Goal: Task Accomplishment & Management: Manage account settings

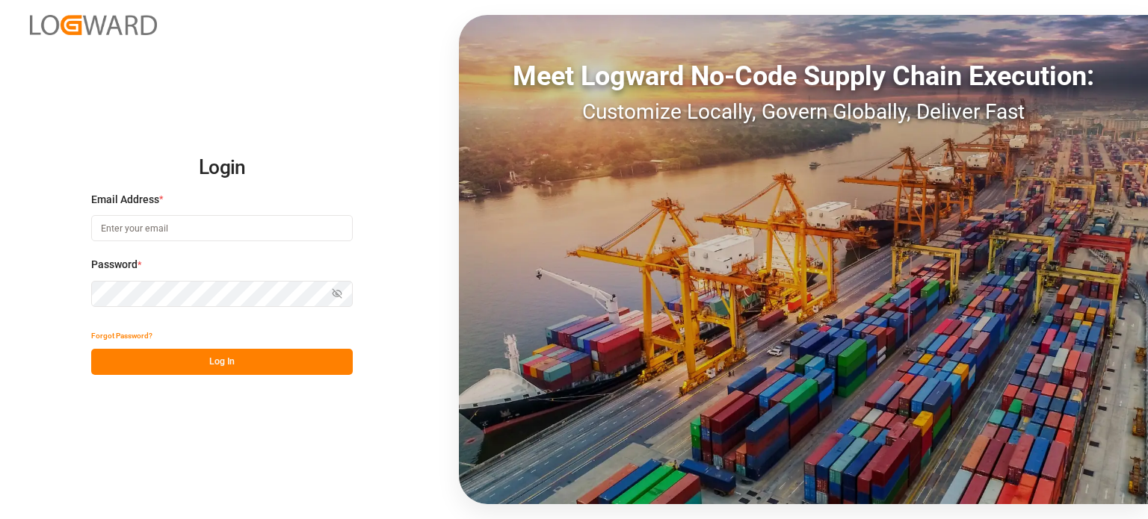
type input "[PERSON_NAME][EMAIL_ADDRESS][PERSON_NAME][DOMAIN_NAME]"
click at [258, 359] on button "Log In" at bounding box center [222, 362] width 262 height 26
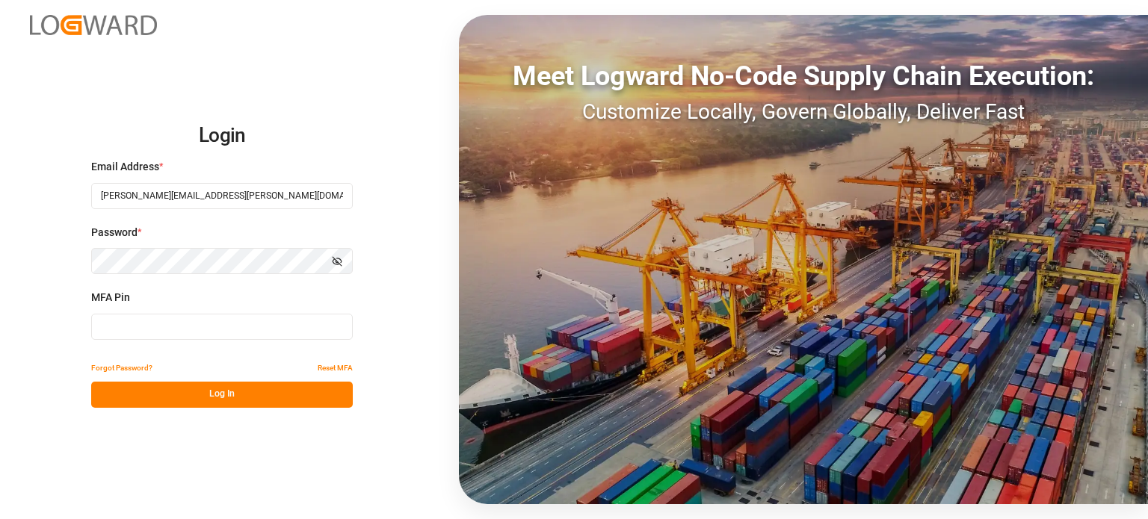
click at [161, 309] on div "MFA Pin" at bounding box center [222, 323] width 262 height 66
click at [152, 324] on input at bounding box center [222, 327] width 262 height 26
type input "727303"
click at [193, 403] on button "Log In" at bounding box center [222, 395] width 262 height 26
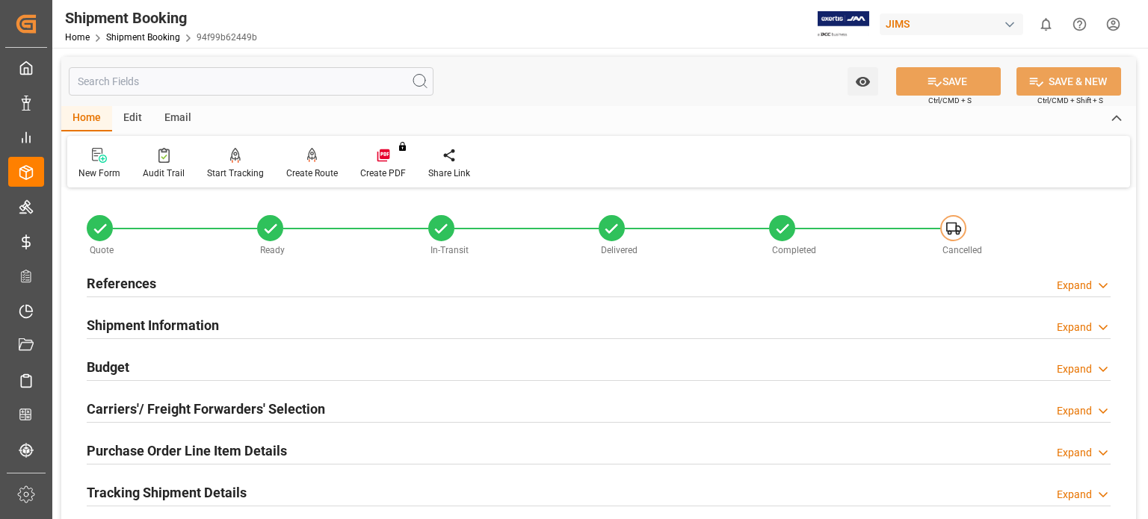
click at [111, 285] on h2 "References" at bounding box center [122, 284] width 70 height 20
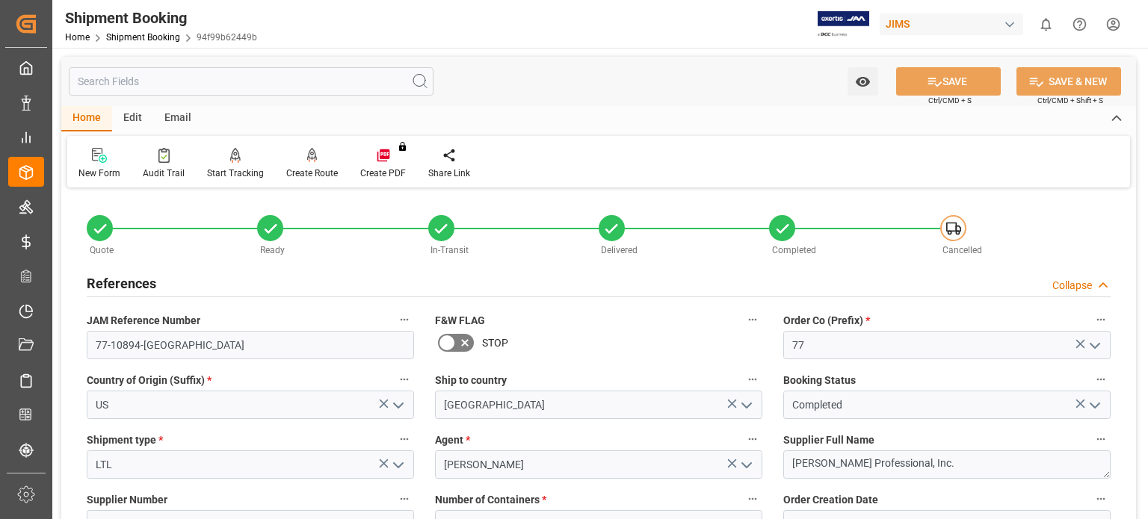
click at [111, 285] on h2 "References" at bounding box center [122, 284] width 70 height 20
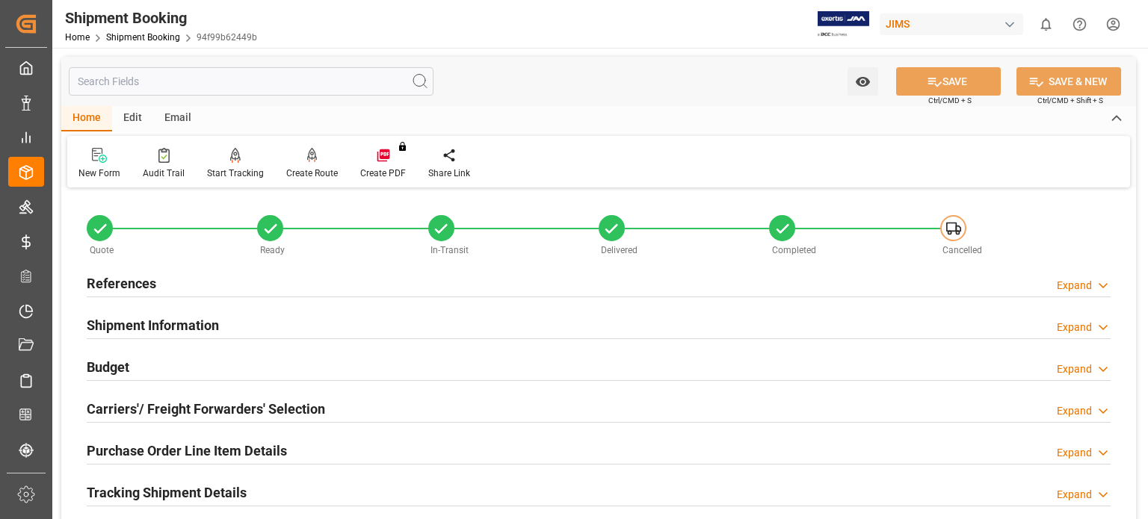
click at [271, 87] on input "text" at bounding box center [251, 81] width 365 height 28
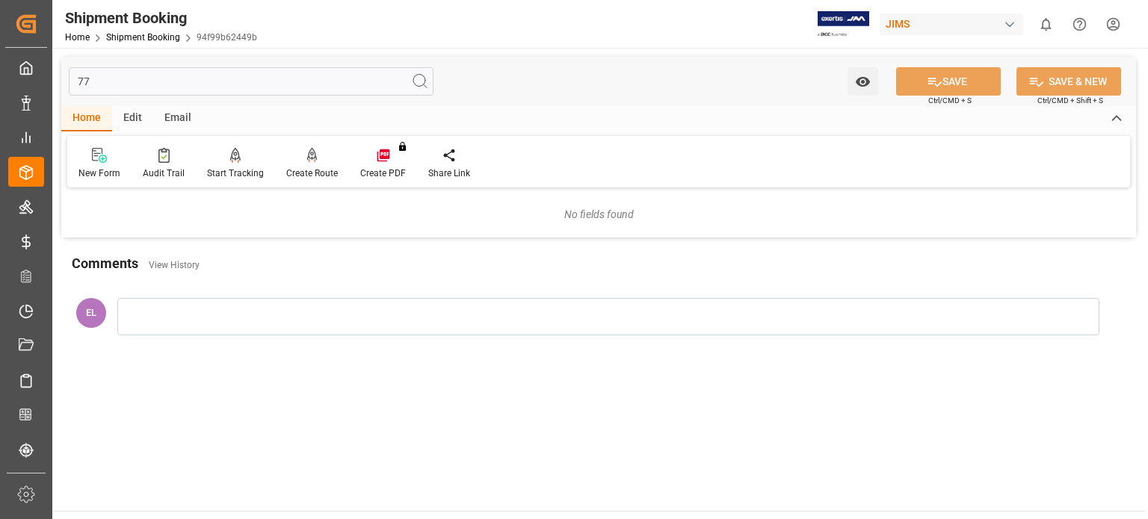
type input "77"
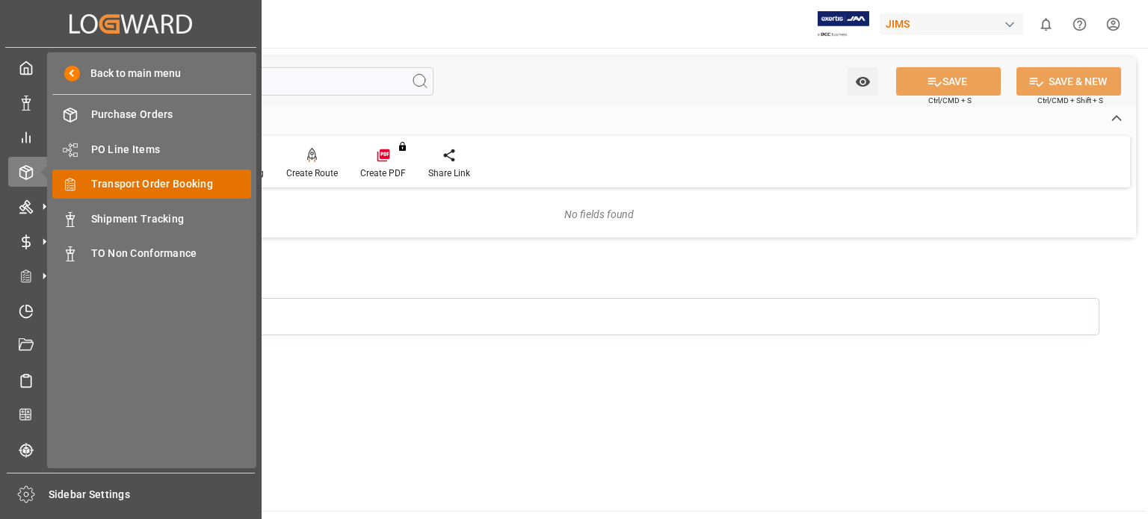
click at [161, 185] on span "Transport Order Booking" at bounding box center [171, 184] width 161 height 16
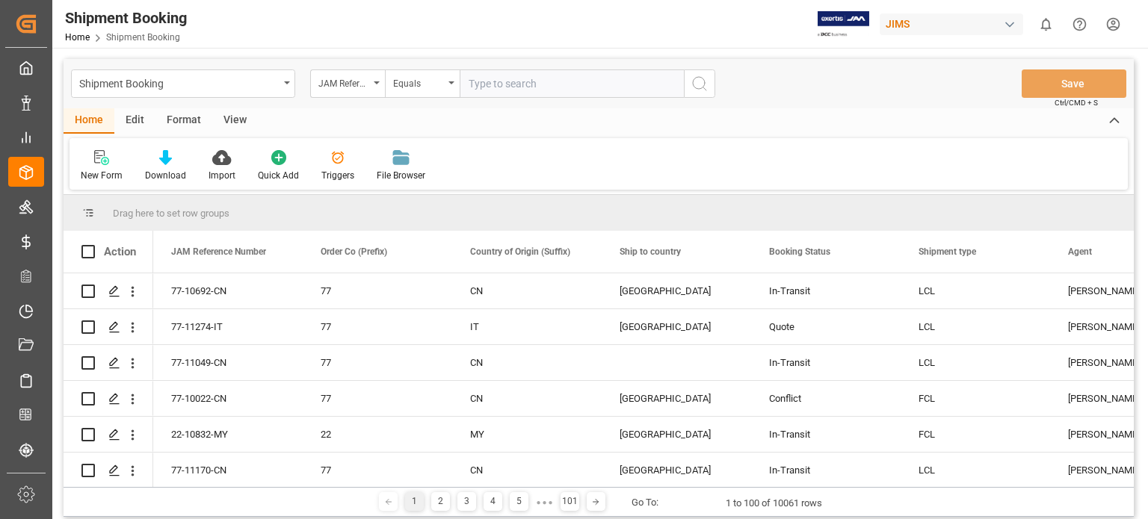
click at [510, 84] on input "text" at bounding box center [572, 84] width 224 height 28
type input "77-11191-ca"
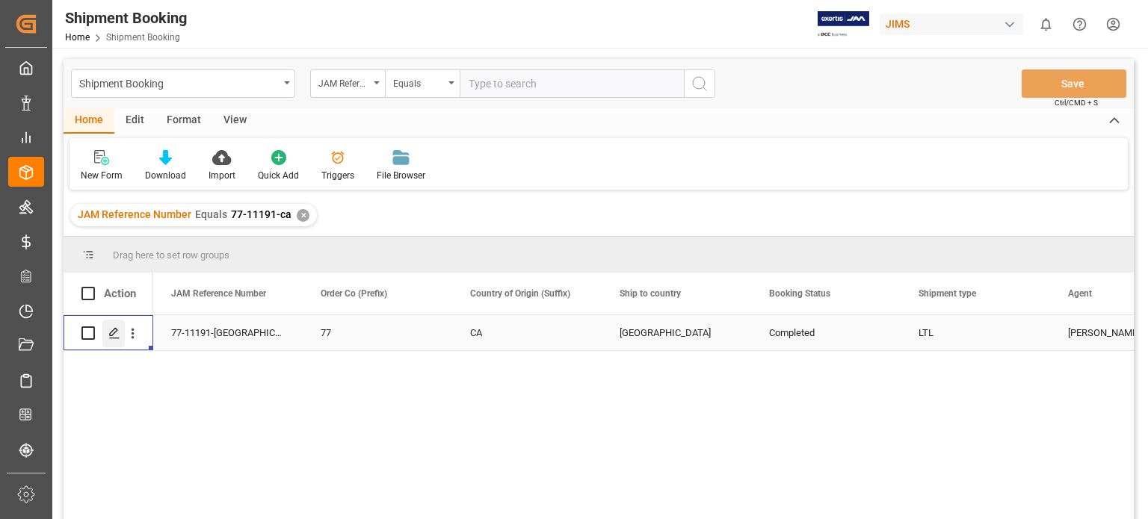
click at [115, 330] on icon "Press SPACE to select this row." at bounding box center [114, 333] width 12 height 12
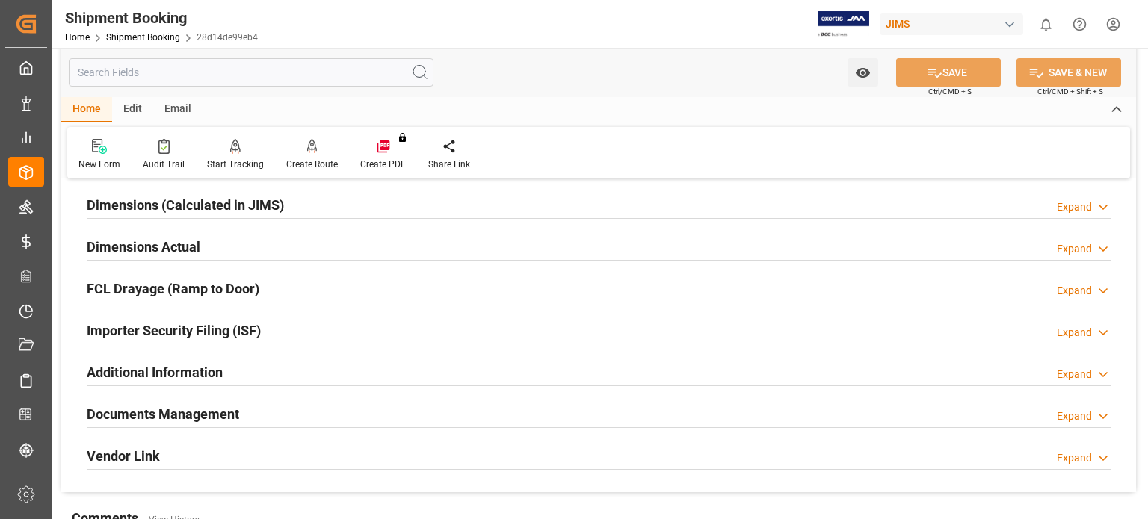
scroll to position [353, 0]
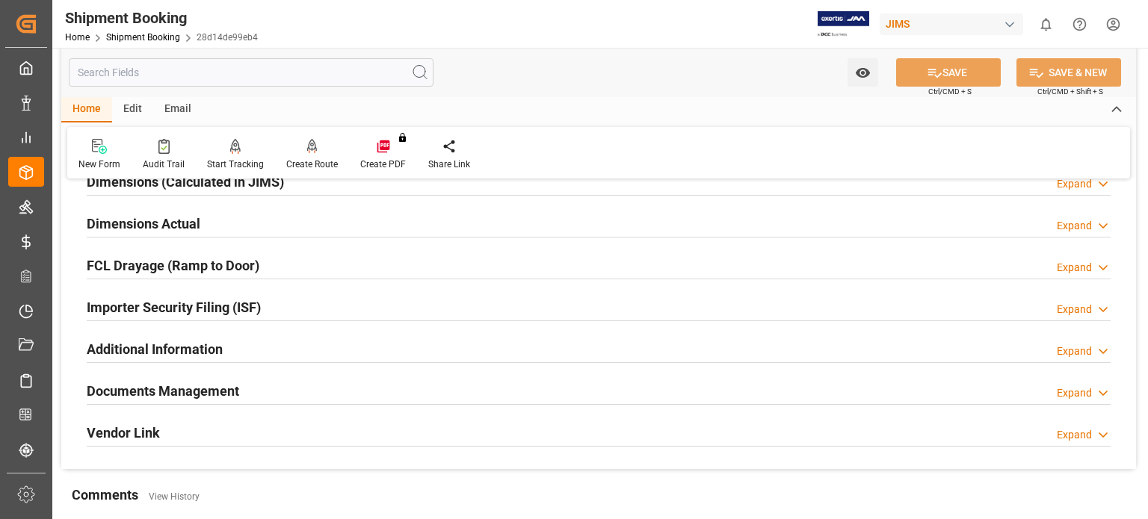
click at [200, 388] on h2 "Documents Management" at bounding box center [163, 391] width 152 height 20
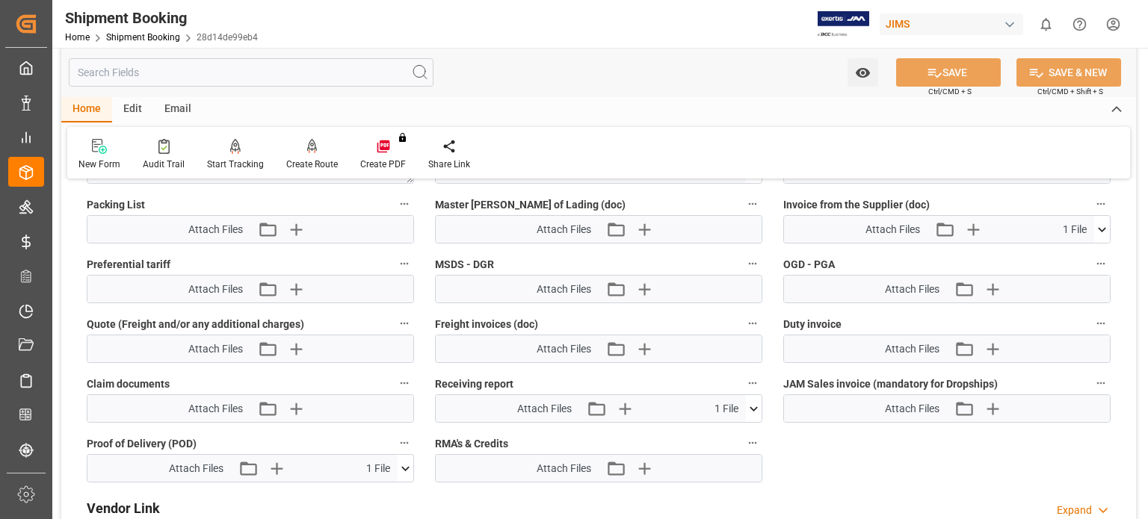
scroll to position [851, 0]
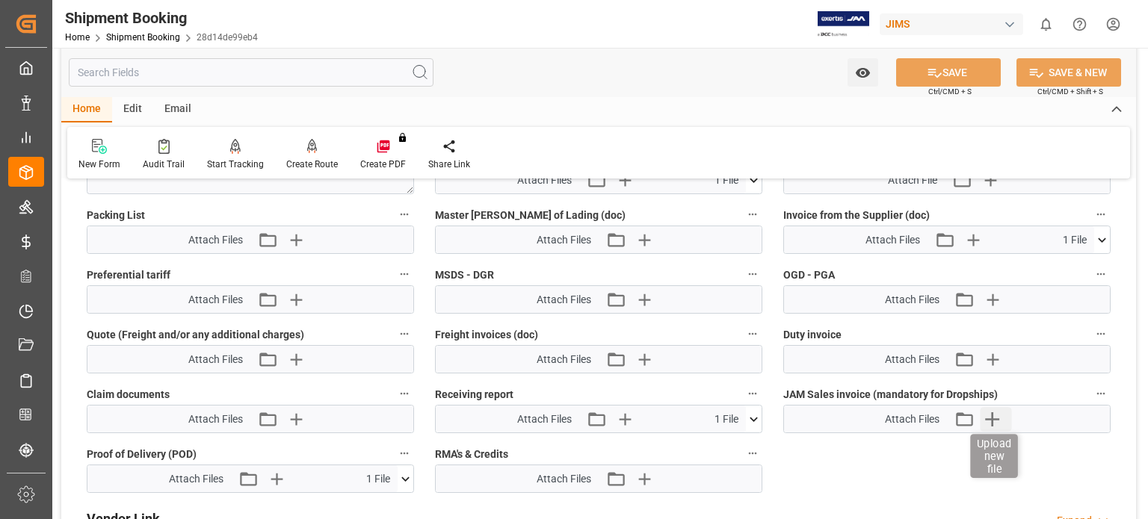
click at [995, 416] on icon "button" at bounding box center [992, 420] width 14 height 14
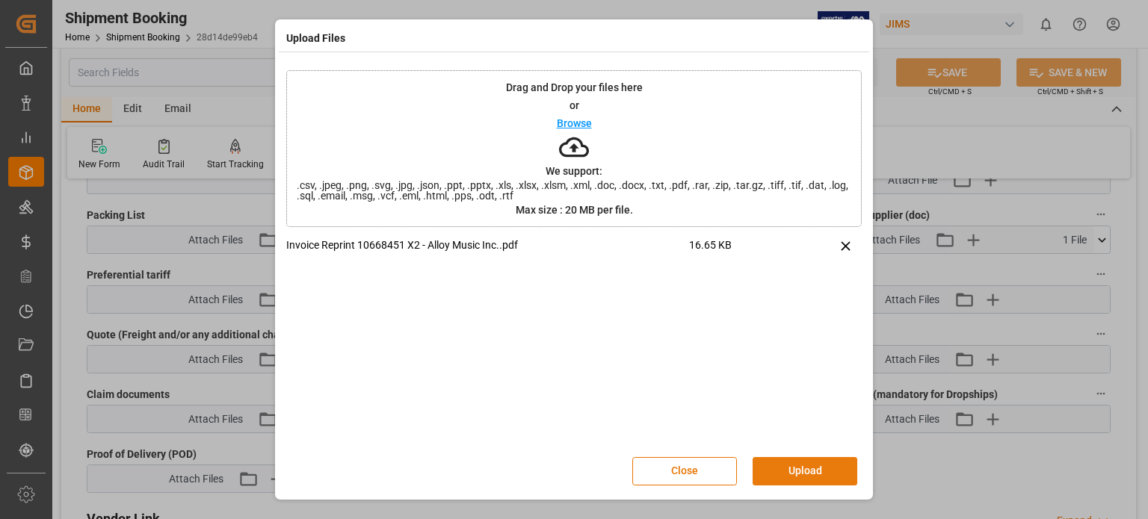
click at [807, 475] on button "Upload" at bounding box center [805, 471] width 105 height 28
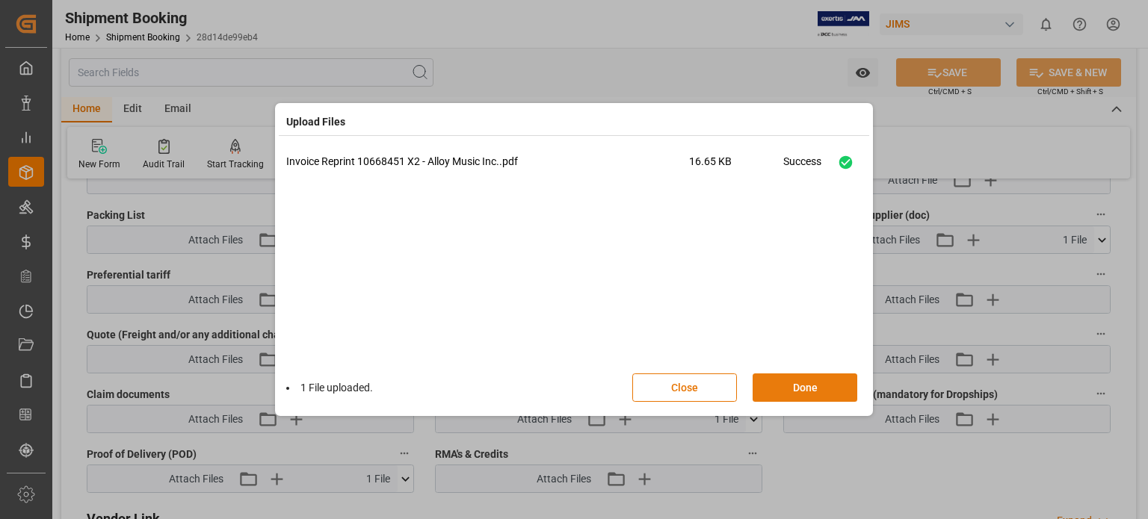
click at [802, 394] on button "Done" at bounding box center [805, 388] width 105 height 28
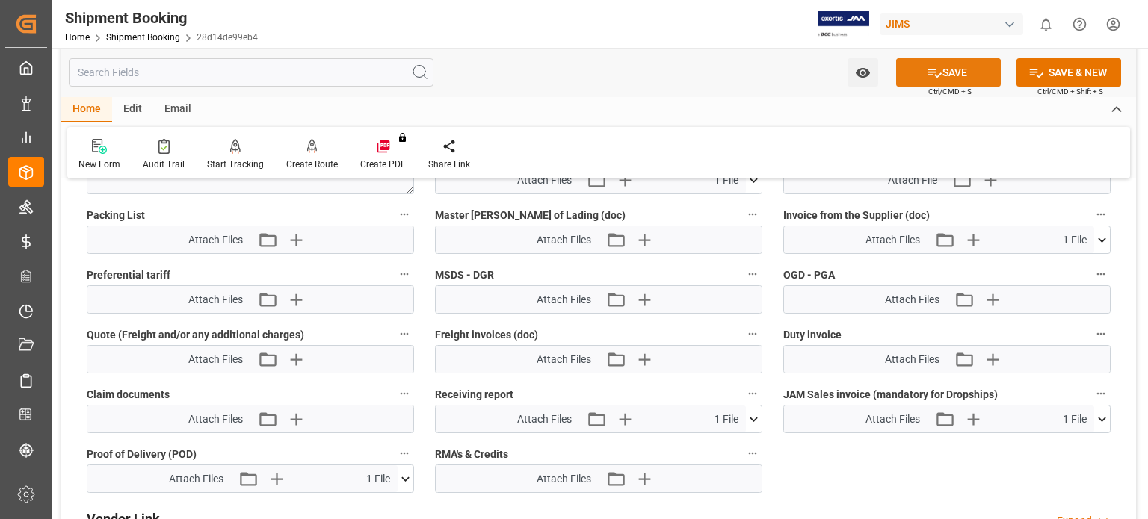
click at [940, 68] on button "SAVE" at bounding box center [948, 72] width 105 height 28
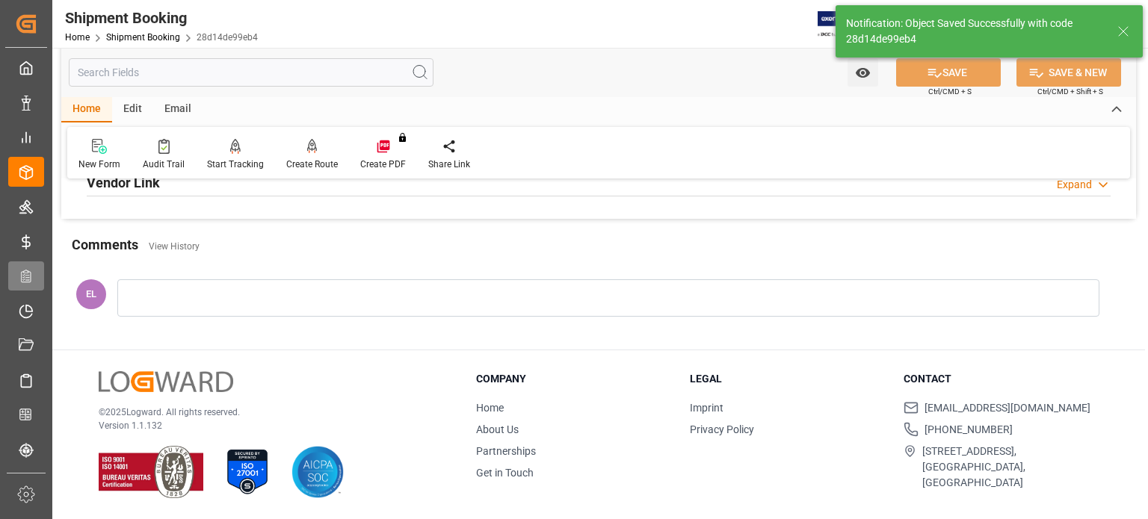
scroll to position [270, 0]
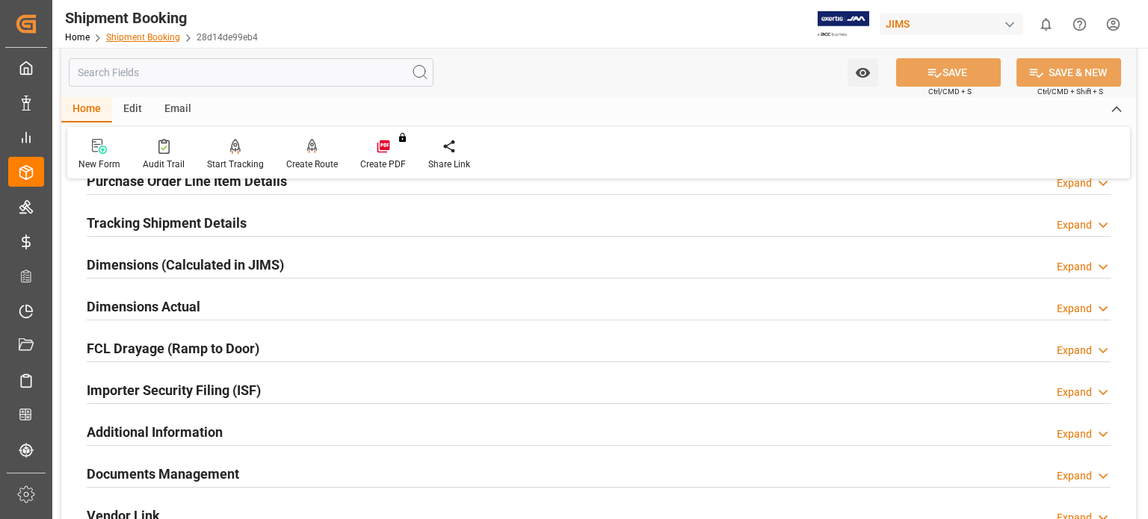
click at [146, 32] on link "Shipment Booking" at bounding box center [143, 37] width 74 height 10
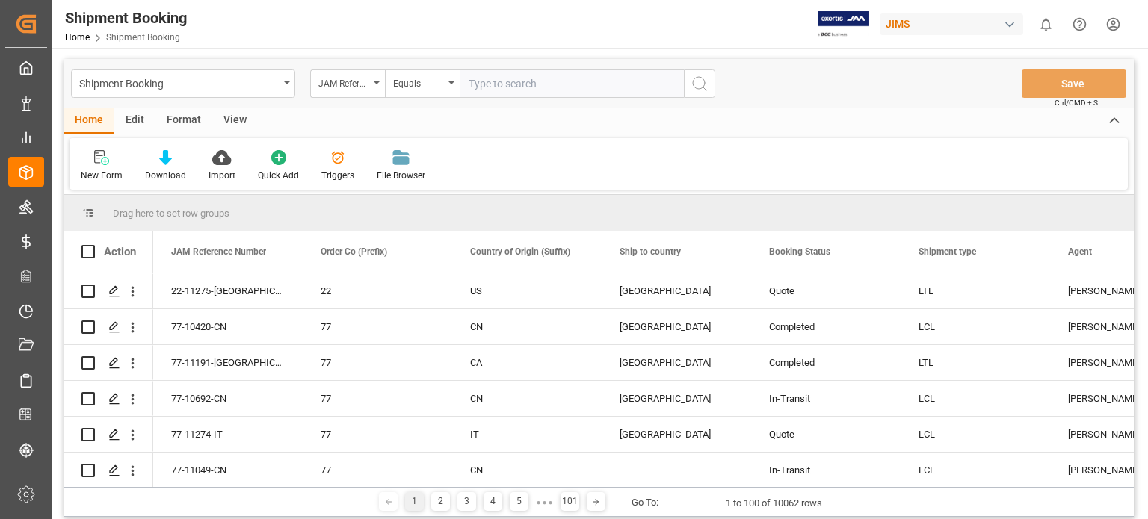
click at [513, 80] on input "text" at bounding box center [572, 84] width 224 height 28
type input "77-11220-us"
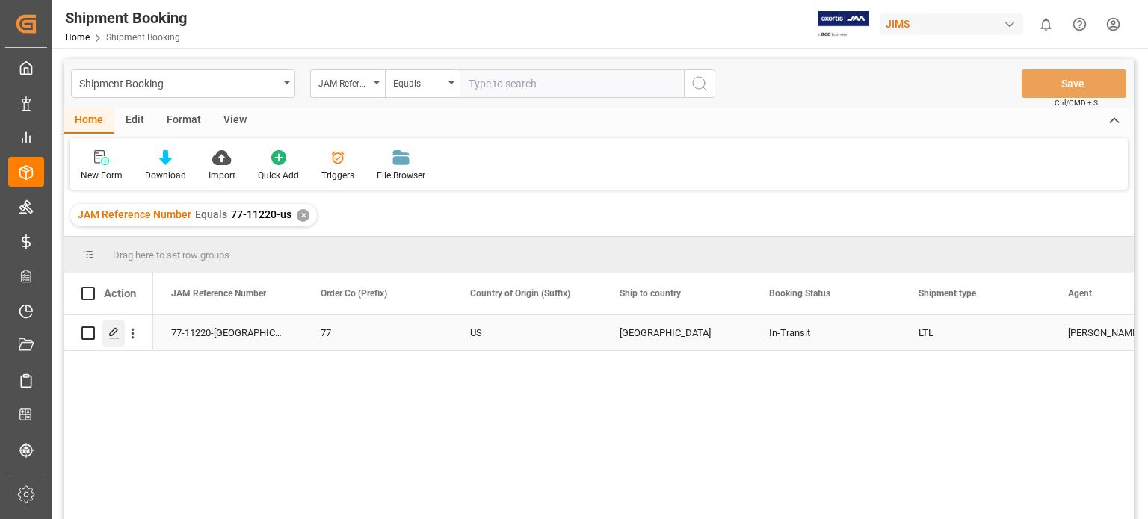
click at [115, 342] on div "Press SPACE to select this row." at bounding box center [113, 334] width 22 height 28
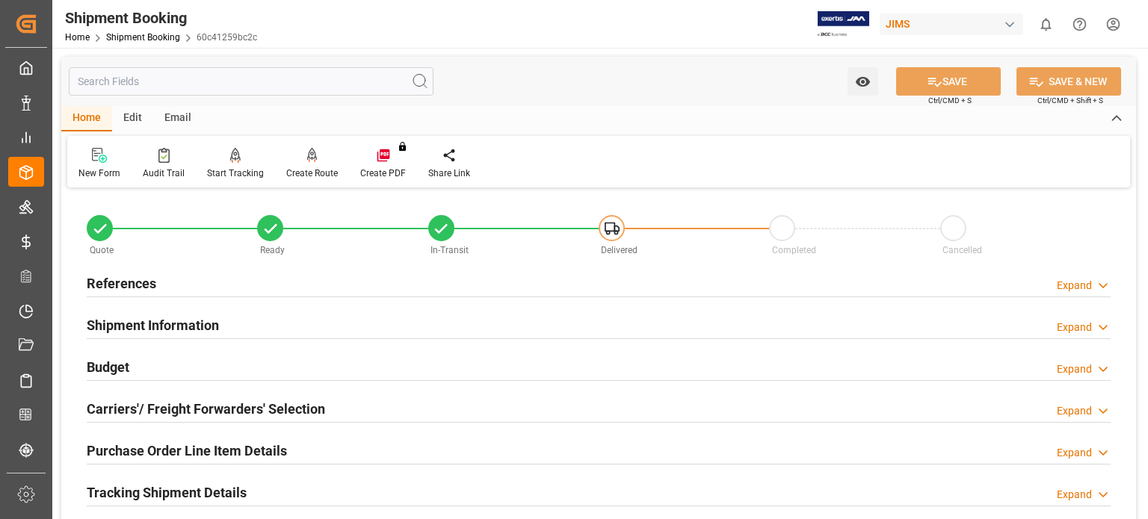
click at [127, 279] on h2 "References" at bounding box center [122, 284] width 70 height 20
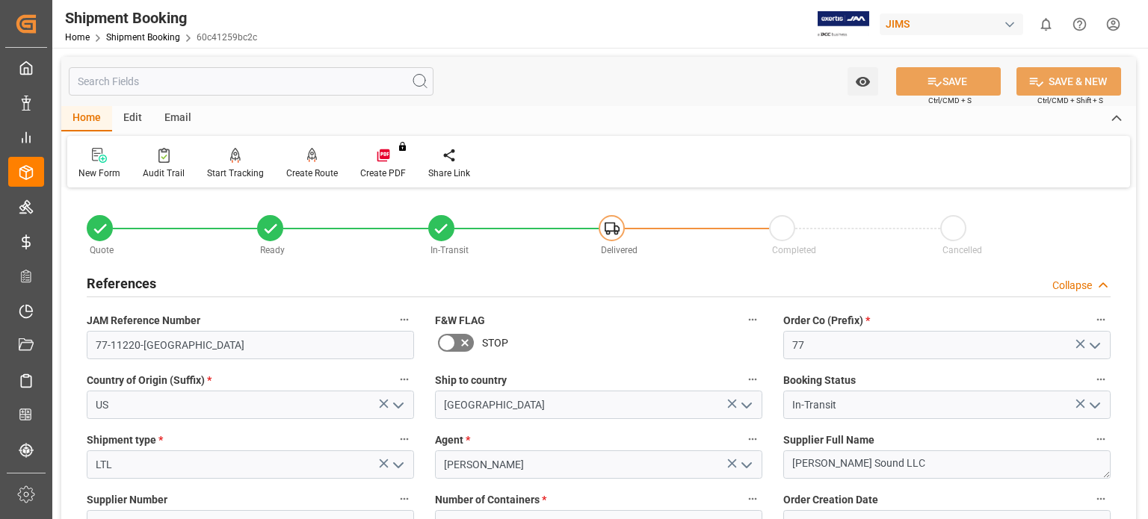
click at [128, 277] on h2 "References" at bounding box center [122, 284] width 70 height 20
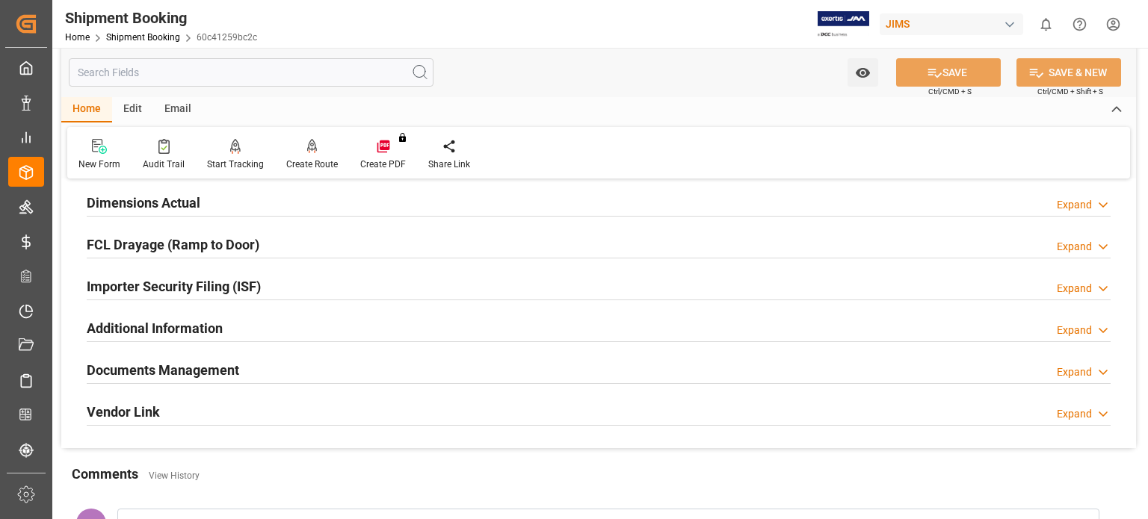
scroll to position [249, 0]
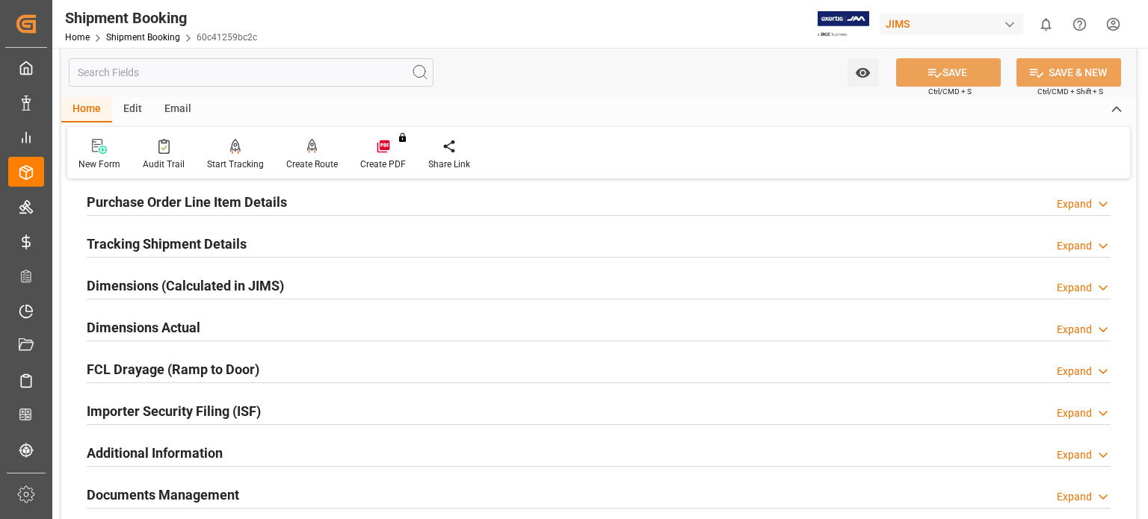
click at [159, 235] on h2 "Tracking Shipment Details" at bounding box center [167, 244] width 160 height 20
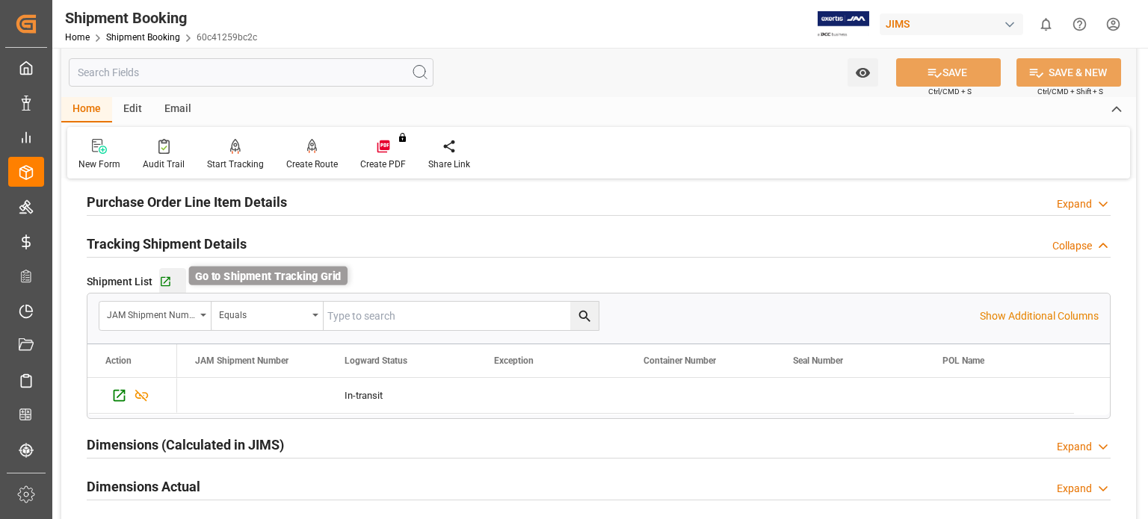
click at [170, 282] on icon "button" at bounding box center [165, 282] width 13 height 13
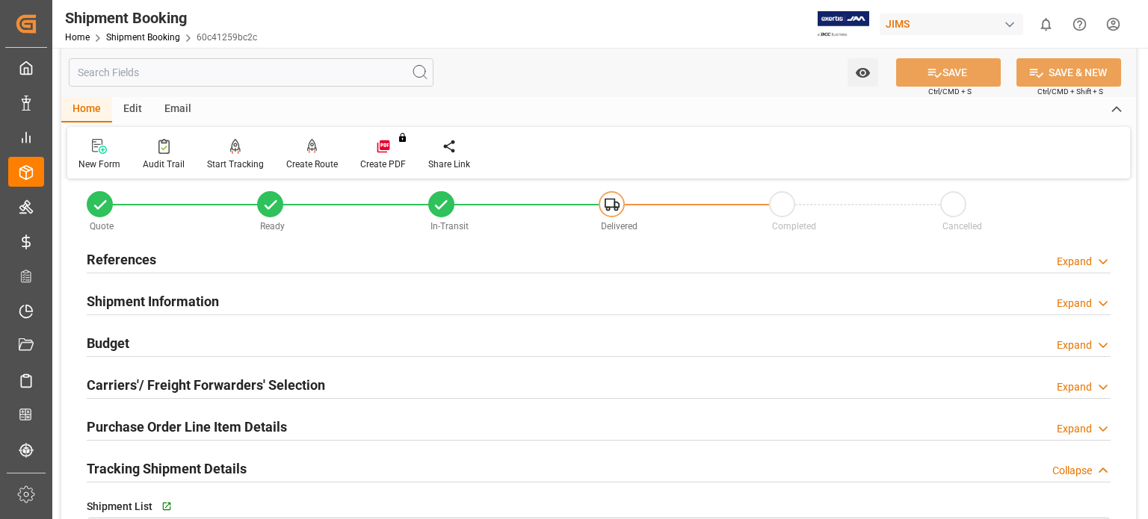
scroll to position [0, 0]
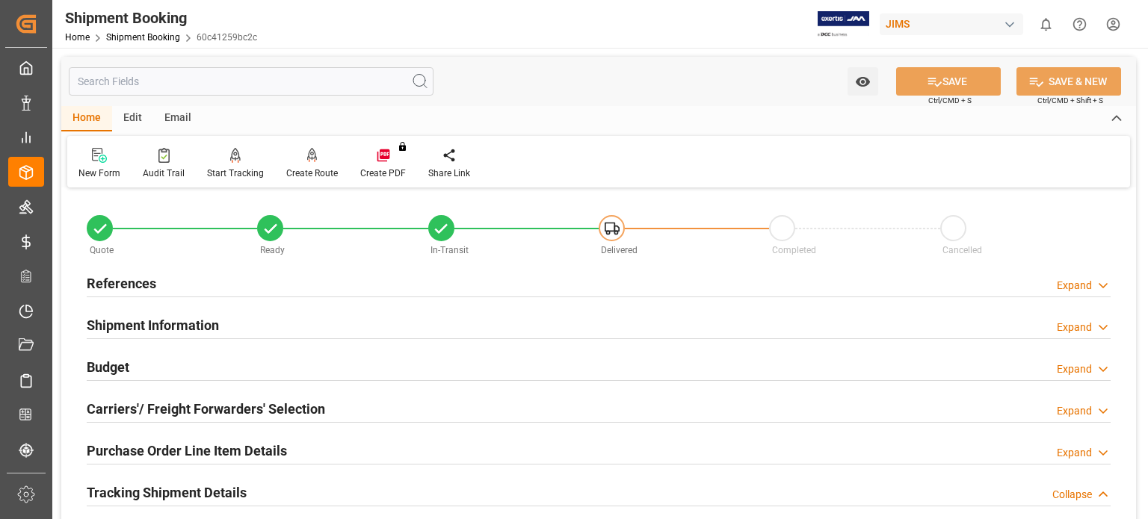
click at [105, 359] on h2 "Budget" at bounding box center [108, 367] width 43 height 20
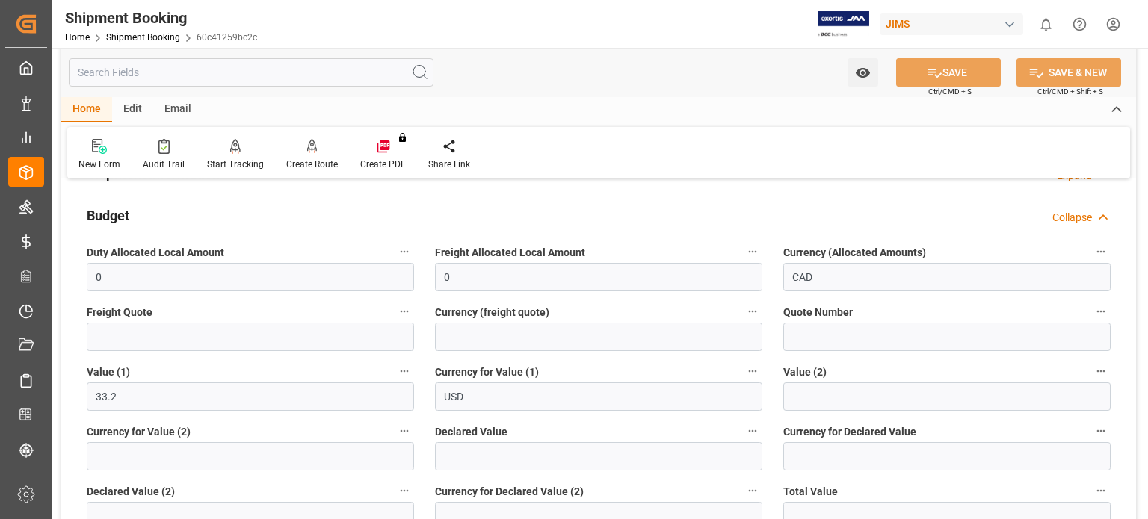
scroll to position [124, 0]
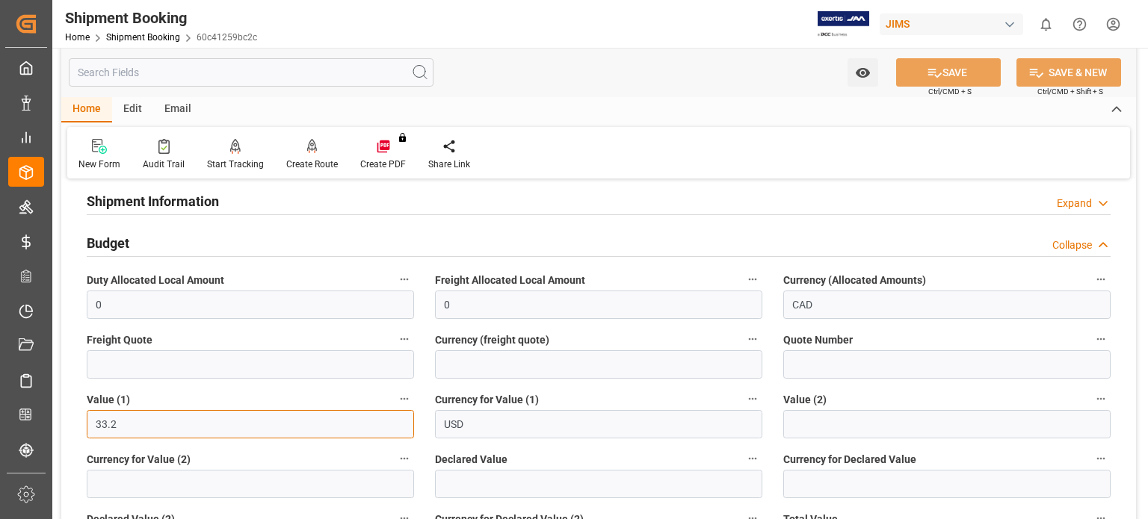
drag, startPoint x: 125, startPoint y: 419, endPoint x: -93, endPoint y: 418, distance: 218.2
click at [0, 418] on html "Created by potrace 1.15, written by Peter Selinger 2001-2017 Created by potrace…" at bounding box center [574, 259] width 1148 height 519
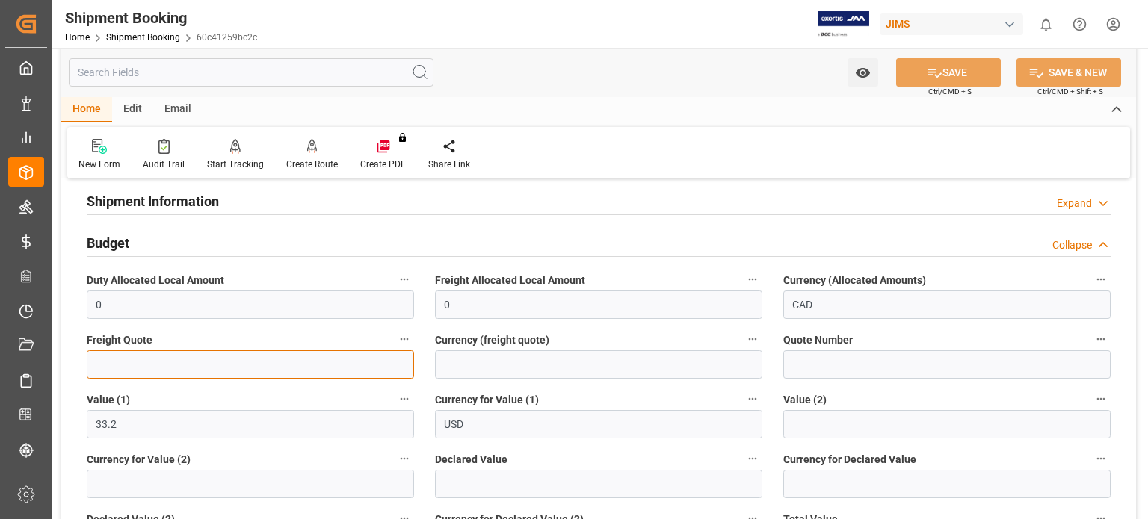
click at [158, 366] on input "text" at bounding box center [250, 364] width 327 height 28
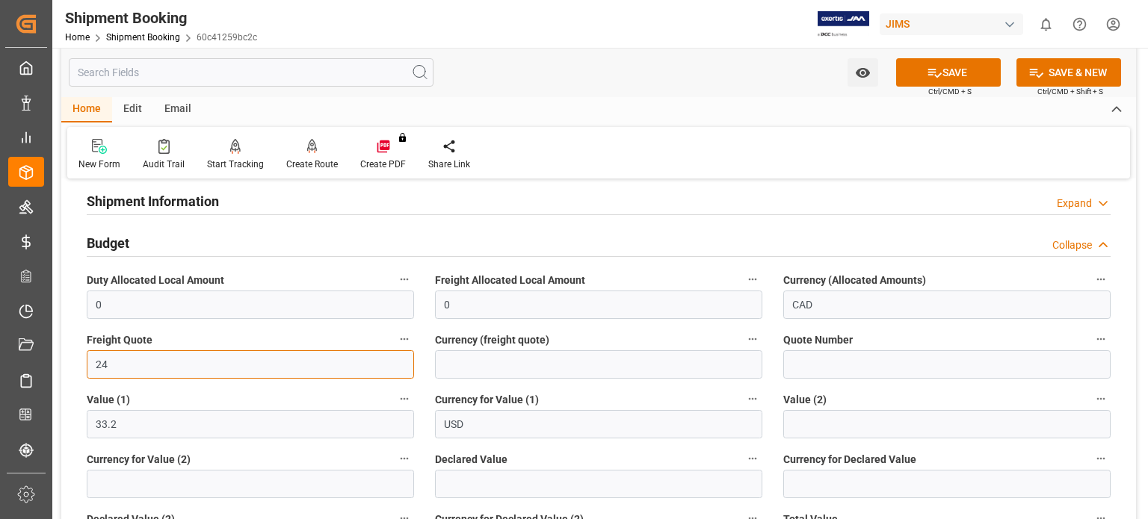
type input "24"
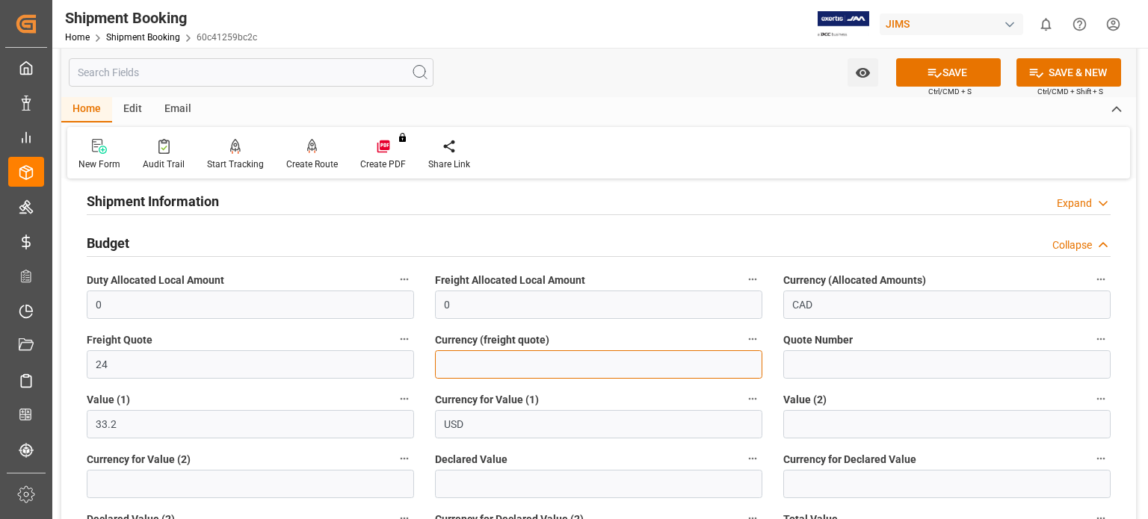
click at [489, 371] on input at bounding box center [598, 364] width 327 height 28
type input "USD"
click at [928, 73] on icon at bounding box center [935, 73] width 16 height 16
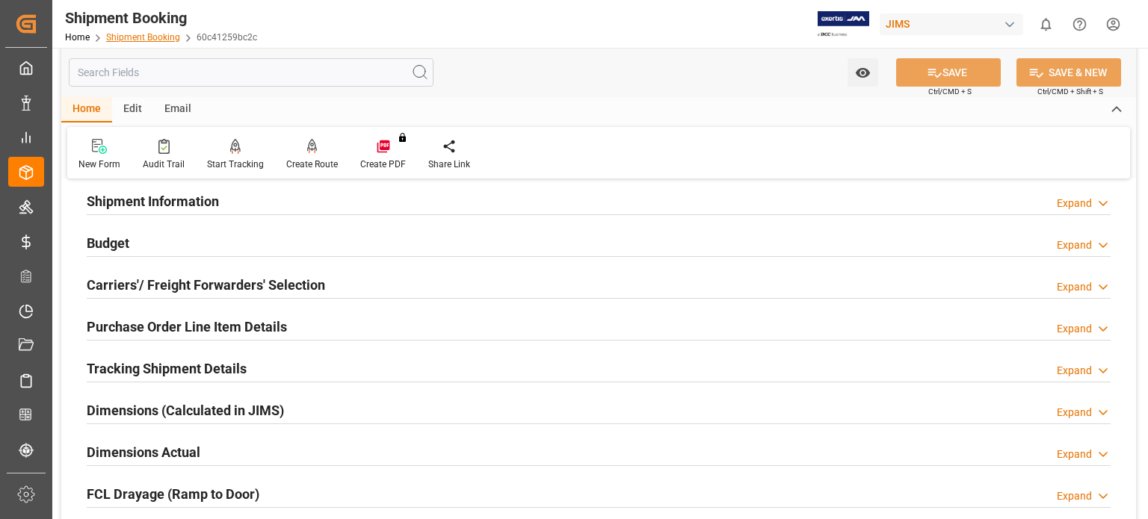
click at [164, 35] on link "Shipment Booking" at bounding box center [143, 37] width 74 height 10
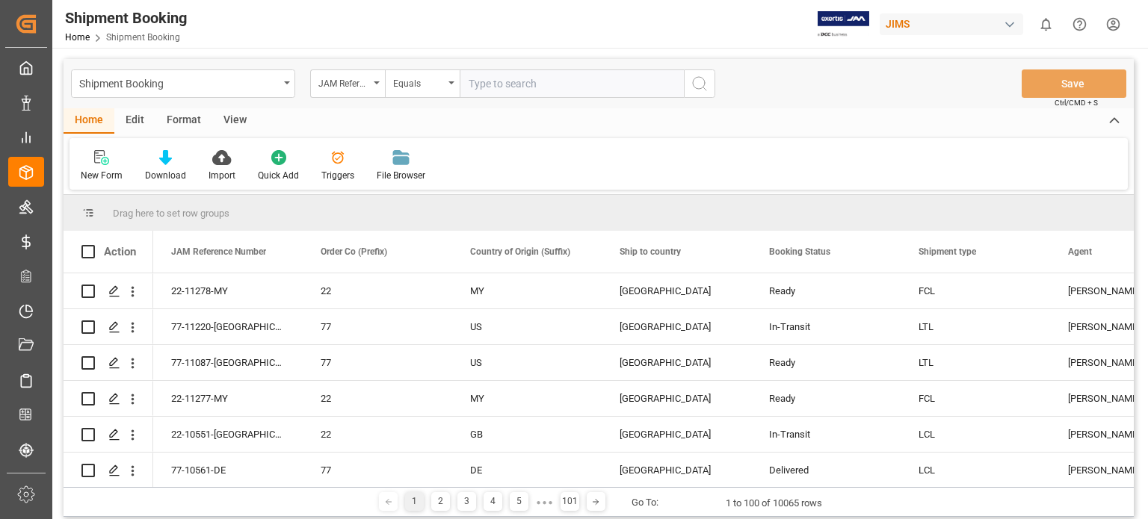
click at [499, 89] on input "text" at bounding box center [572, 84] width 224 height 28
type input "77-11038-US"
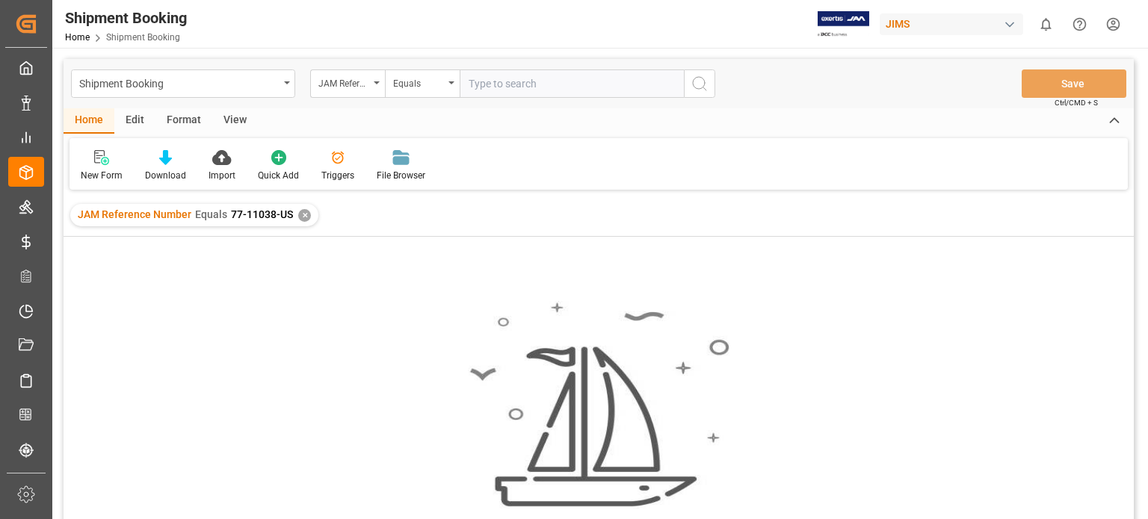
click at [306, 219] on div "✕" at bounding box center [304, 215] width 13 height 13
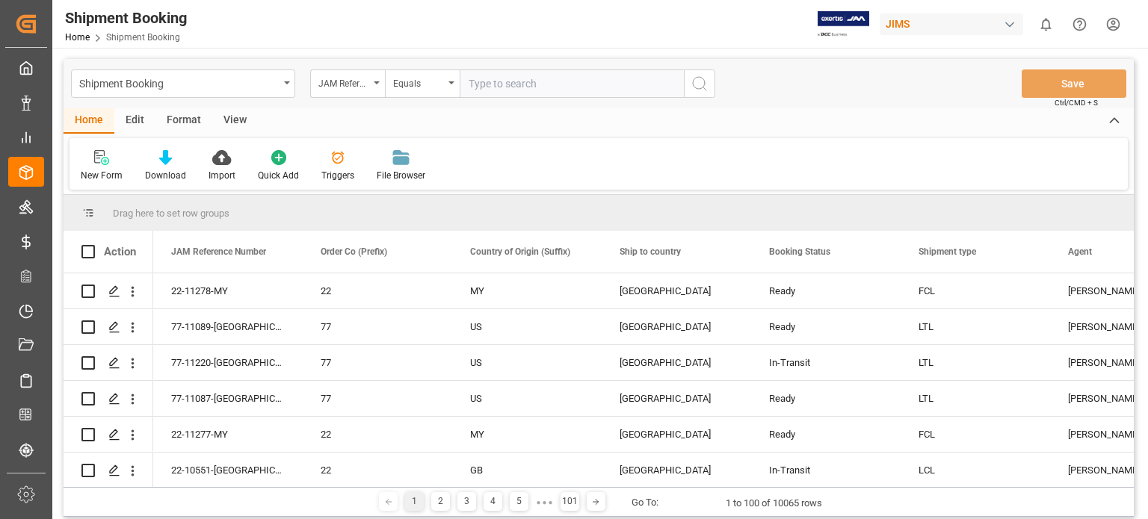
click at [511, 81] on input "text" at bounding box center [572, 84] width 224 height 28
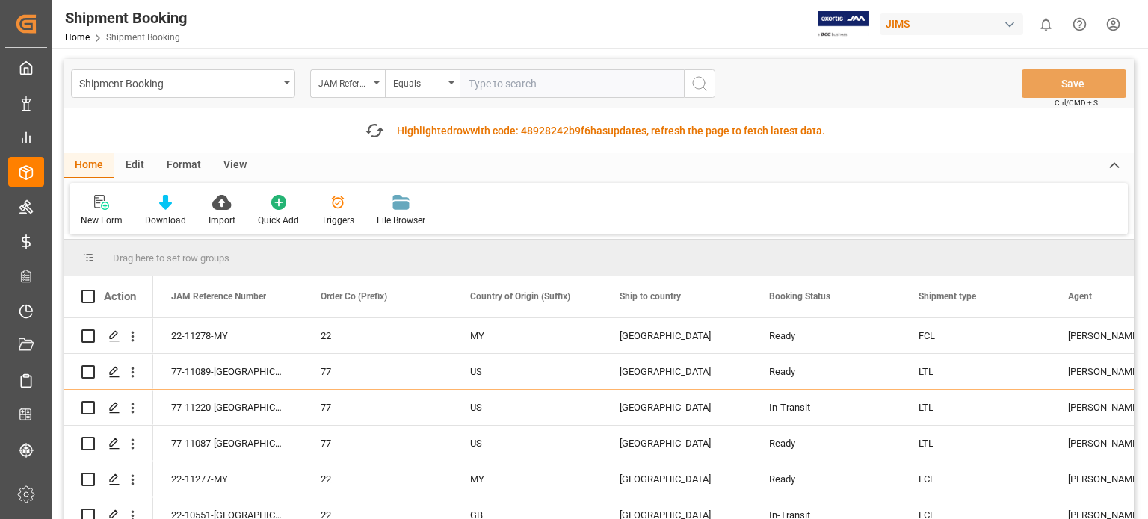
click at [499, 90] on input "text" at bounding box center [572, 84] width 224 height 28
paste input "77-11038-US"
type input "77-11038-US"
click at [698, 84] on icon "search button" at bounding box center [700, 84] width 18 height 18
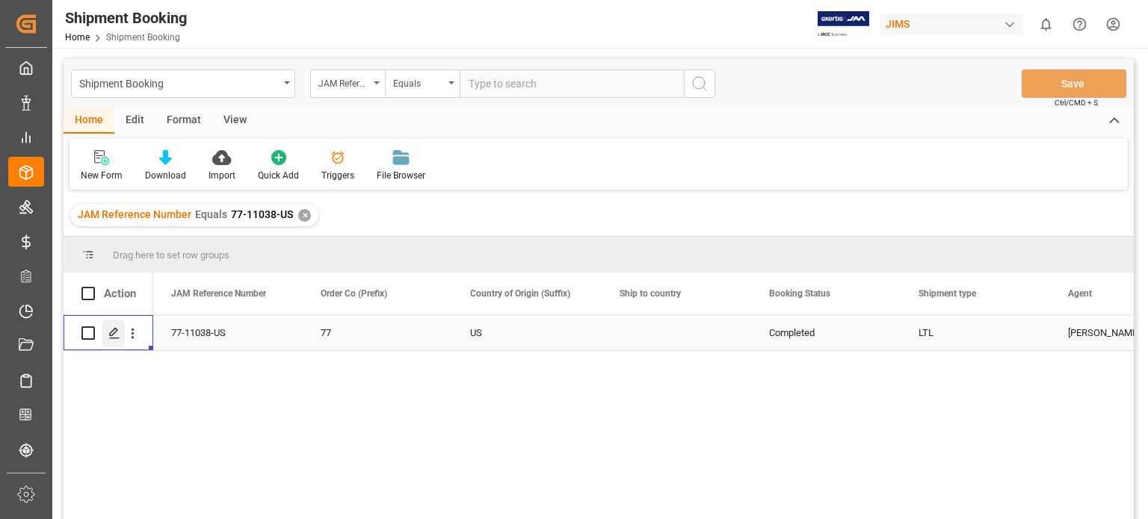
click at [117, 333] on icon "Press SPACE to select this row." at bounding box center [114, 333] width 12 height 12
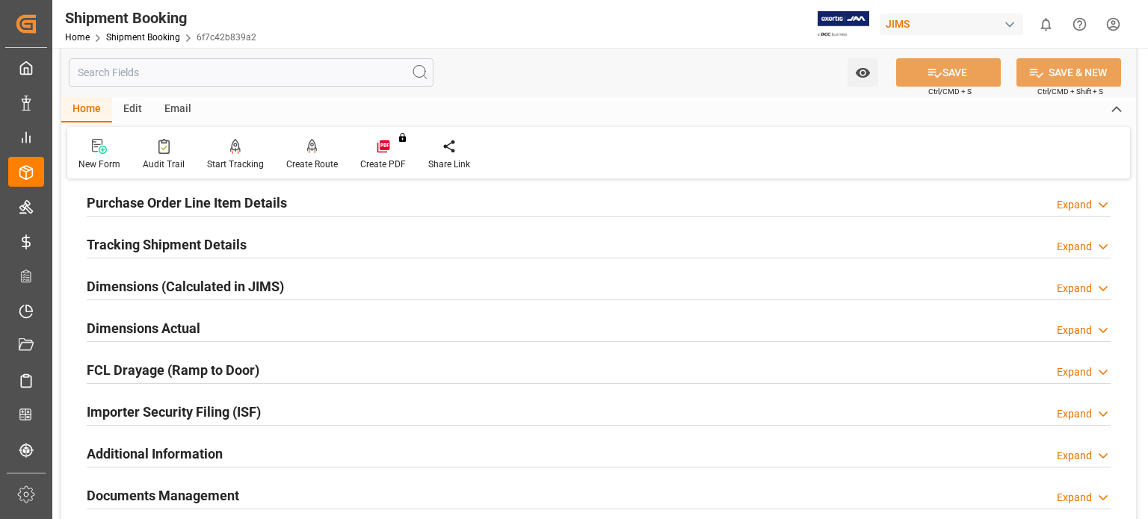
scroll to position [374, 0]
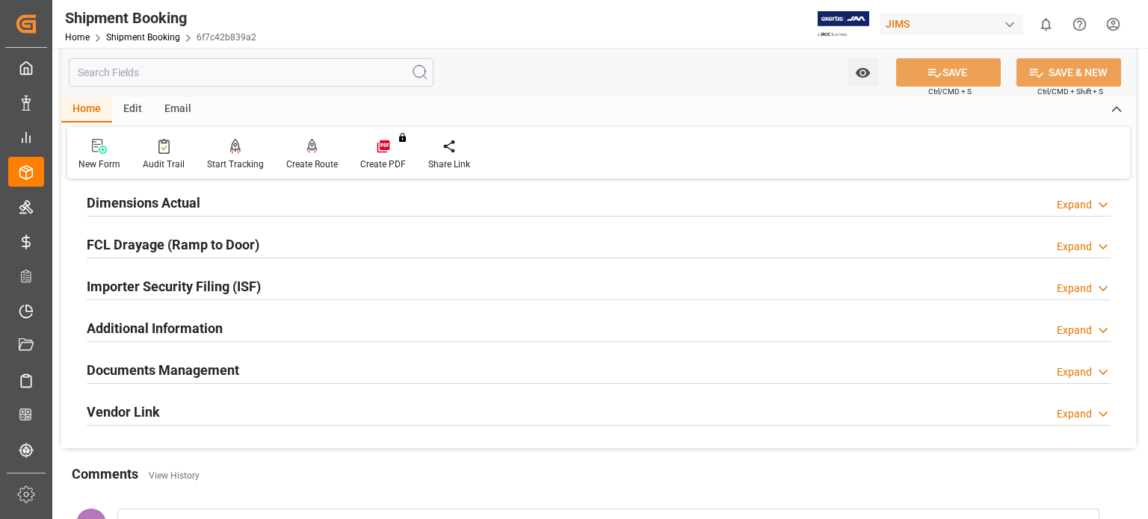
click at [230, 371] on h2 "Documents Management" at bounding box center [163, 370] width 152 height 20
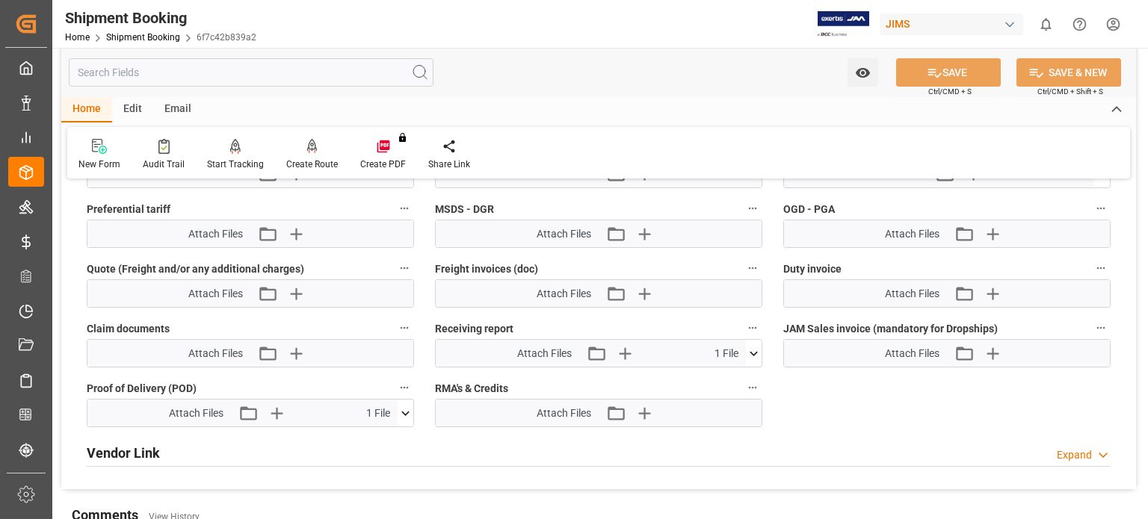
scroll to position [996, 0]
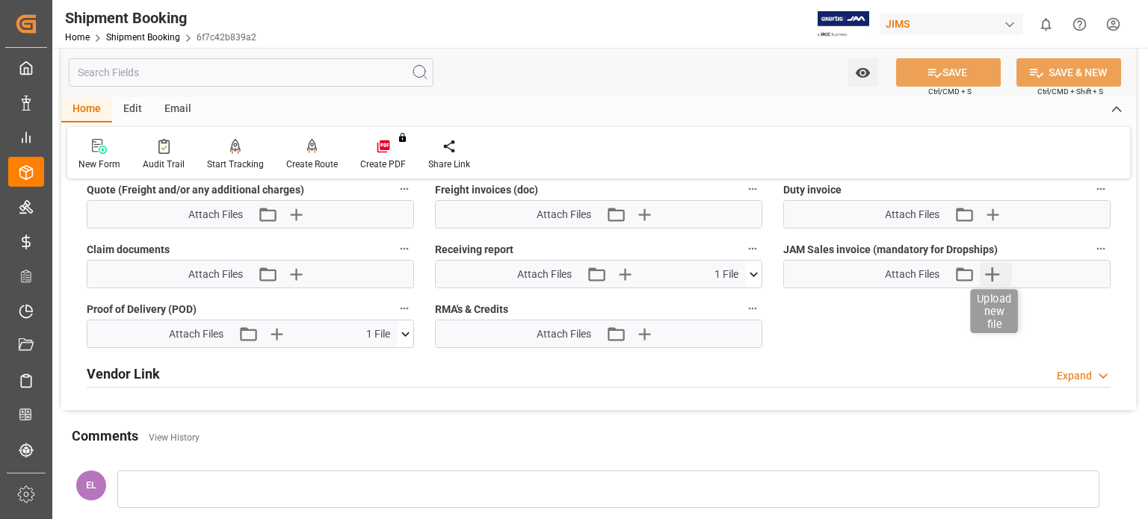
click at [1001, 268] on icon "button" at bounding box center [992, 274] width 24 height 24
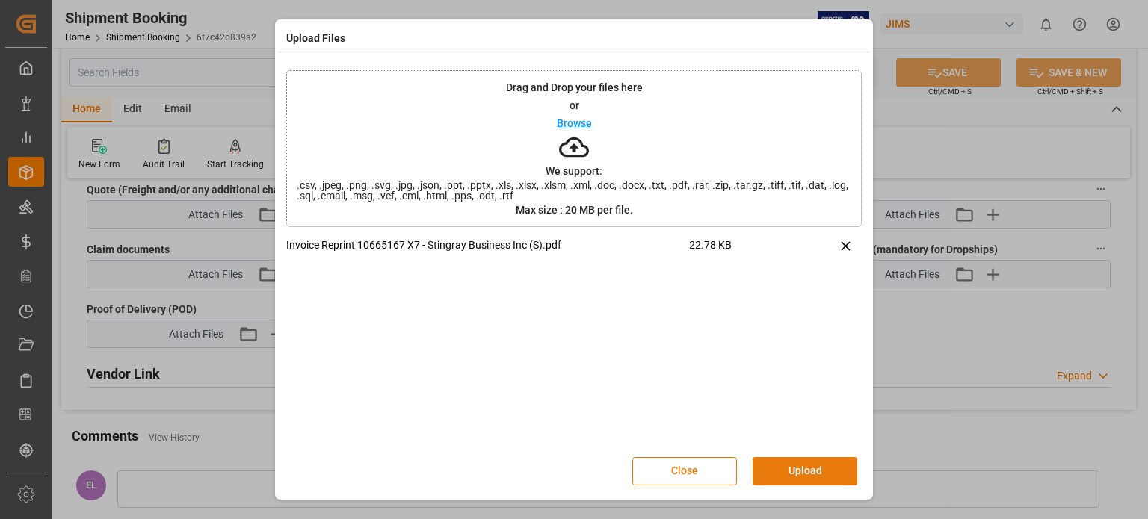
click at [782, 471] on button "Upload" at bounding box center [805, 471] width 105 height 28
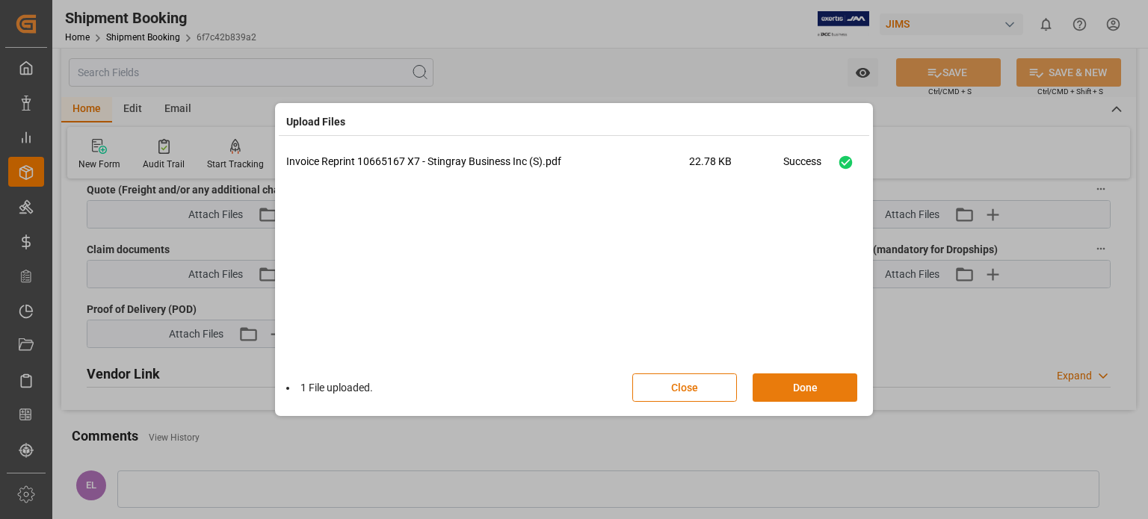
click at [804, 389] on button "Done" at bounding box center [805, 388] width 105 height 28
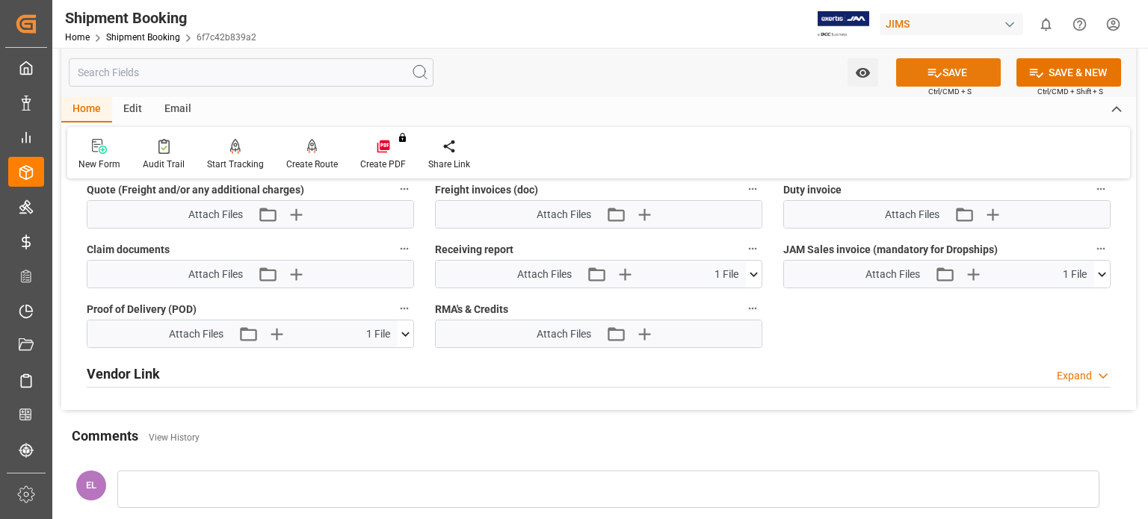
click at [975, 71] on button "SAVE" at bounding box center [948, 72] width 105 height 28
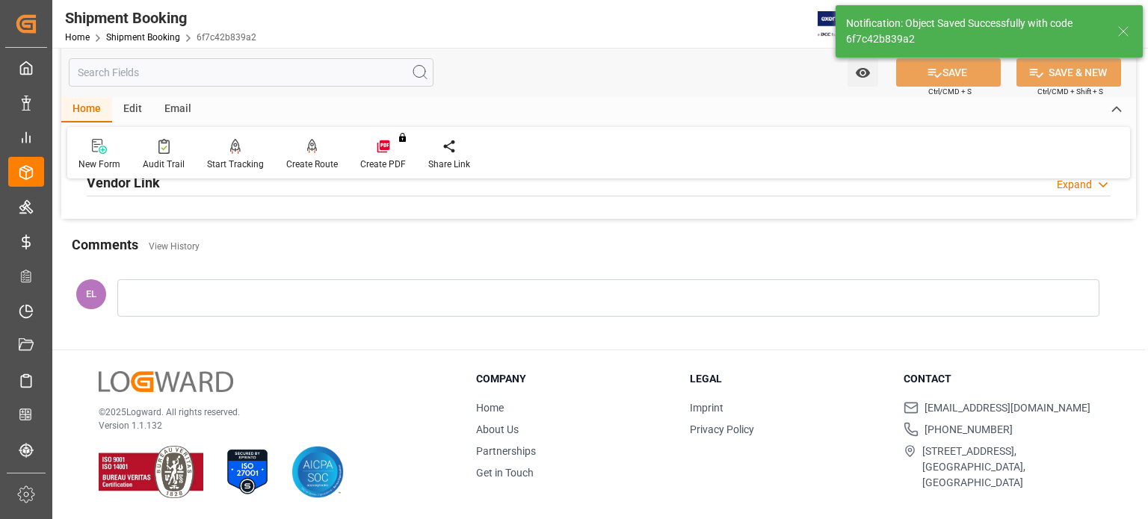
scroll to position [416, 0]
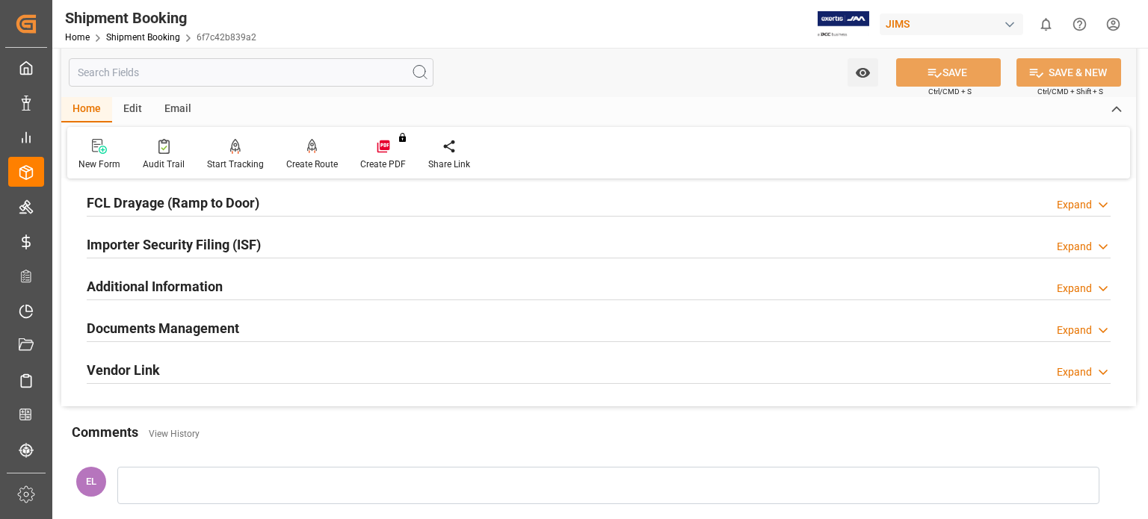
click at [207, 328] on h2 "Documents Management" at bounding box center [163, 328] width 152 height 20
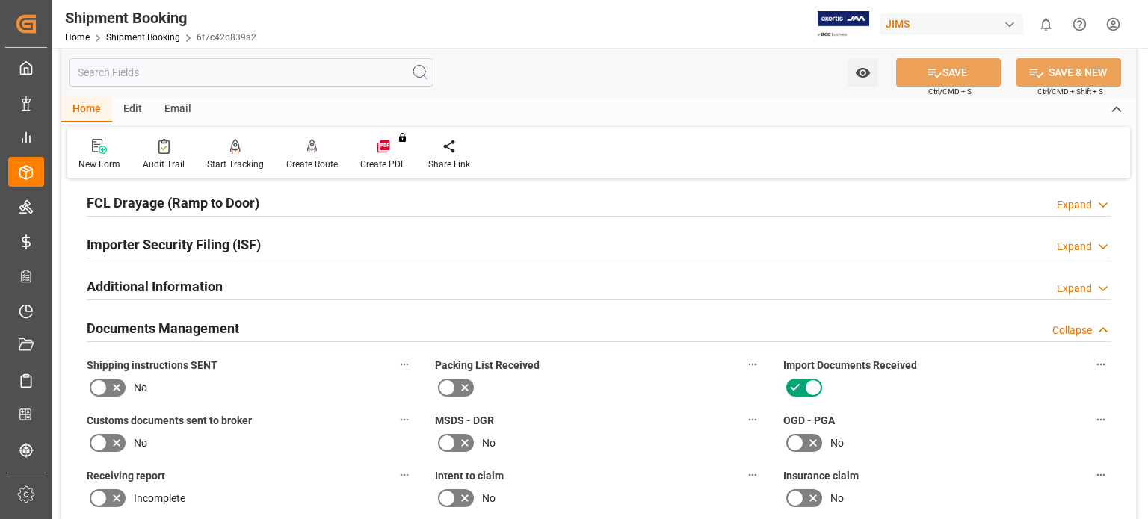
scroll to position [996, 0]
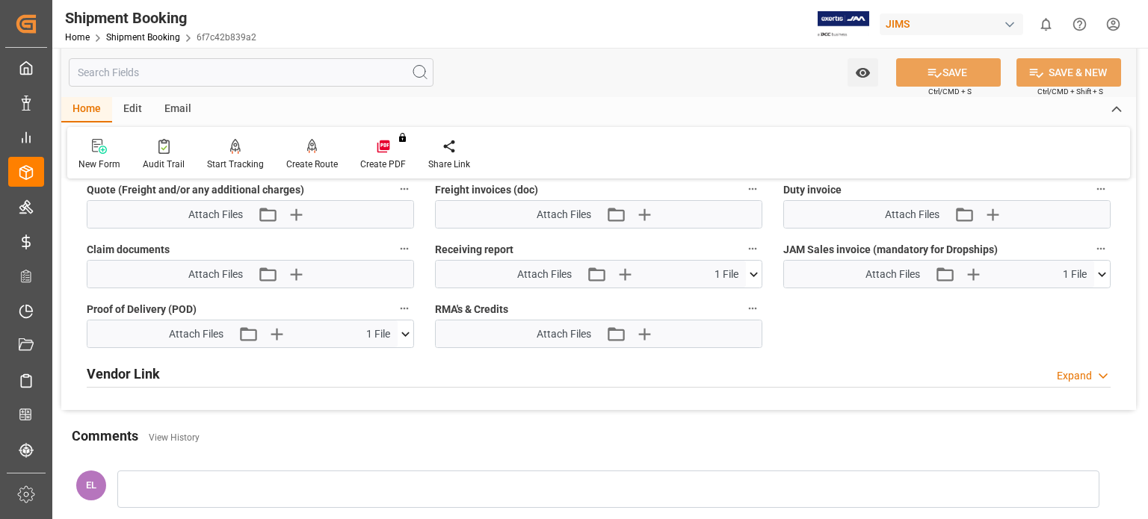
click at [420, 426] on div "Comments View History" at bounding box center [599, 438] width 1054 height 25
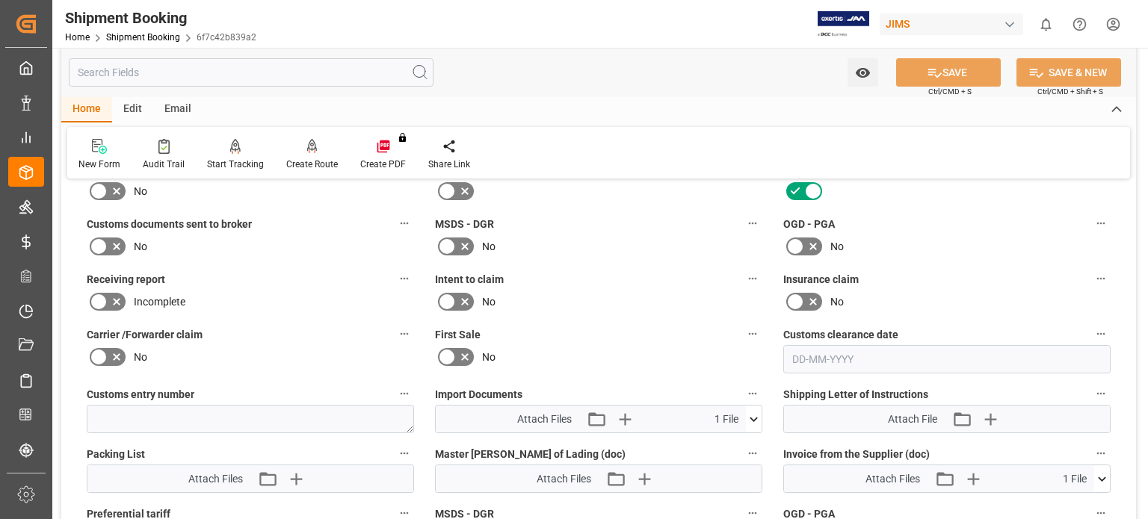
scroll to position [498, 0]
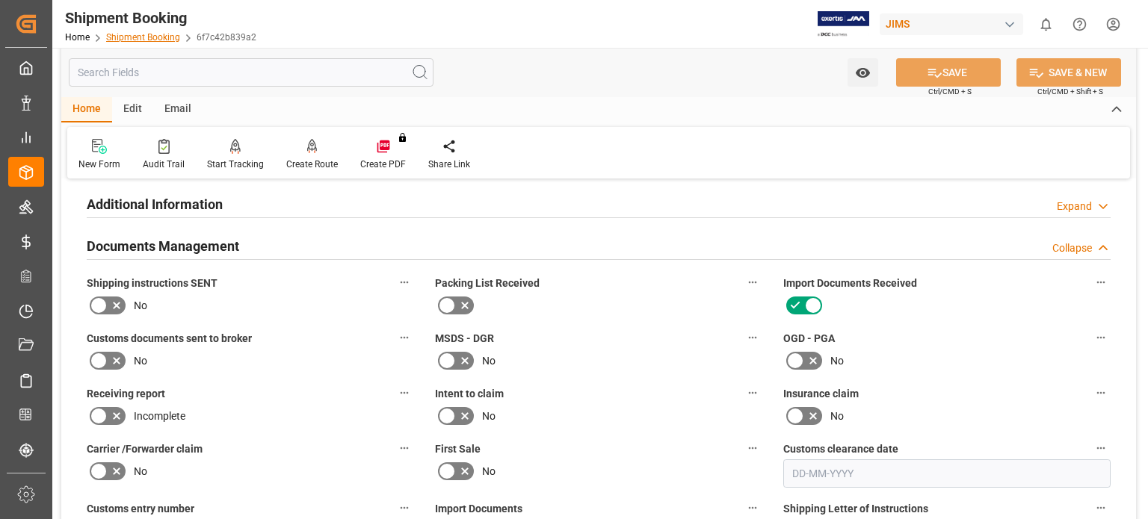
click at [138, 40] on link "Shipment Booking" at bounding box center [143, 37] width 74 height 10
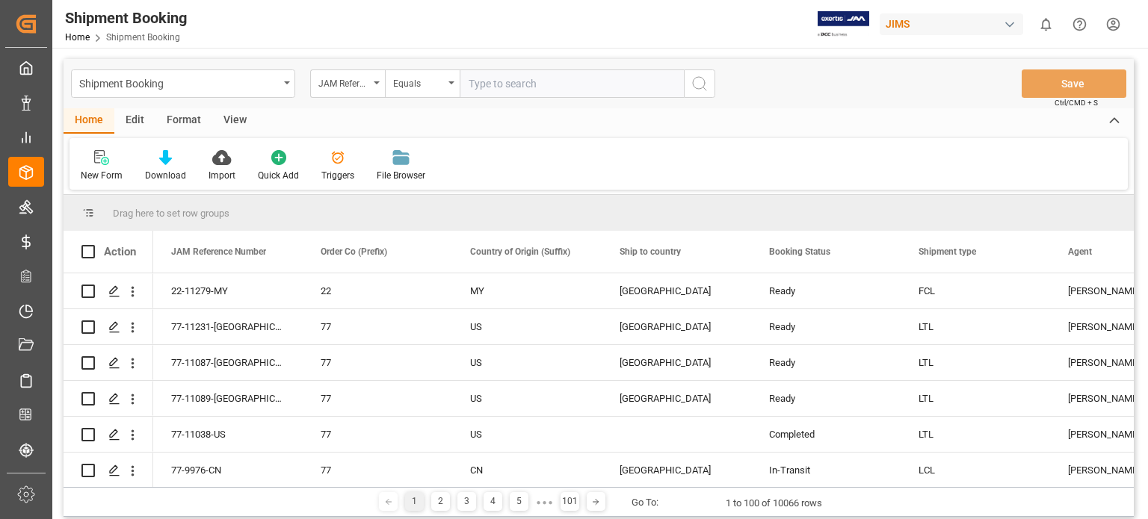
click at [502, 87] on input "text" at bounding box center [572, 84] width 224 height 28
type input "77-11160-us"
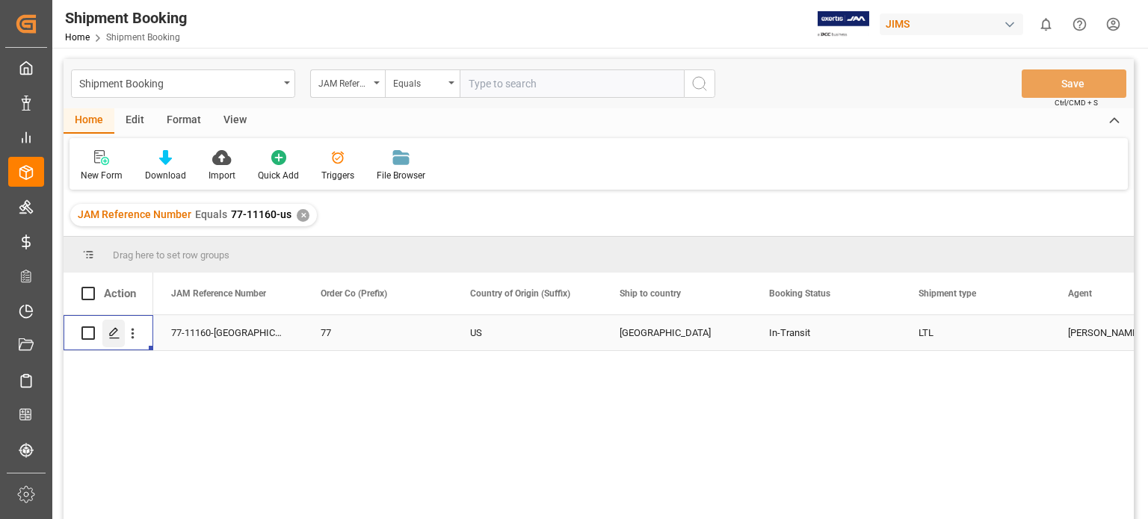
click at [109, 330] on icon "Press SPACE to select this row." at bounding box center [114, 333] width 12 height 12
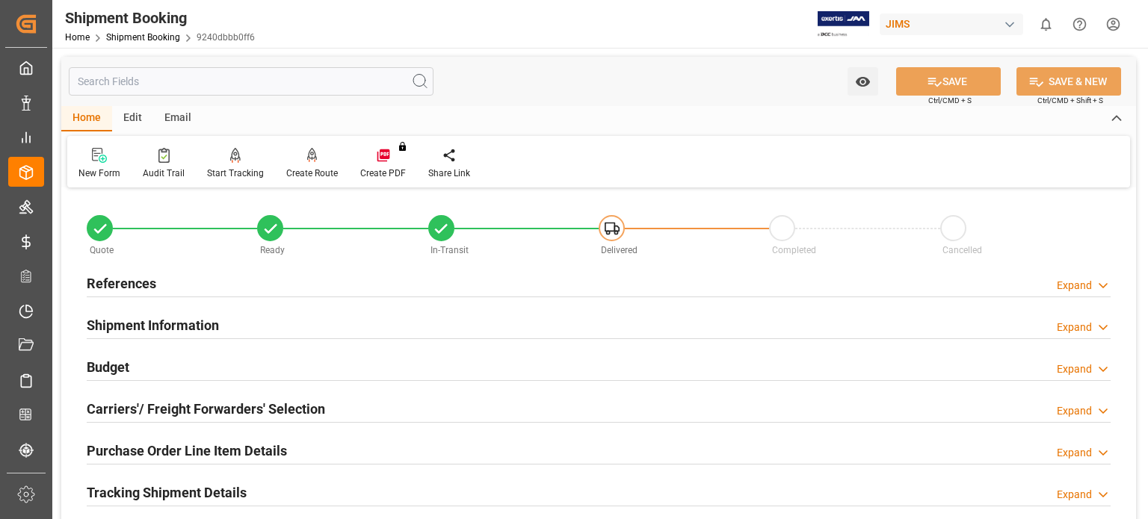
scroll to position [374, 0]
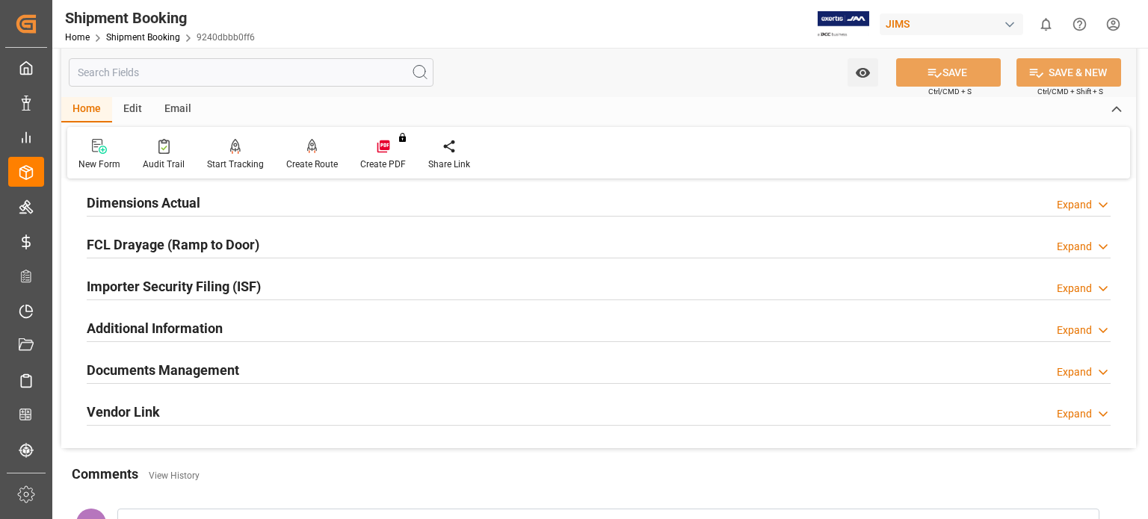
click at [133, 369] on h2 "Documents Management" at bounding box center [163, 370] width 152 height 20
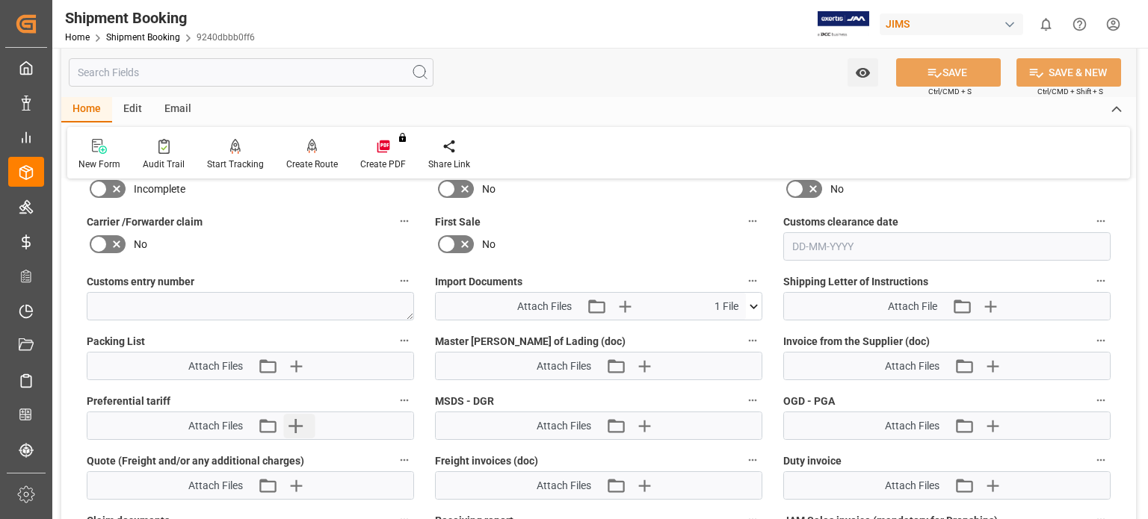
scroll to position [747, 0]
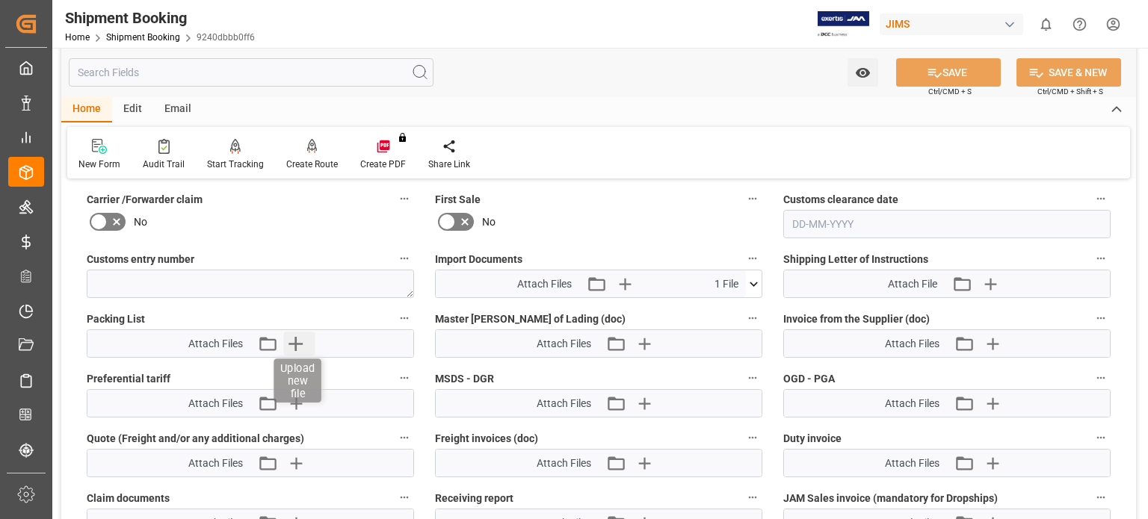
click at [296, 337] on icon "button" at bounding box center [295, 344] width 14 height 14
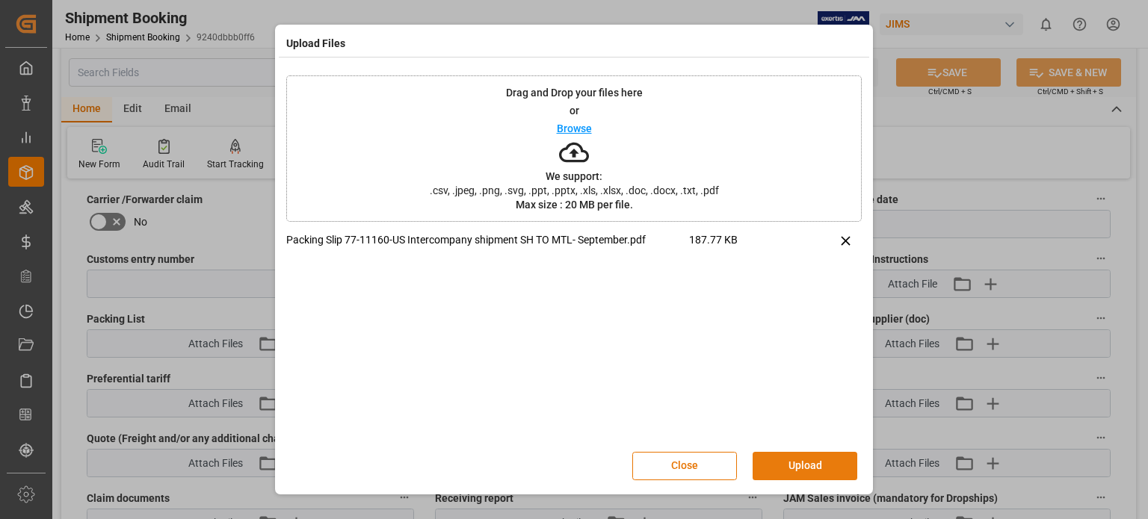
click at [809, 467] on button "Upload" at bounding box center [805, 466] width 105 height 28
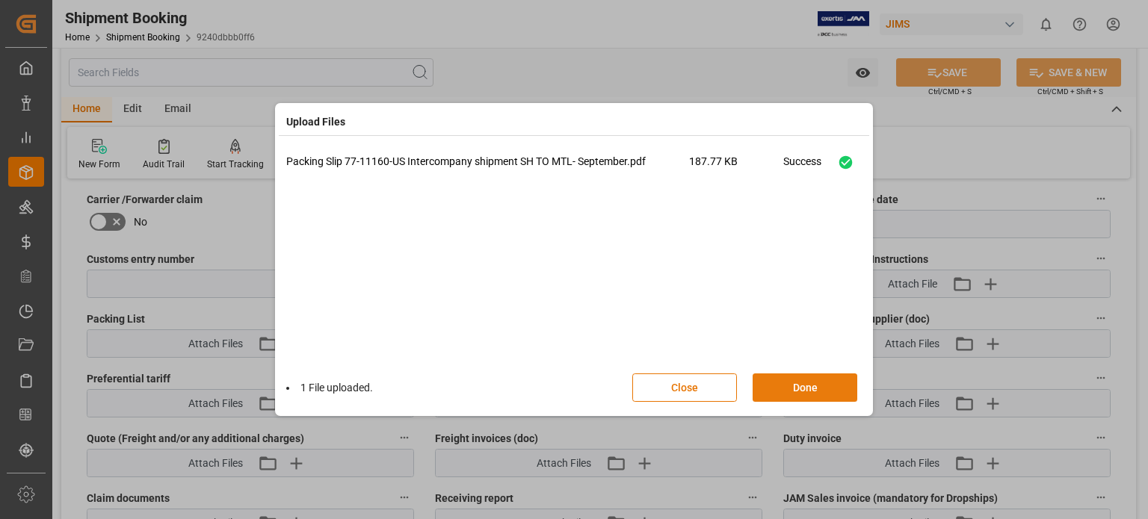
click at [800, 386] on button "Done" at bounding box center [805, 388] width 105 height 28
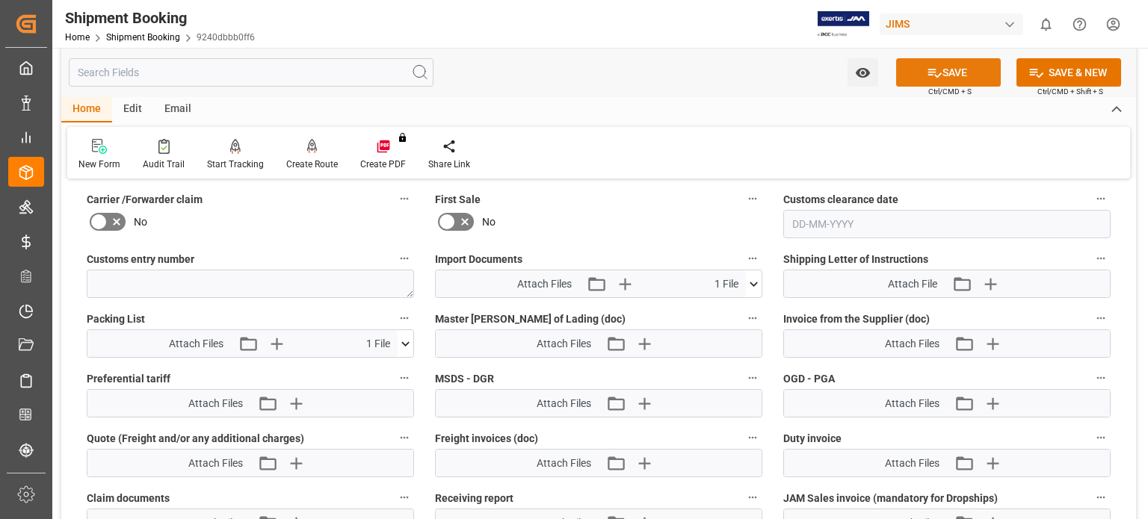
click at [957, 72] on button "SAVE" at bounding box center [948, 72] width 105 height 28
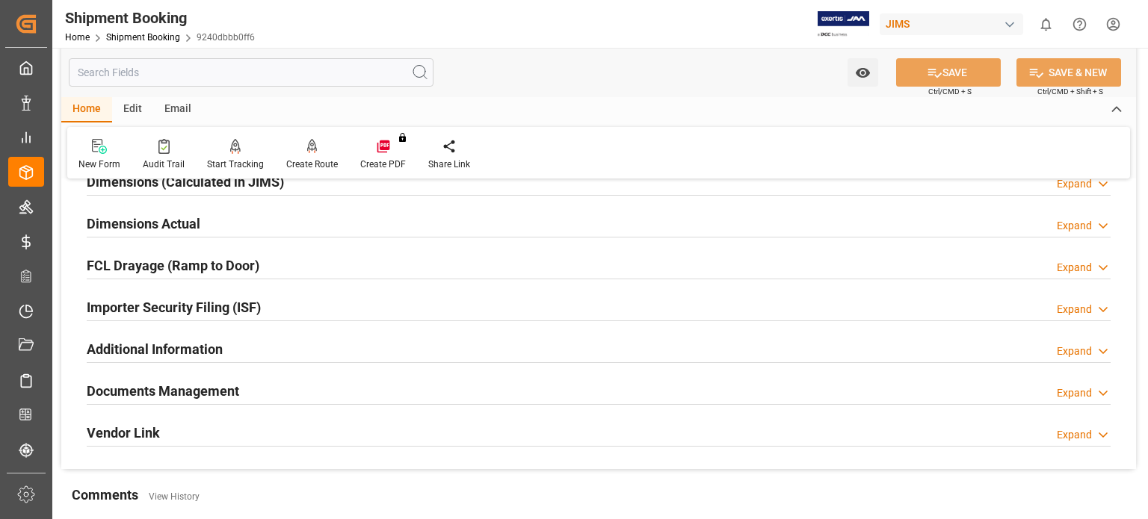
scroll to position [228, 0]
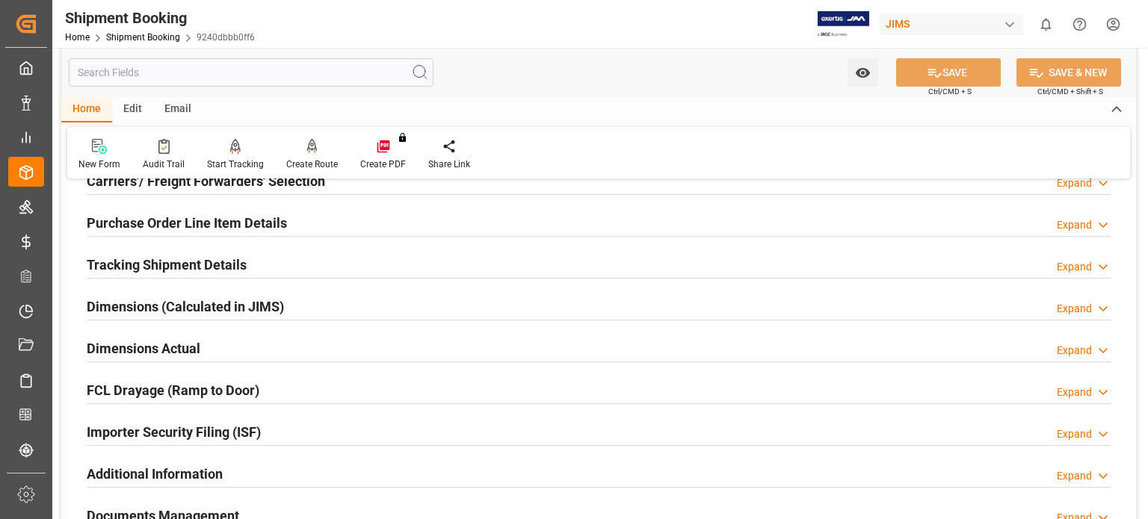
click at [188, 263] on h2 "Tracking Shipment Details" at bounding box center [167, 265] width 160 height 20
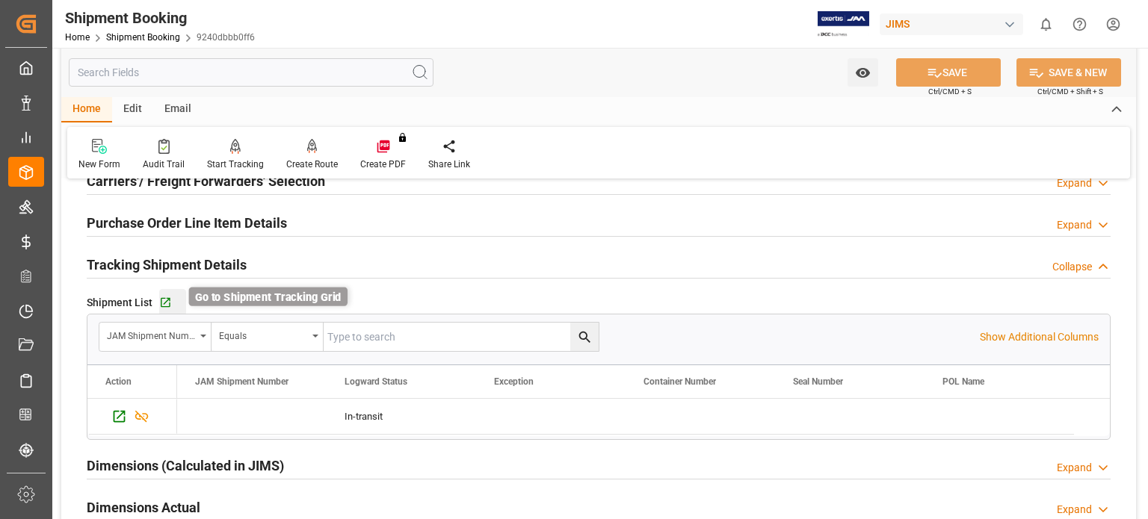
click at [163, 305] on icon "button" at bounding box center [165, 303] width 13 height 13
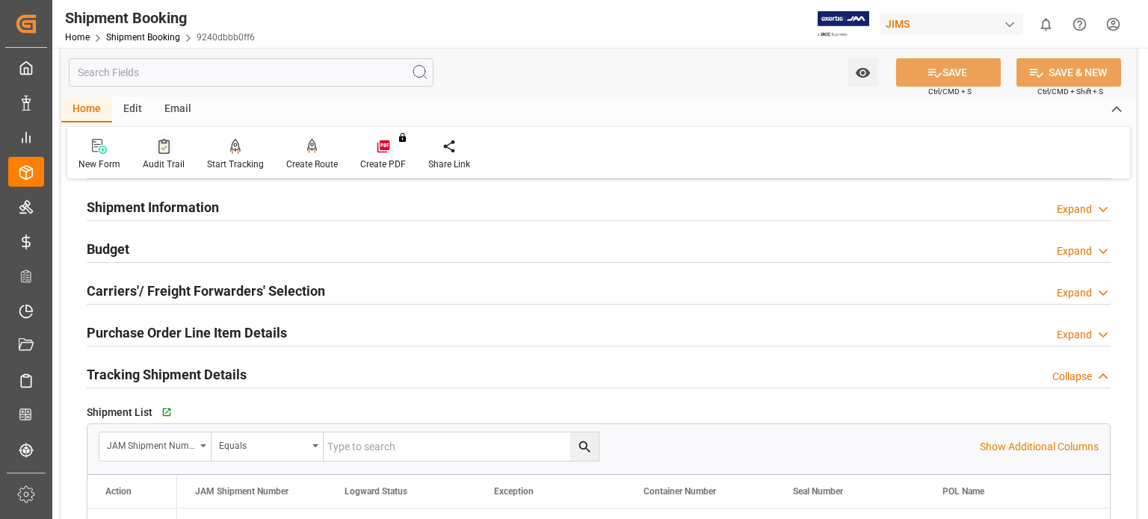
scroll to position [0, 0]
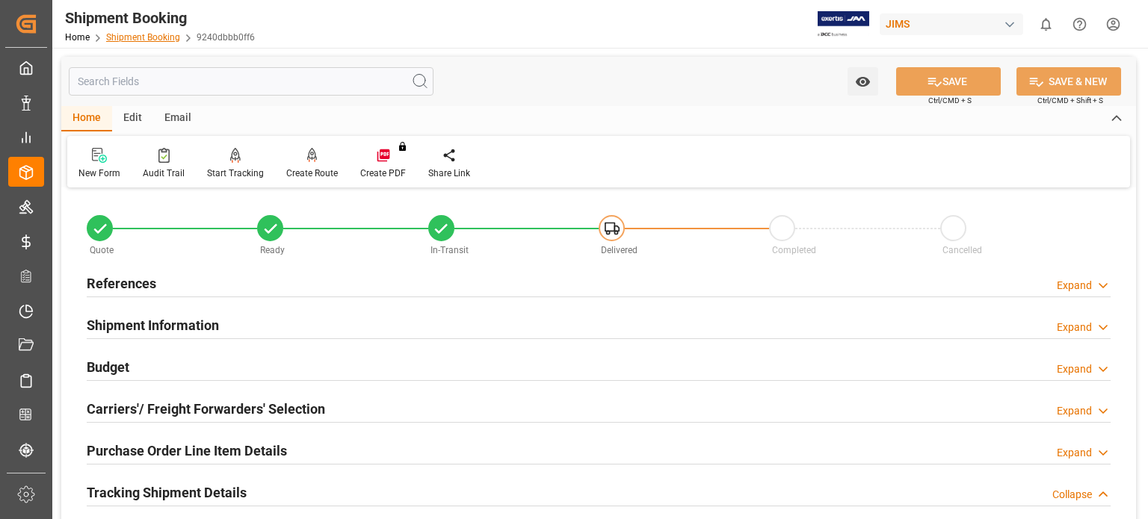
click at [159, 37] on link "Shipment Booking" at bounding box center [143, 37] width 74 height 10
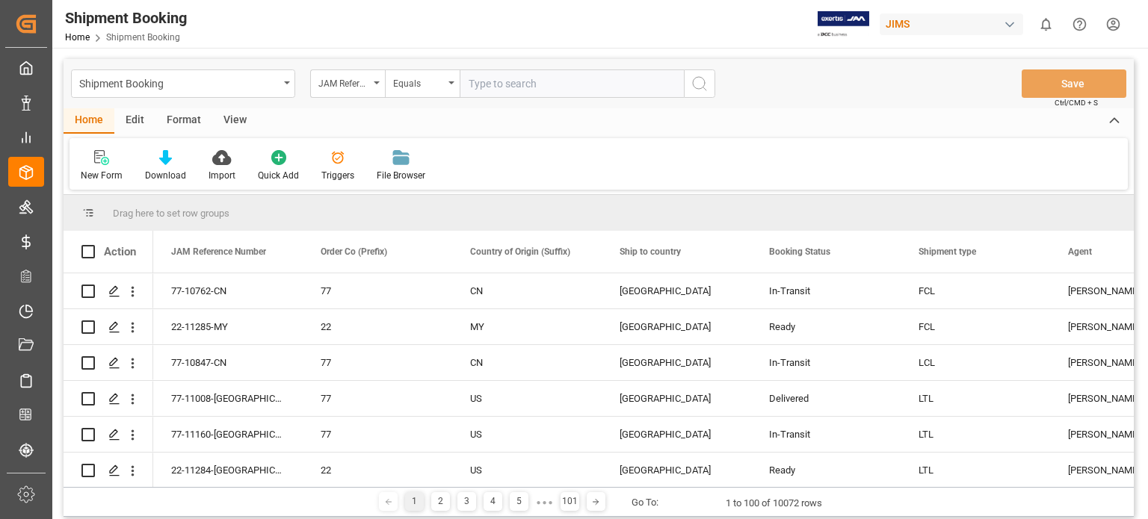
click at [505, 83] on input "text" at bounding box center [572, 84] width 224 height 28
type input "77-10253-US"
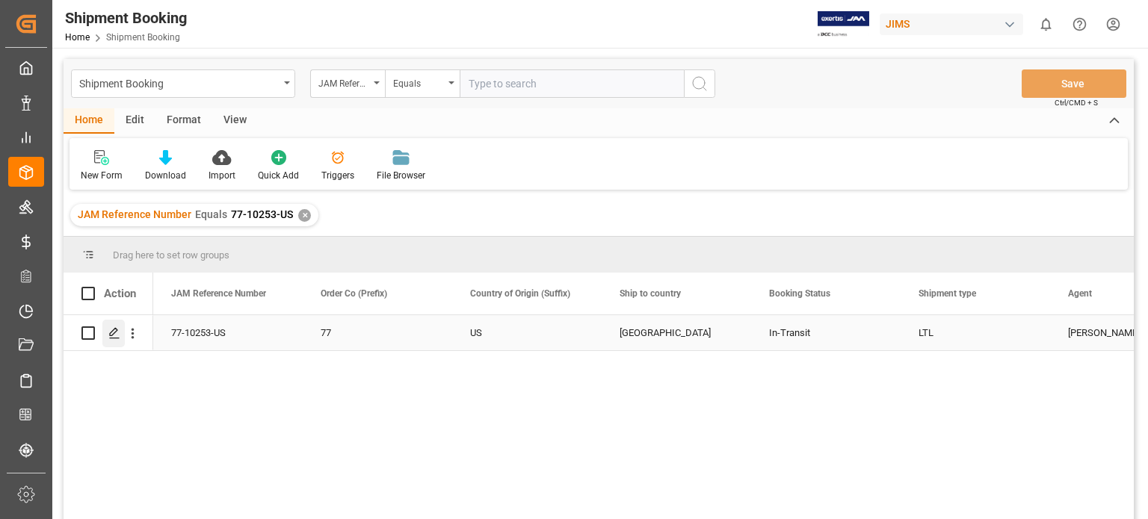
click at [112, 336] on polygon "Press SPACE to select this row." at bounding box center [113, 332] width 7 height 7
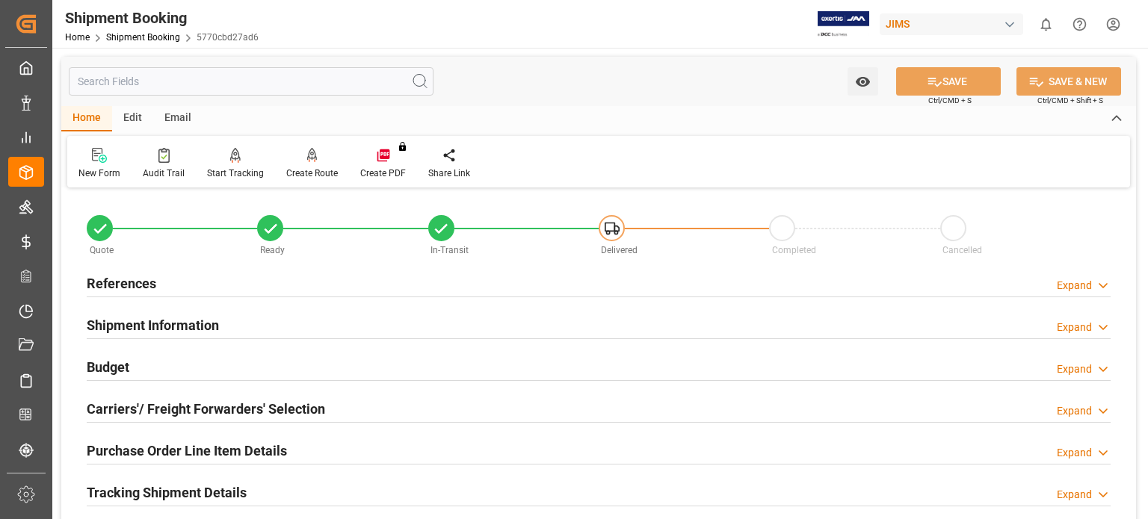
click at [113, 362] on h2 "Budget" at bounding box center [108, 367] width 43 height 20
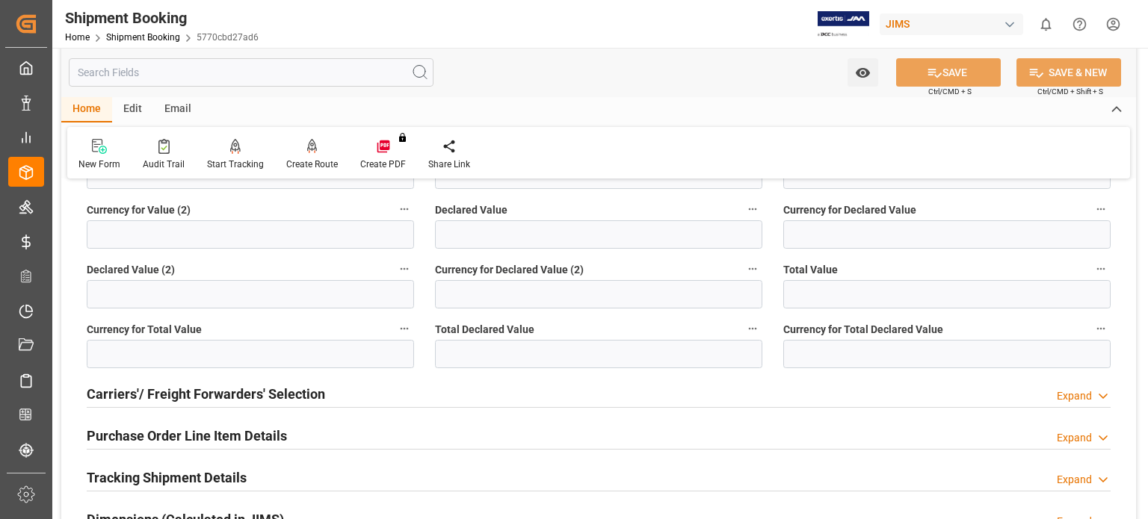
scroll to position [498, 0]
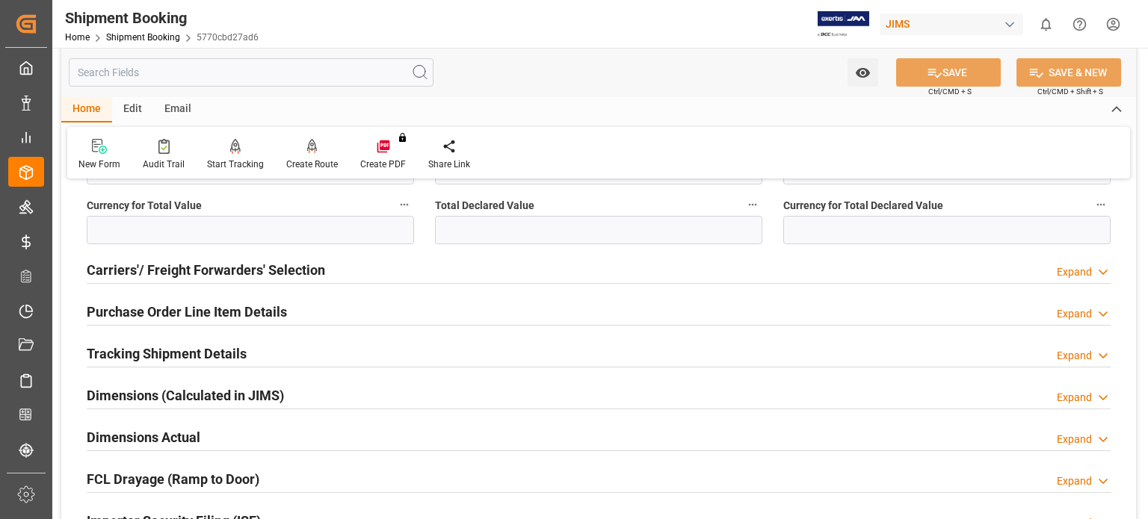
click at [185, 316] on h2 "Purchase Order Line Item Details" at bounding box center [187, 312] width 200 height 20
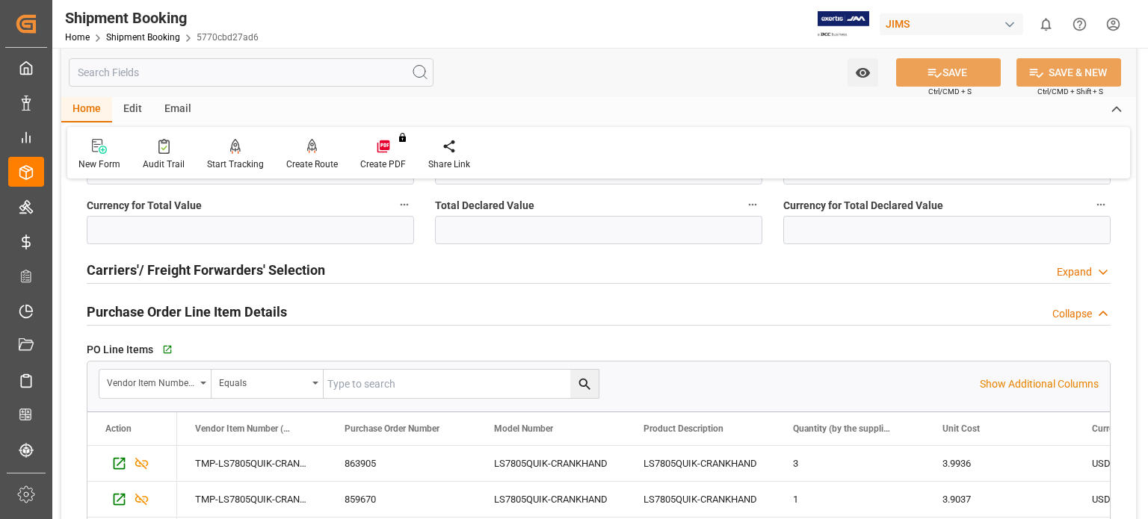
click at [185, 316] on h2 "Purchase Order Line Item Details" at bounding box center [187, 312] width 200 height 20
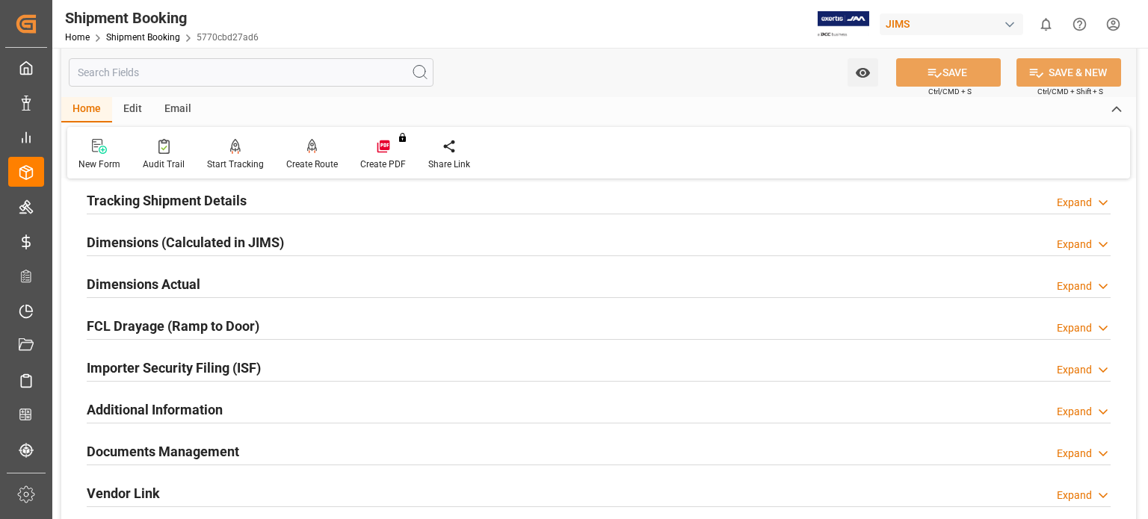
scroll to position [623, 0]
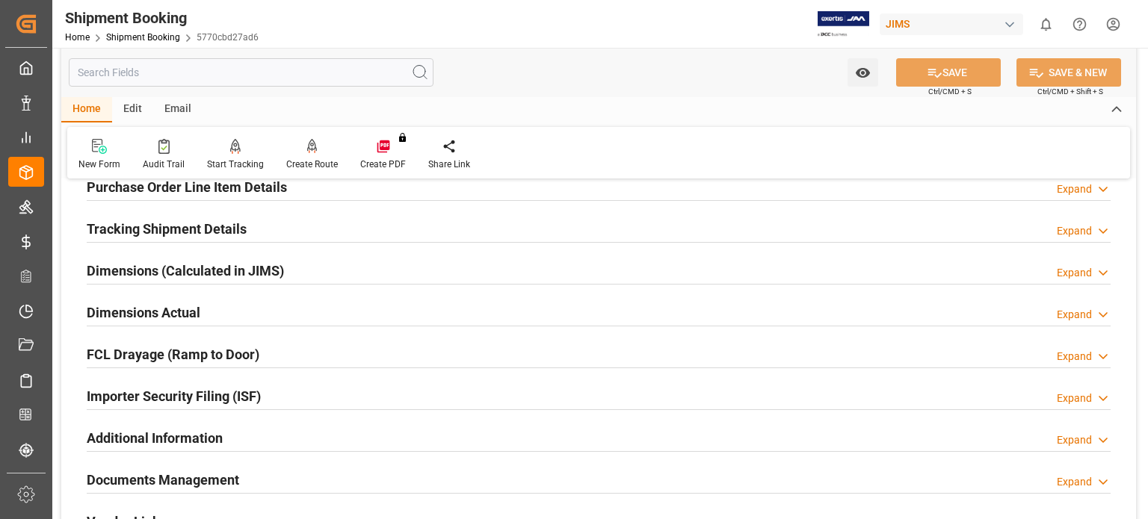
click at [161, 234] on h2 "Tracking Shipment Details" at bounding box center [167, 229] width 160 height 20
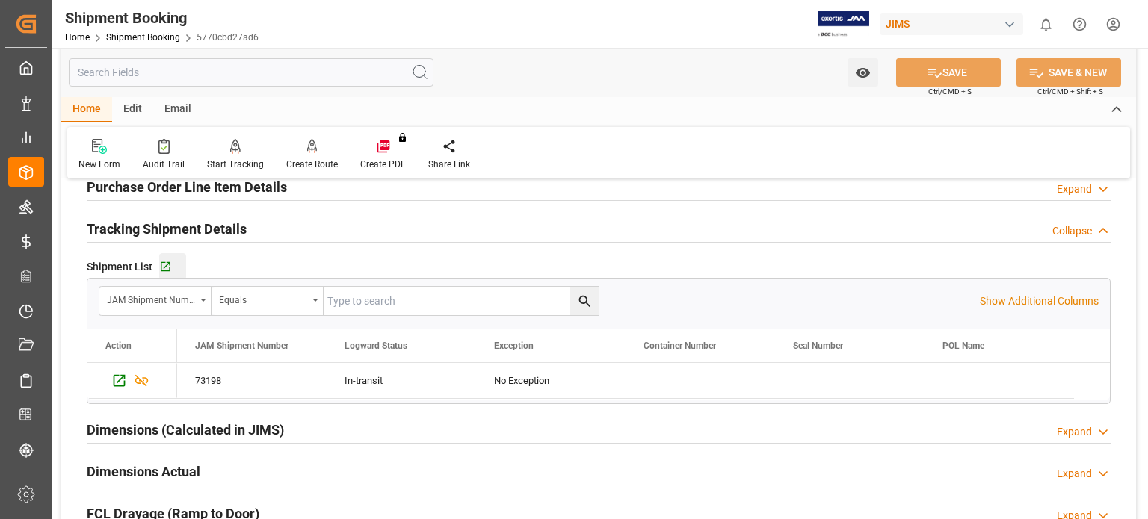
click at [171, 268] on div "Go to Shipment Tracking Grid" at bounding box center [172, 267] width 27 height 13
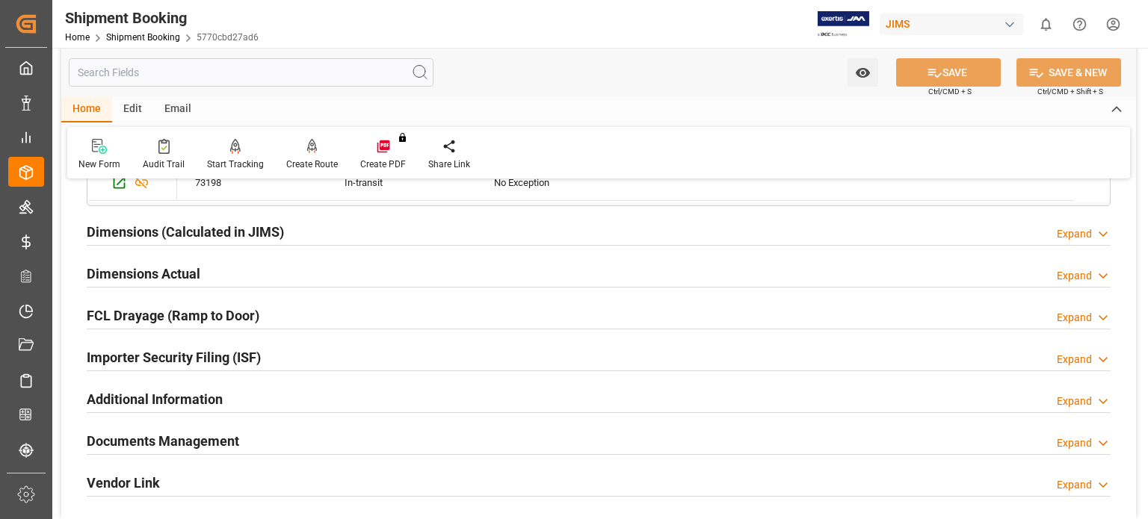
scroll to position [871, 0]
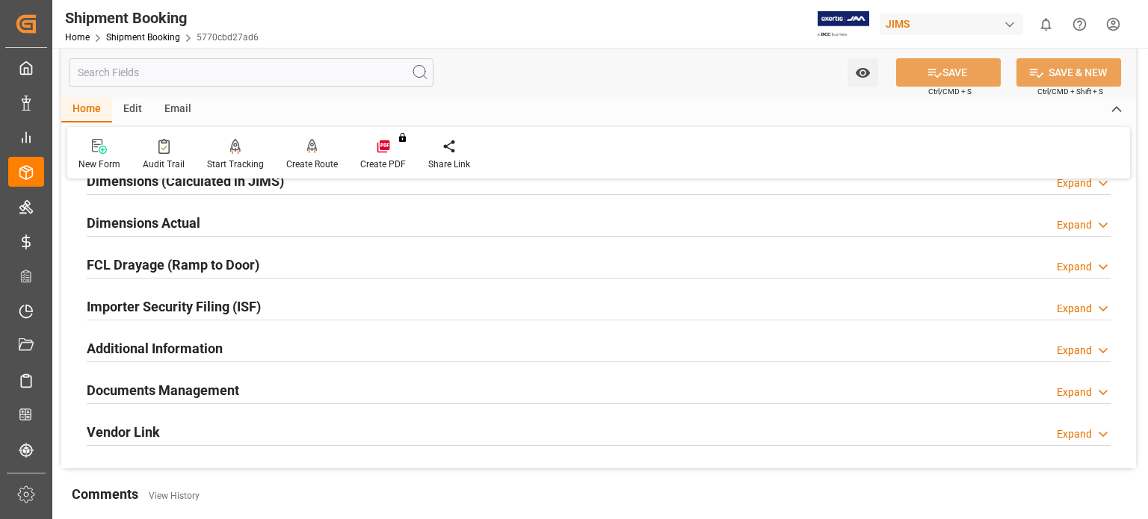
click at [152, 382] on h2 "Documents Management" at bounding box center [163, 390] width 152 height 20
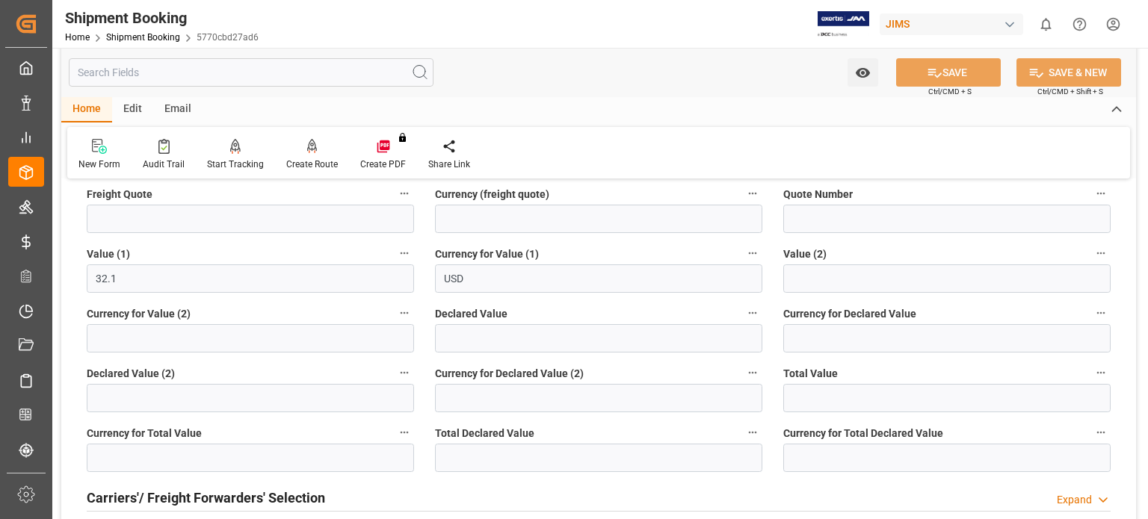
scroll to position [0, 0]
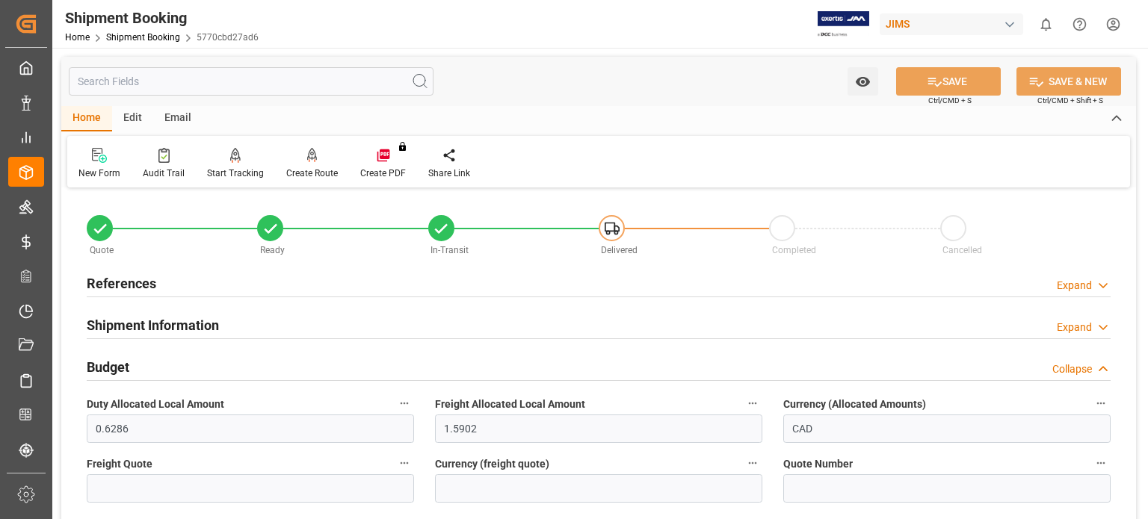
click at [121, 285] on h2 "References" at bounding box center [122, 284] width 70 height 20
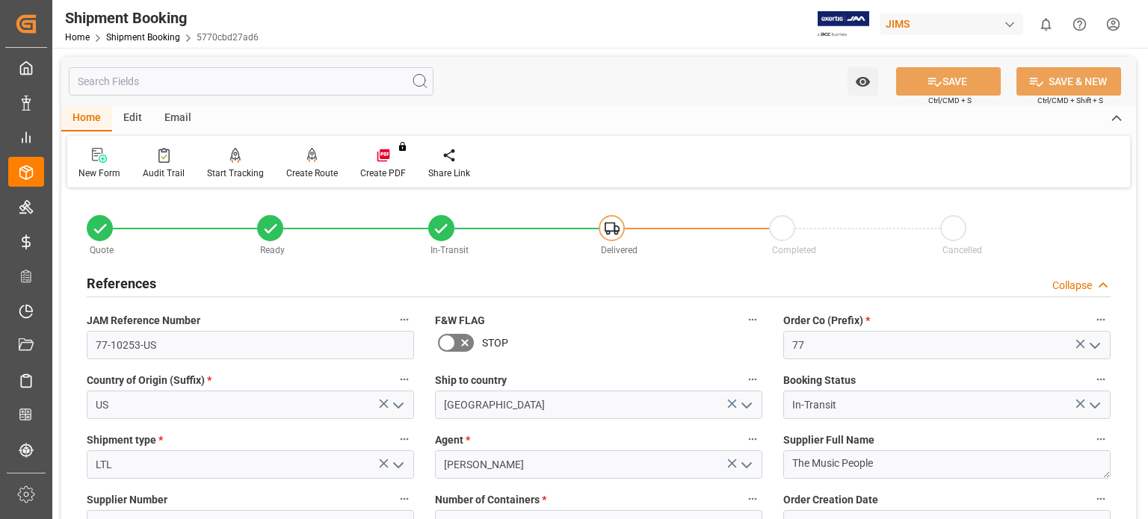
click at [121, 285] on h2 "References" at bounding box center [122, 284] width 70 height 20
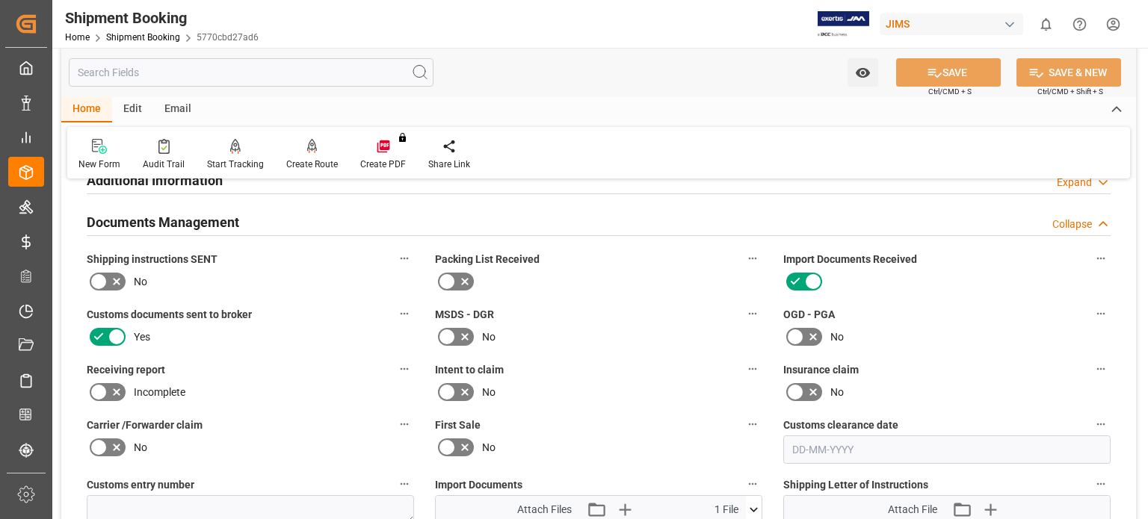
scroll to position [1245, 0]
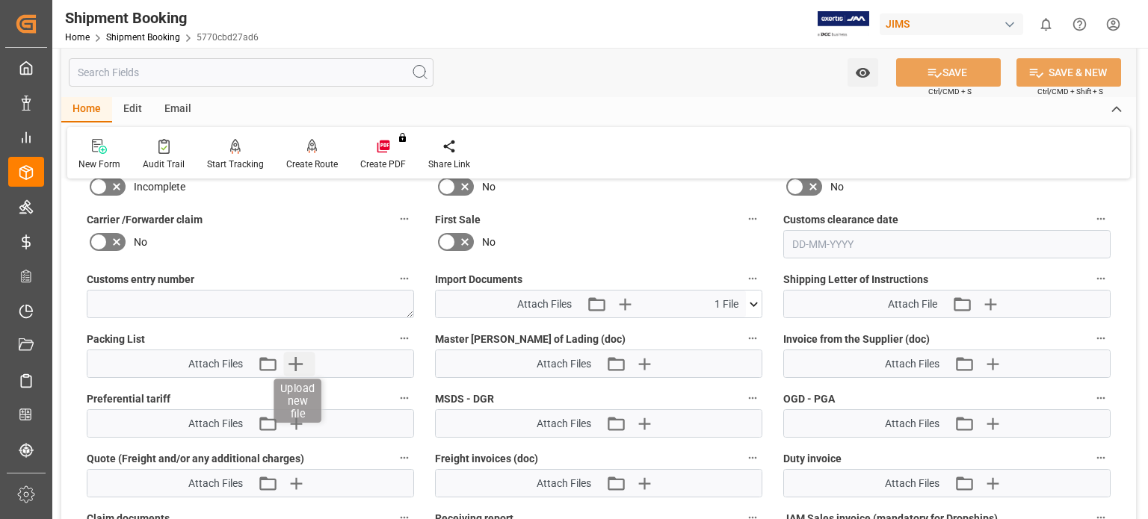
click at [296, 358] on icon "button" at bounding box center [295, 364] width 14 height 14
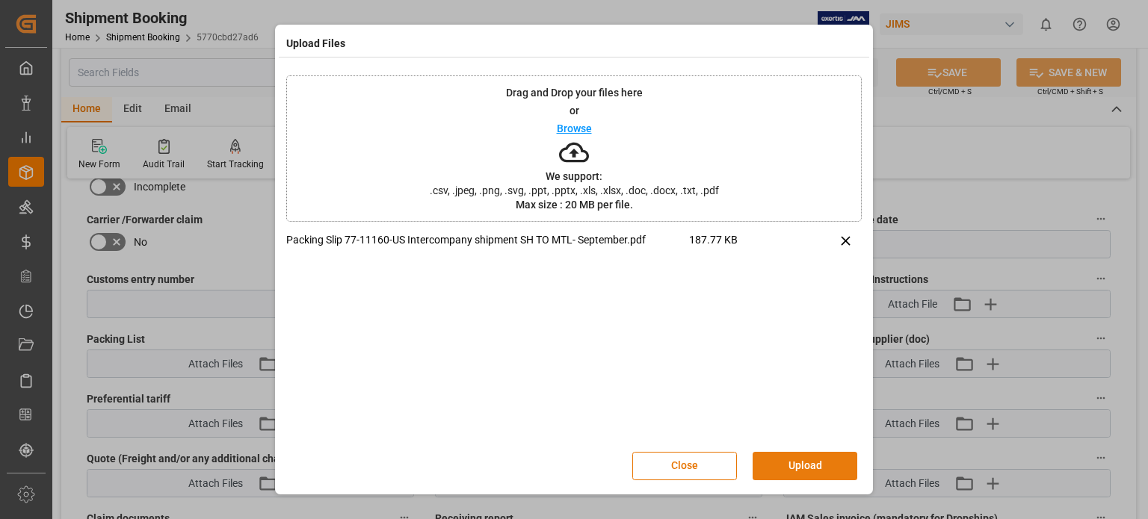
click at [819, 464] on button "Upload" at bounding box center [805, 466] width 105 height 28
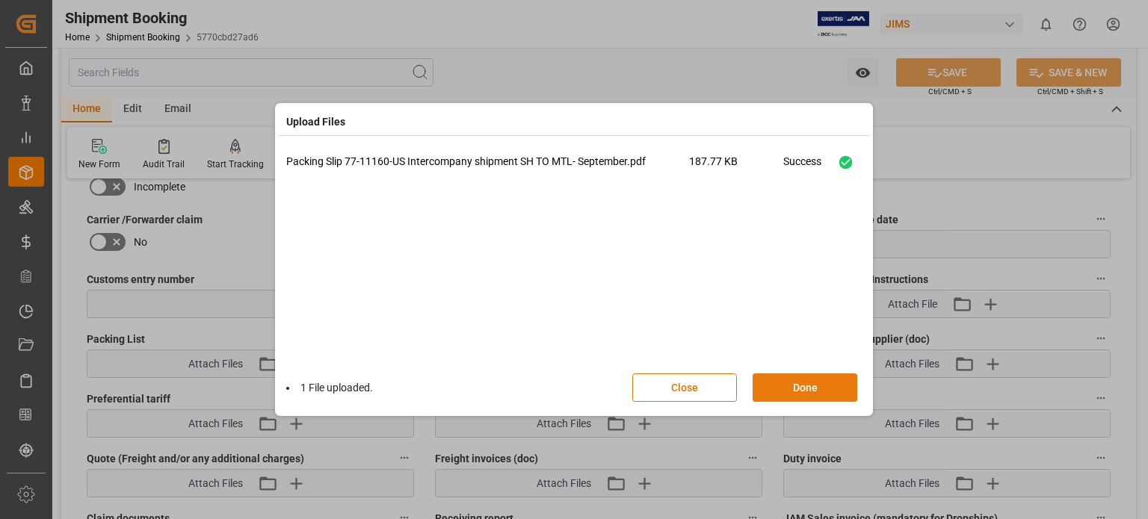
click at [810, 388] on button "Done" at bounding box center [805, 388] width 105 height 28
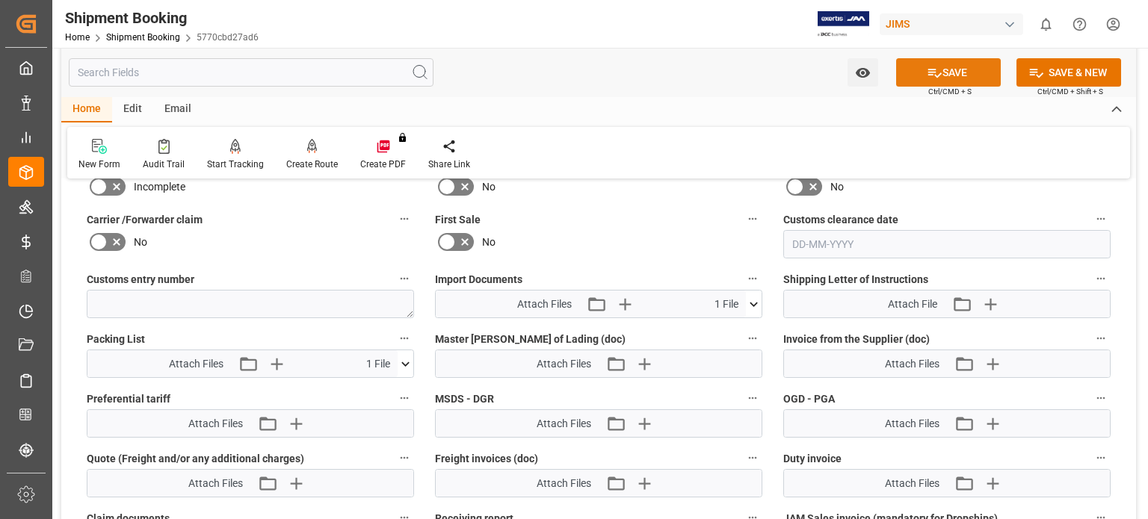
click at [961, 71] on button "SAVE" at bounding box center [948, 72] width 105 height 28
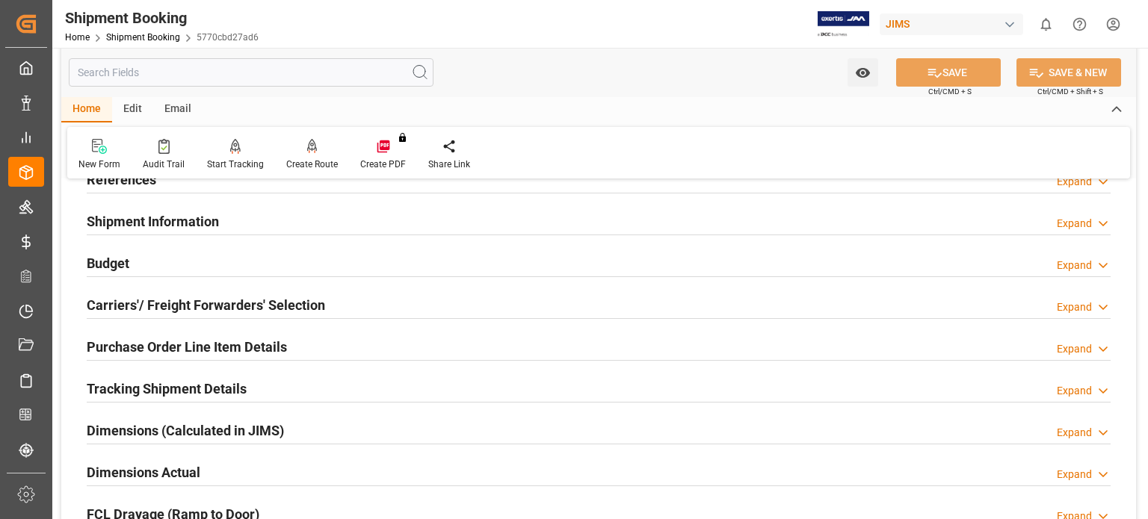
scroll to position [0, 0]
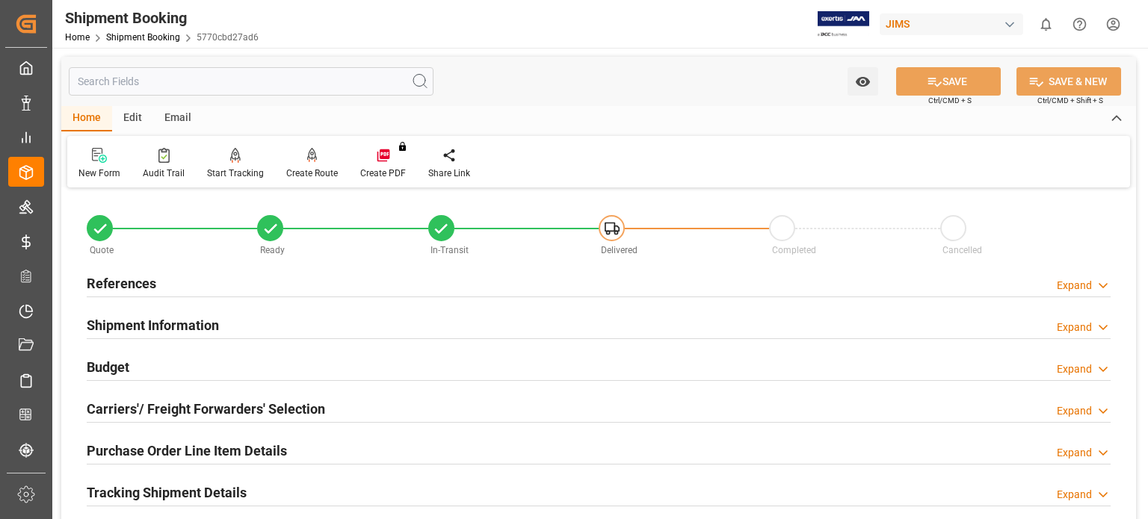
click at [118, 368] on h2 "Budget" at bounding box center [108, 367] width 43 height 20
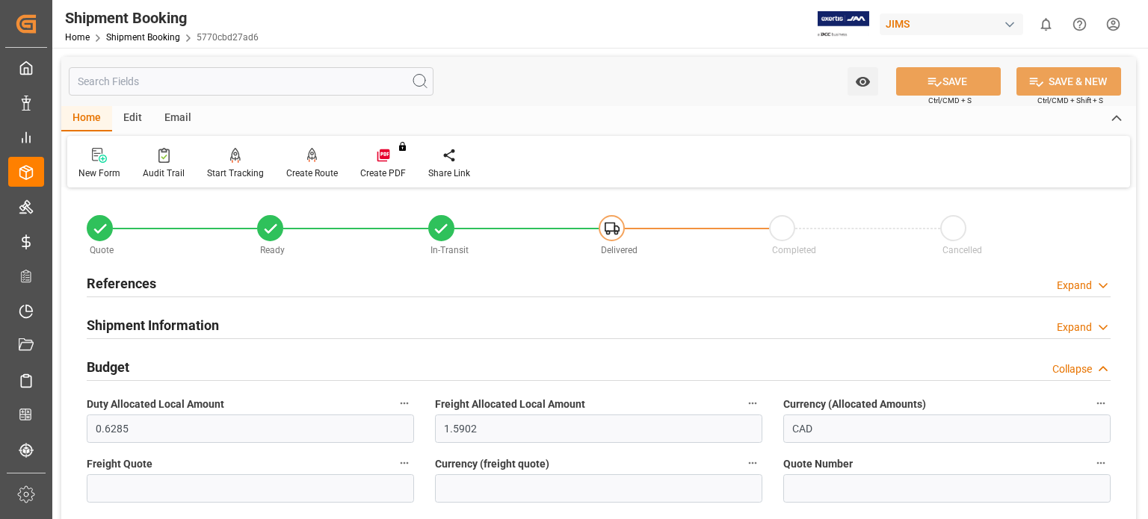
click at [114, 268] on div "References Expand" at bounding box center [598, 284] width 1045 height 42
click at [114, 278] on h2 "References" at bounding box center [122, 284] width 70 height 20
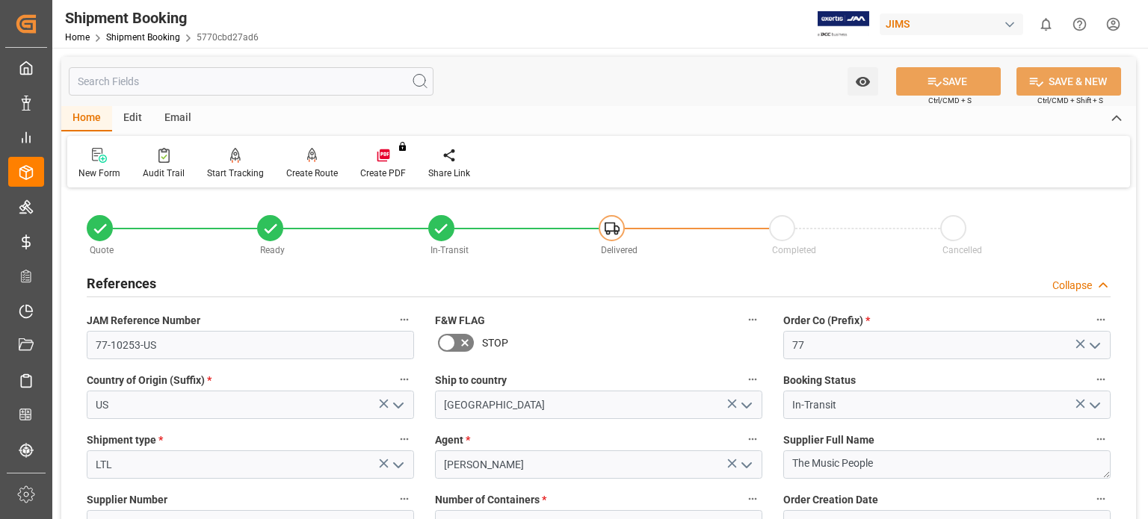
click at [114, 278] on h2 "References" at bounding box center [122, 284] width 70 height 20
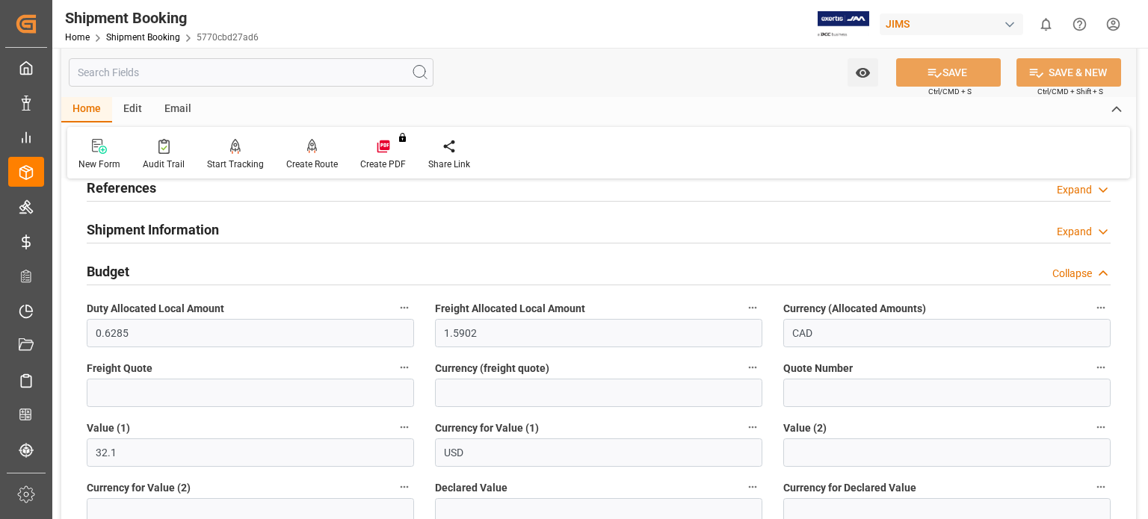
scroll to position [124, 0]
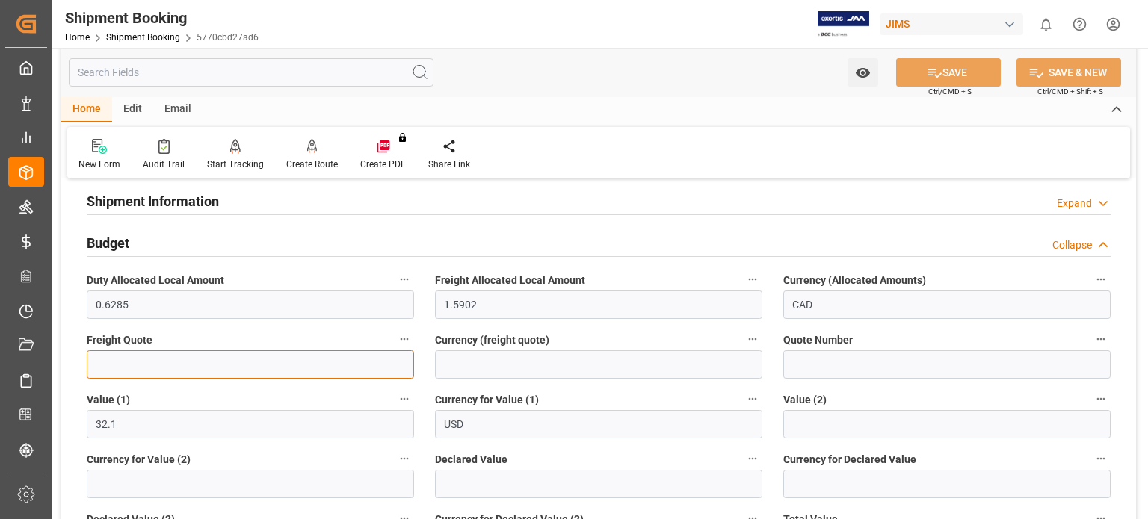
click at [123, 364] on input "text" at bounding box center [250, 364] width 327 height 28
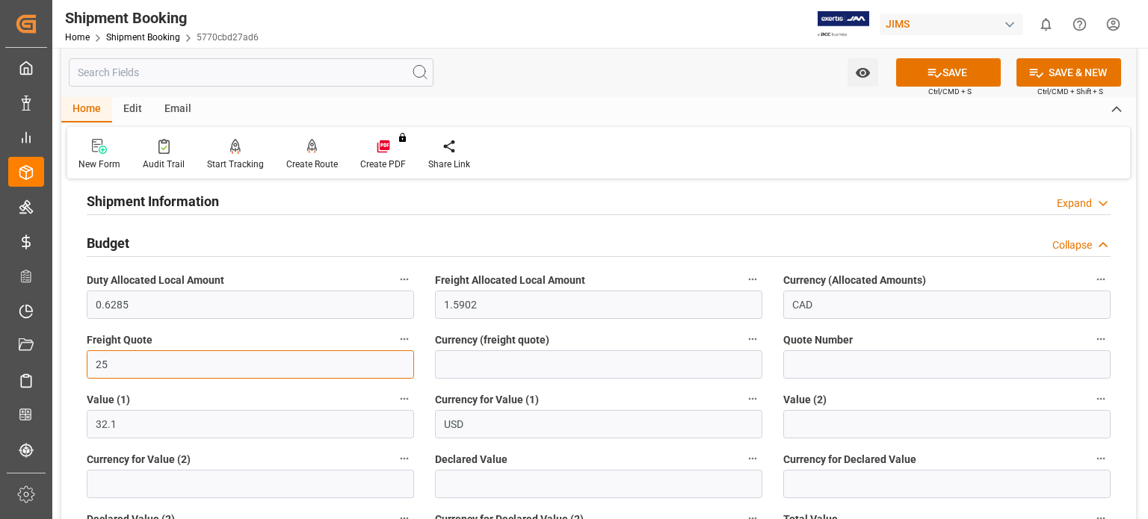
type input "25"
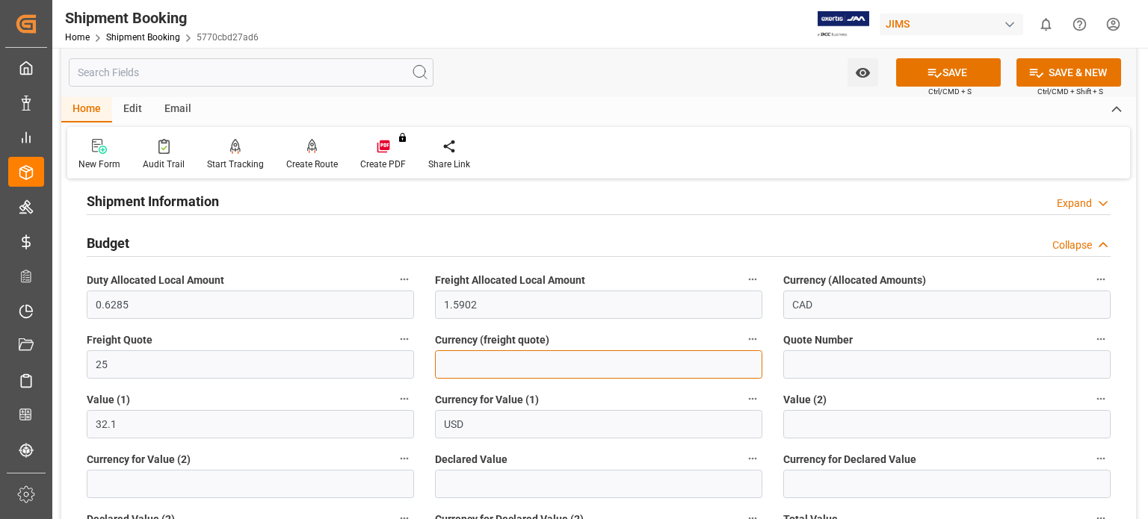
click at [481, 362] on input at bounding box center [598, 364] width 327 height 28
type input "CAD"
click at [943, 71] on button "SAVE" at bounding box center [948, 72] width 105 height 28
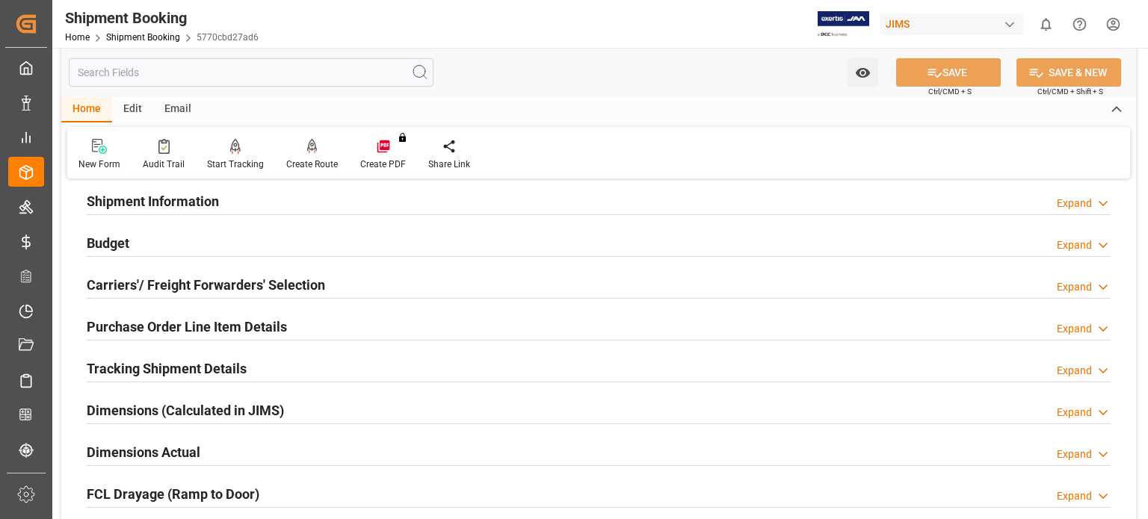
click at [108, 244] on h2 "Budget" at bounding box center [108, 243] width 43 height 20
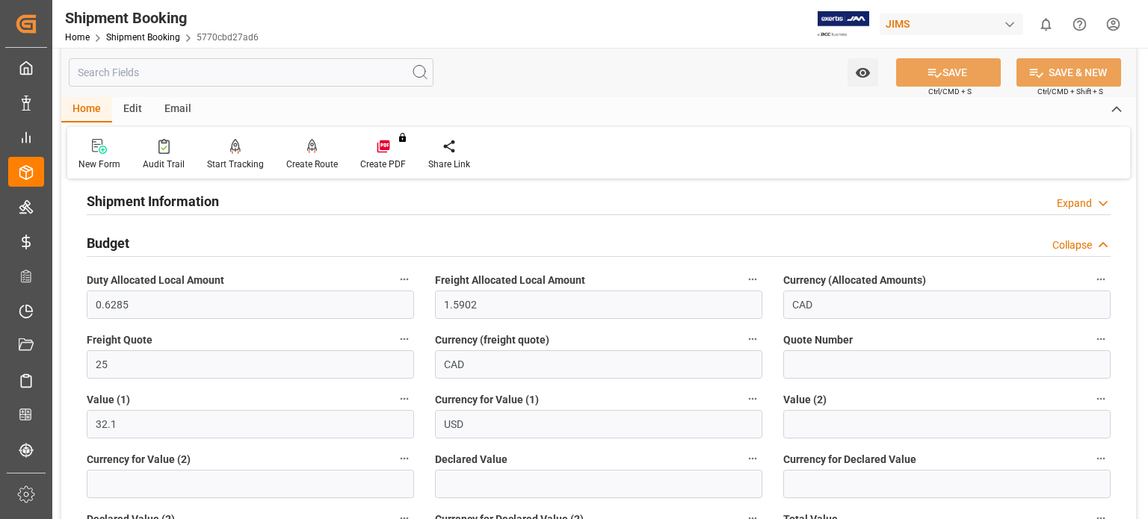
click at [108, 244] on h2 "Budget" at bounding box center [108, 243] width 43 height 20
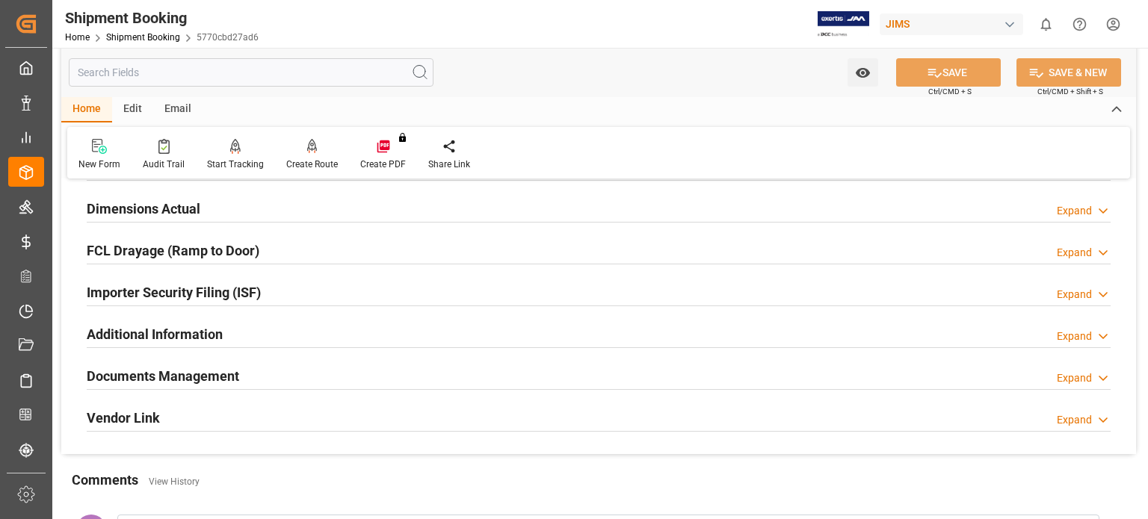
scroll to position [374, 0]
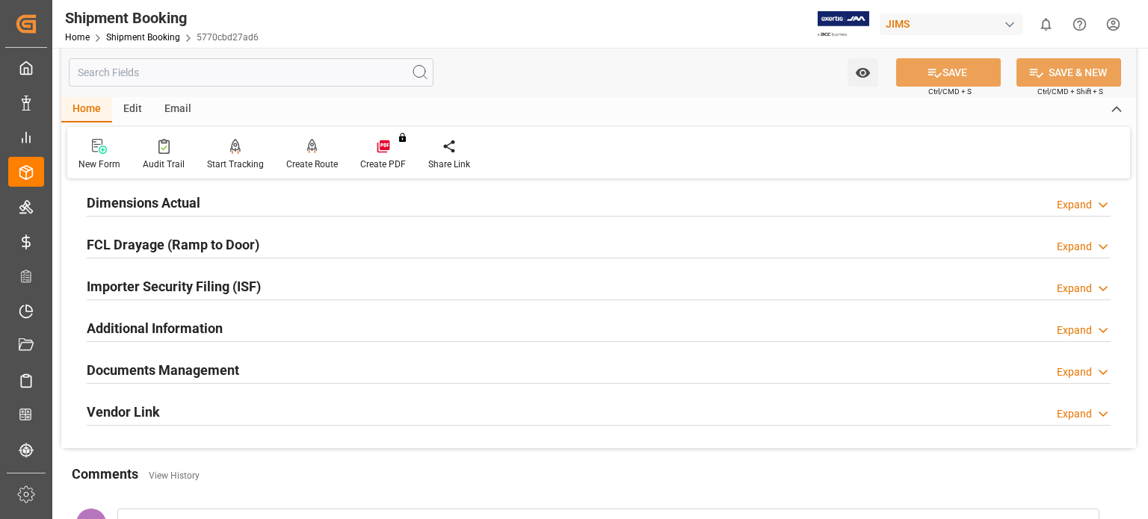
click at [176, 367] on h2 "Documents Management" at bounding box center [163, 370] width 152 height 20
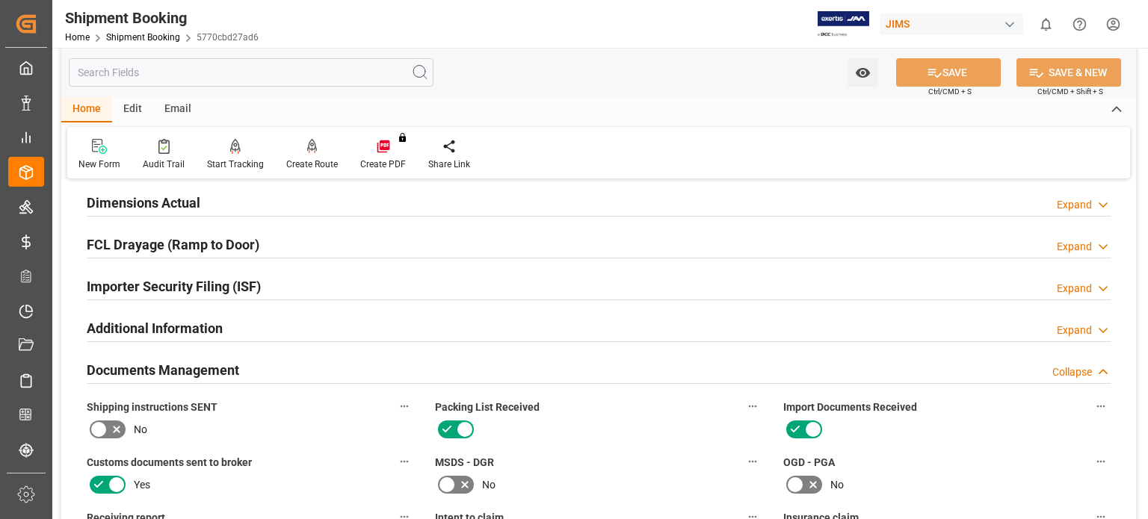
click at [176, 367] on h2 "Documents Management" at bounding box center [163, 370] width 152 height 20
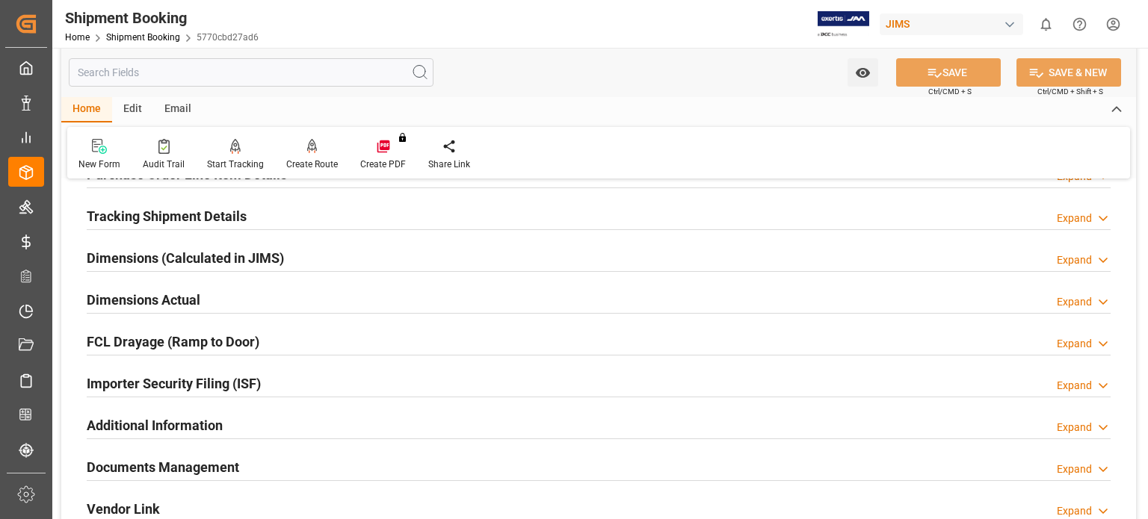
scroll to position [249, 0]
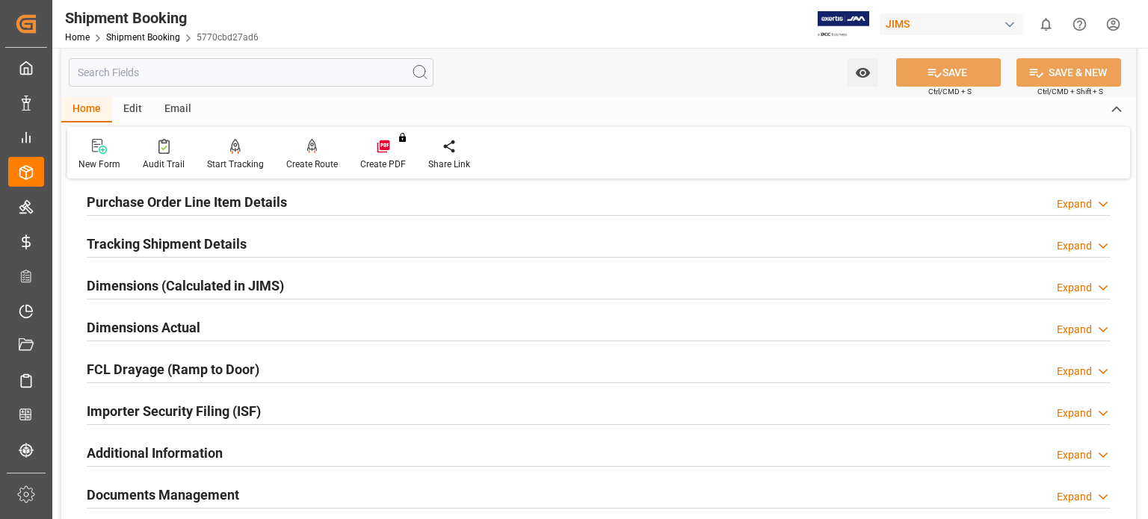
click at [126, 238] on h2 "Tracking Shipment Details" at bounding box center [167, 244] width 160 height 20
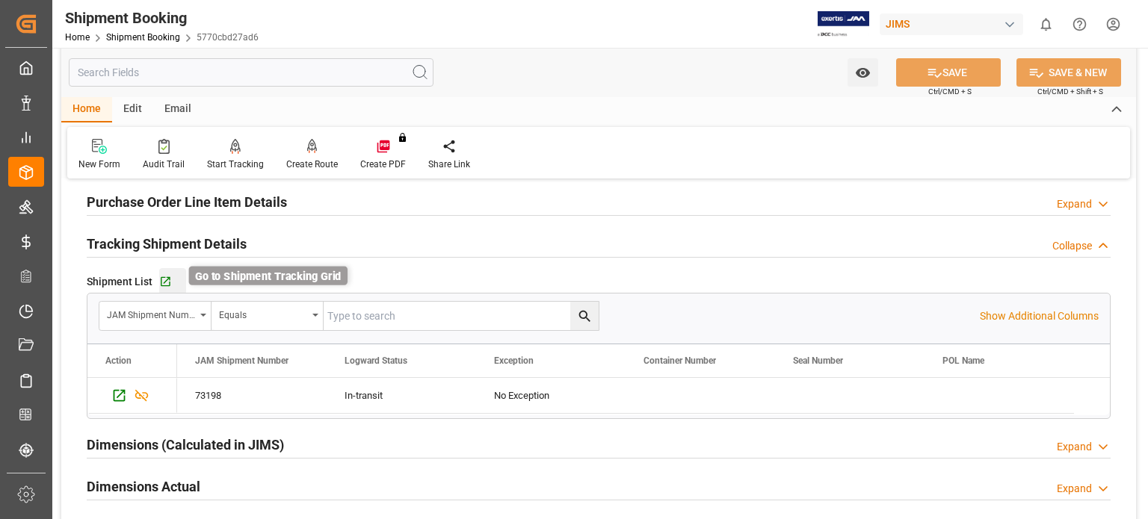
click at [169, 285] on icon "button" at bounding box center [165, 282] width 13 height 13
click at [123, 42] on link "Shipment Booking" at bounding box center [143, 37] width 74 height 10
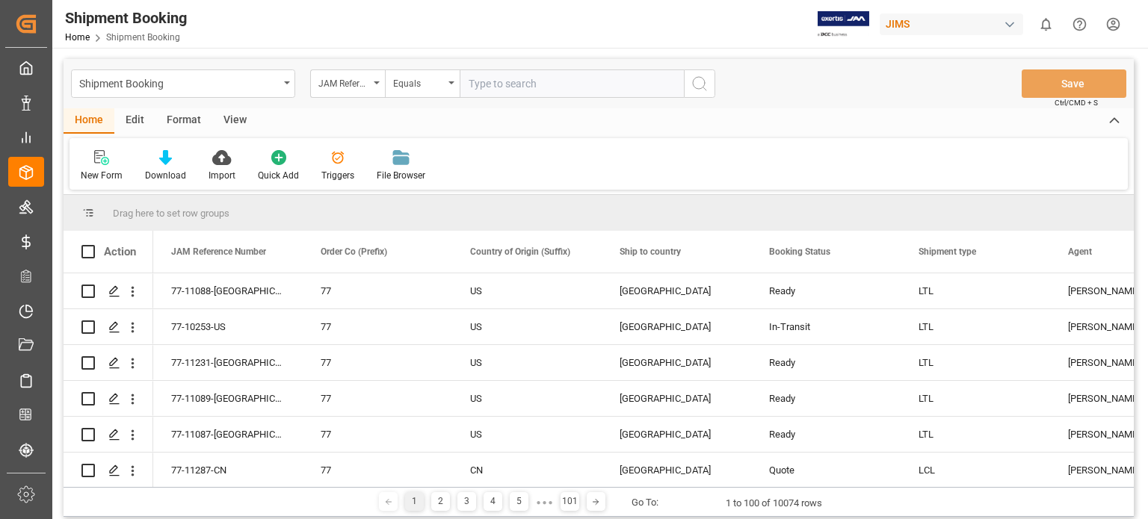
click at [532, 92] on input "text" at bounding box center [572, 84] width 224 height 28
type input "77-11160-US"
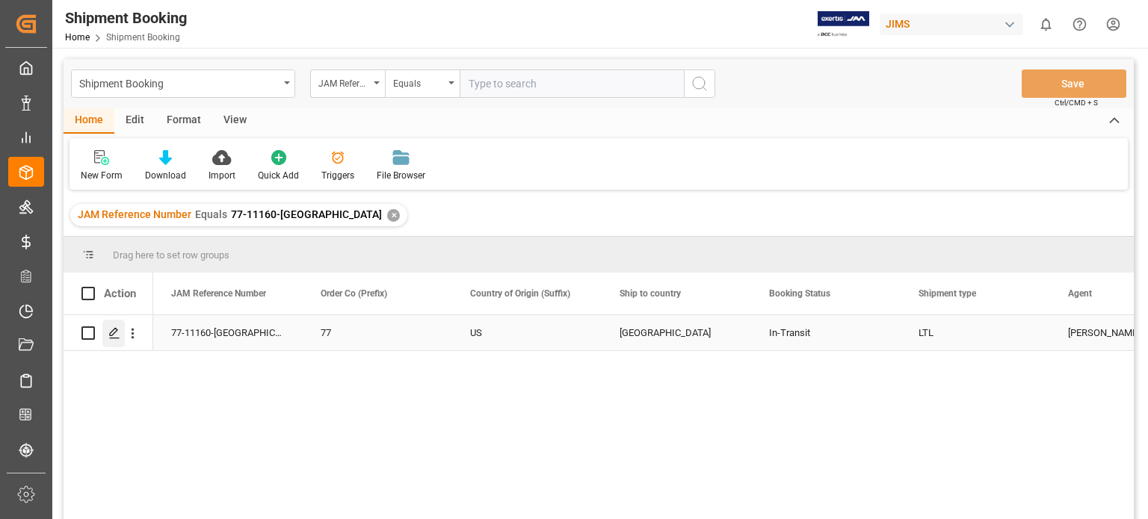
click at [114, 343] on div "Press SPACE to select this row." at bounding box center [113, 334] width 22 height 28
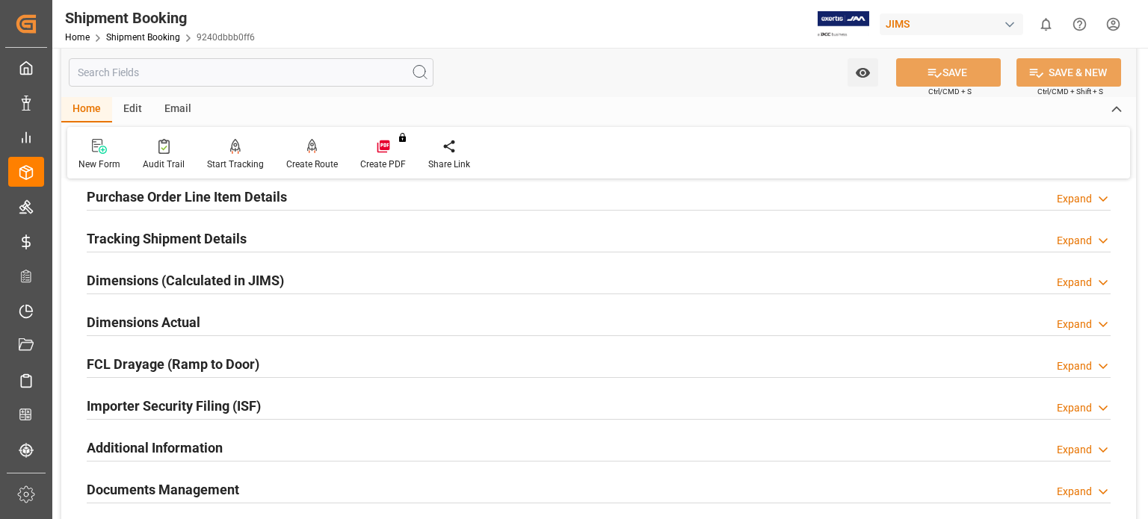
scroll to position [498, 0]
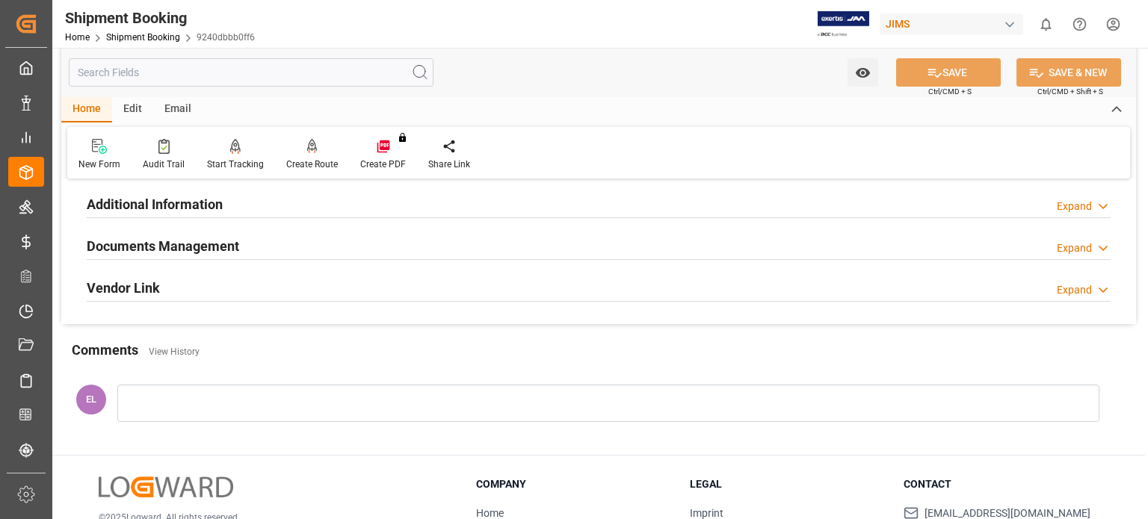
click at [195, 410] on div at bounding box center [608, 403] width 982 height 37
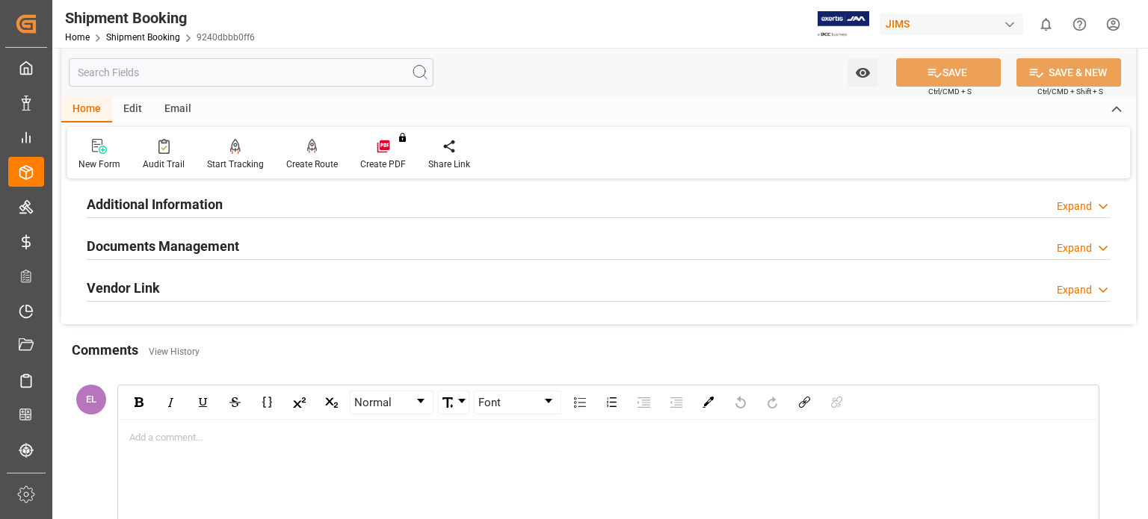
click at [182, 445] on div "Add a comment..." at bounding box center [608, 485] width 979 height 130
click at [192, 436] on div "JAM USA" at bounding box center [608, 437] width 957 height 15
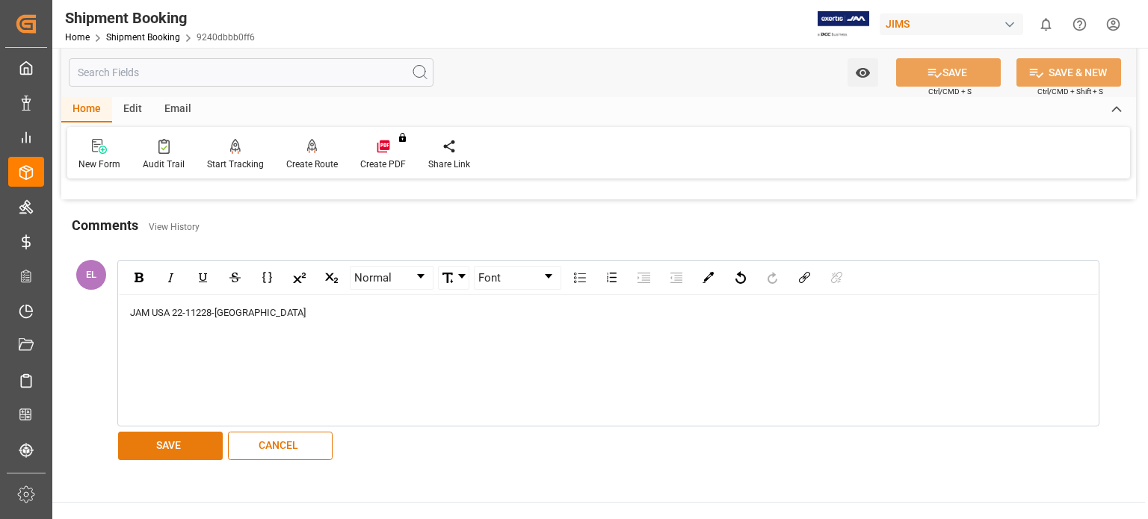
click at [170, 440] on button "SAVE" at bounding box center [170, 446] width 105 height 28
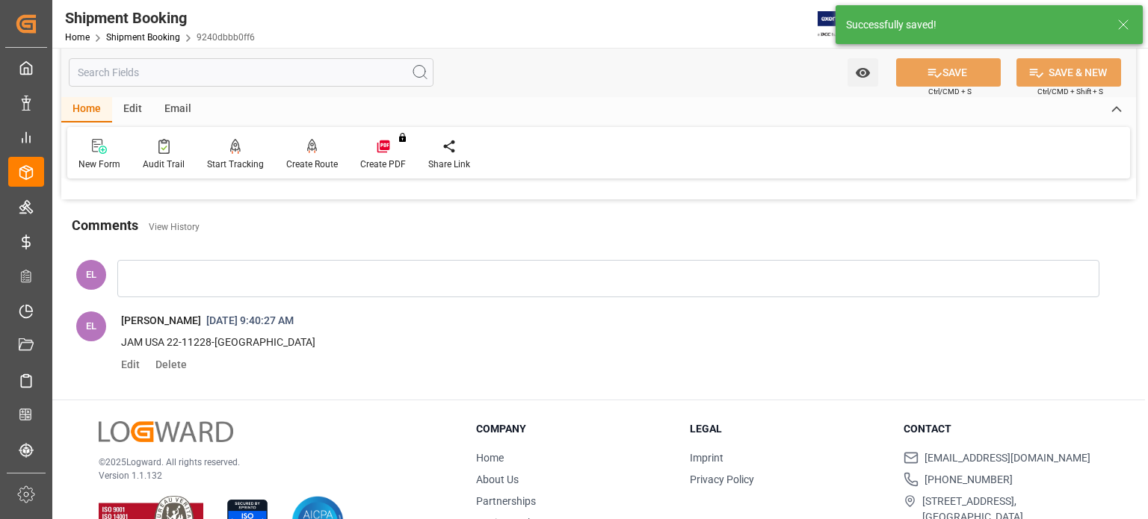
scroll to position [0, 0]
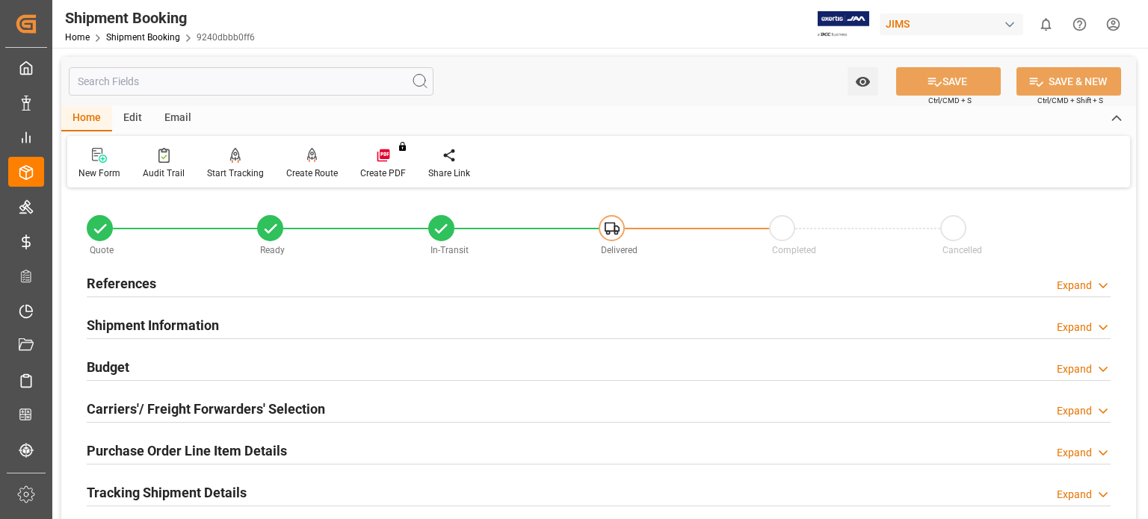
click at [135, 281] on h2 "References" at bounding box center [122, 284] width 70 height 20
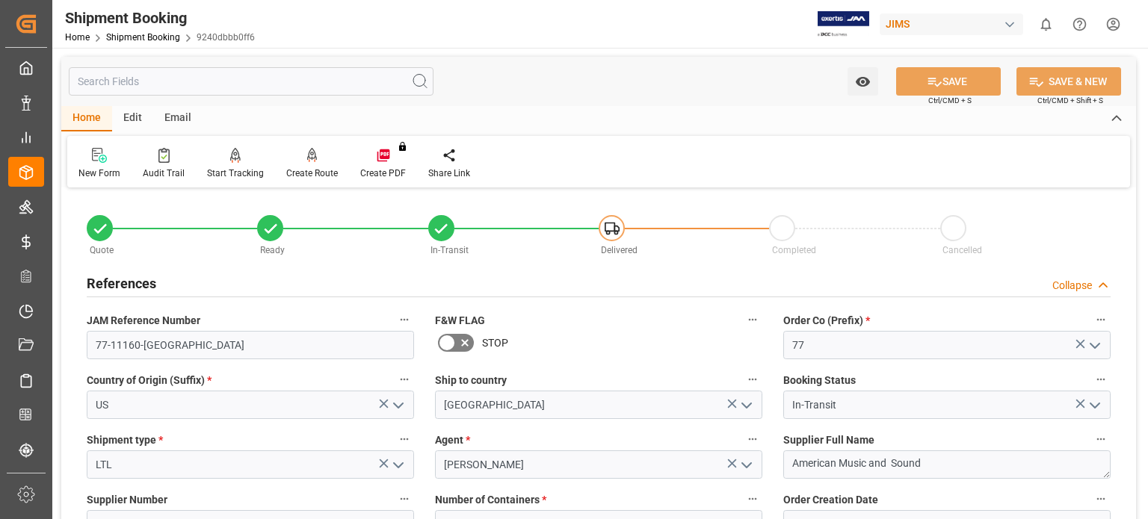
click at [135, 281] on h2 "References" at bounding box center [122, 284] width 70 height 20
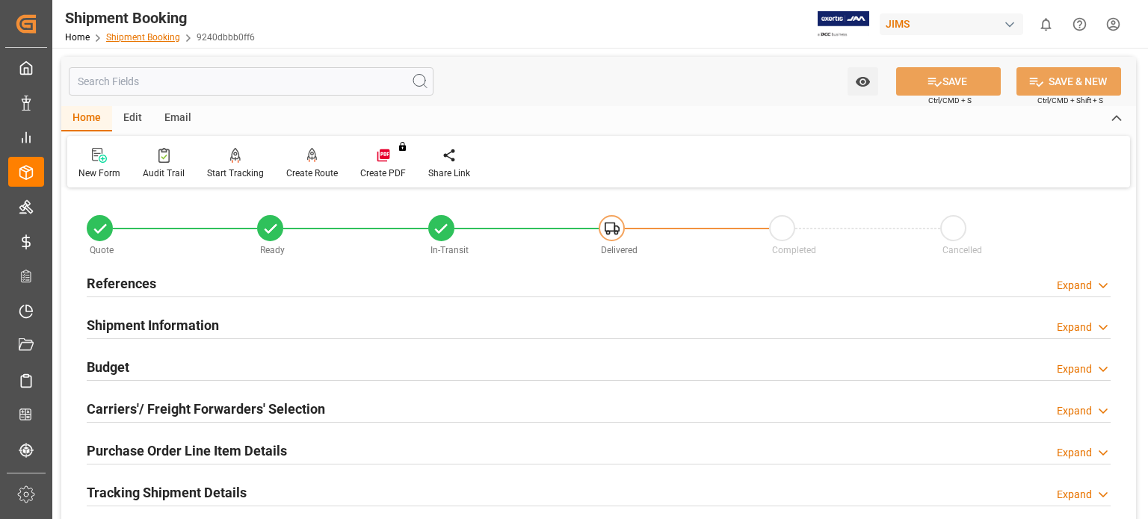
click at [138, 38] on link "Shipment Booking" at bounding box center [143, 37] width 74 height 10
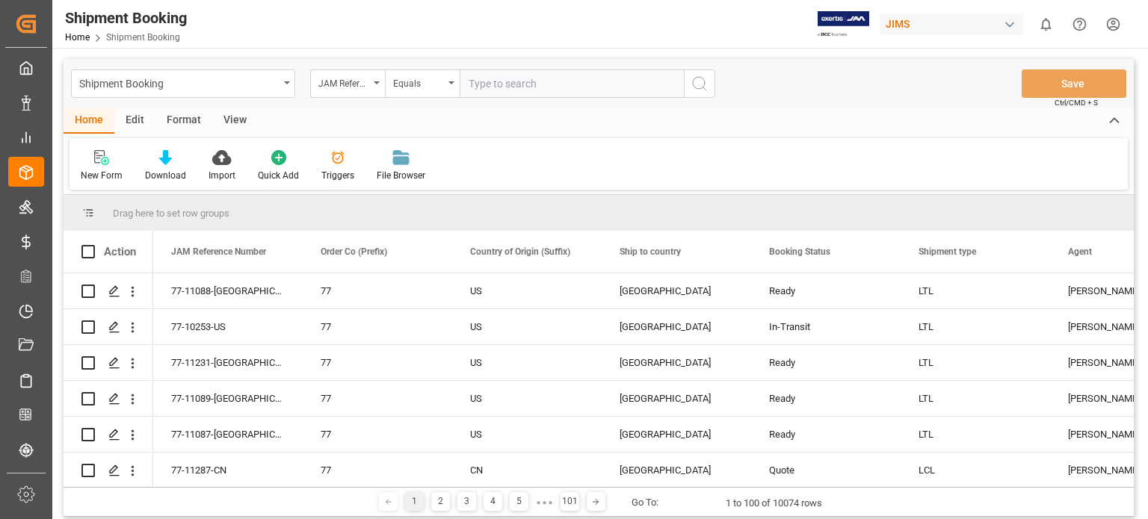
click at [512, 83] on input "text" at bounding box center [572, 84] width 224 height 28
type input "22-11228-US"
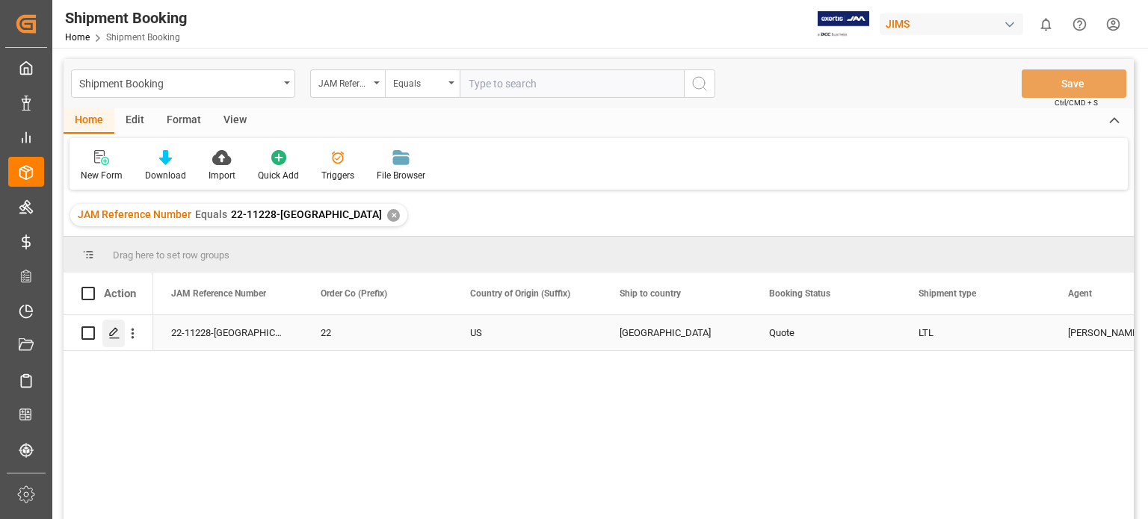
click at [110, 335] on polygon "Press SPACE to select this row." at bounding box center [113, 332] width 7 height 7
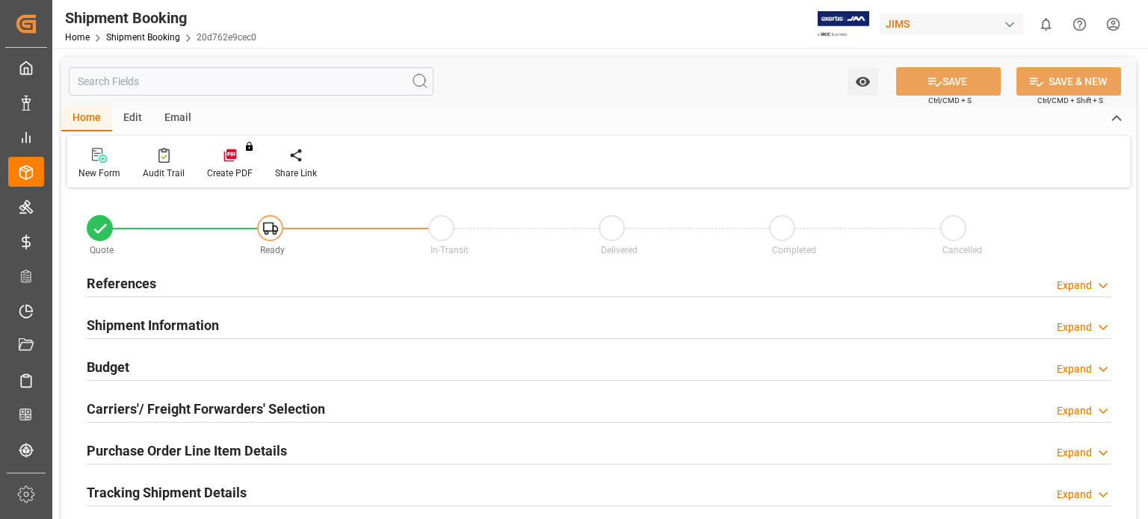
type input "0"
type input "24-09-2025"
click at [114, 282] on h2 "References" at bounding box center [122, 284] width 70 height 20
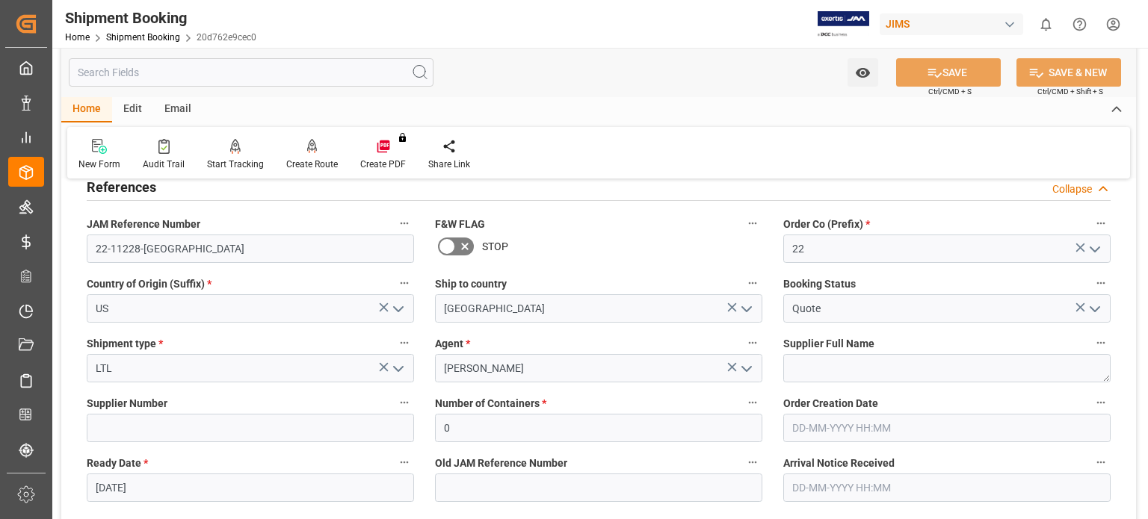
scroll to position [124, 0]
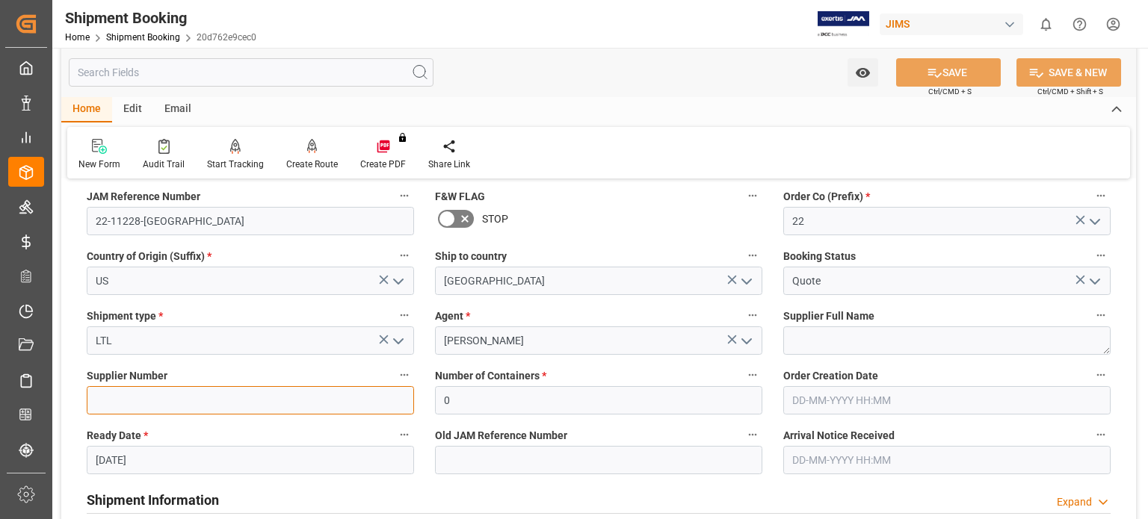
click at [187, 407] on input at bounding box center [250, 400] width 327 height 28
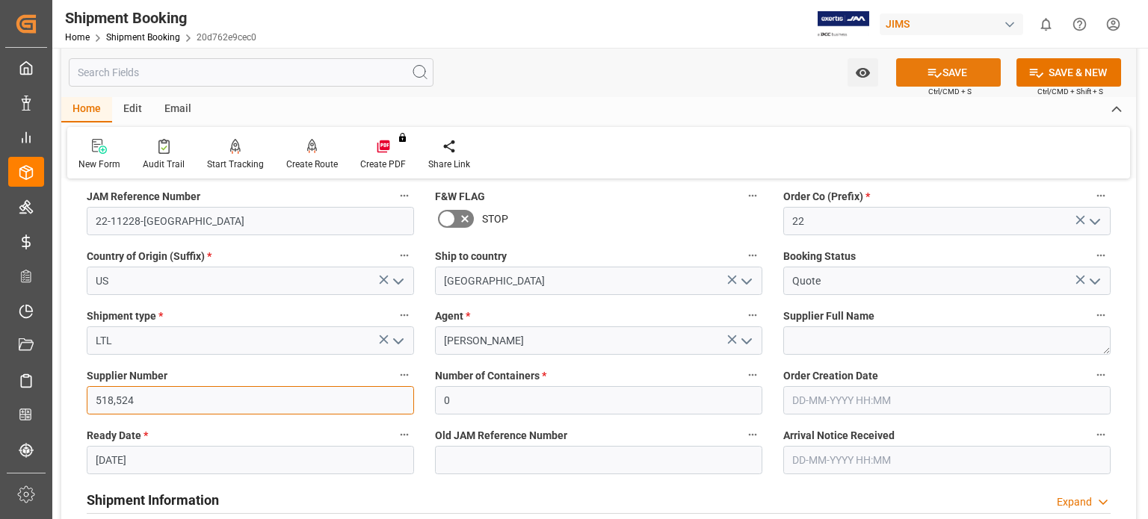
type input "518,524"
click at [953, 72] on button "SAVE" at bounding box center [948, 72] width 105 height 28
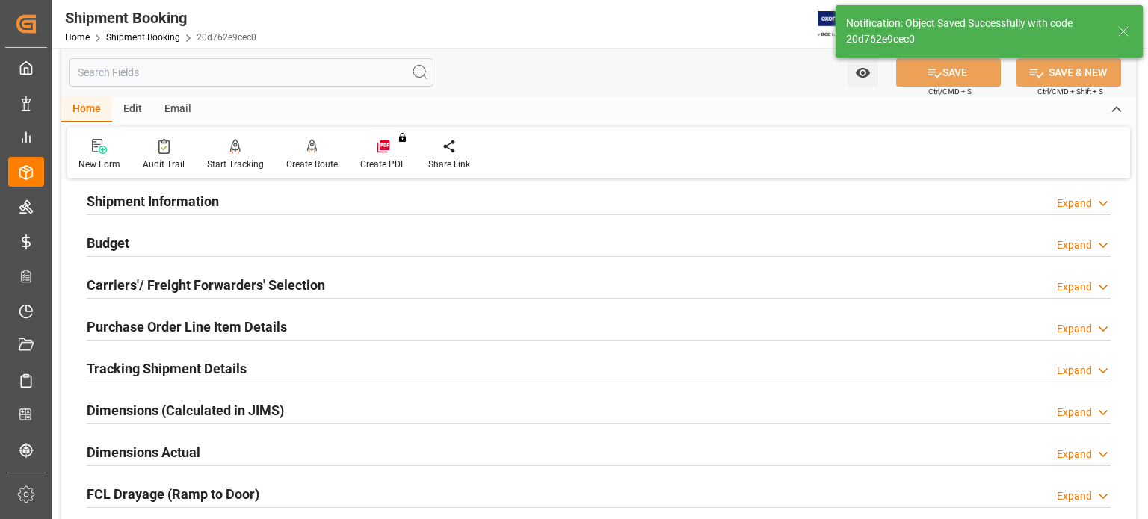
click at [111, 242] on h2 "Budget" at bounding box center [108, 243] width 43 height 20
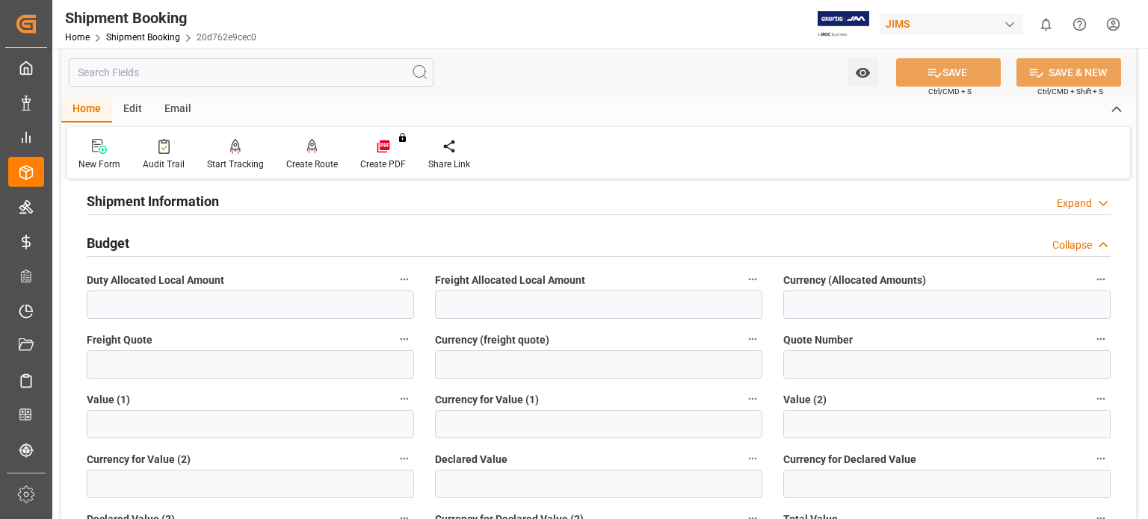
click at [111, 242] on h2 "Budget" at bounding box center [108, 243] width 43 height 20
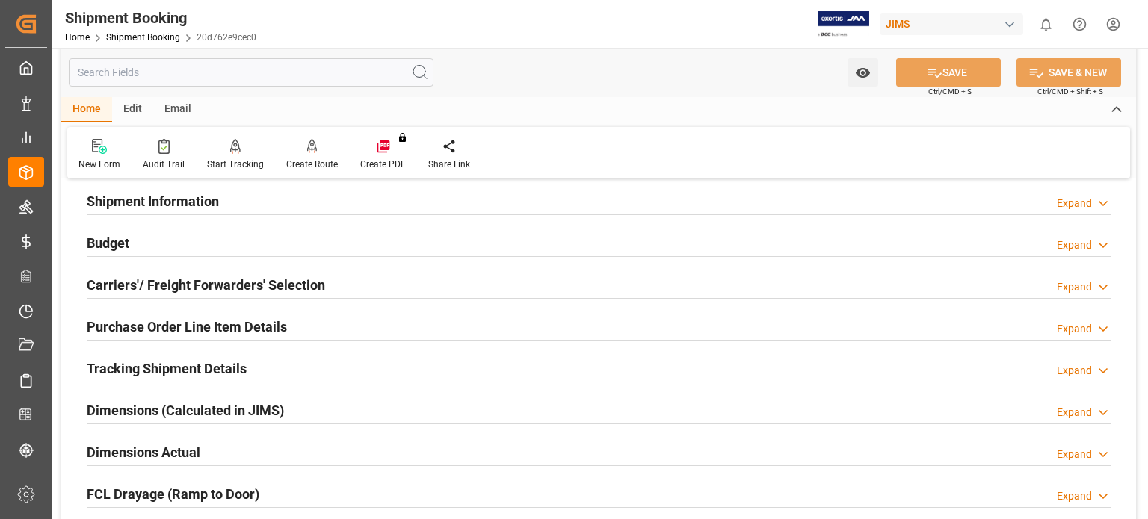
click at [215, 284] on h2 "Carriers'/ Freight Forwarders' Selection" at bounding box center [206, 285] width 238 height 20
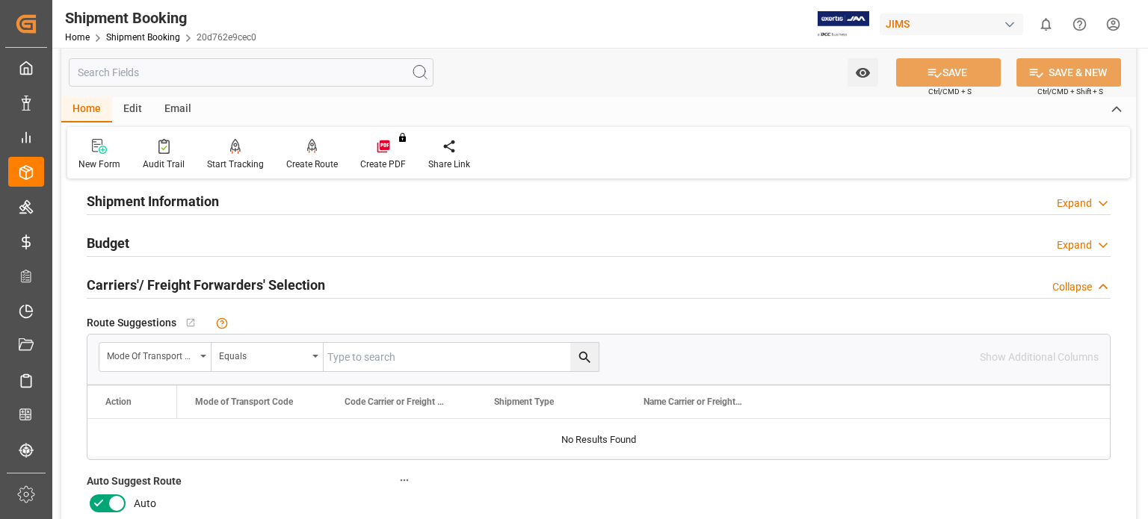
click at [111, 501] on icon at bounding box center [117, 504] width 18 height 18
click at [0, 0] on input "checkbox" at bounding box center [0, 0] width 0 height 0
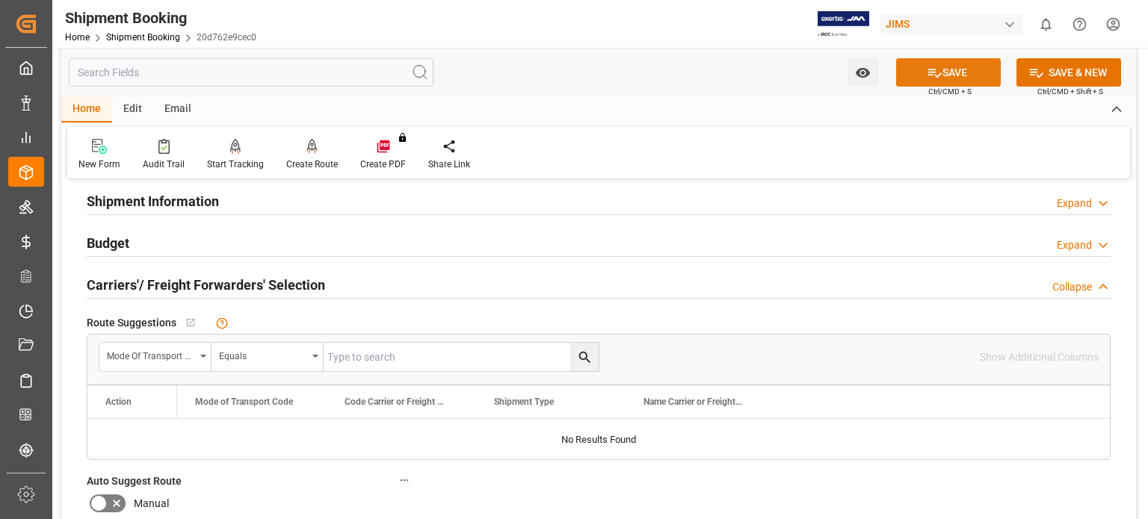
click at [949, 72] on button "SAVE" at bounding box center [948, 72] width 105 height 28
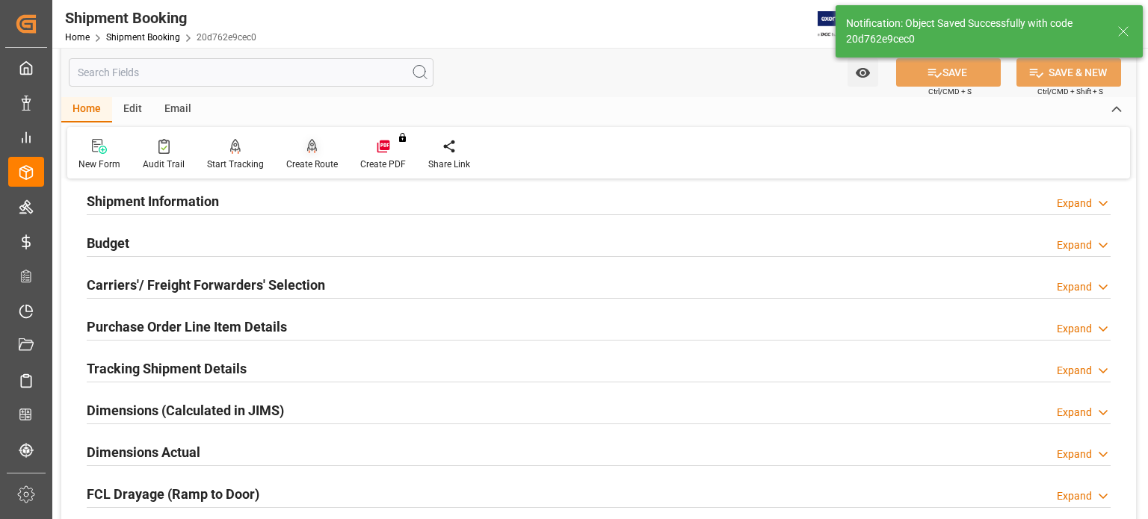
click at [307, 149] on icon at bounding box center [312, 146] width 10 height 15
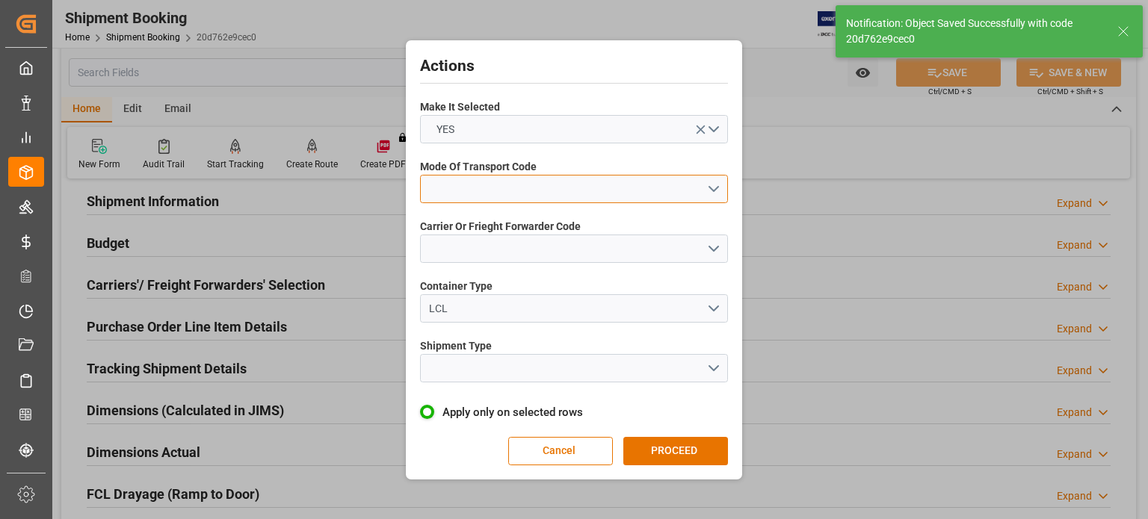
click at [476, 188] on button "open menu" at bounding box center [574, 189] width 308 height 28
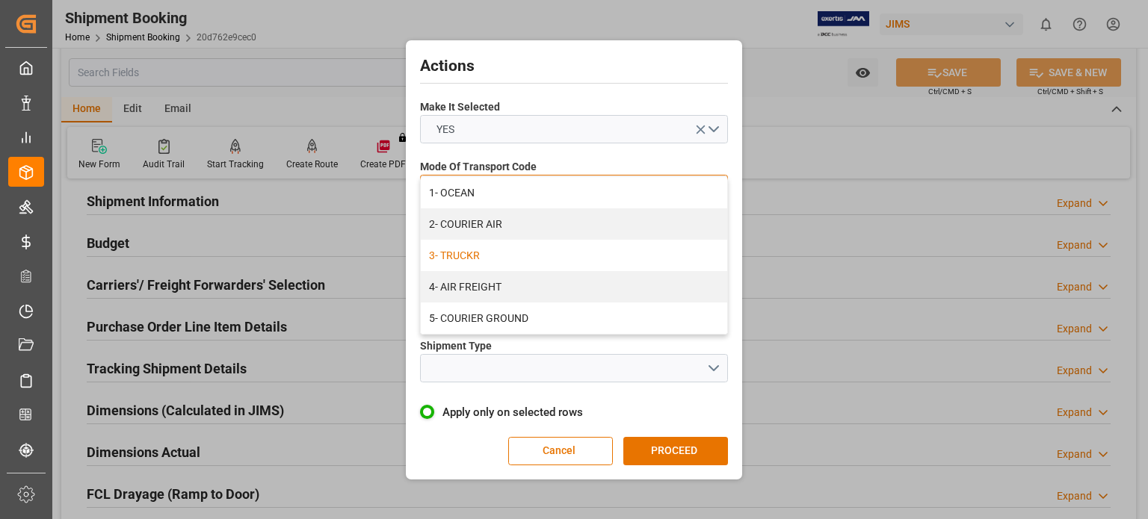
click at [493, 262] on div "3- TRUCKR" at bounding box center [574, 255] width 306 height 31
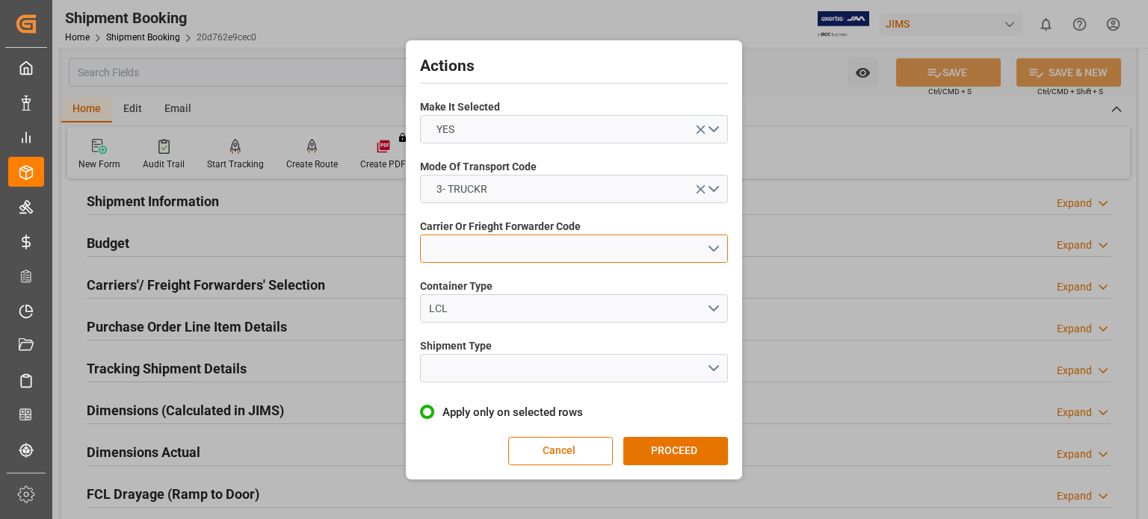
click at [478, 247] on button "open menu" at bounding box center [574, 249] width 308 height 28
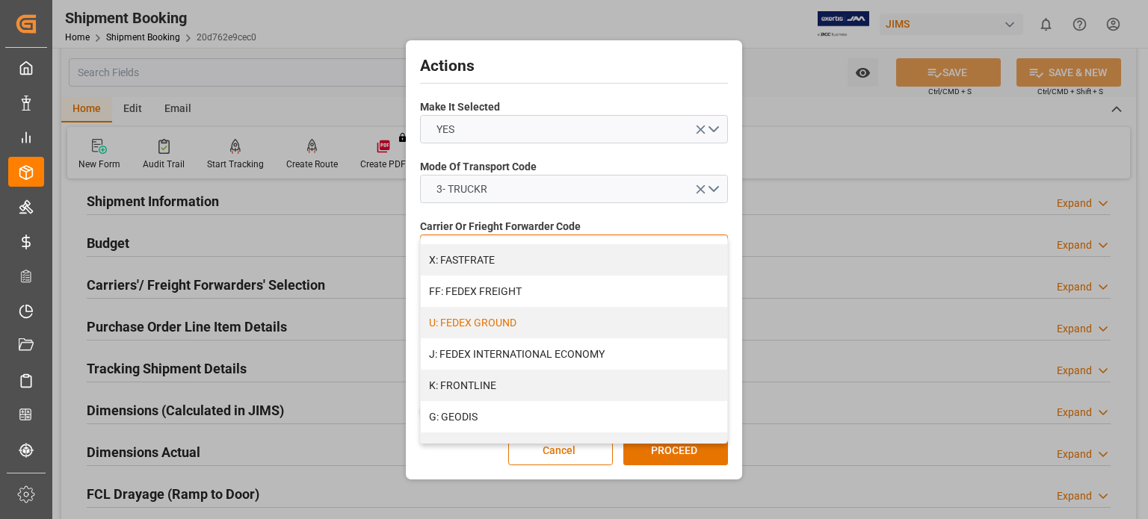
scroll to position [374, 0]
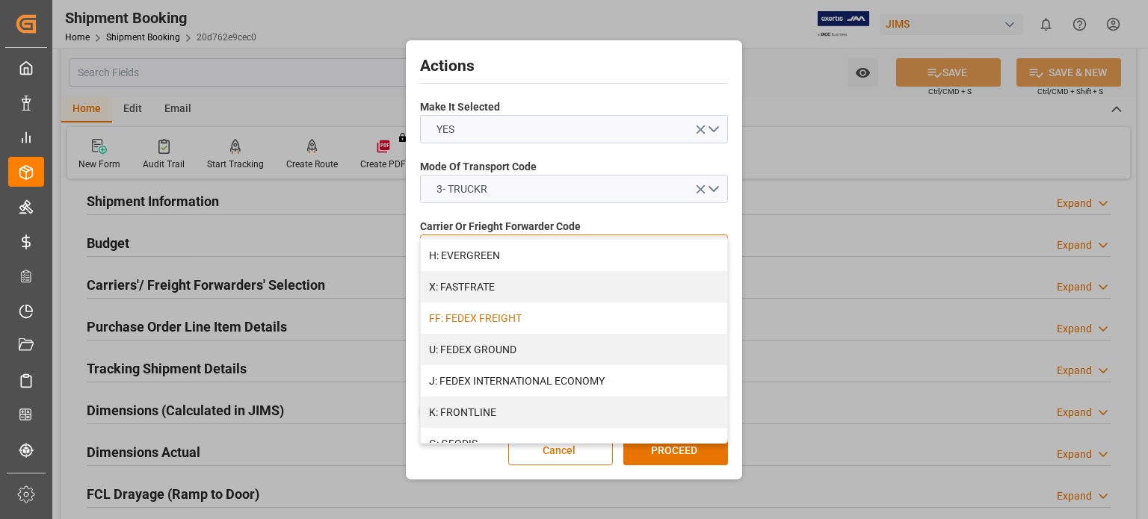
click at [523, 315] on div "FF: FEDEX FREIGHT" at bounding box center [574, 318] width 306 height 31
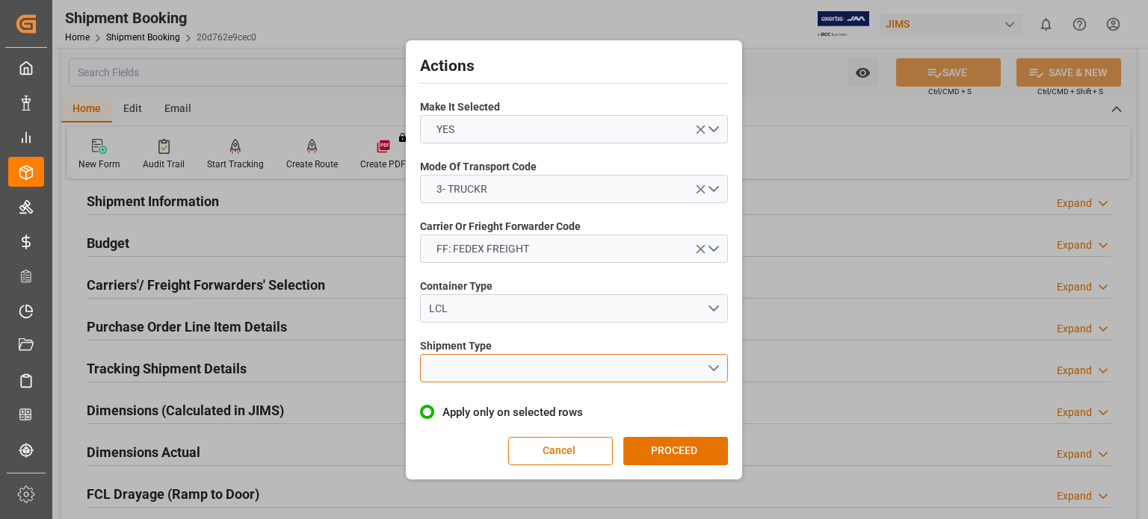
click at [499, 373] on button "open menu" at bounding box center [574, 368] width 308 height 28
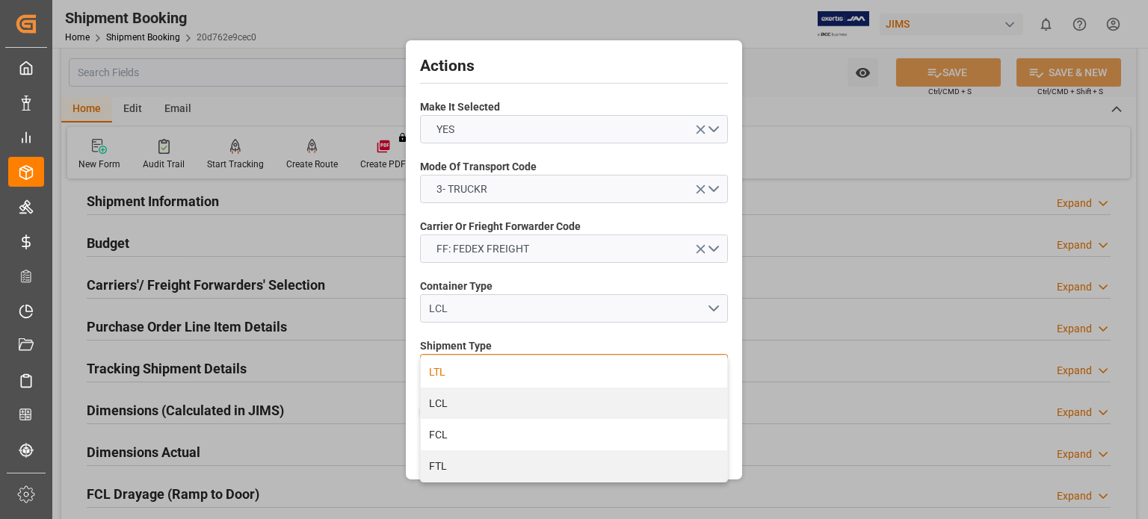
click at [499, 379] on div "LTL" at bounding box center [574, 371] width 306 height 31
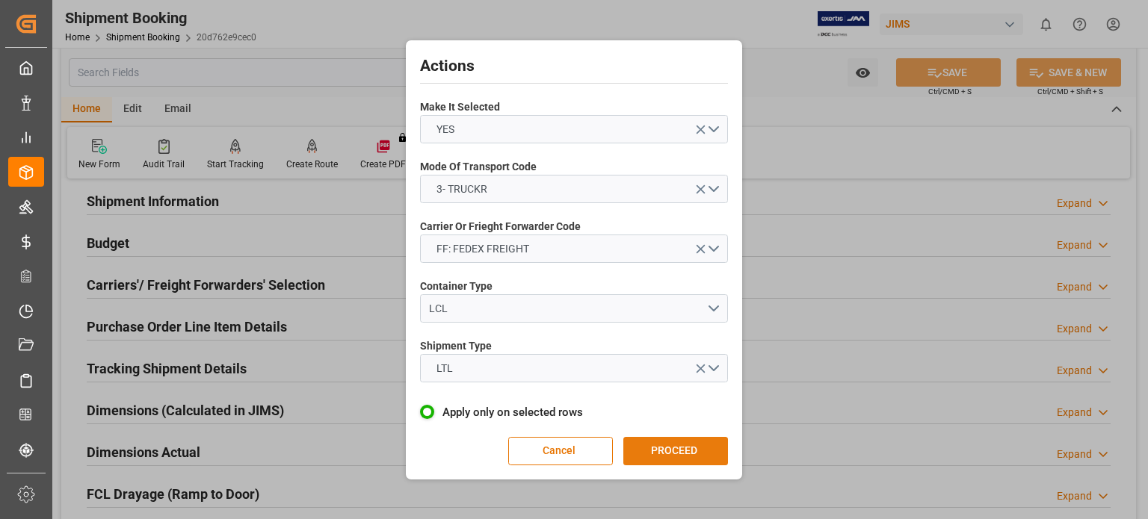
click at [643, 448] on button "PROCEED" at bounding box center [675, 451] width 105 height 28
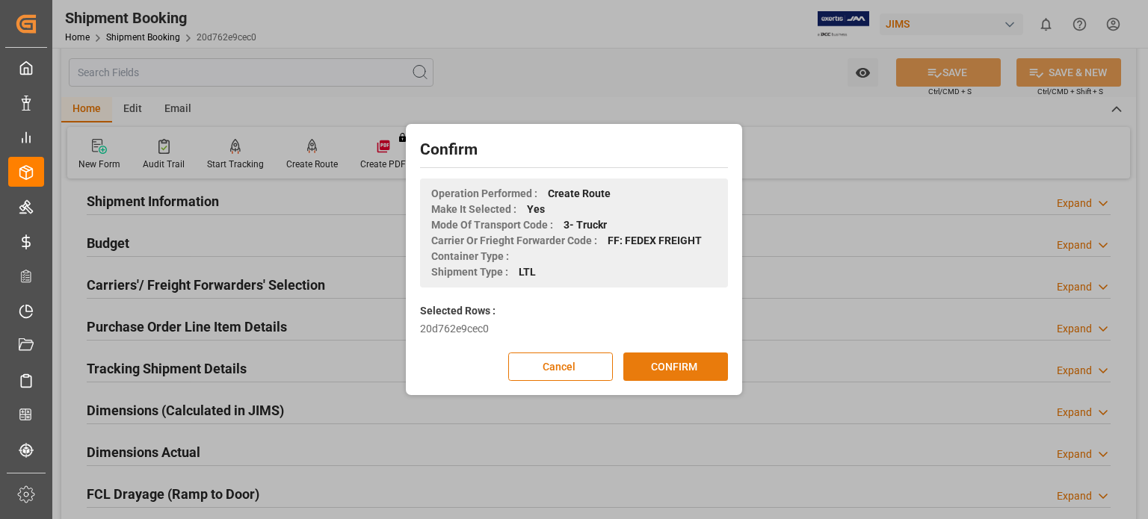
click at [667, 364] on button "CONFIRM" at bounding box center [675, 367] width 105 height 28
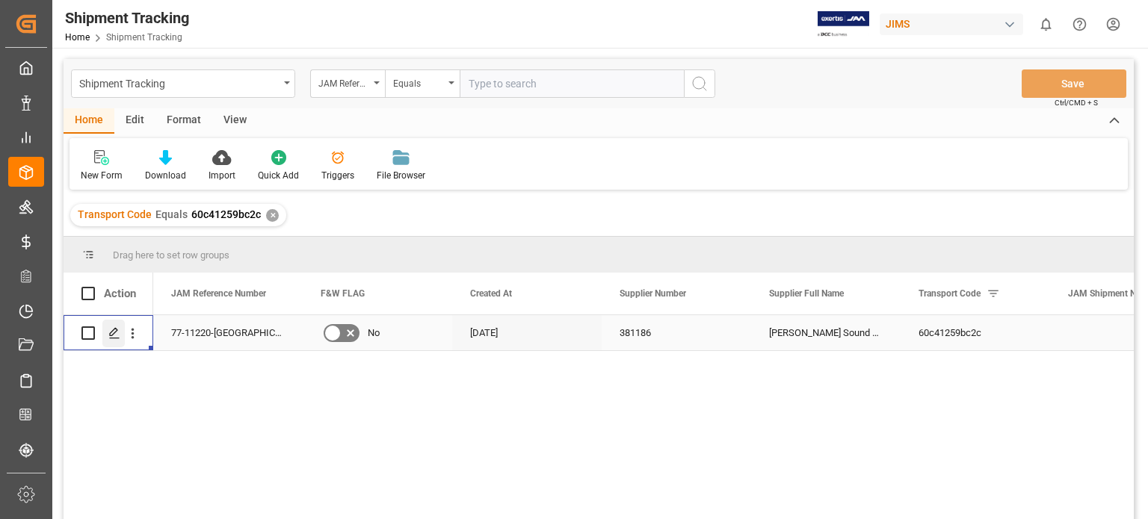
click at [119, 339] on line "Press SPACE to select this row." at bounding box center [114, 339] width 9 height 0
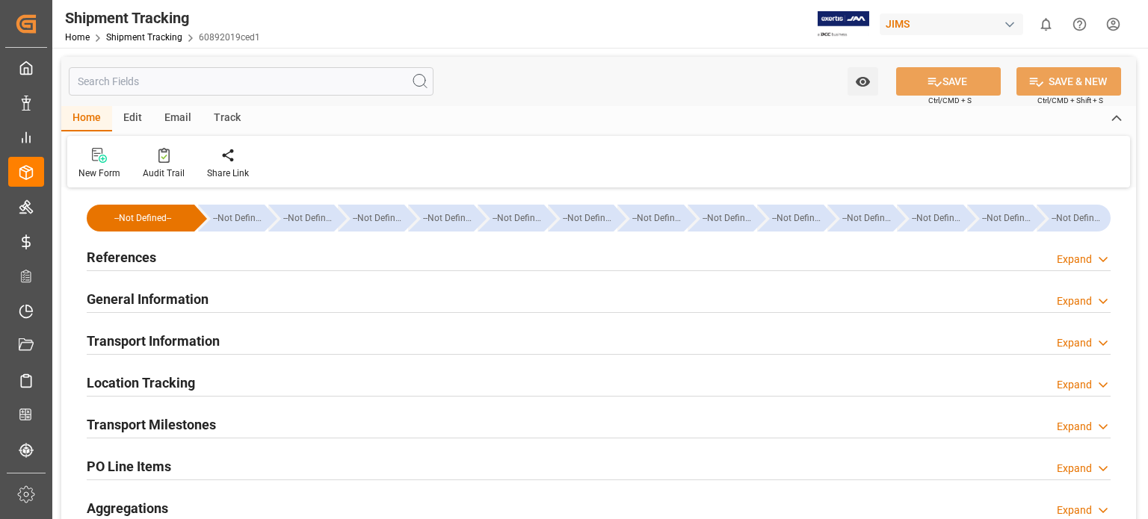
type input "24-09-2025 00:00"
type input "26-09-2025 00:00"
type input "[DATE]"
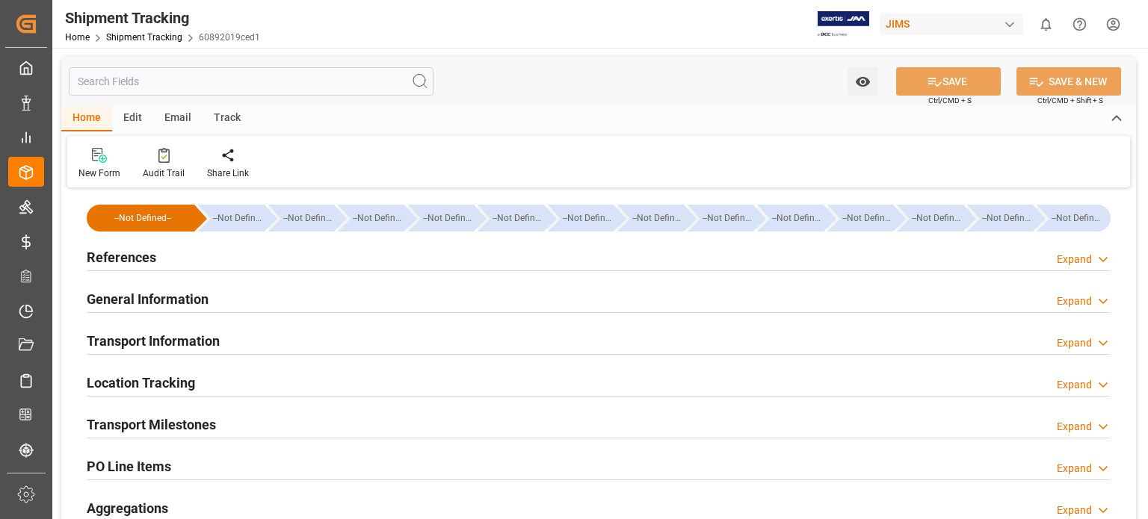
type input "25-09-2025"
type input "[DATE]"
type input "26-09-2025"
click at [202, 424] on h2 "Transport Milestones" at bounding box center [151, 425] width 129 height 20
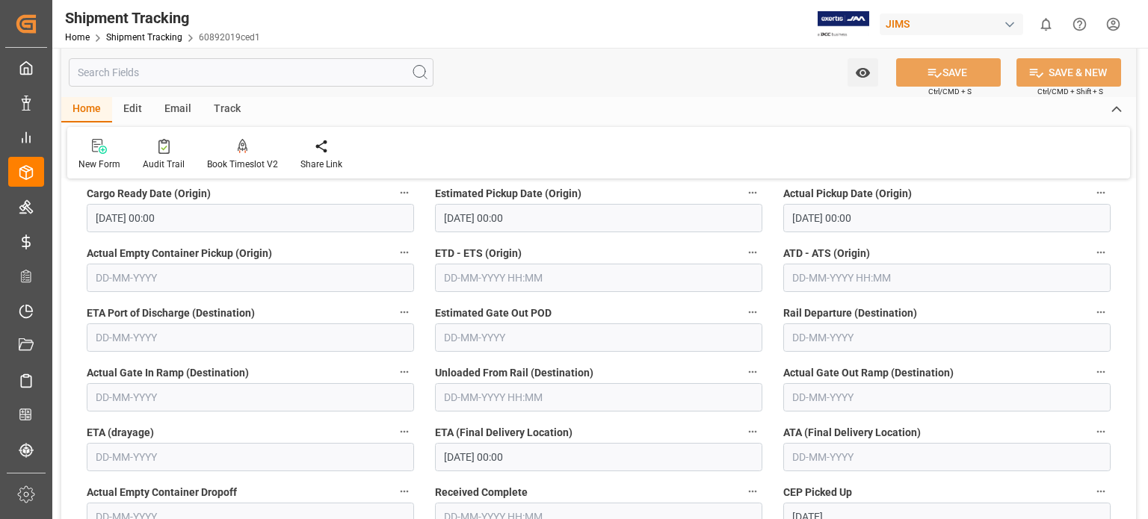
scroll to position [498, 0]
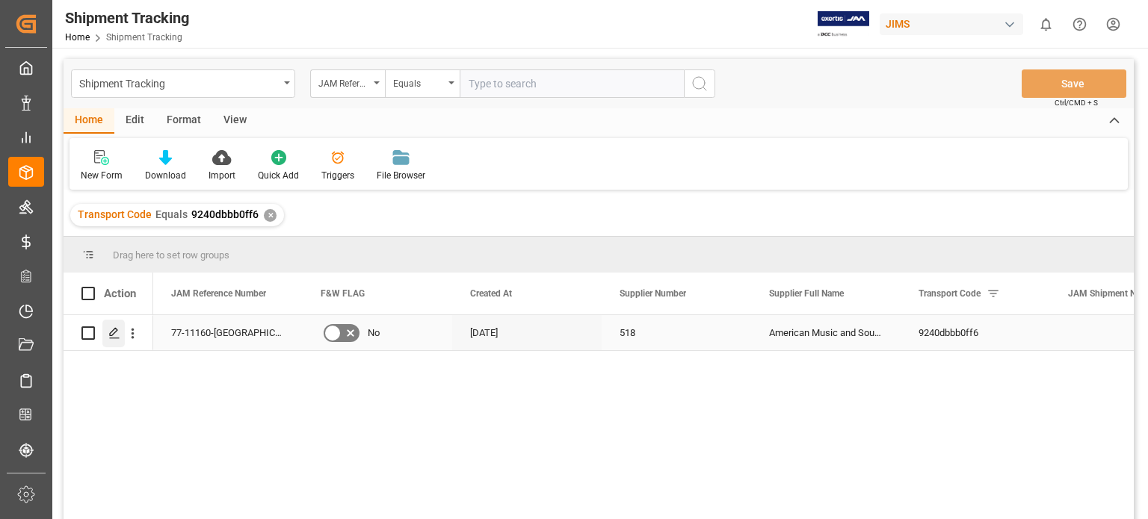
click at [116, 336] on icon "Press SPACE to select this row." at bounding box center [114, 333] width 12 height 12
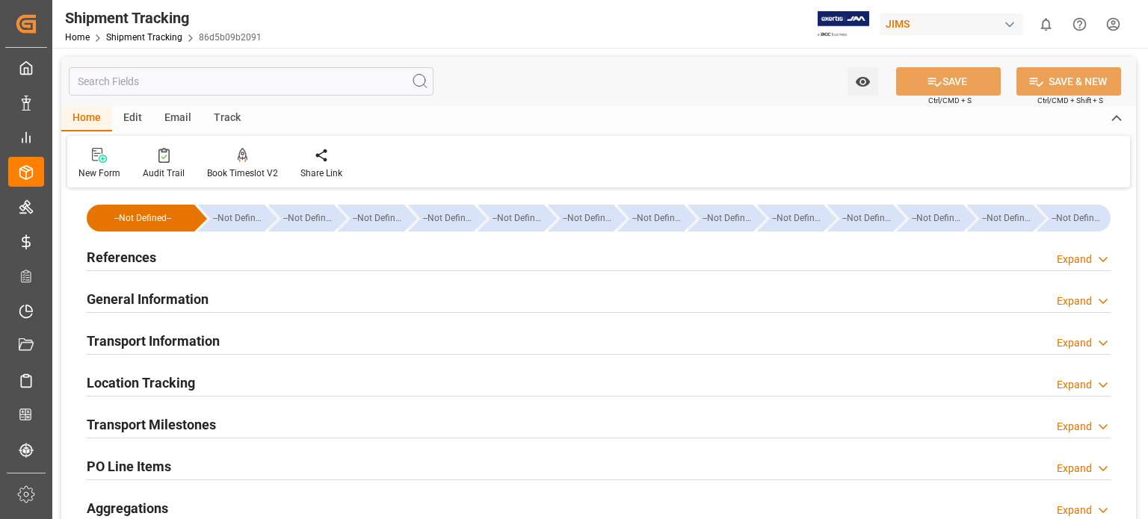
click at [130, 262] on h2 "References" at bounding box center [122, 257] width 70 height 20
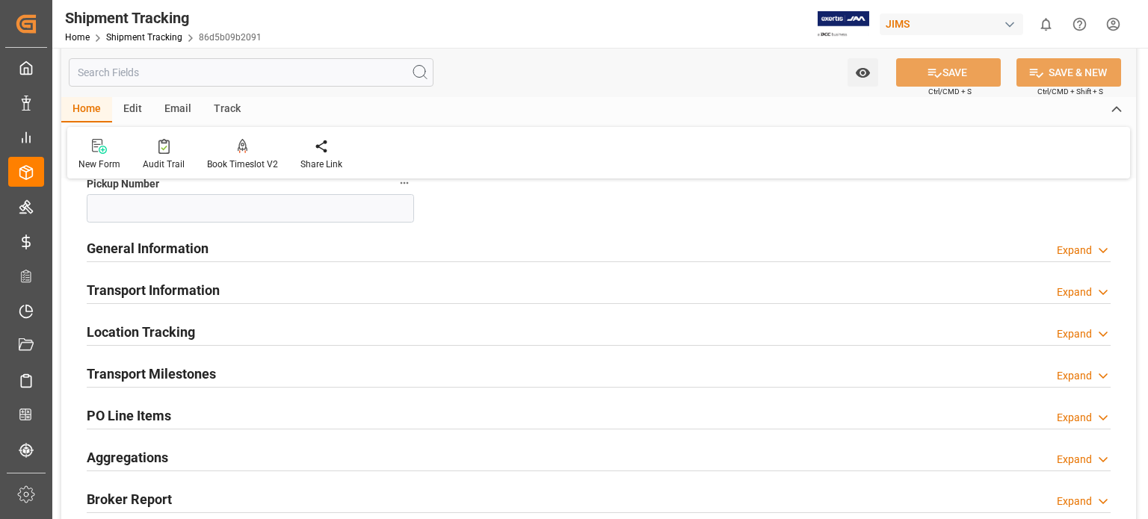
scroll to position [374, 0]
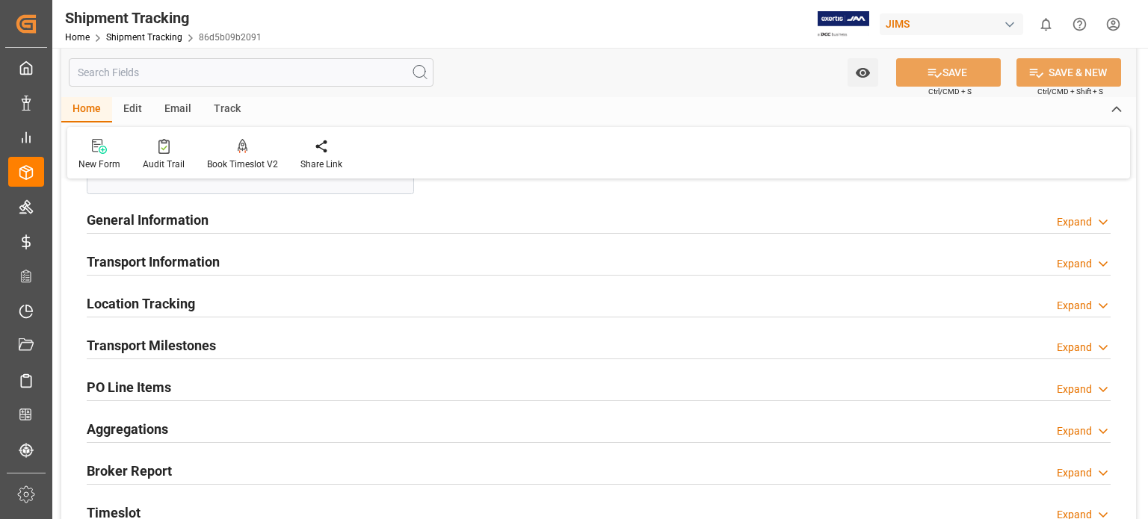
click at [129, 387] on h2 "PO Line Items" at bounding box center [129, 387] width 84 height 20
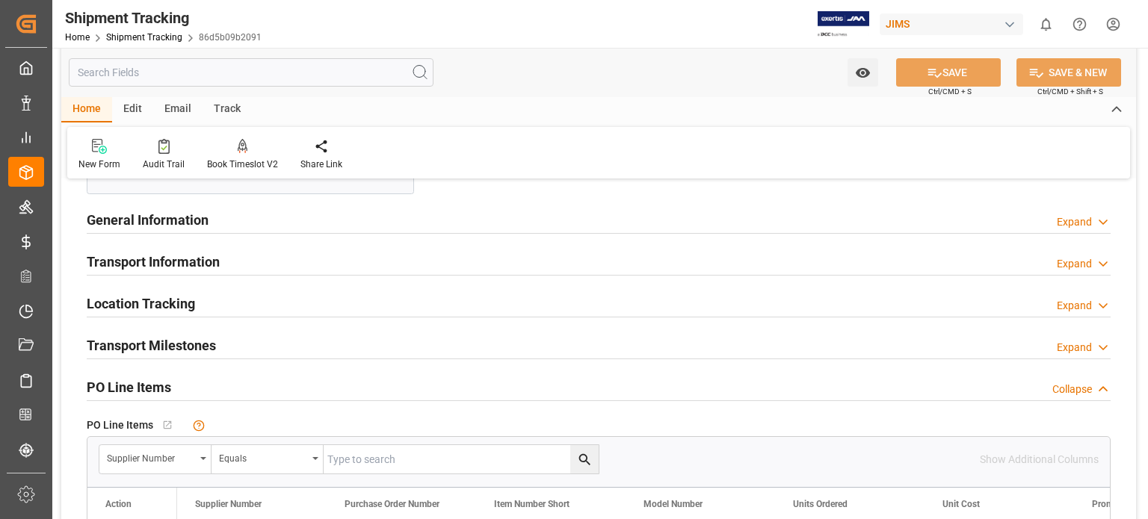
drag, startPoint x: 197, startPoint y: 259, endPoint x: 217, endPoint y: 283, distance: 31.3
click at [195, 259] on h2 "Transport Information" at bounding box center [153, 262] width 133 height 20
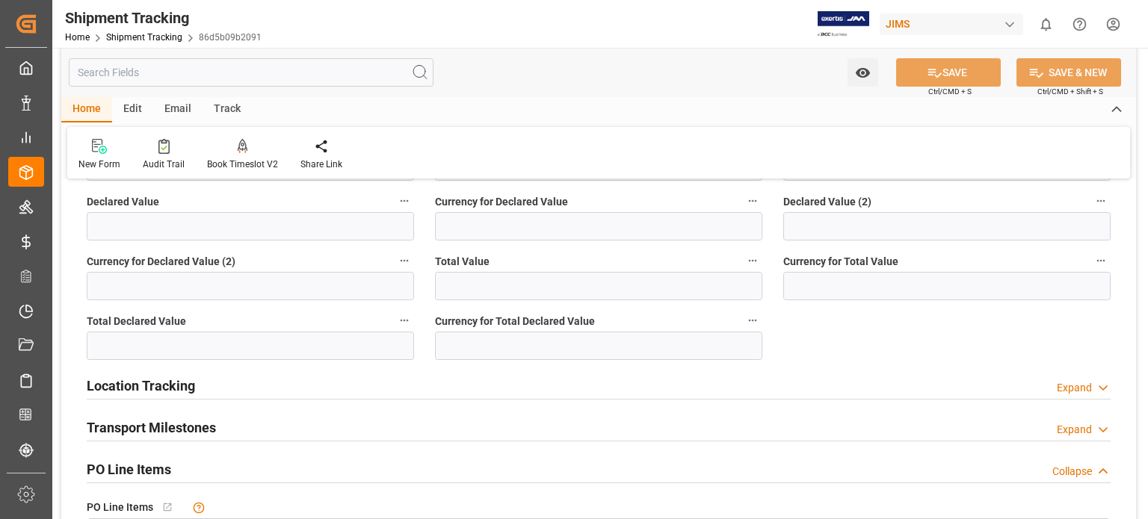
scroll to position [871, 0]
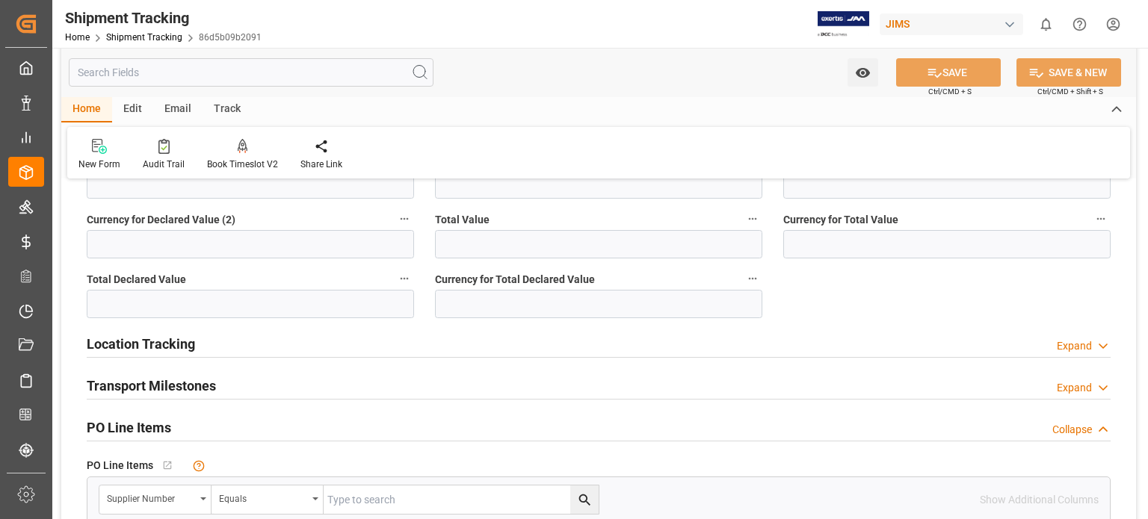
click at [194, 388] on h2 "Transport Milestones" at bounding box center [151, 386] width 129 height 20
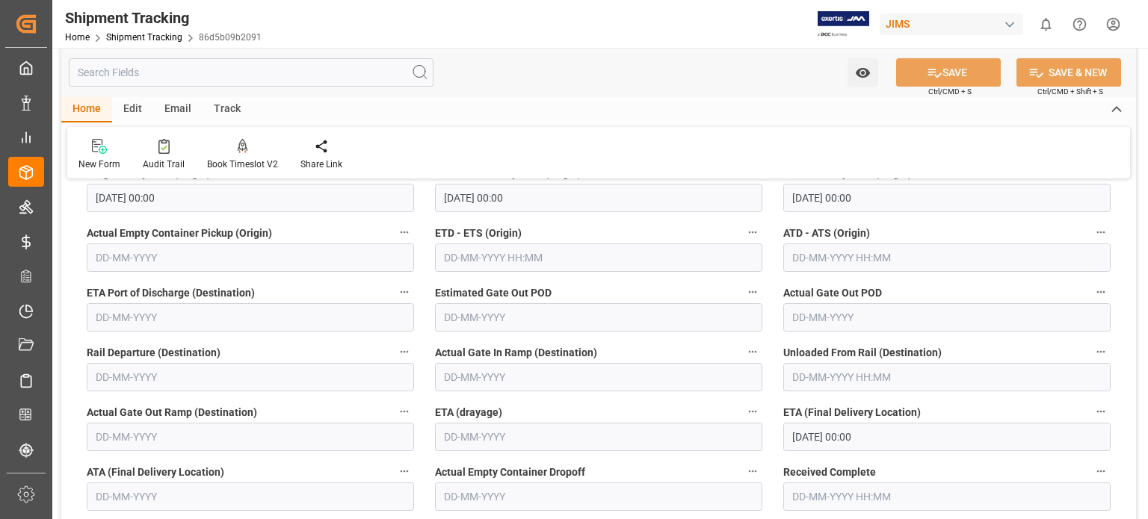
scroll to position [996, 0]
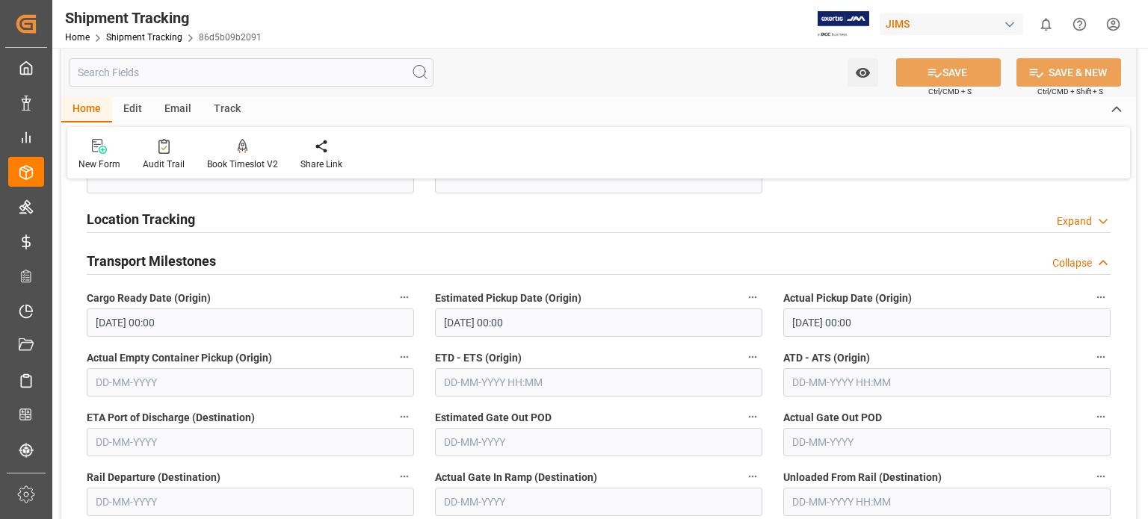
click at [187, 262] on h2 "Transport Milestones" at bounding box center [151, 261] width 129 height 20
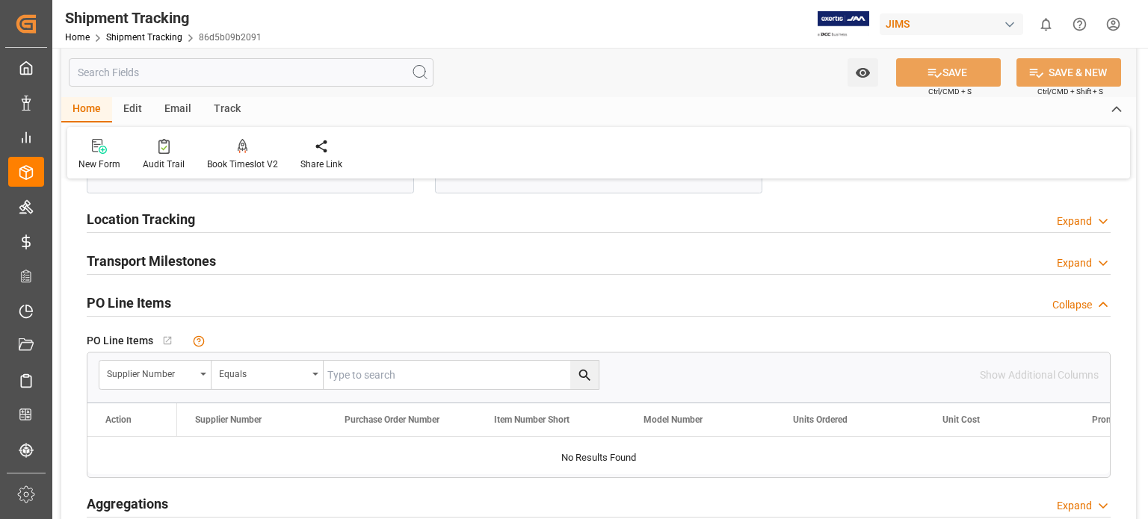
click at [158, 305] on h2 "PO Line Items" at bounding box center [129, 303] width 84 height 20
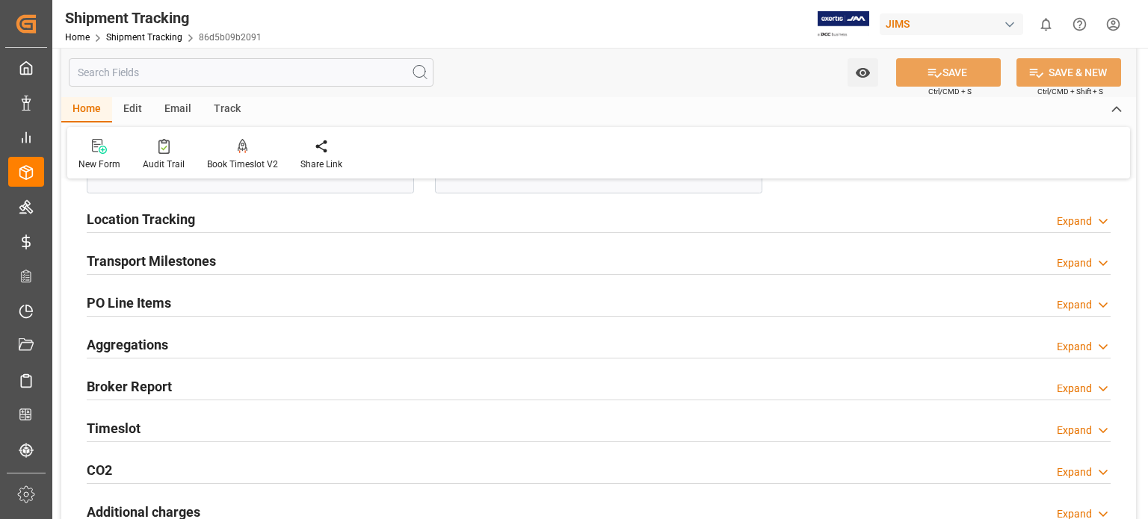
click at [158, 304] on h2 "PO Line Items" at bounding box center [129, 303] width 84 height 20
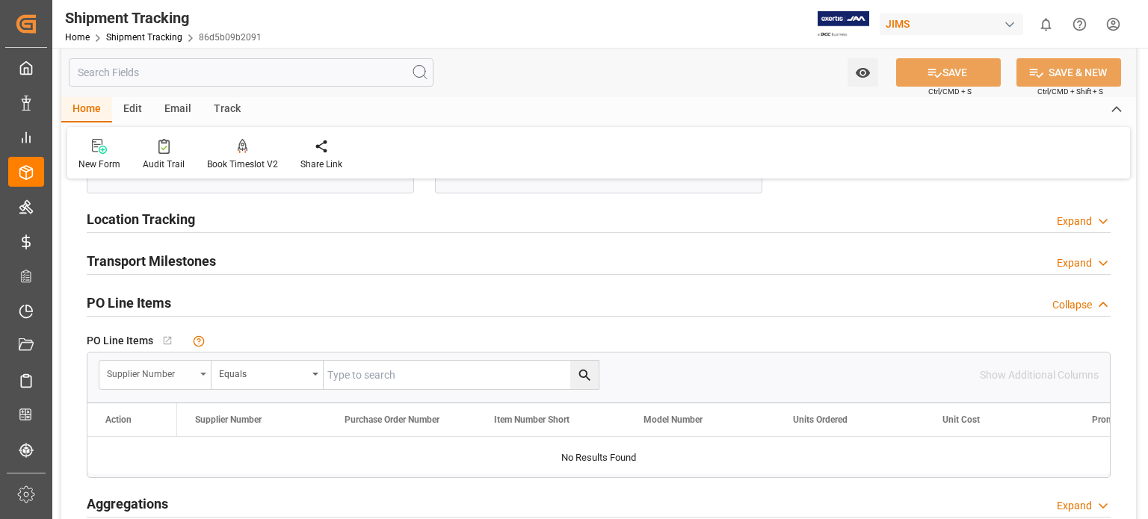
click at [203, 373] on icon "open menu" at bounding box center [203, 374] width 6 height 3
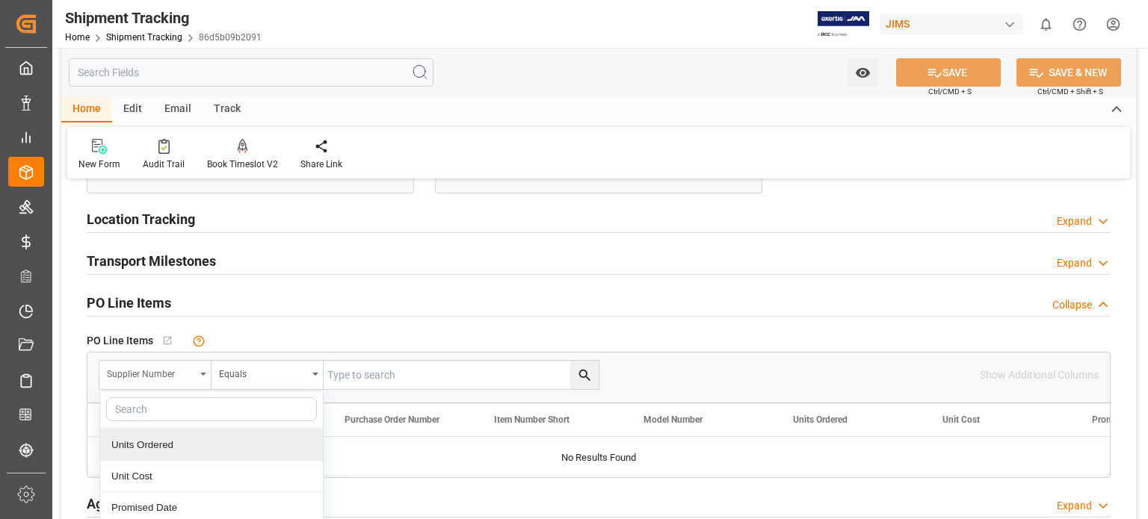
click at [140, 373] on div "Supplier Number" at bounding box center [151, 372] width 88 height 17
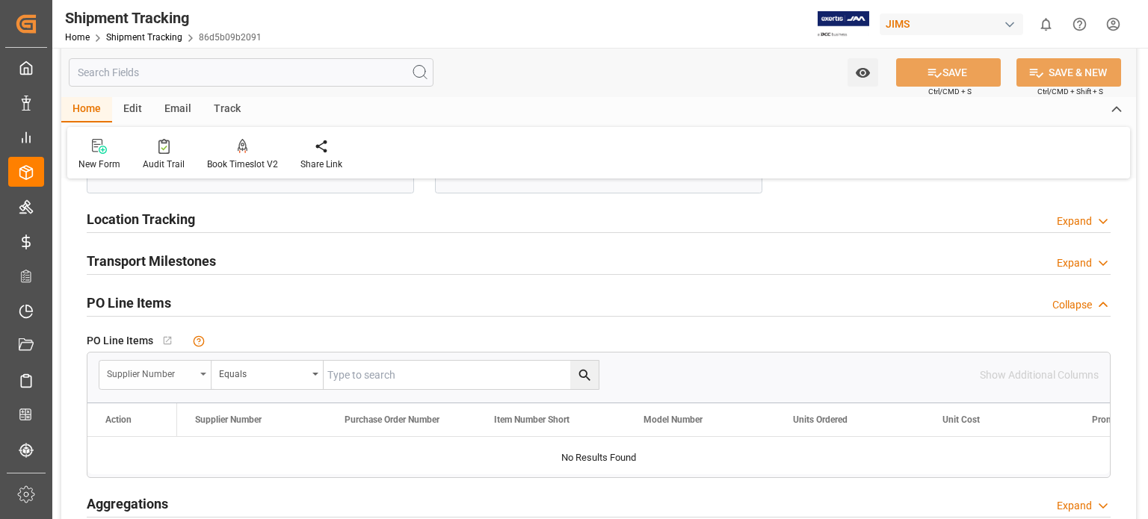
click at [206, 376] on div "Supplier Number" at bounding box center [155, 375] width 112 height 28
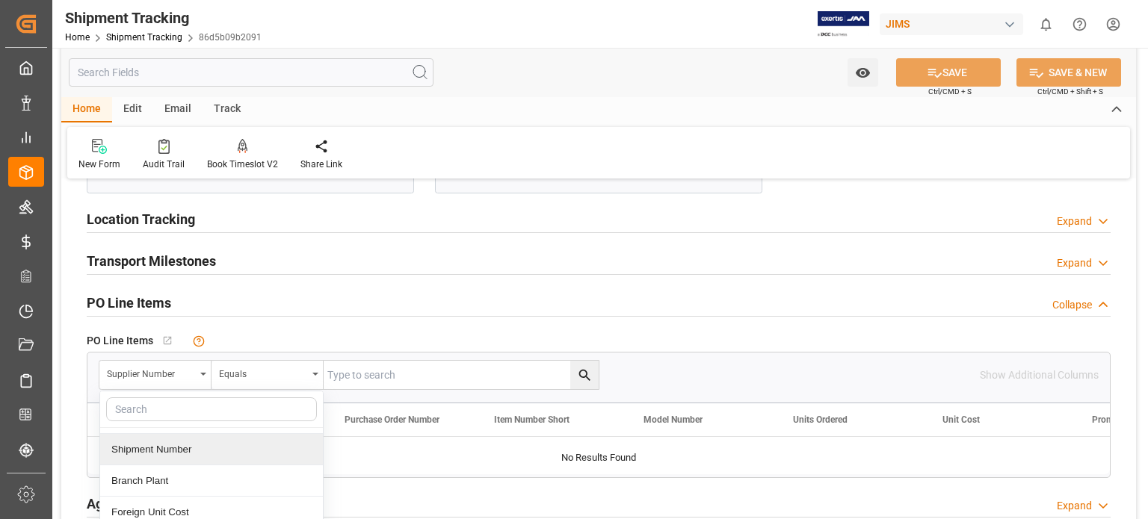
click at [191, 448] on div "Shipment Number" at bounding box center [211, 449] width 223 height 31
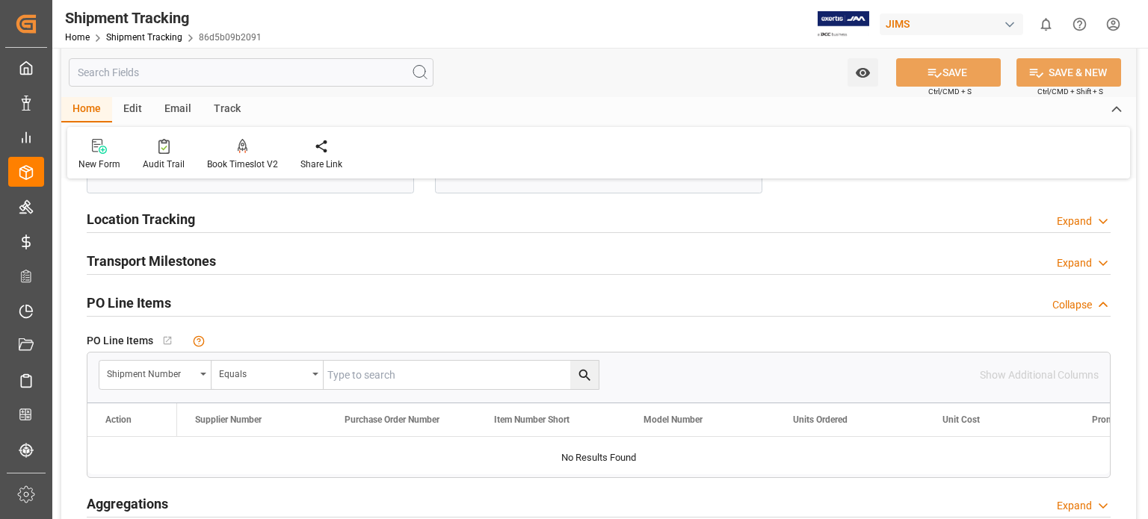
click at [407, 382] on input "text" at bounding box center [461, 375] width 275 height 28
type input "73216"
click at [581, 371] on icon "search button" at bounding box center [585, 376] width 16 height 16
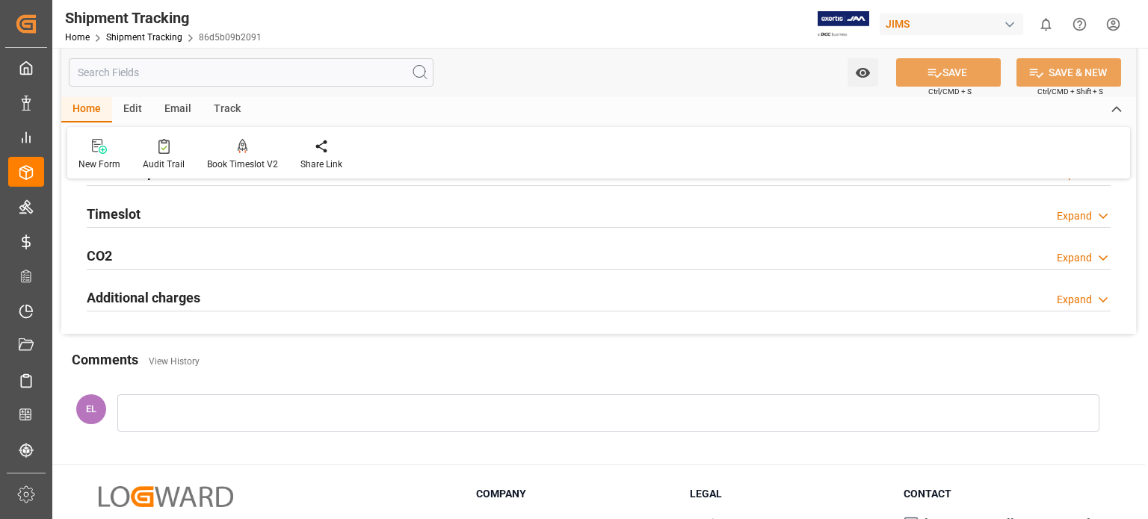
scroll to position [747, 0]
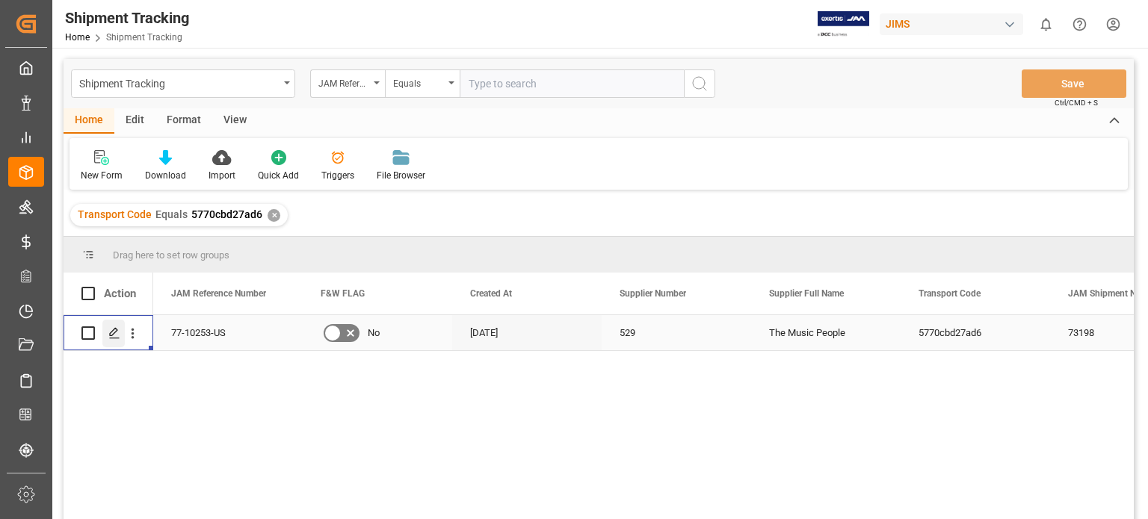
click at [117, 337] on icon "Press SPACE to select this row." at bounding box center [114, 333] width 12 height 12
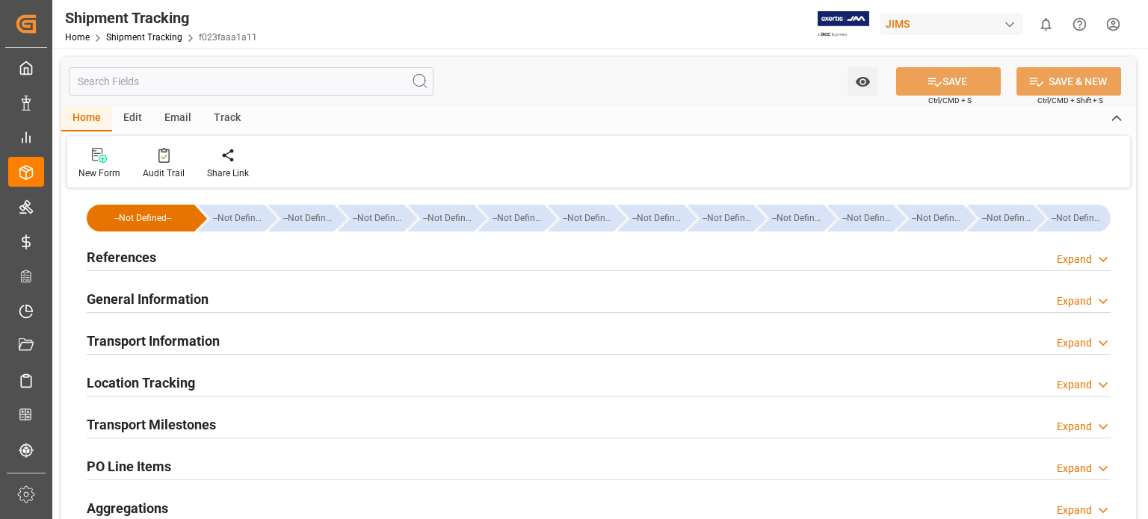
type input "23-07-2025"
click at [120, 250] on h2 "References" at bounding box center [122, 257] width 70 height 20
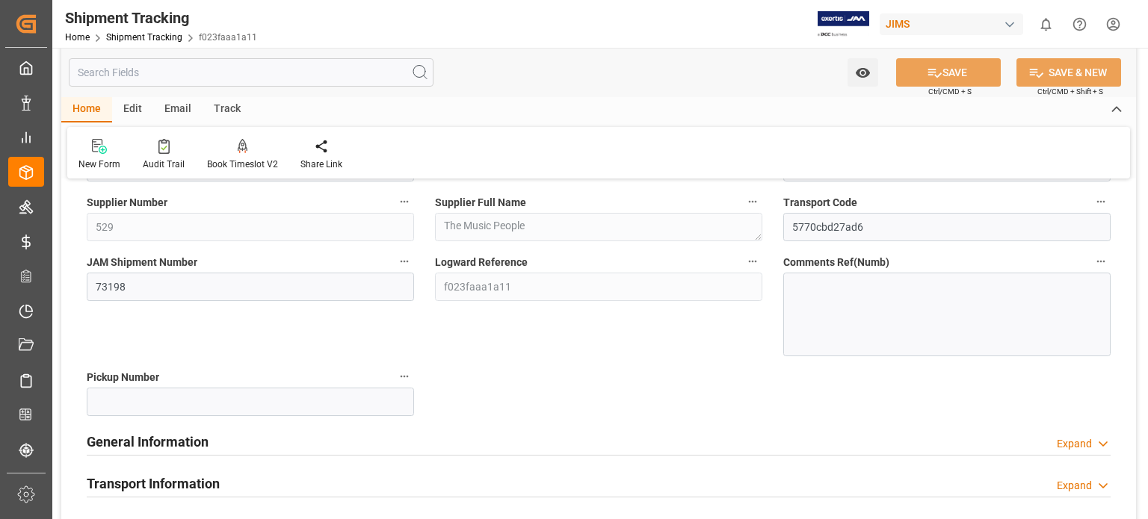
scroll to position [124, 0]
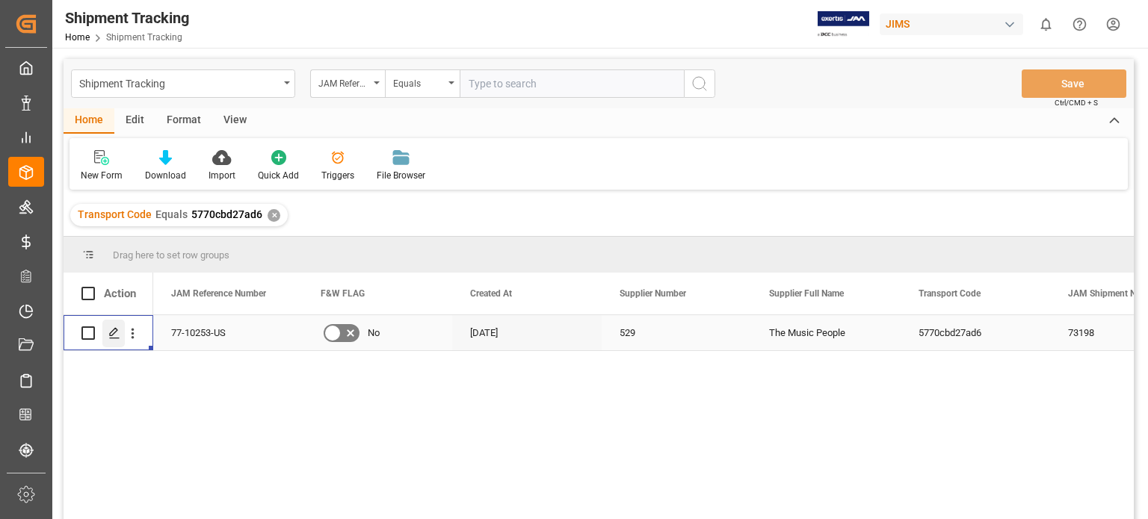
click at [118, 333] on icon "Press SPACE to select this row." at bounding box center [114, 333] width 12 height 12
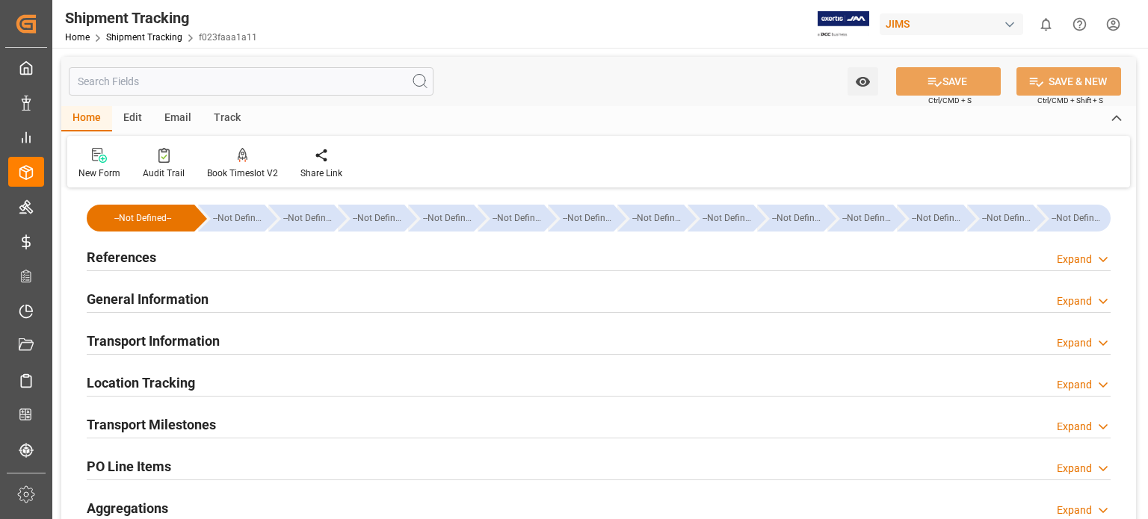
type input "[DATE] 00:00"
type input "[DATE]"
click at [197, 427] on h2 "Transport Milestones" at bounding box center [151, 425] width 129 height 20
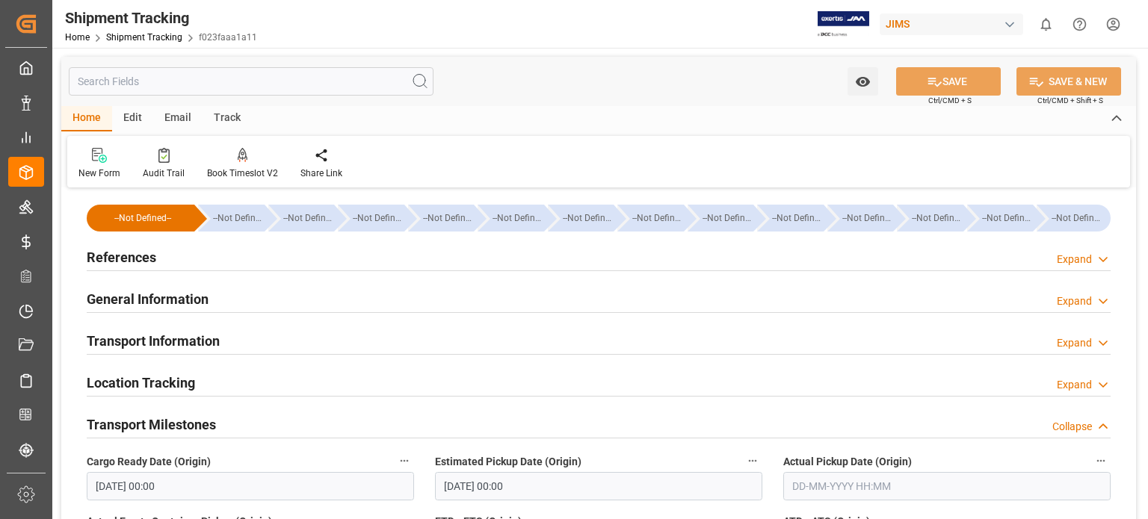
scroll to position [124, 0]
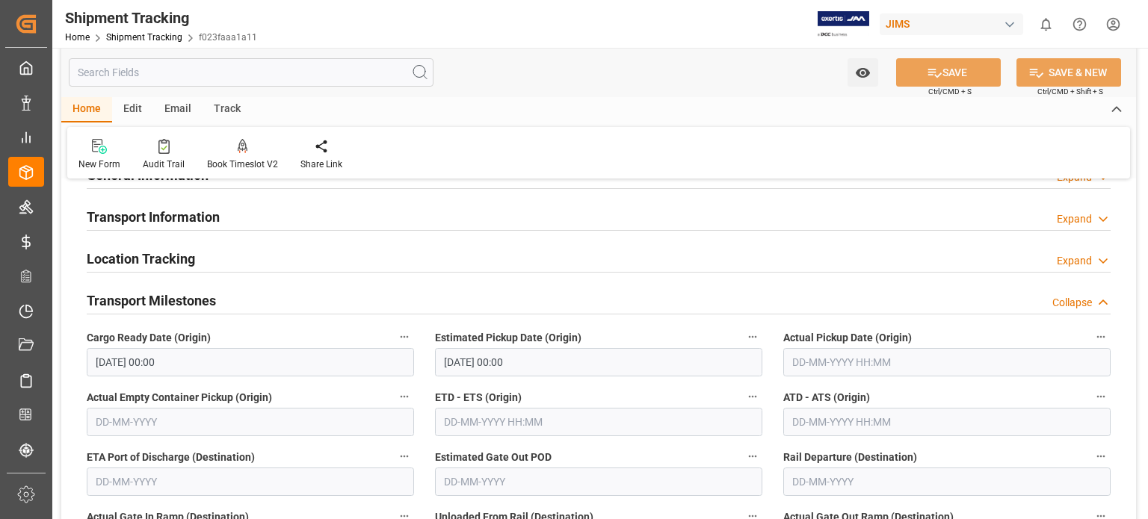
click at [811, 355] on input "text" at bounding box center [946, 362] width 327 height 28
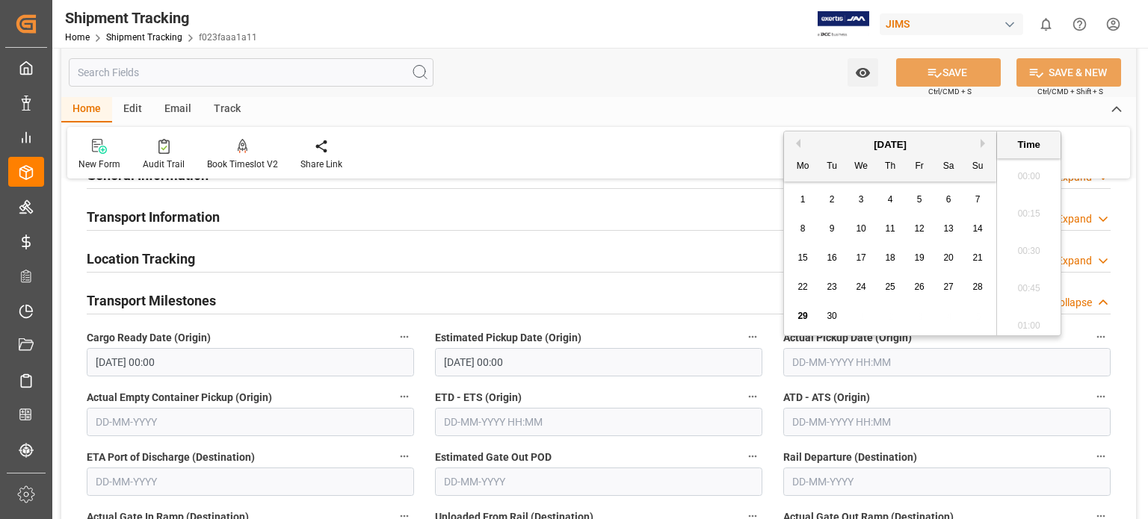
scroll to position [1350, 0]
click at [803, 319] on span "29" at bounding box center [802, 316] width 10 height 10
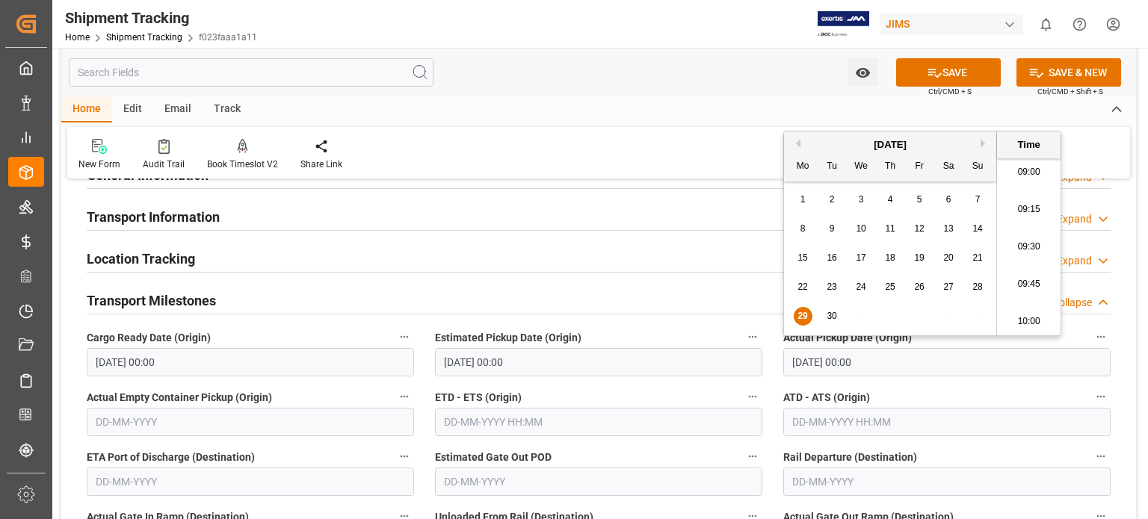
click at [921, 282] on span "26" at bounding box center [919, 287] width 10 height 10
type input "26-09-2025 00:00"
click at [551, 223] on div "Transport Information Expand" at bounding box center [599, 216] width 1024 height 28
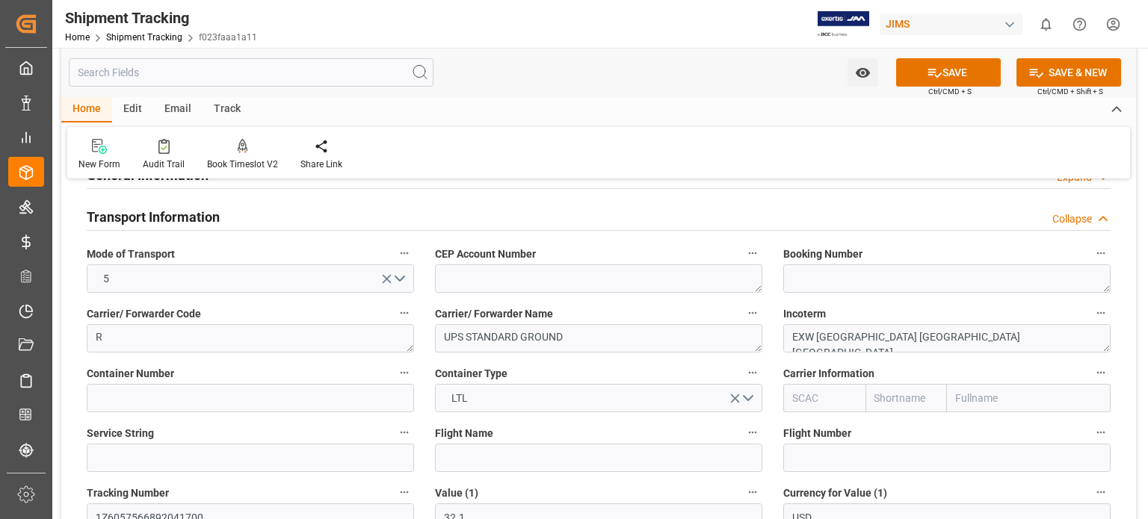
scroll to position [0, 0]
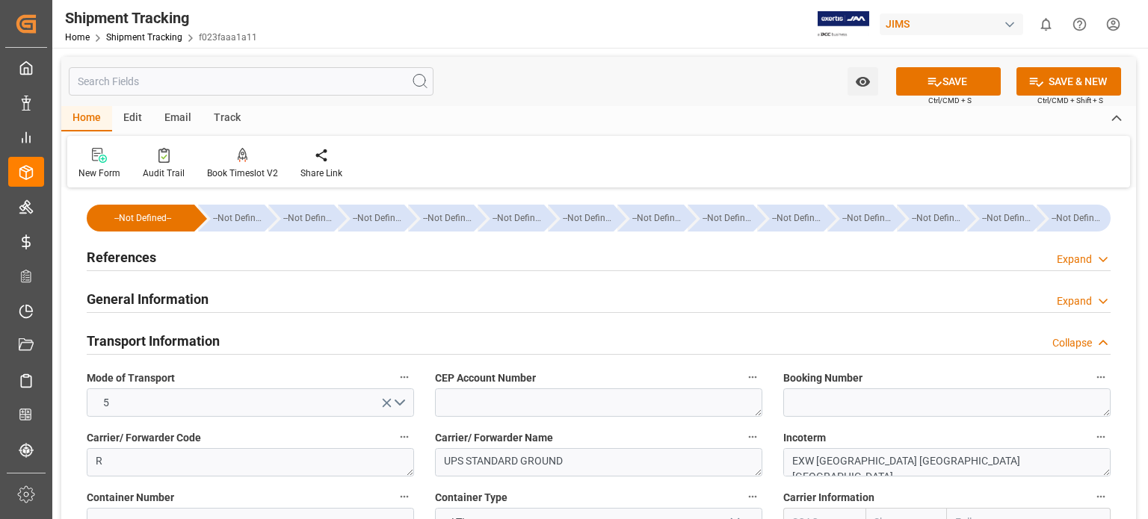
click at [161, 306] on h2 "General Information" at bounding box center [148, 299] width 122 height 20
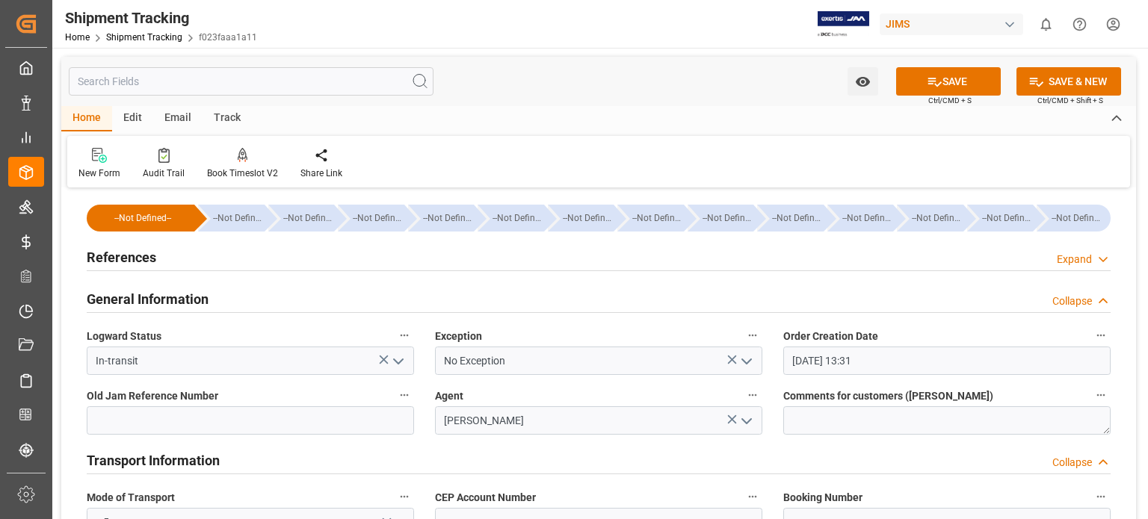
click at [160, 304] on h2 "General Information" at bounding box center [148, 299] width 122 height 20
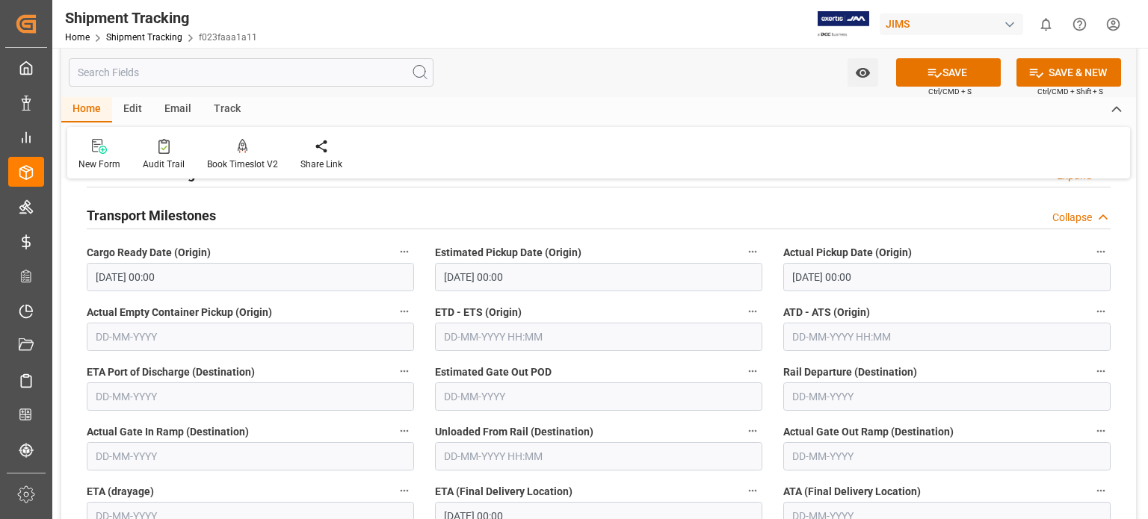
scroll to position [871, 0]
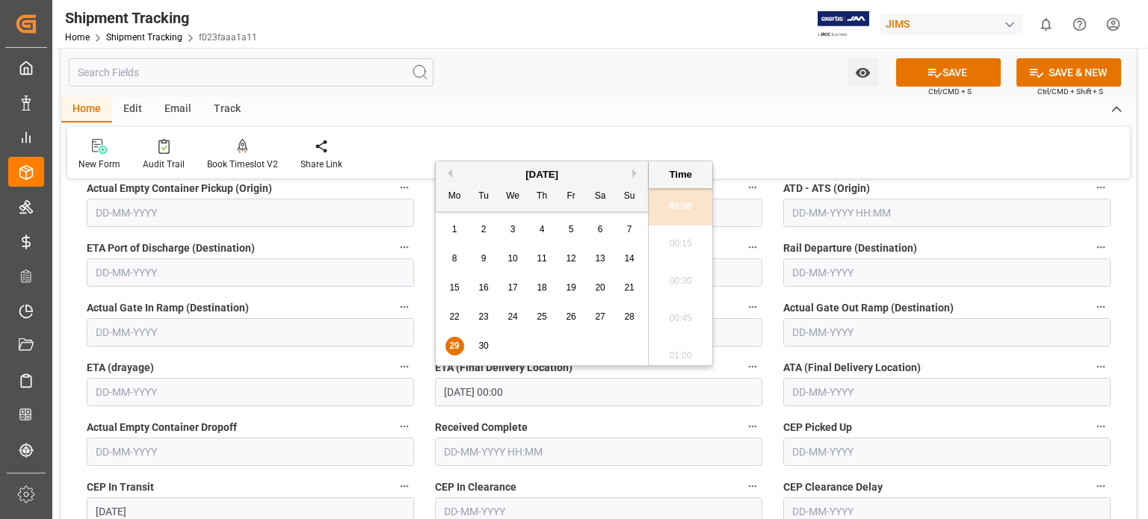
click at [475, 389] on input "29-09-2025 00:00" at bounding box center [598, 392] width 327 height 28
click at [631, 172] on div "September 2025" at bounding box center [542, 174] width 212 height 15
click at [637, 173] on button "Next Month" at bounding box center [636, 173] width 9 height 9
click at [512, 232] on span "1" at bounding box center [512, 229] width 5 height 10
type input "01-10-2025 00:00"
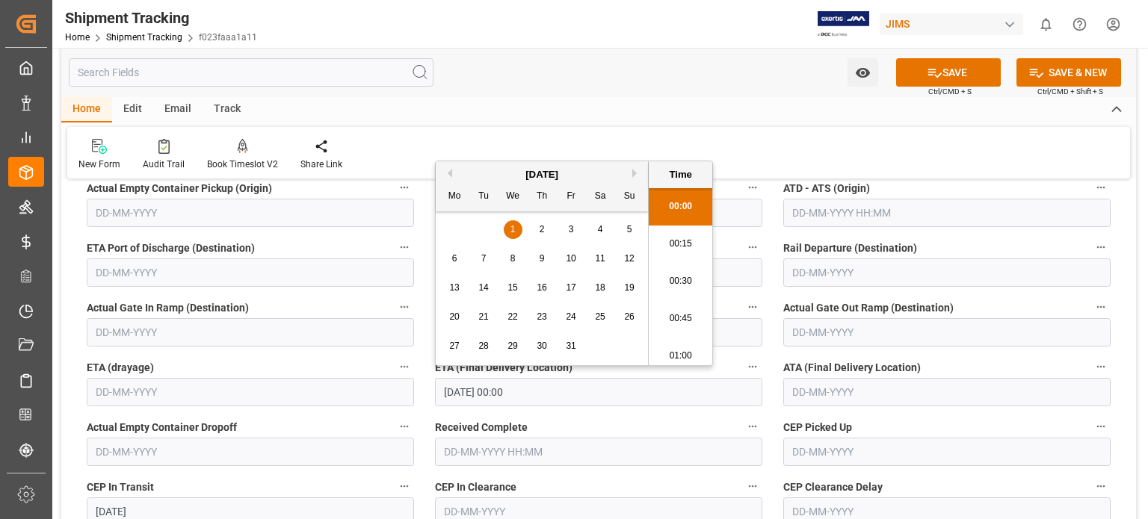
click at [612, 83] on div "Watch Option SAVE Ctrl/CMD + S SAVE & NEW Ctrl/CMD + Shift + S" at bounding box center [598, 72] width 1075 height 49
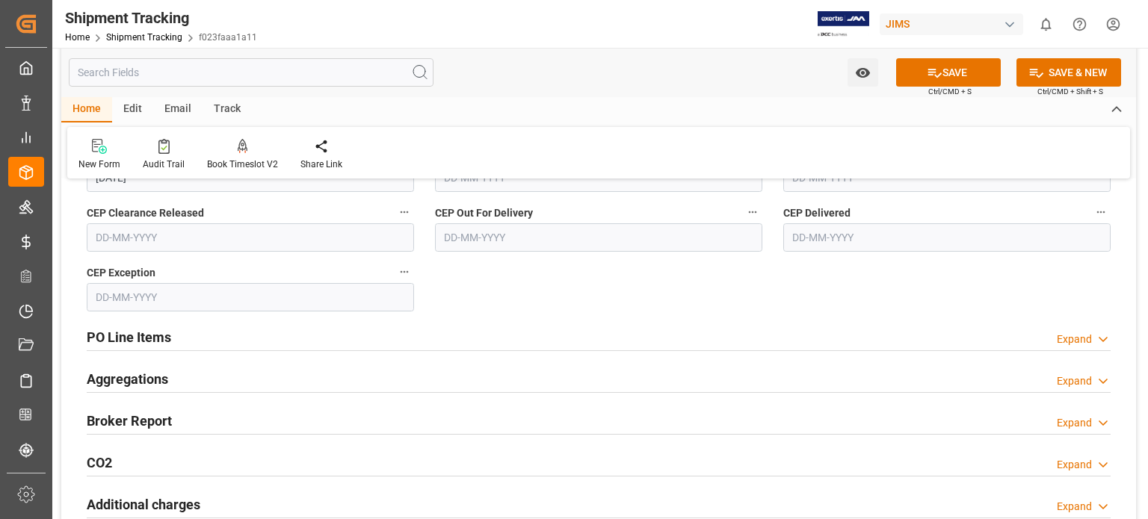
scroll to position [1245, 0]
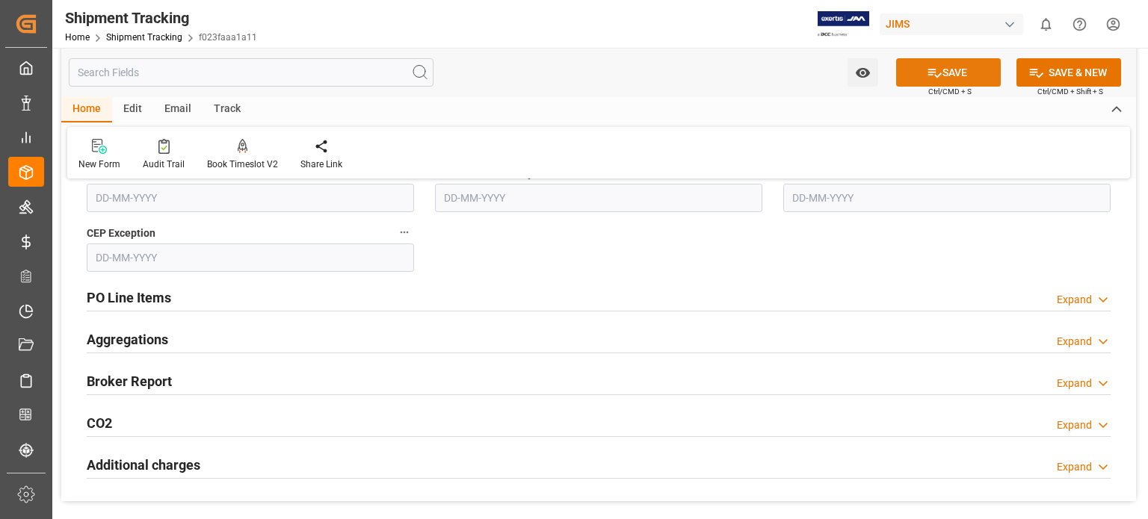
click at [938, 78] on icon at bounding box center [935, 73] width 16 height 16
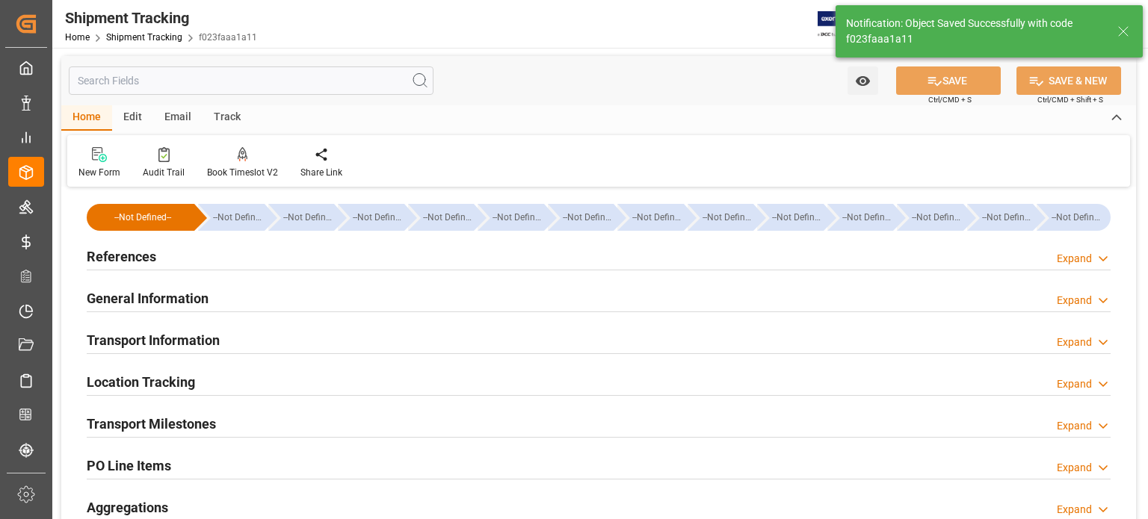
scroll to position [0, 0]
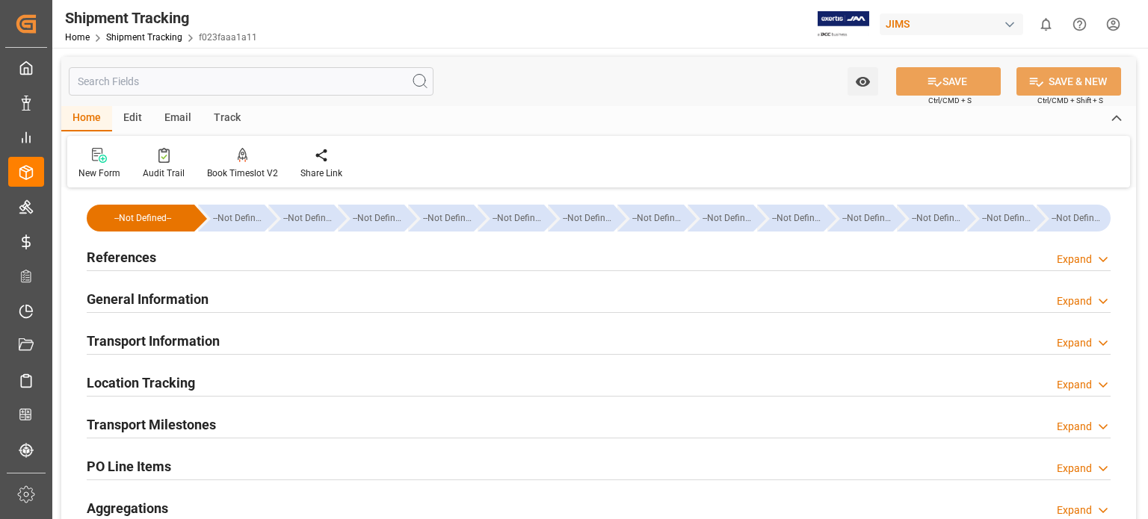
click at [167, 296] on h2 "General Information" at bounding box center [148, 299] width 122 height 20
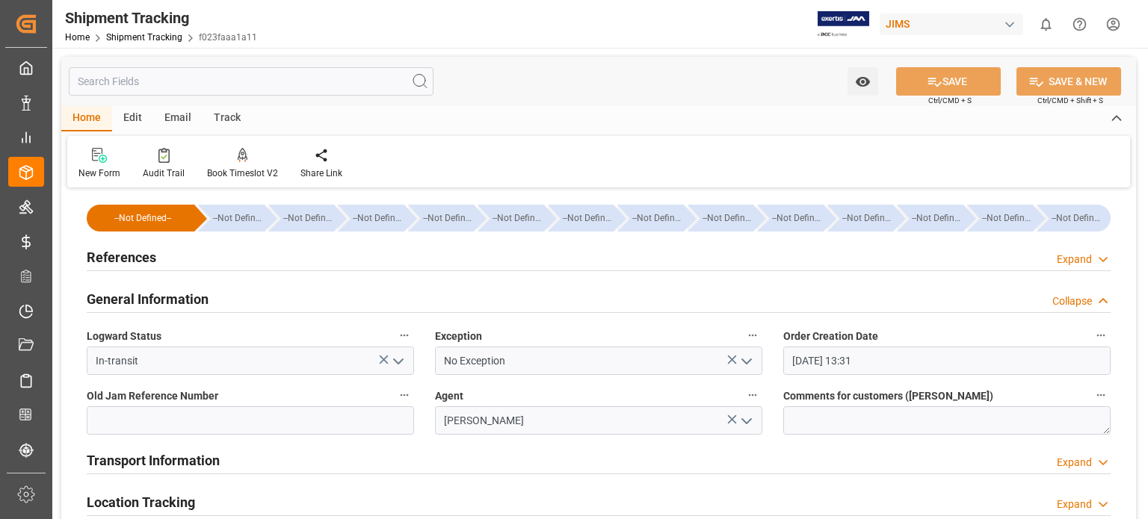
click at [167, 296] on h2 "General Information" at bounding box center [148, 299] width 122 height 20
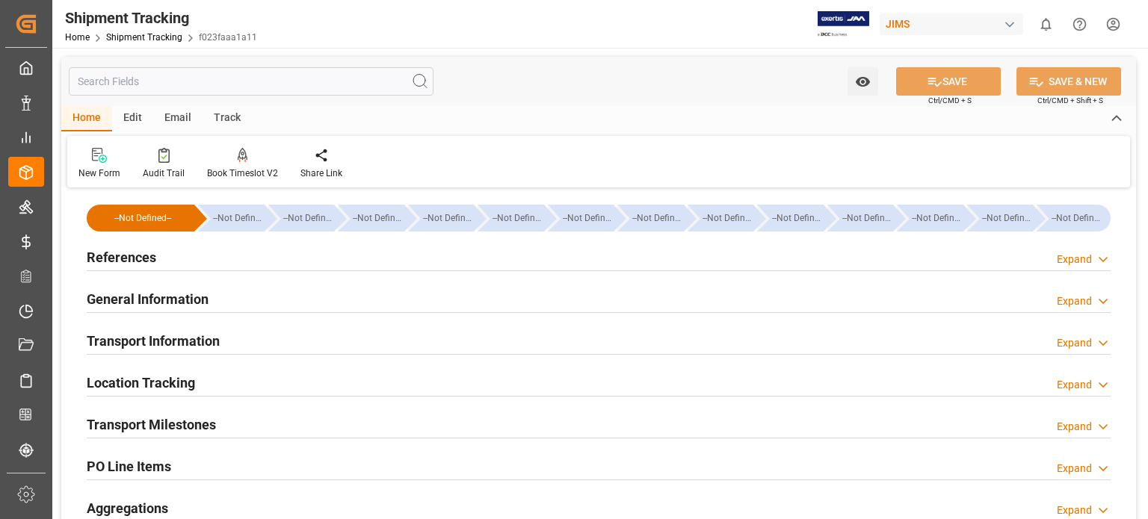
click at [133, 252] on h2 "References" at bounding box center [122, 257] width 70 height 20
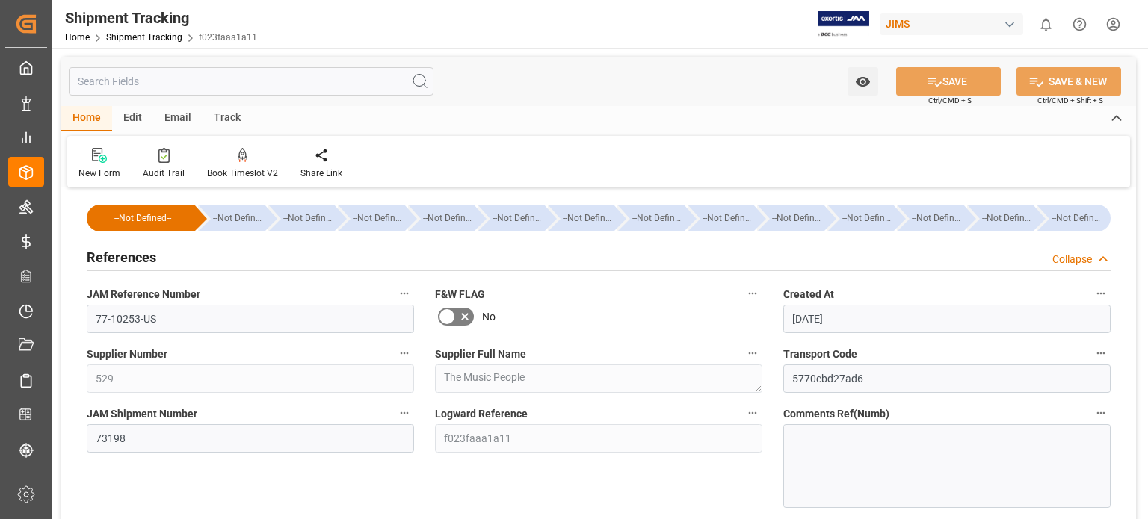
click at [133, 252] on h2 "References" at bounding box center [122, 257] width 70 height 20
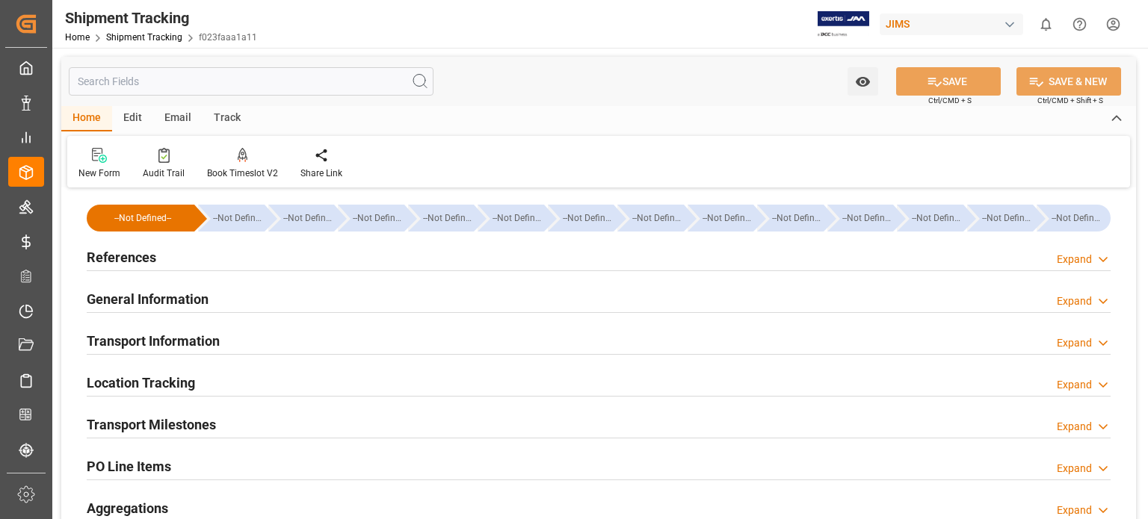
drag, startPoint x: 194, startPoint y: 427, endPoint x: 201, endPoint y: 420, distance: 9.5
click at [194, 427] on h2 "Transport Milestones" at bounding box center [151, 425] width 129 height 20
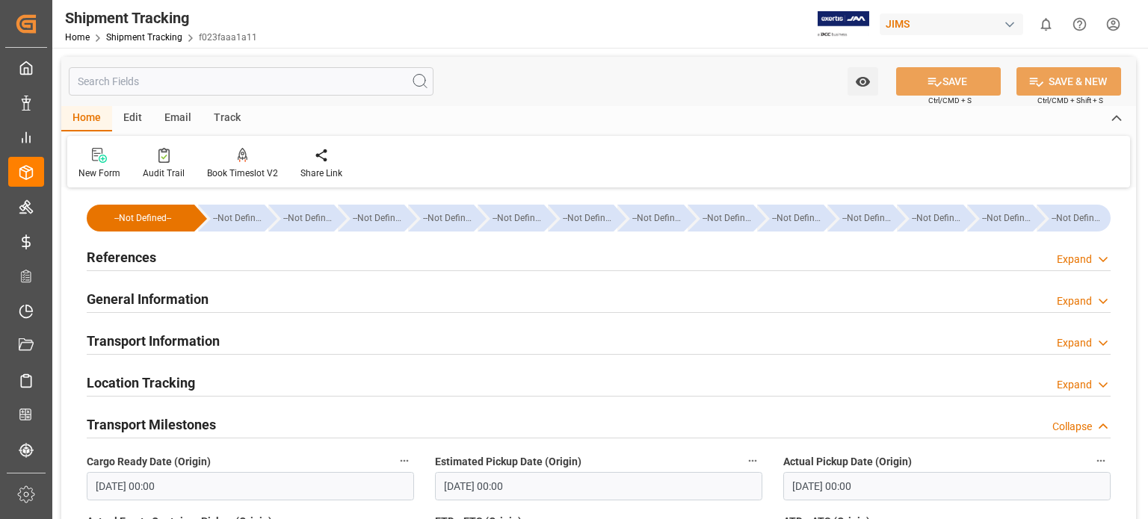
click at [198, 345] on h2 "Transport Information" at bounding box center [153, 341] width 133 height 20
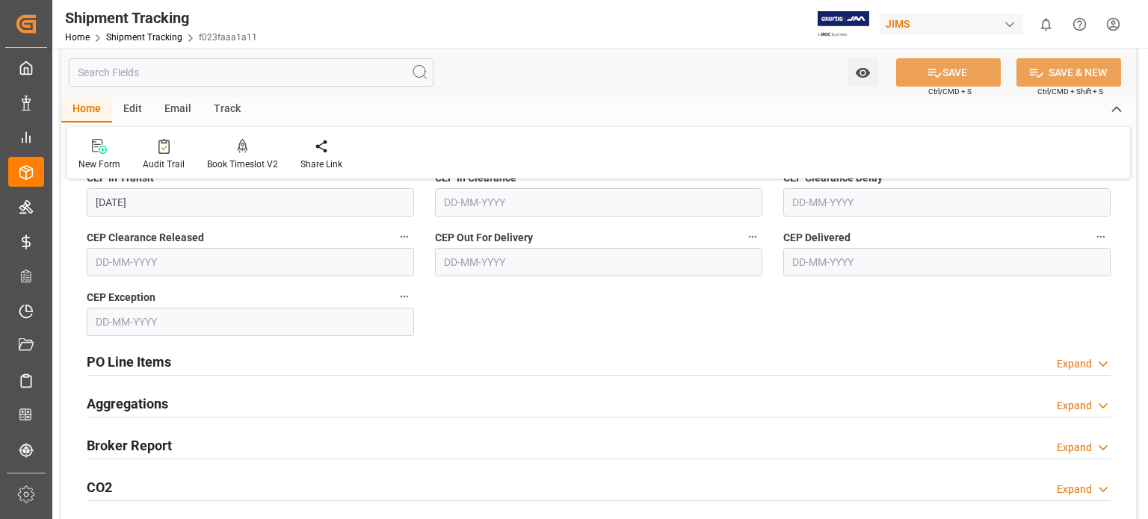
scroll to position [1245, 0]
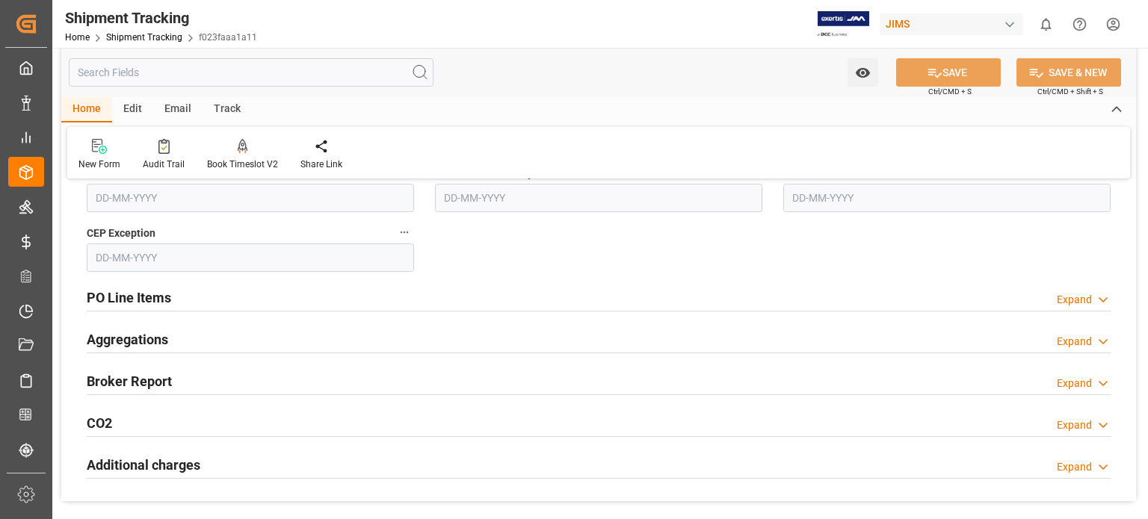
click at [167, 297] on h2 "PO Line Items" at bounding box center [129, 298] width 84 height 20
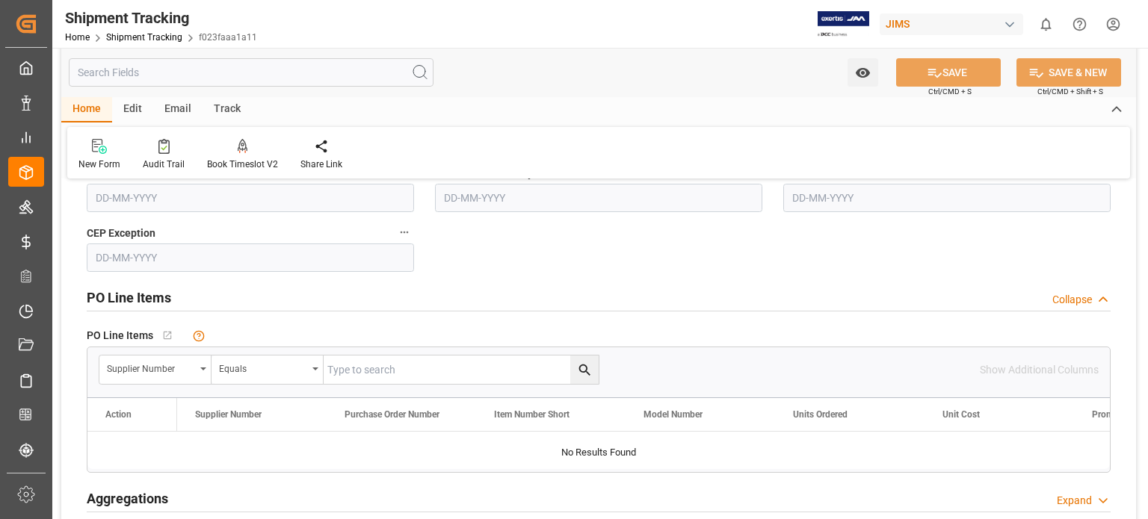
click at [167, 297] on h2 "PO Line Items" at bounding box center [129, 298] width 84 height 20
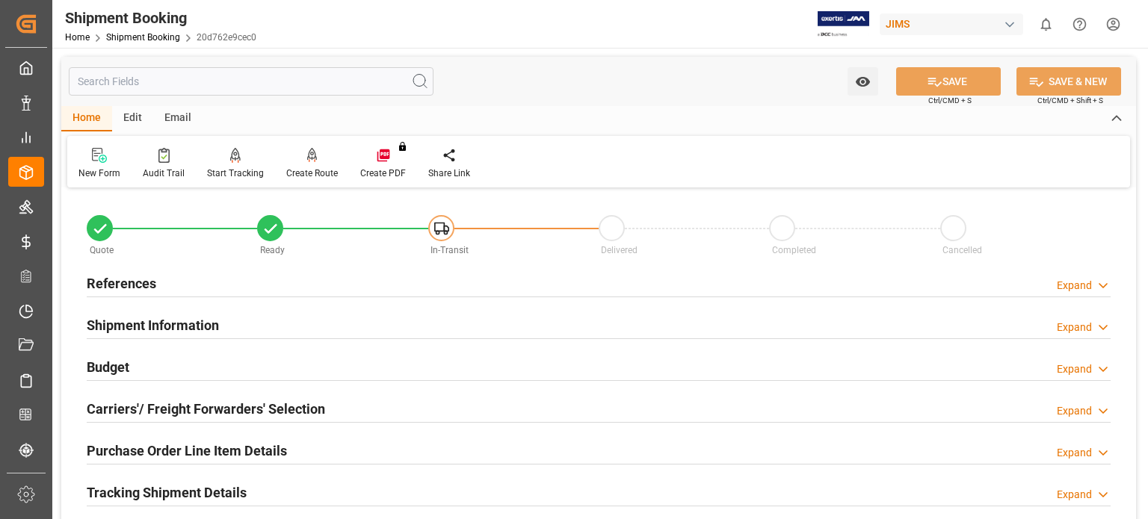
click at [111, 370] on h2 "Budget" at bounding box center [108, 367] width 43 height 20
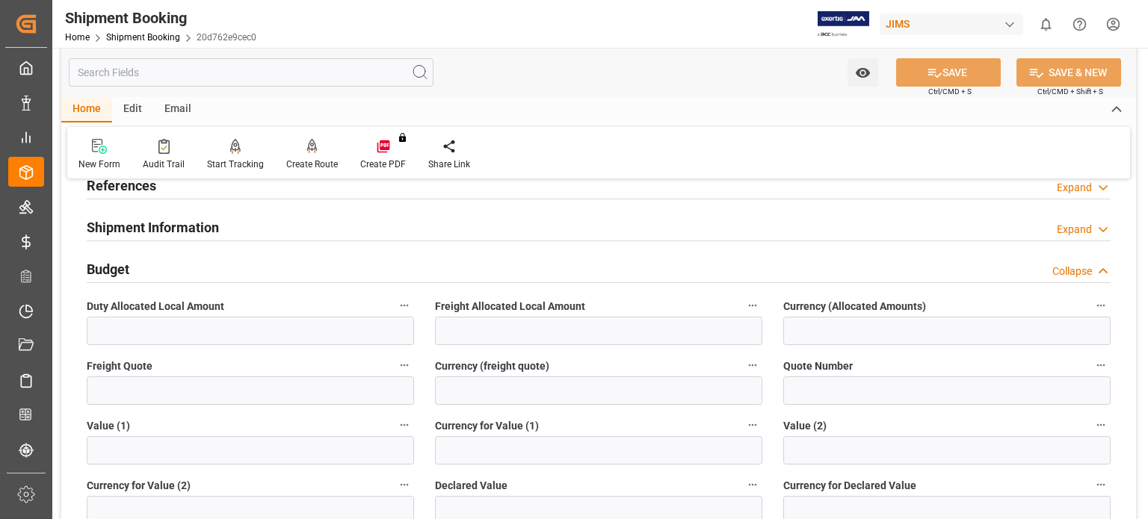
scroll to position [124, 0]
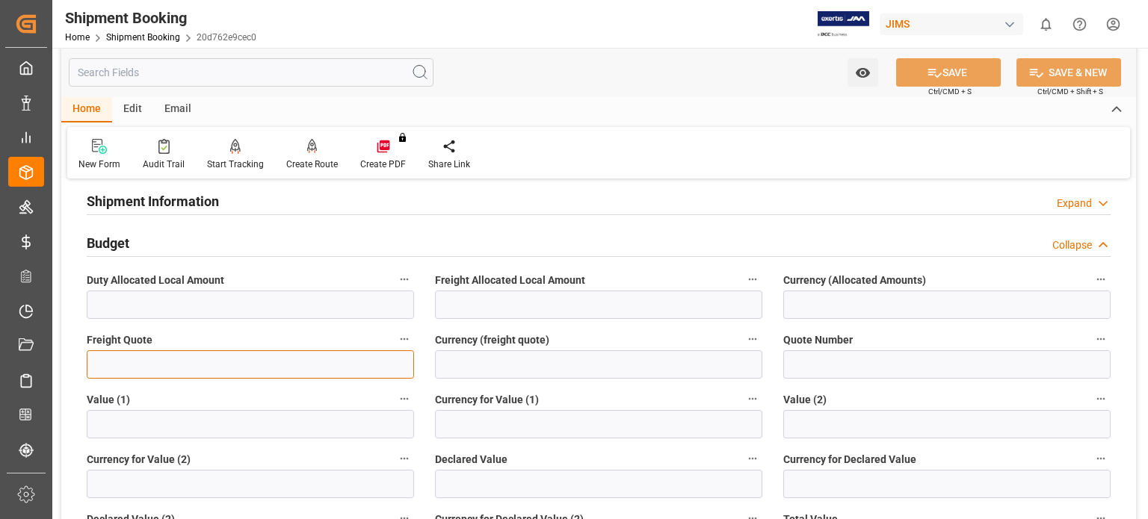
click at [134, 363] on input "text" at bounding box center [250, 364] width 327 height 28
type input "0"
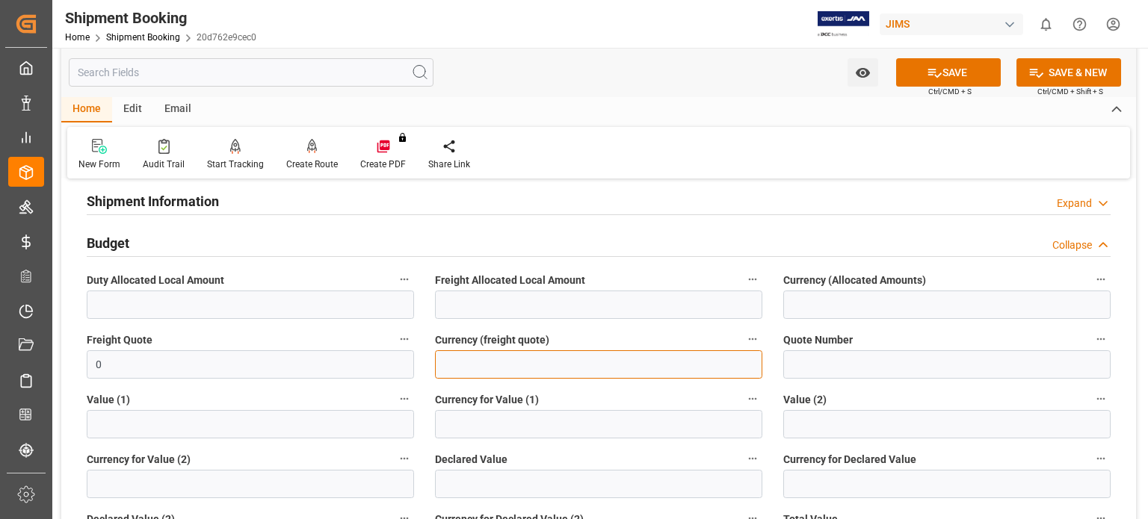
click at [457, 358] on input at bounding box center [598, 364] width 327 height 28
type input "USD"
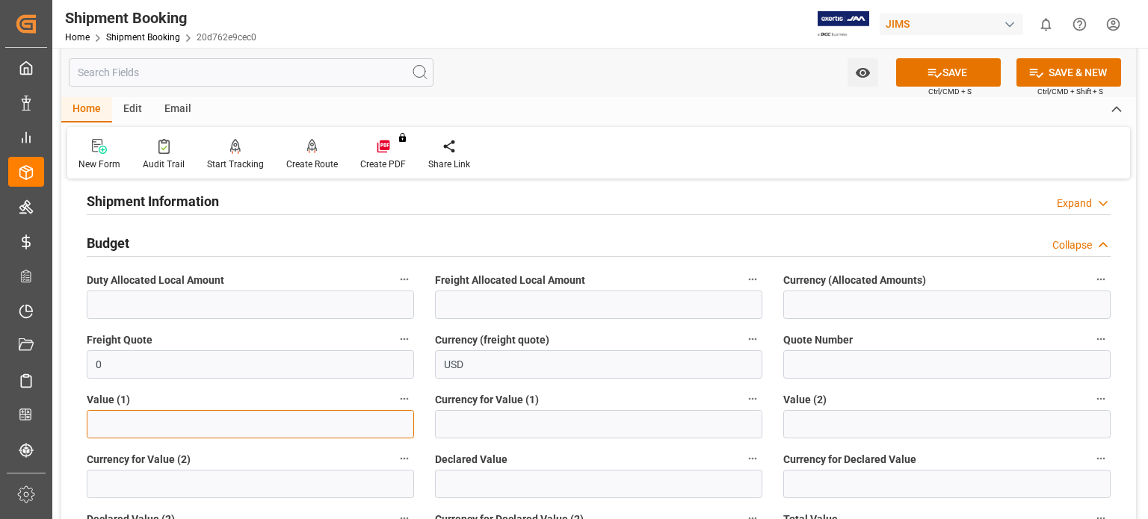
click at [149, 434] on input "text" at bounding box center [250, 424] width 327 height 28
click at [229, 432] on input "text" at bounding box center [250, 424] width 327 height 28
type input "15071.03"
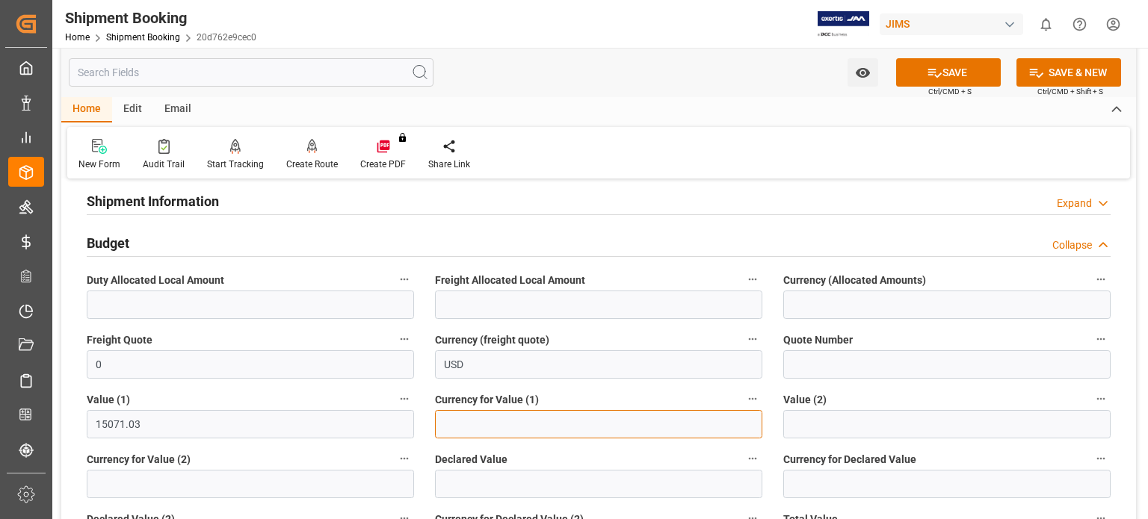
click at [495, 421] on input at bounding box center [598, 424] width 327 height 28
type input "USD"
click at [945, 77] on button "SAVE" at bounding box center [948, 72] width 105 height 28
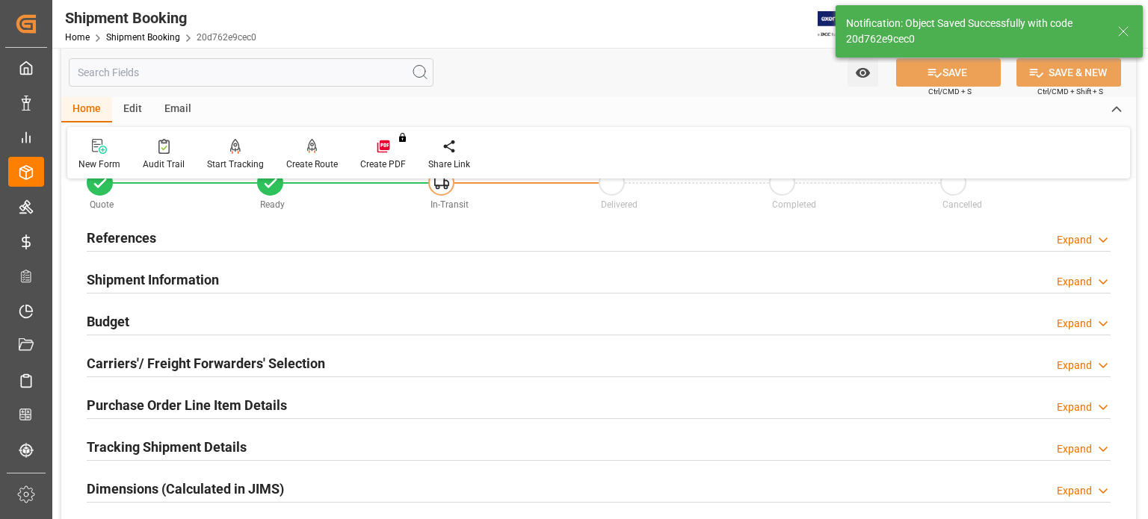
scroll to position [0, 0]
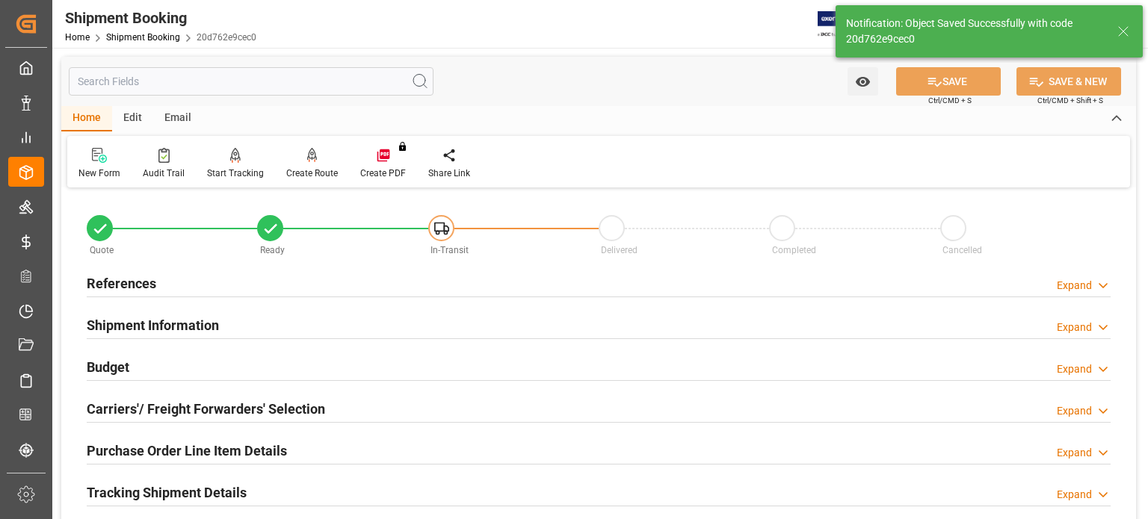
click at [193, 326] on h2 "Shipment Information" at bounding box center [153, 325] width 132 height 20
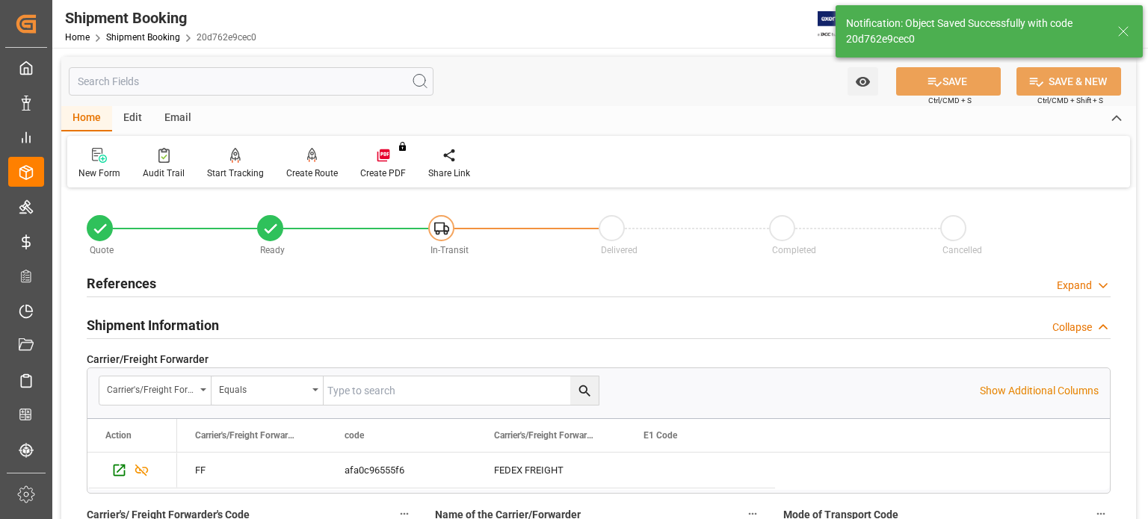
click at [192, 325] on h2 "Shipment Information" at bounding box center [153, 325] width 132 height 20
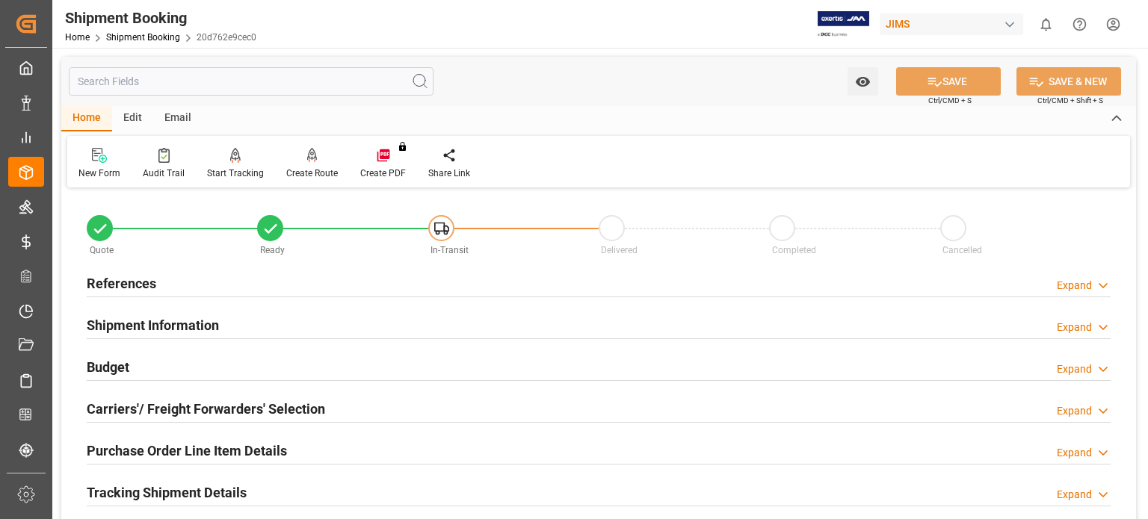
click at [112, 277] on h2 "References" at bounding box center [122, 284] width 70 height 20
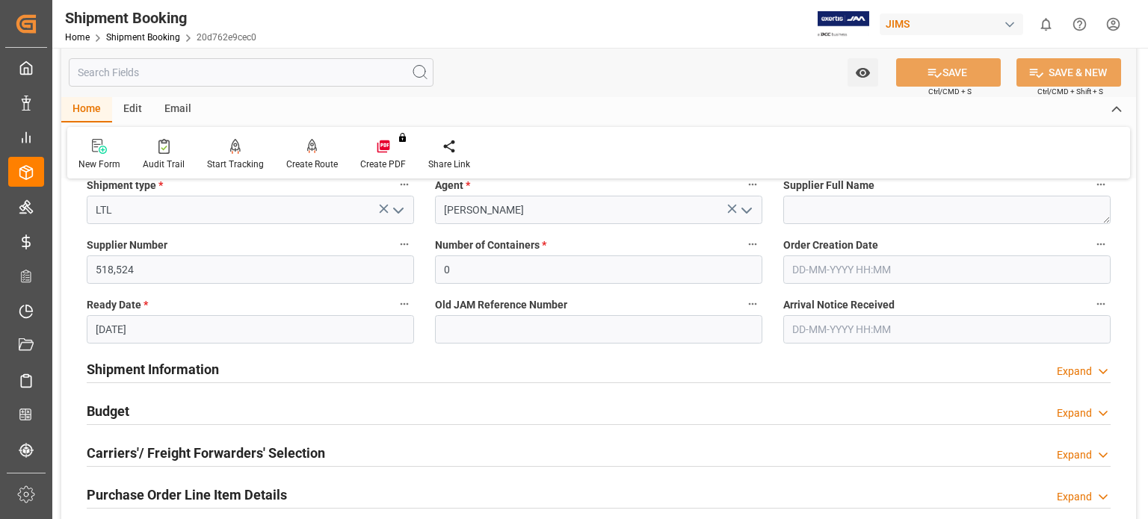
scroll to position [374, 0]
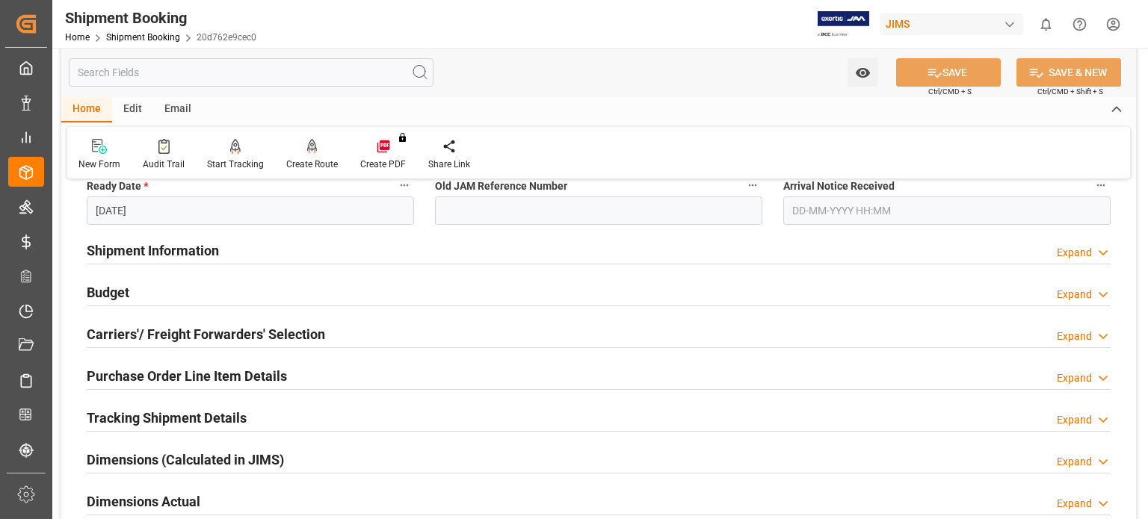
click at [308, 145] on icon at bounding box center [312, 146] width 10 height 15
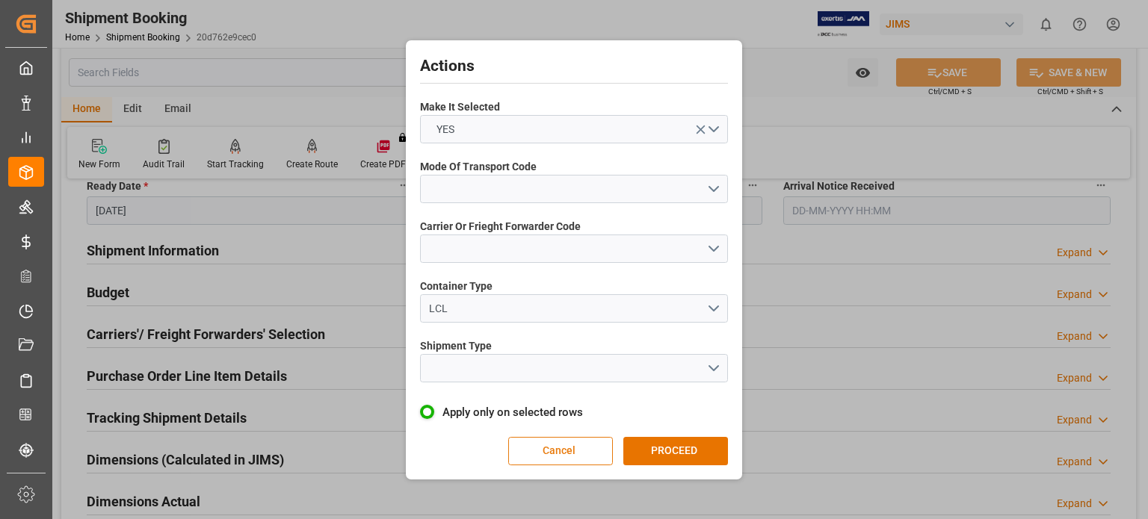
click at [561, 449] on button "Cancel" at bounding box center [560, 451] width 105 height 28
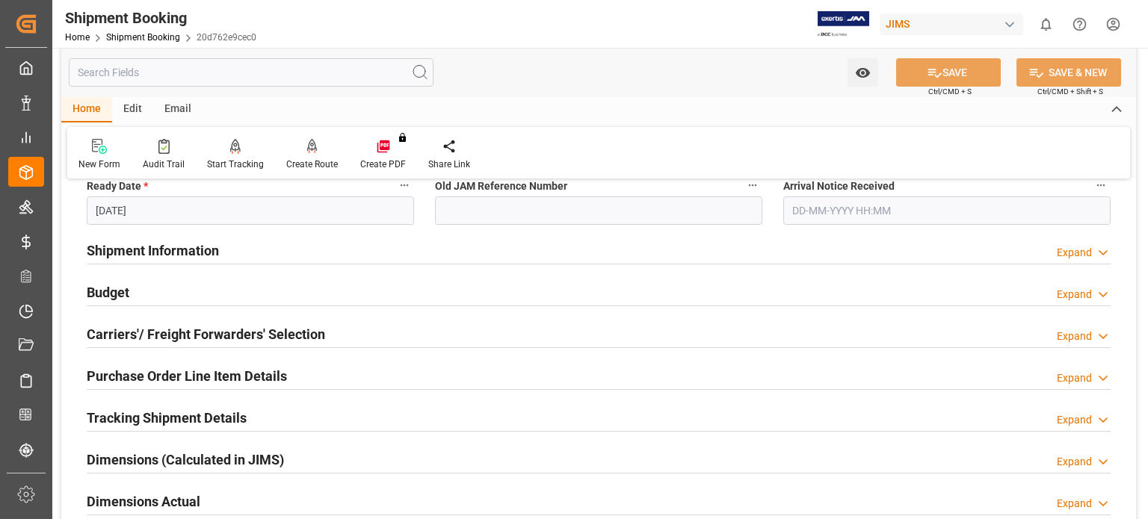
click at [169, 373] on h2 "Purchase Order Line Item Details" at bounding box center [187, 376] width 200 height 20
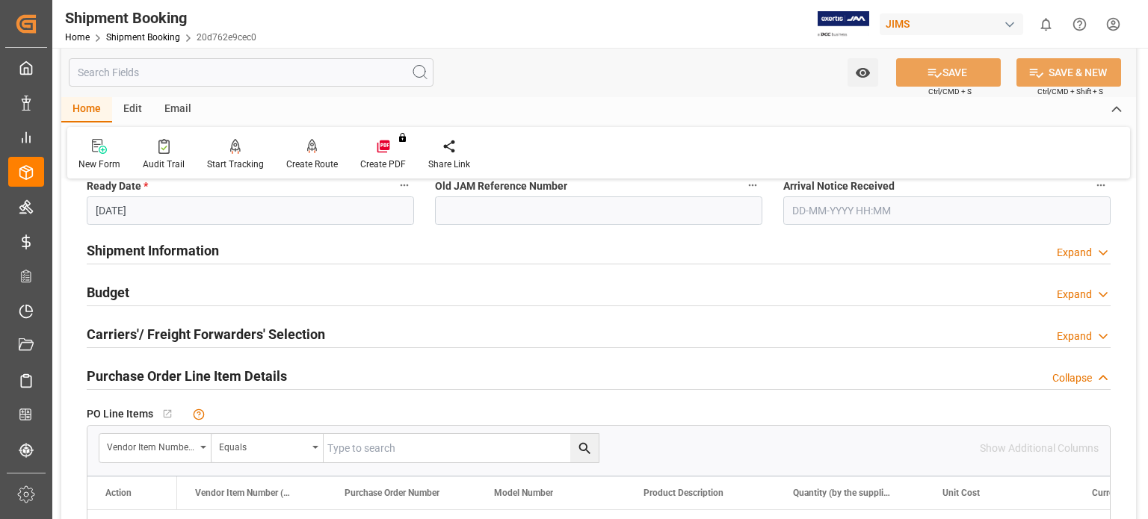
click at [169, 373] on h2 "Purchase Order Line Item Details" at bounding box center [187, 376] width 200 height 20
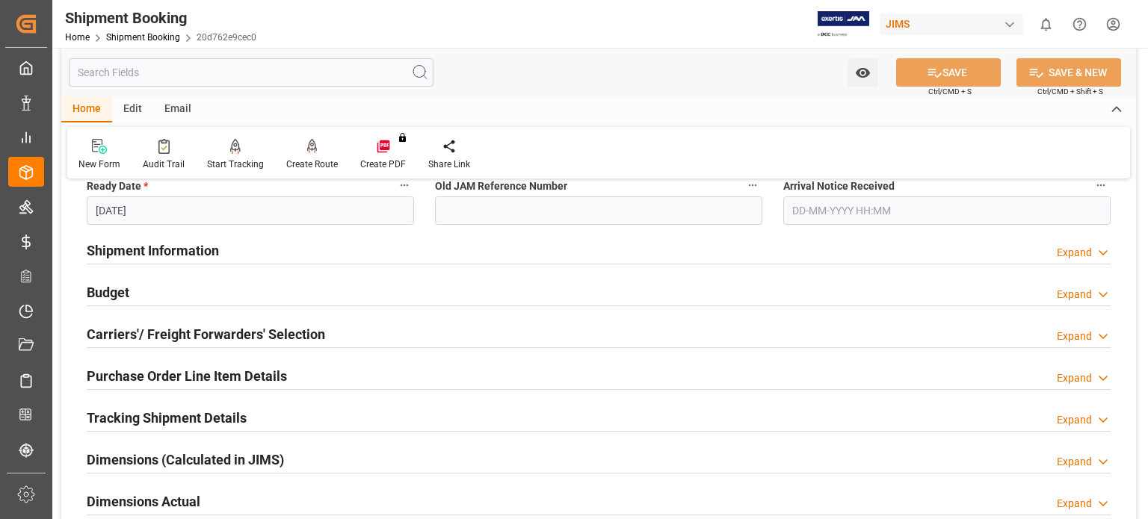
click at [191, 418] on h2 "Tracking Shipment Details" at bounding box center [167, 418] width 160 height 20
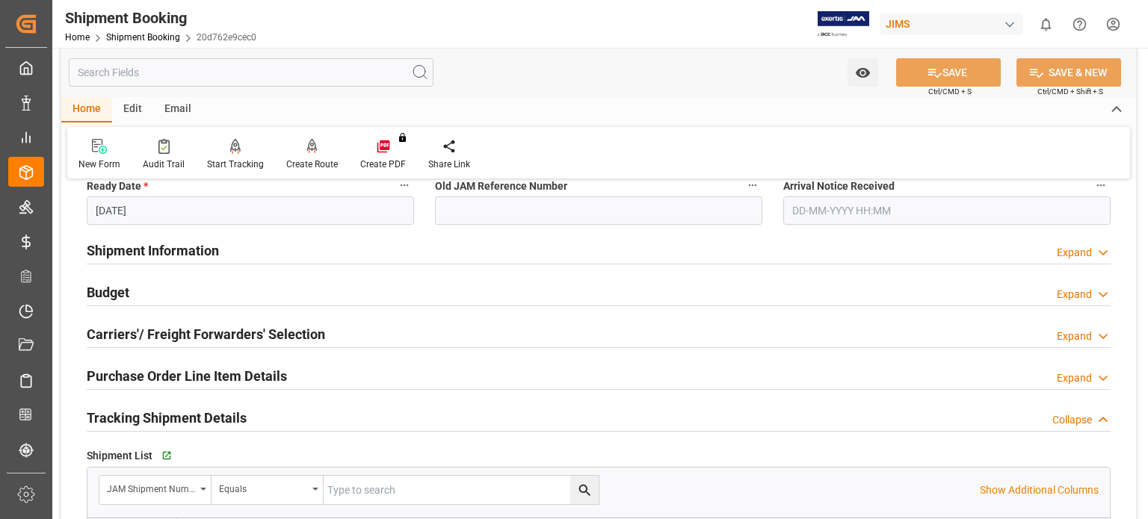
scroll to position [498, 0]
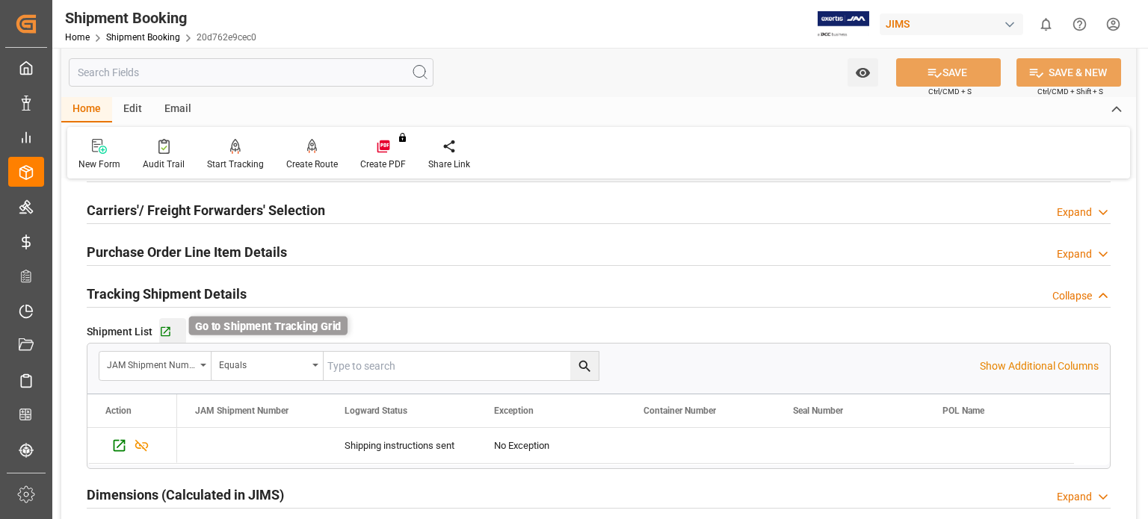
click at [163, 331] on icon "button" at bounding box center [165, 332] width 13 height 13
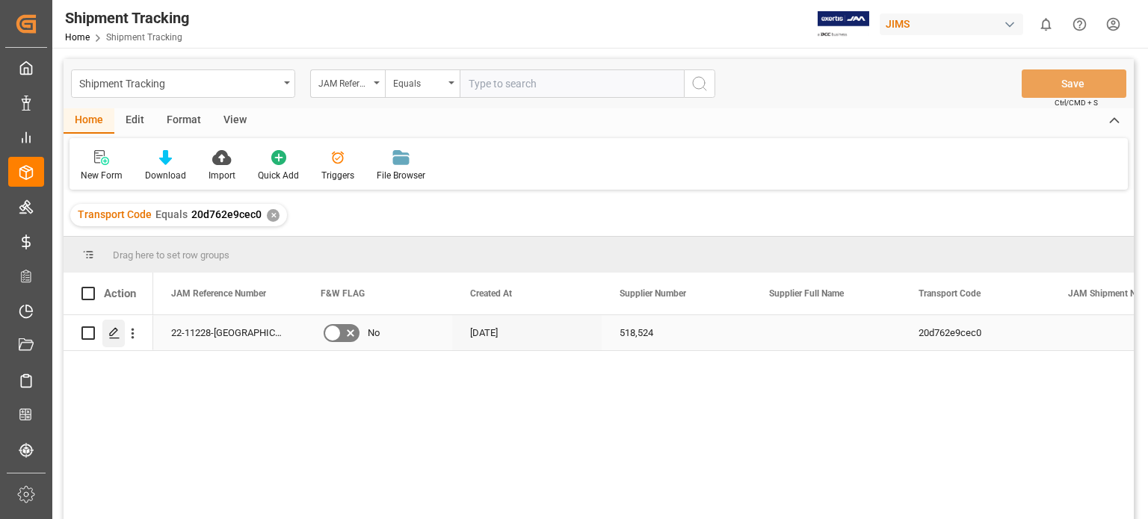
click at [111, 334] on icon "Press SPACE to select this row." at bounding box center [114, 333] width 12 height 12
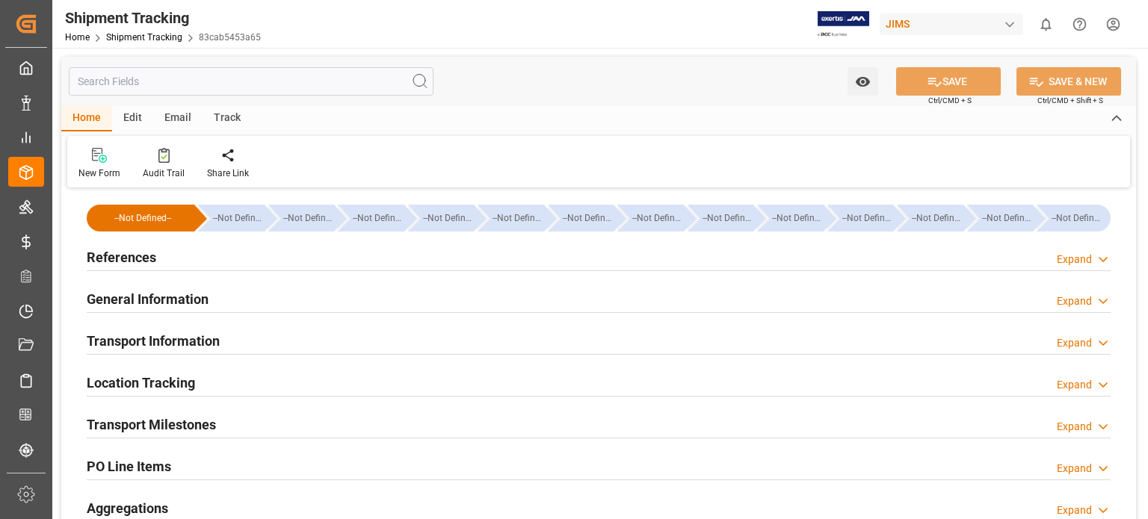
type input "[DATE]"
click at [102, 257] on h2 "References" at bounding box center [122, 257] width 70 height 20
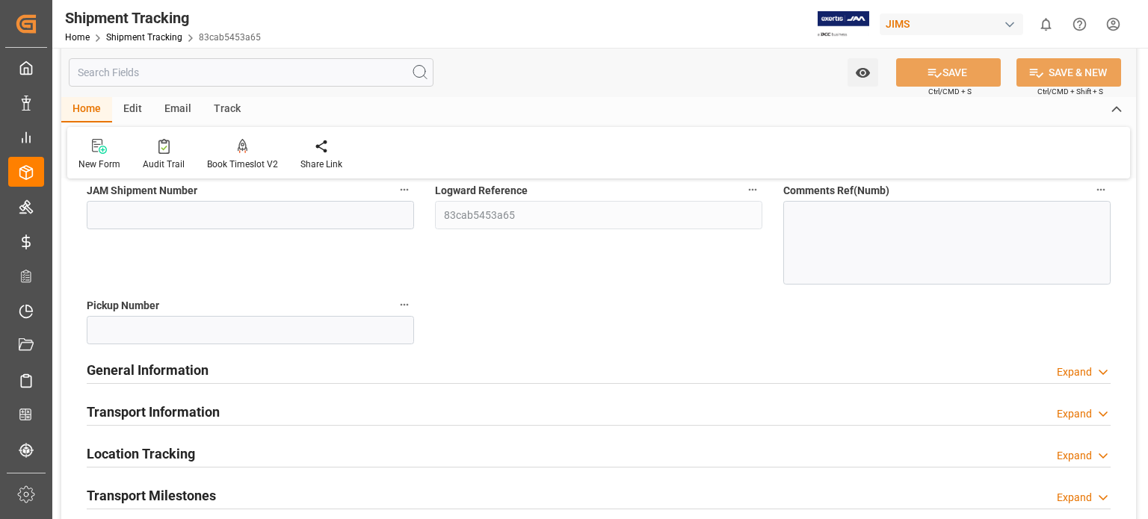
scroll to position [249, 0]
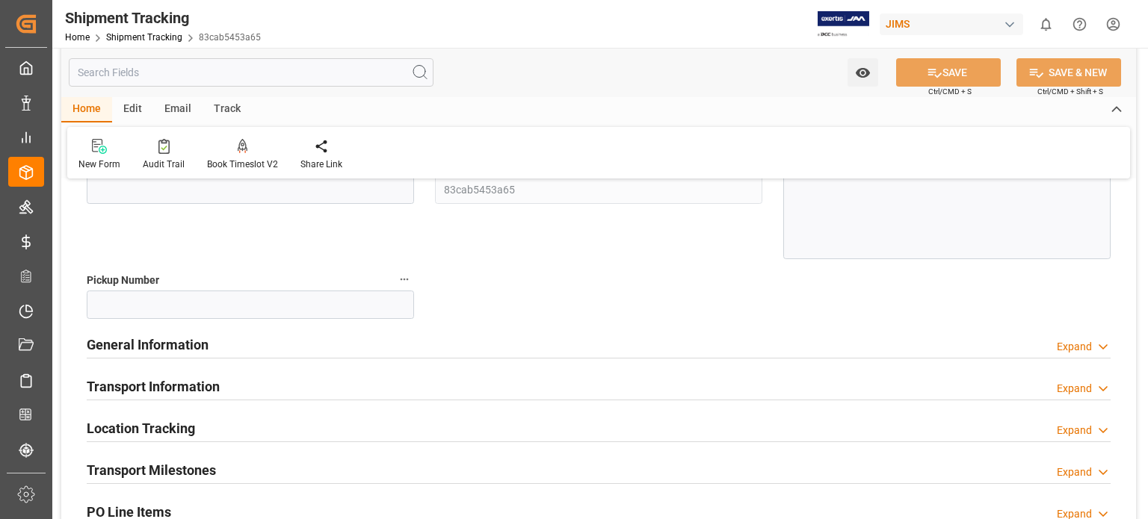
click at [164, 348] on h2 "General Information" at bounding box center [148, 345] width 122 height 20
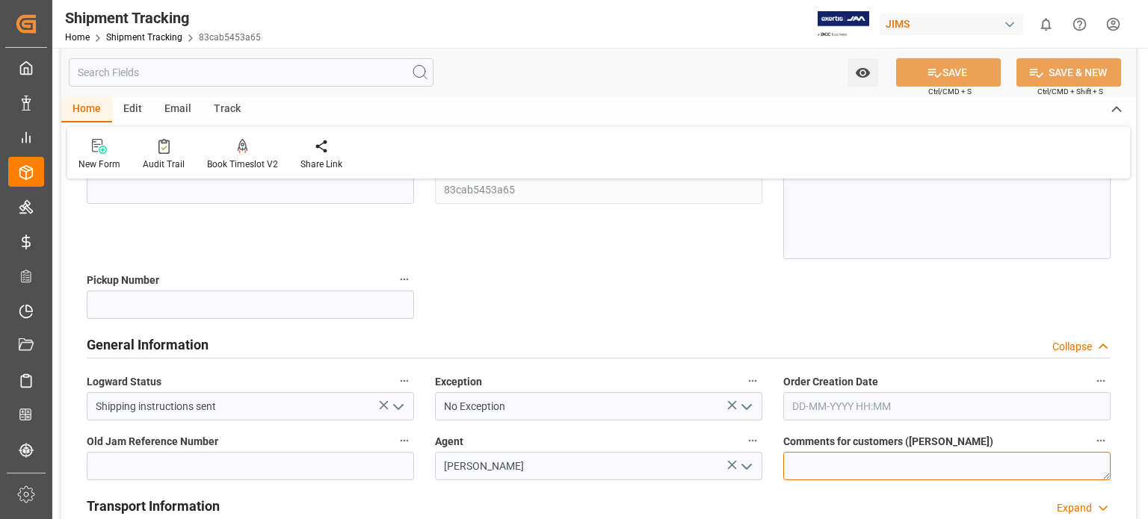
click at [850, 467] on textarea at bounding box center [946, 466] width 327 height 28
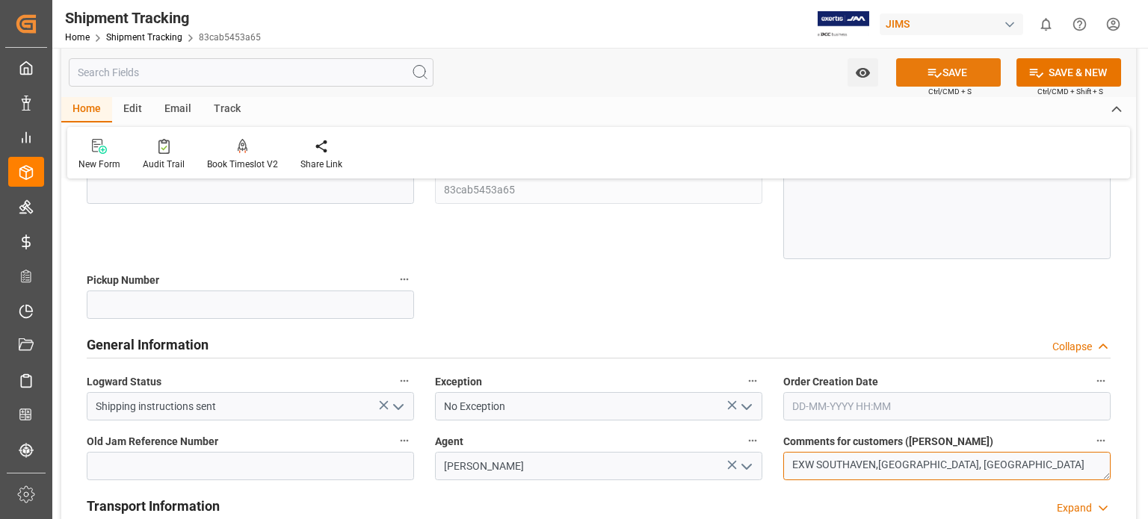
type textarea "EXW SOUTHAVEN,[GEOGRAPHIC_DATA], [GEOGRAPHIC_DATA]"
click at [942, 75] on button "SAVE" at bounding box center [948, 72] width 105 height 28
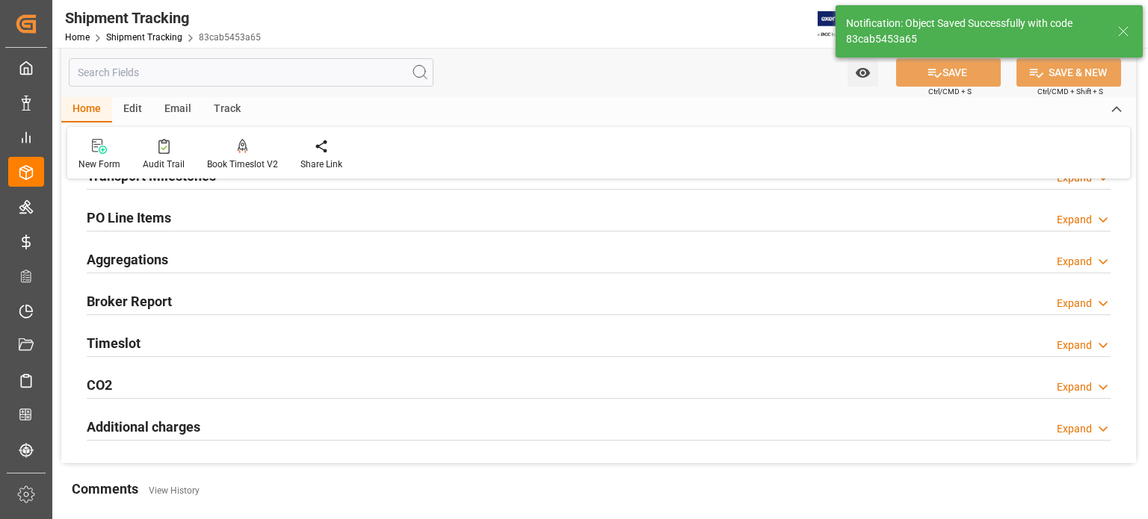
scroll to position [0, 0]
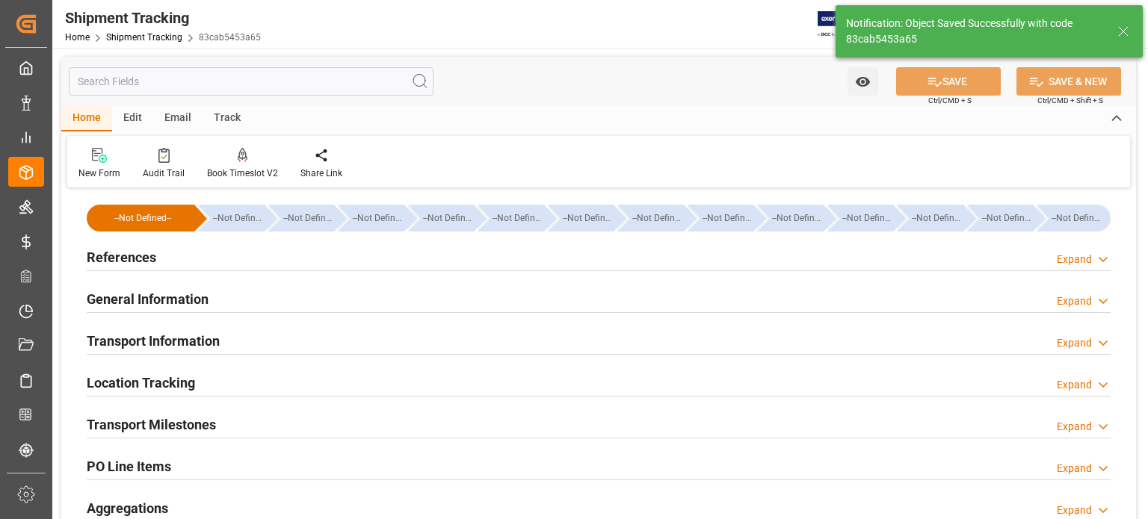
click at [173, 303] on h2 "General Information" at bounding box center [148, 299] width 122 height 20
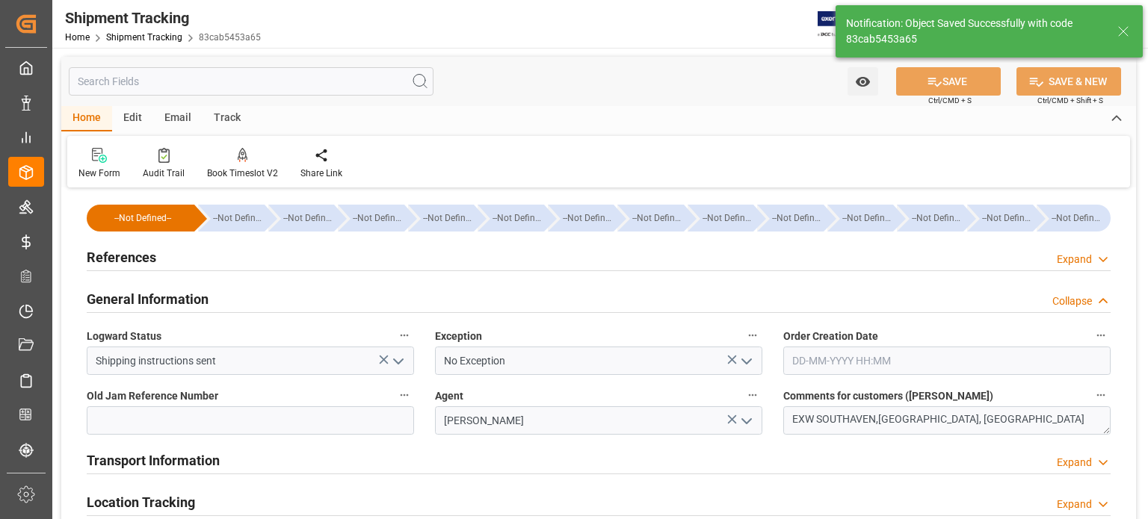
click at [747, 355] on icon "open menu" at bounding box center [747, 362] width 18 height 18
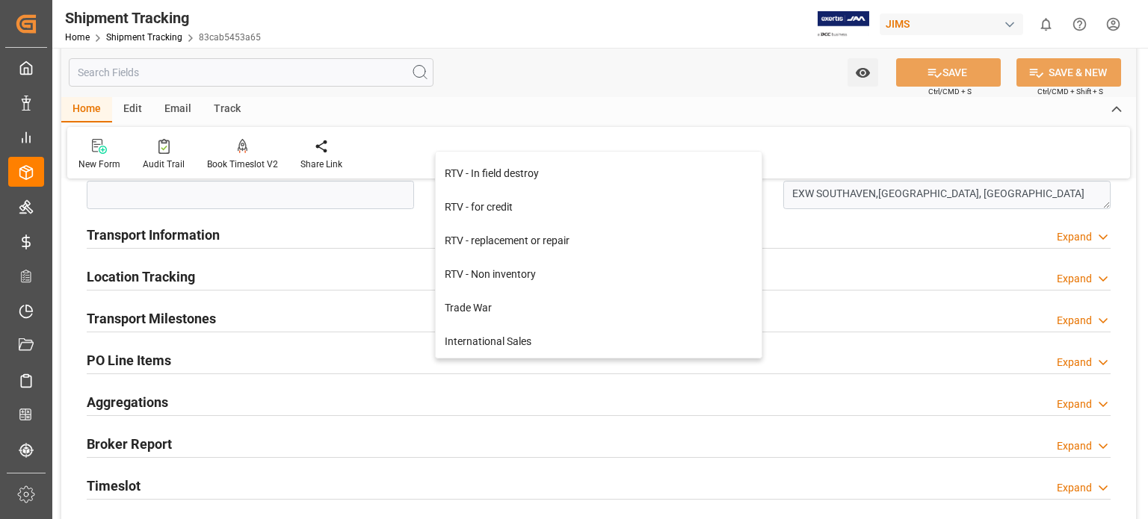
scroll to position [248, 0]
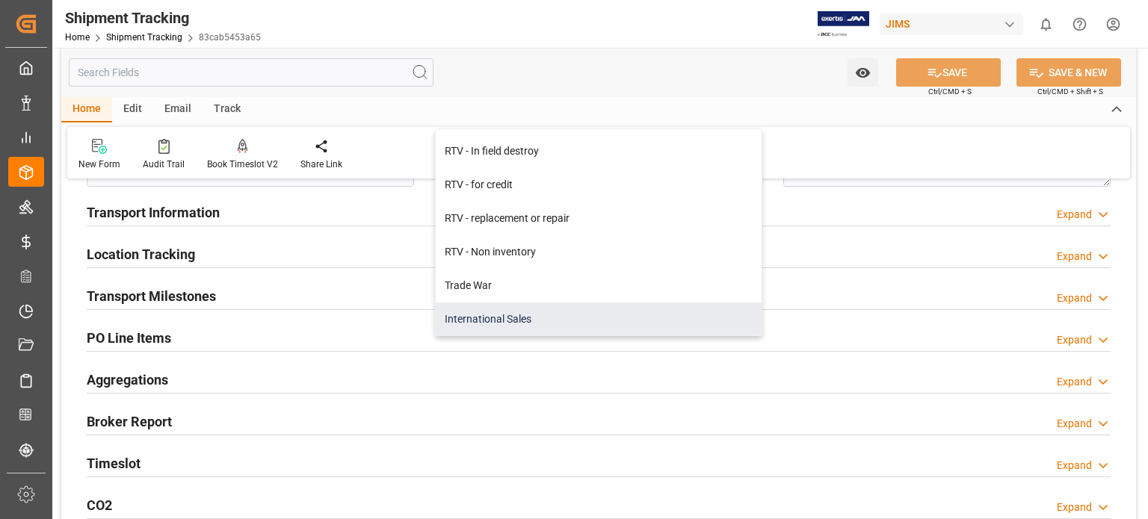
click at [483, 319] on div "International Sales" at bounding box center [599, 320] width 326 height 34
type input "International Sales"
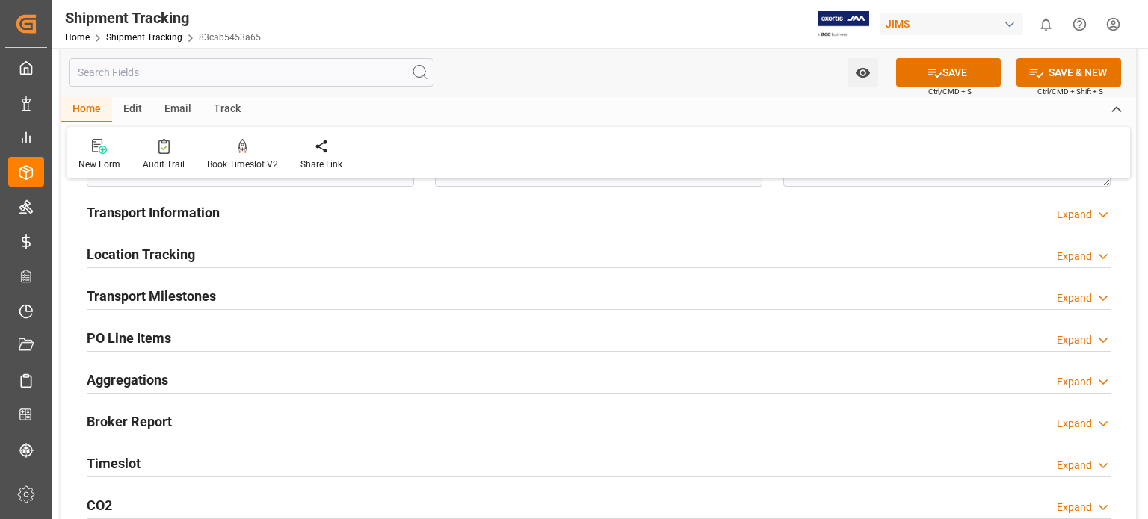
scroll to position [0, 0]
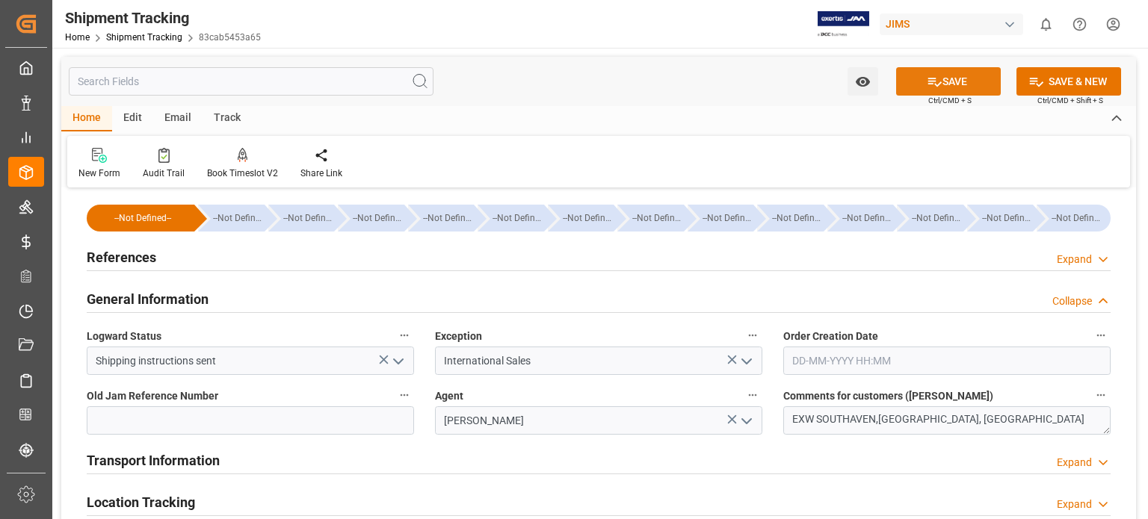
click at [959, 85] on button "SAVE" at bounding box center [948, 81] width 105 height 28
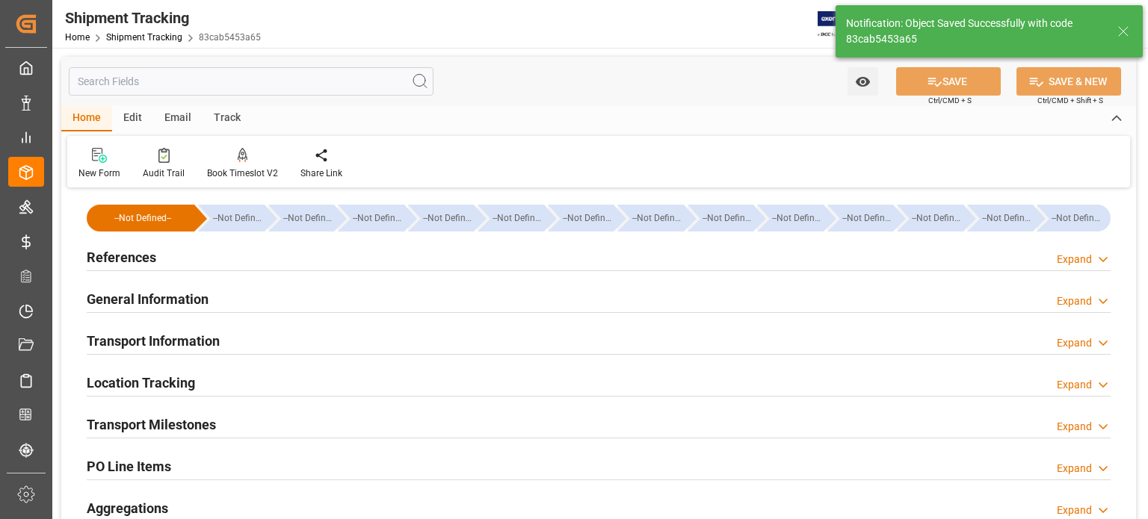
click at [142, 342] on h2 "Transport Information" at bounding box center [153, 341] width 133 height 20
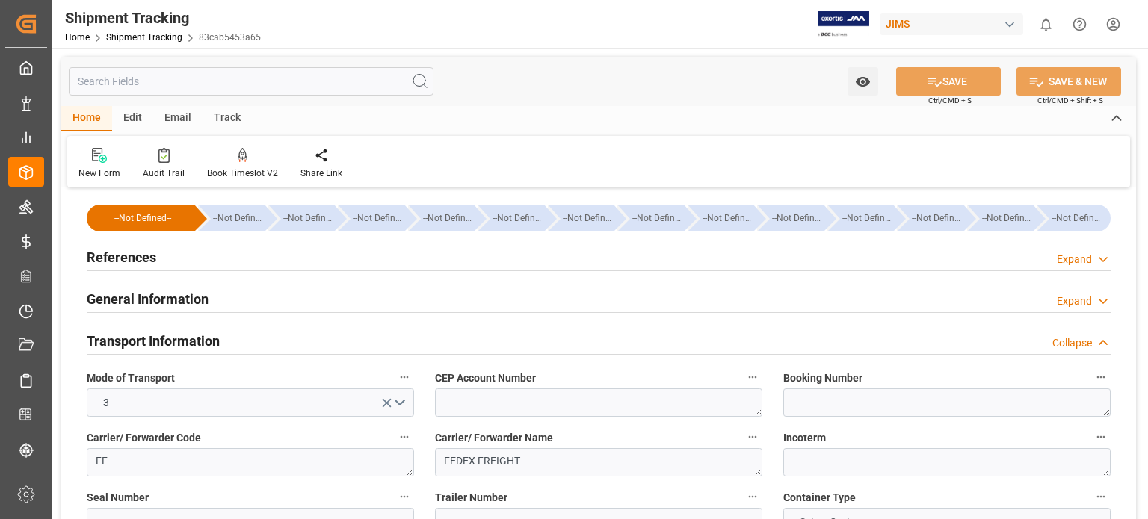
click at [146, 300] on h2 "General Information" at bounding box center [148, 299] width 122 height 20
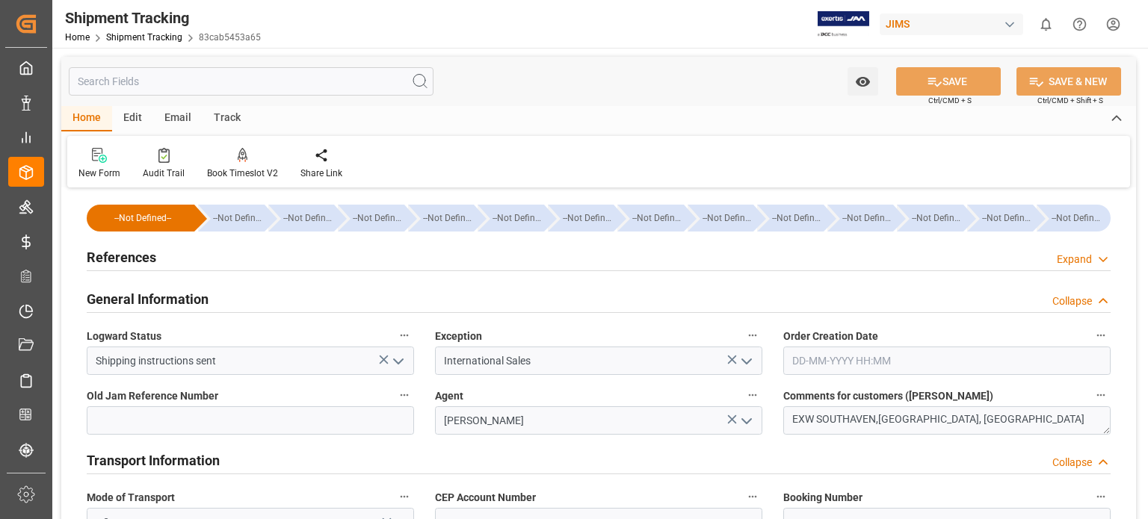
click at [146, 300] on h2 "General Information" at bounding box center [148, 299] width 122 height 20
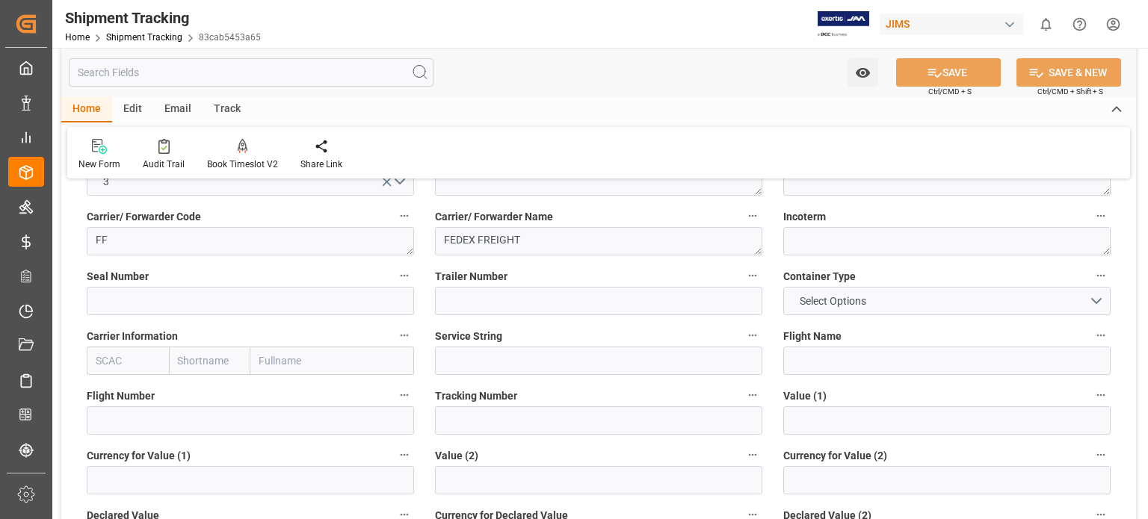
scroll to position [249, 0]
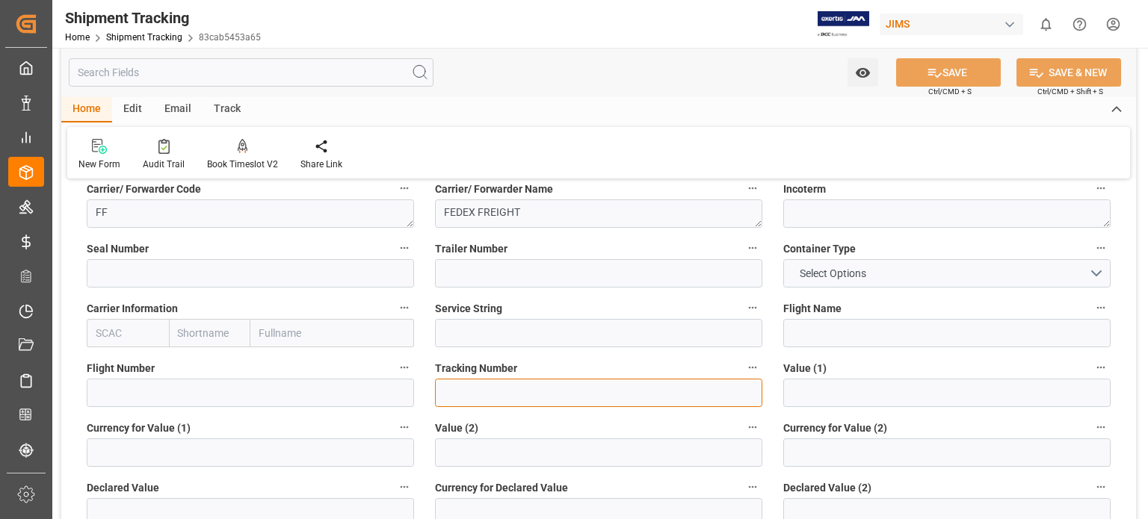
click at [462, 394] on input at bounding box center [598, 393] width 327 height 28
paste input "884644968115"
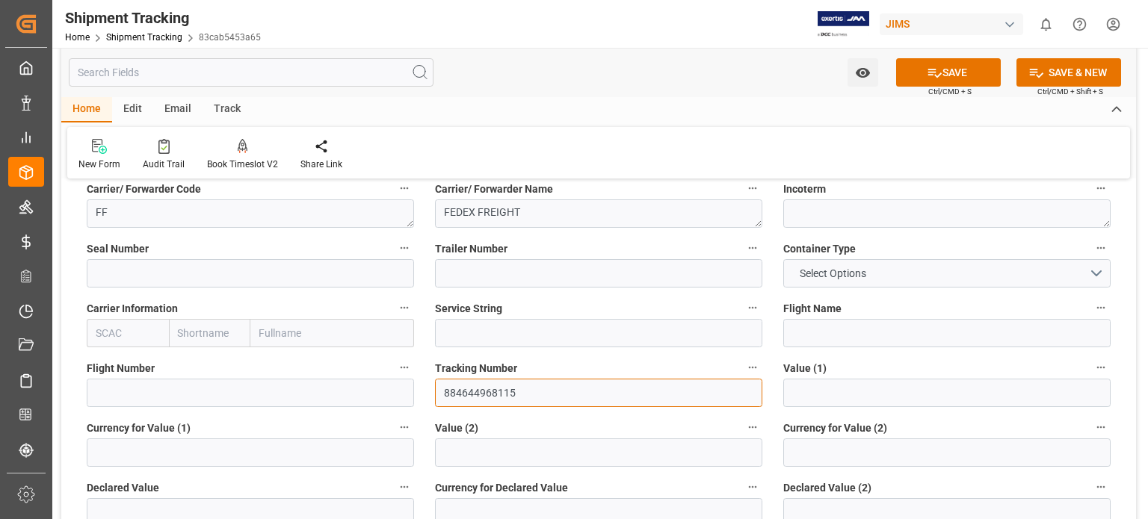
type input "884644968115"
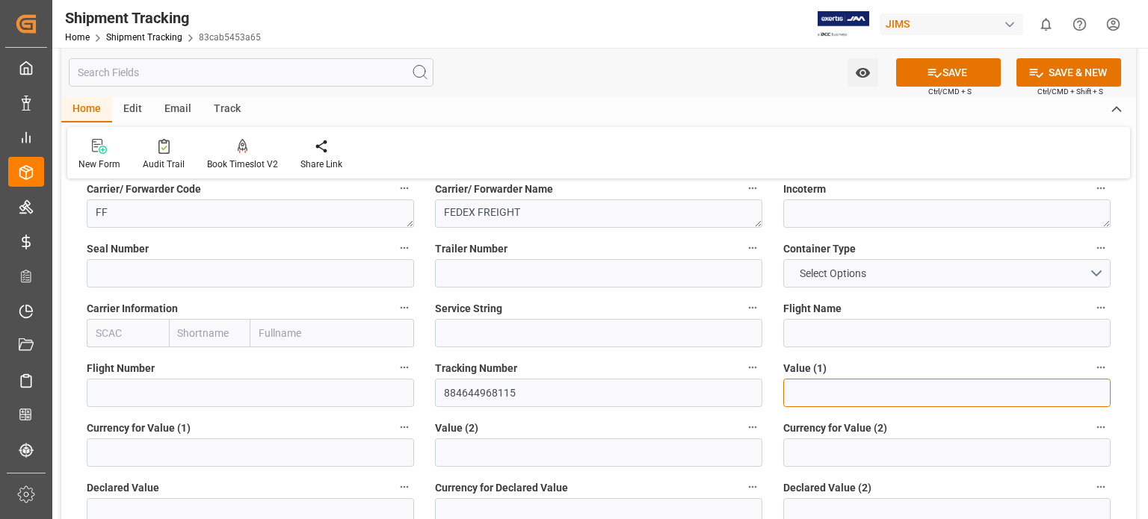
click at [809, 385] on input "text" at bounding box center [946, 393] width 327 height 28
type input "15071.03"
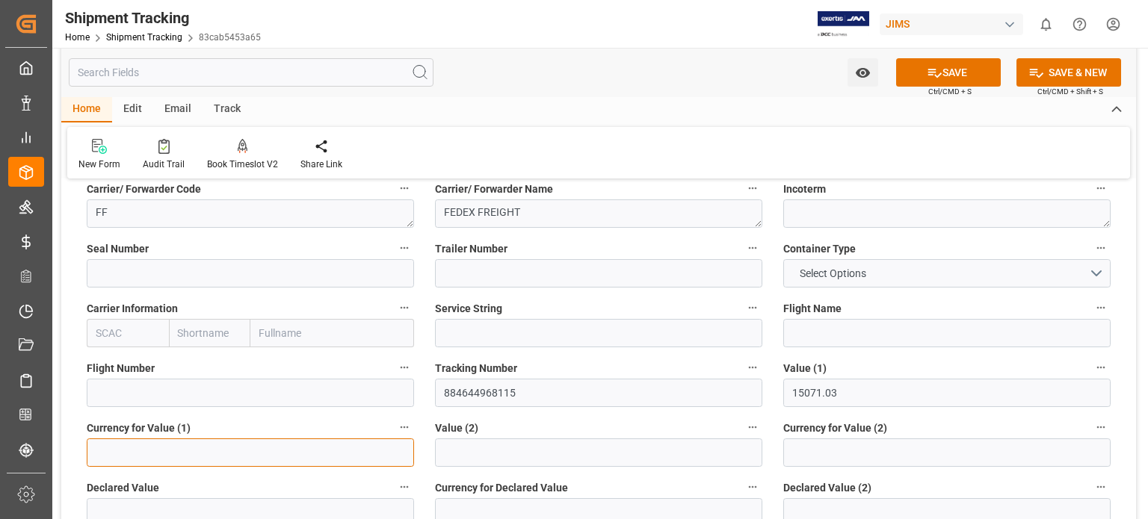
click at [206, 452] on input at bounding box center [250, 453] width 327 height 28
type input "USD"
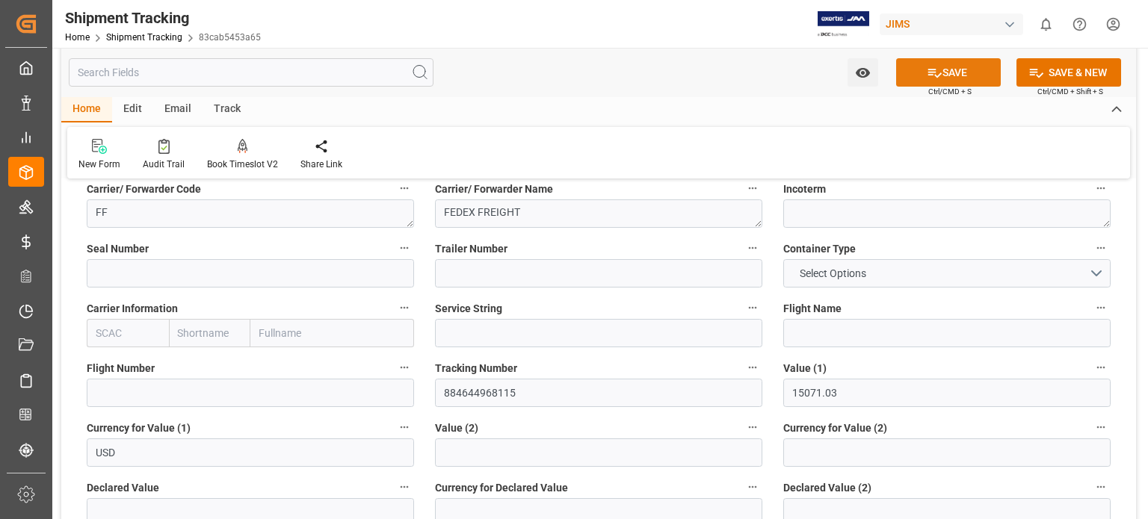
click at [952, 75] on button "SAVE" at bounding box center [948, 72] width 105 height 28
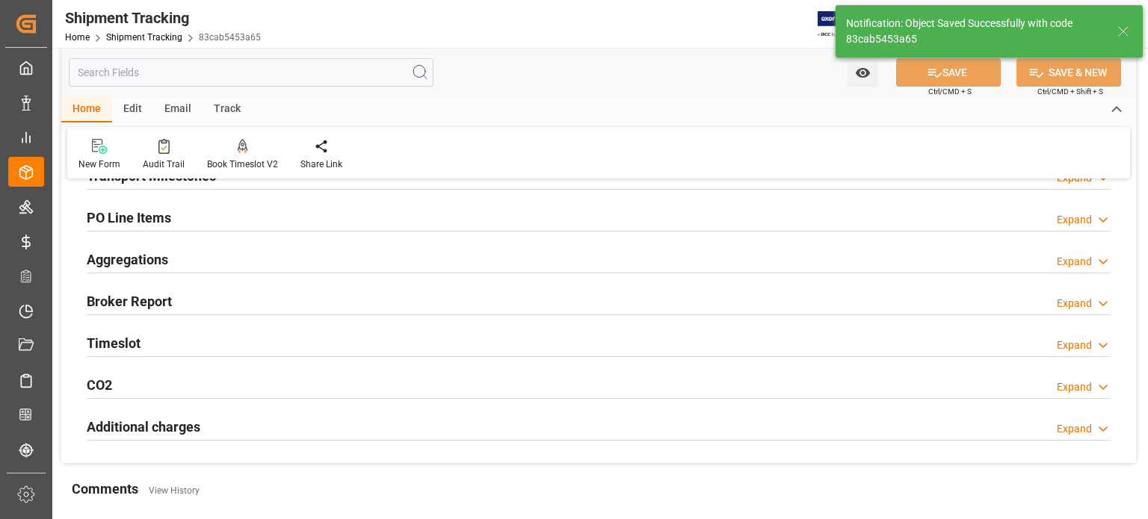
scroll to position [124, 0]
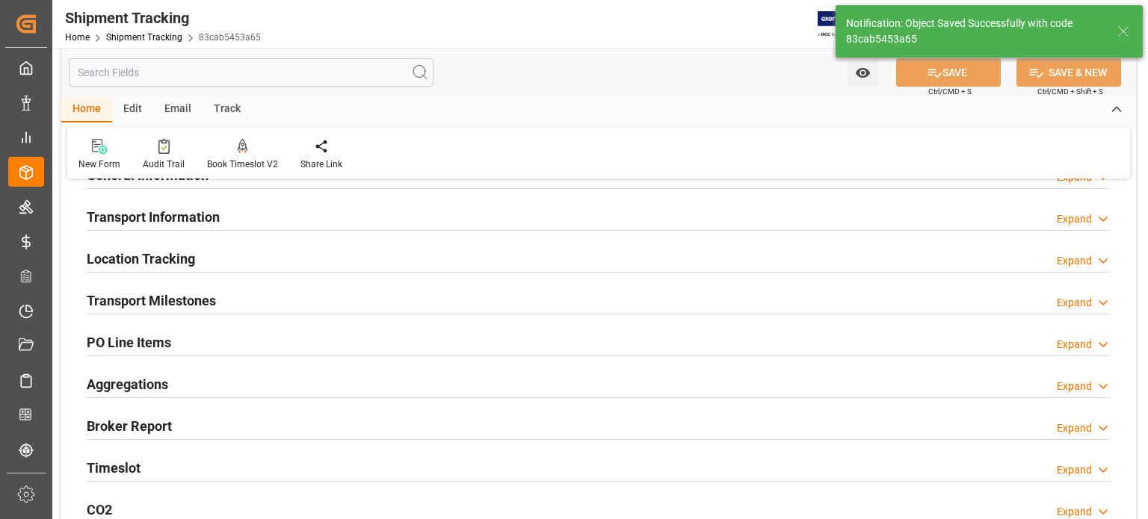
click at [185, 298] on h2 "Transport Milestones" at bounding box center [151, 301] width 129 height 20
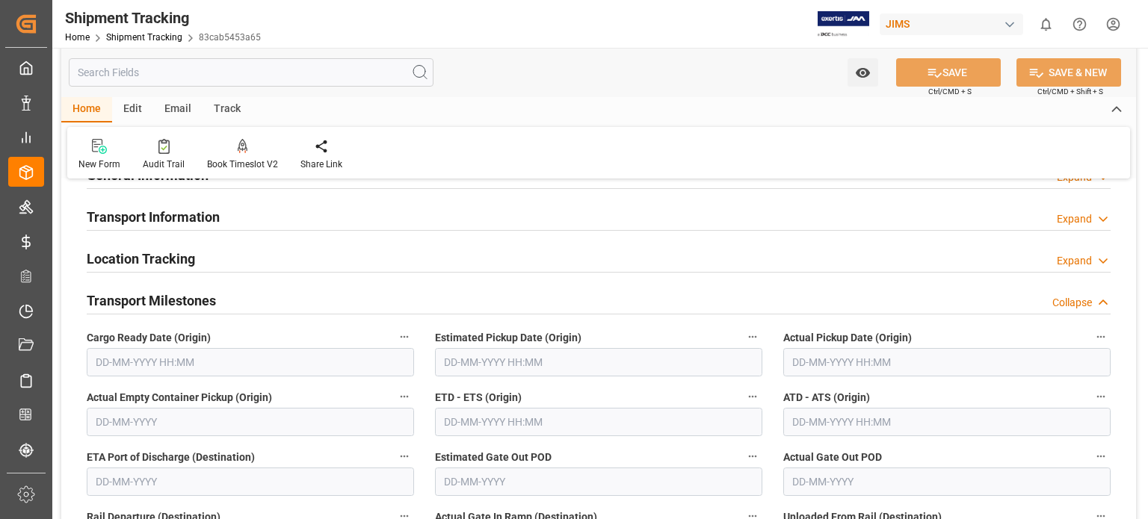
click at [185, 301] on h2 "Transport Milestones" at bounding box center [151, 301] width 129 height 20
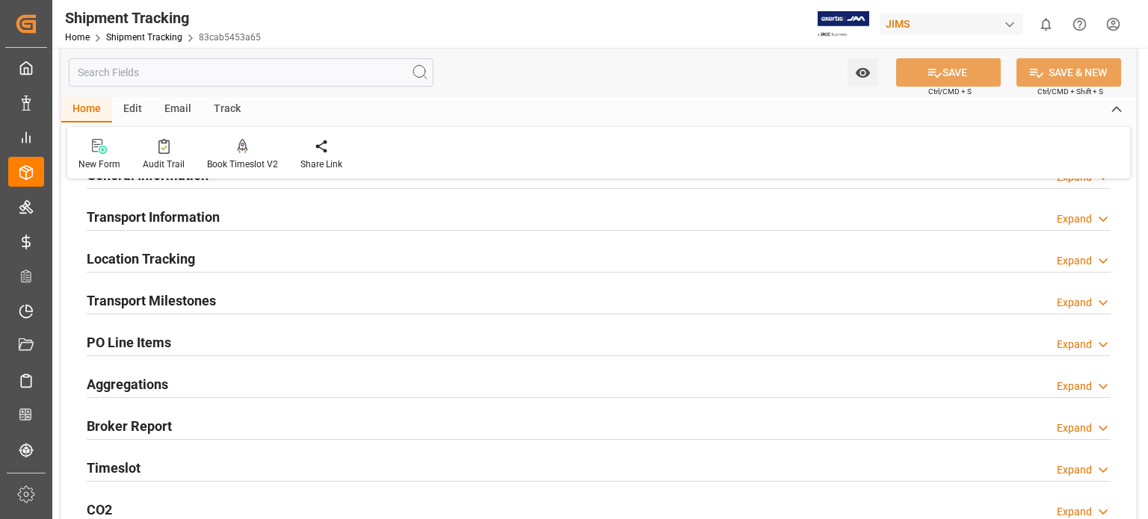
click at [134, 219] on h2 "Transport Information" at bounding box center [153, 217] width 133 height 20
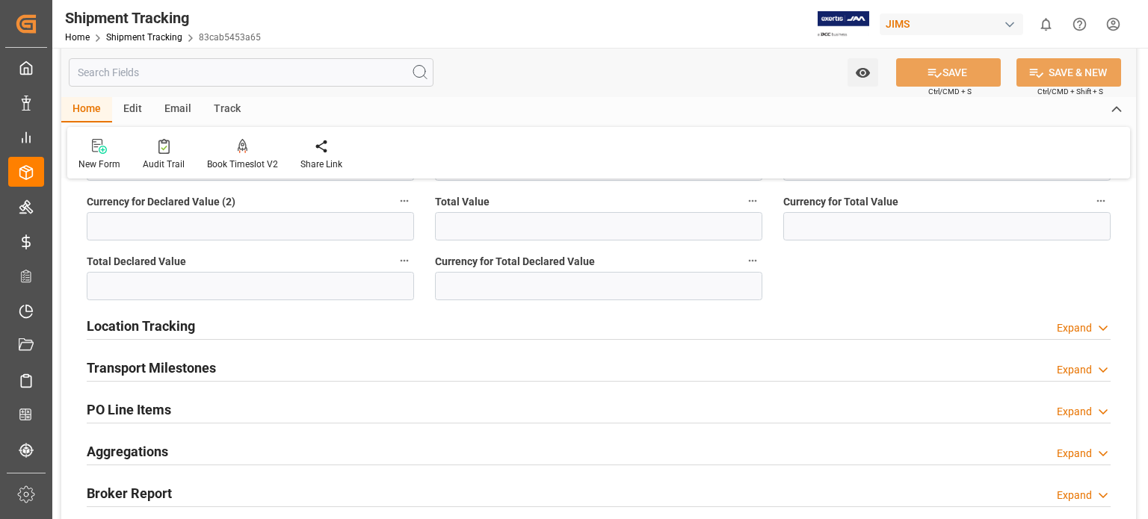
scroll to position [623, 0]
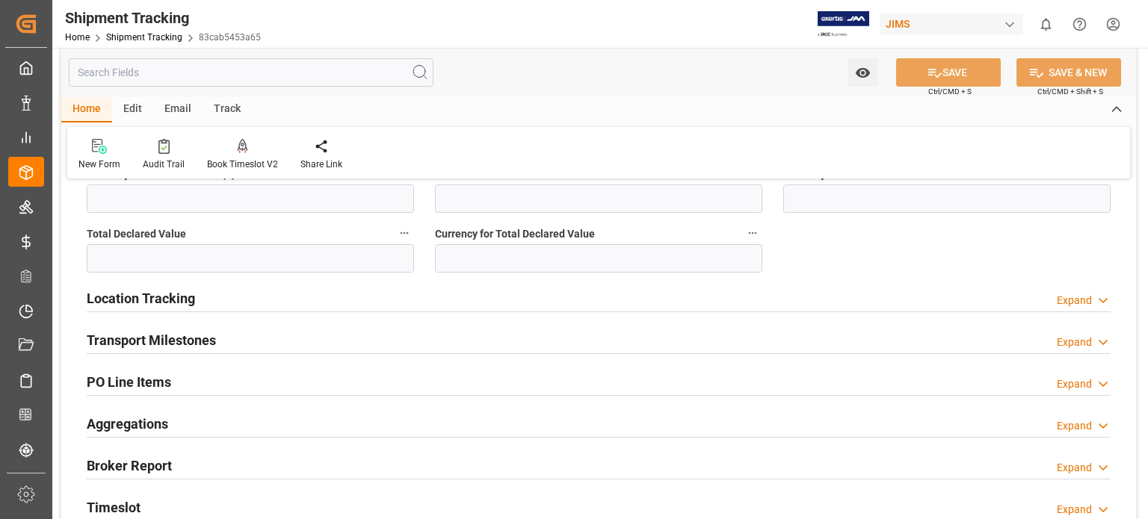
click at [182, 339] on h2 "Transport Milestones" at bounding box center [151, 340] width 129 height 20
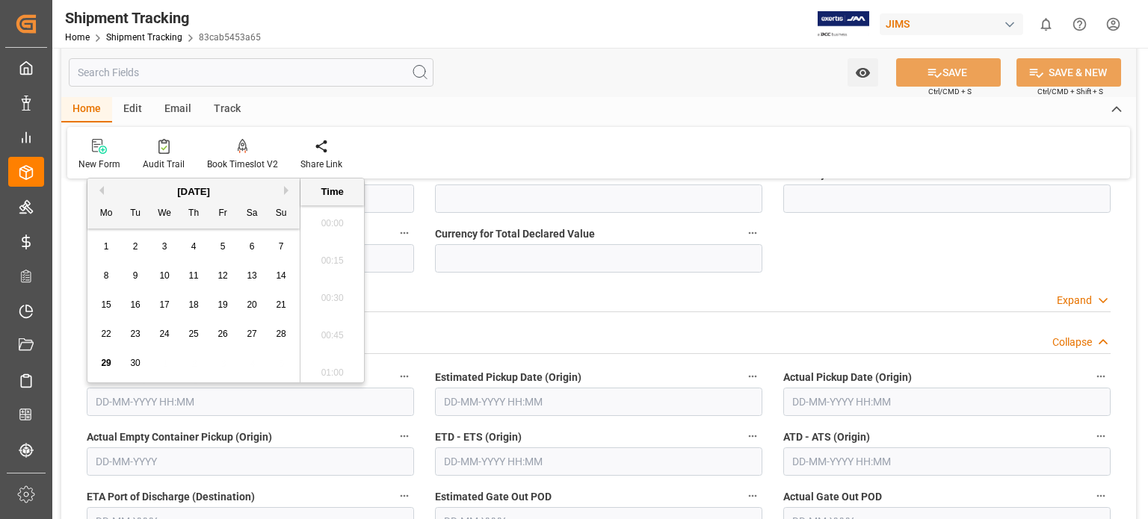
click at [146, 407] on input "text" at bounding box center [250, 402] width 327 height 28
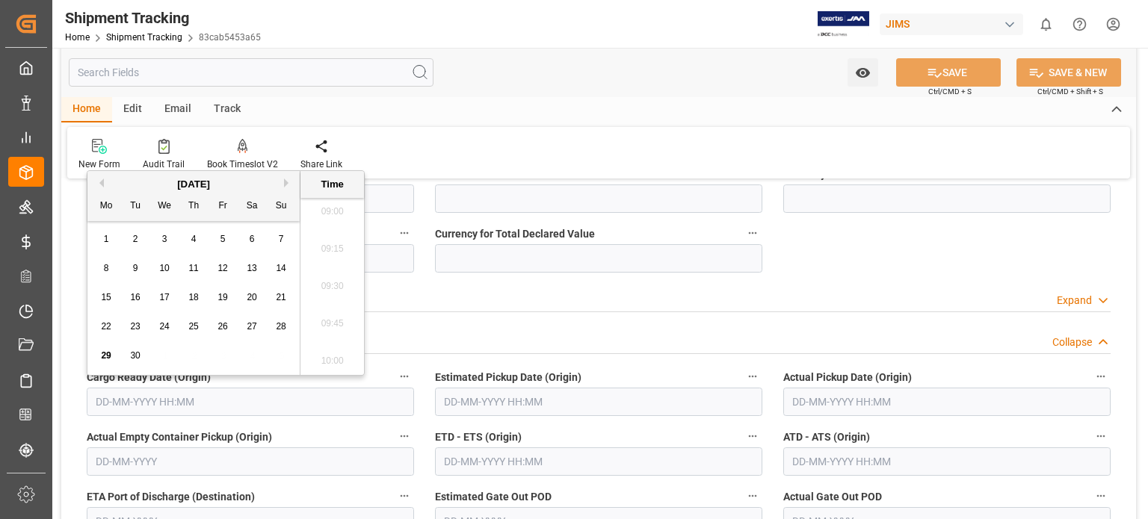
click at [134, 326] on span "23" at bounding box center [135, 326] width 10 height 10
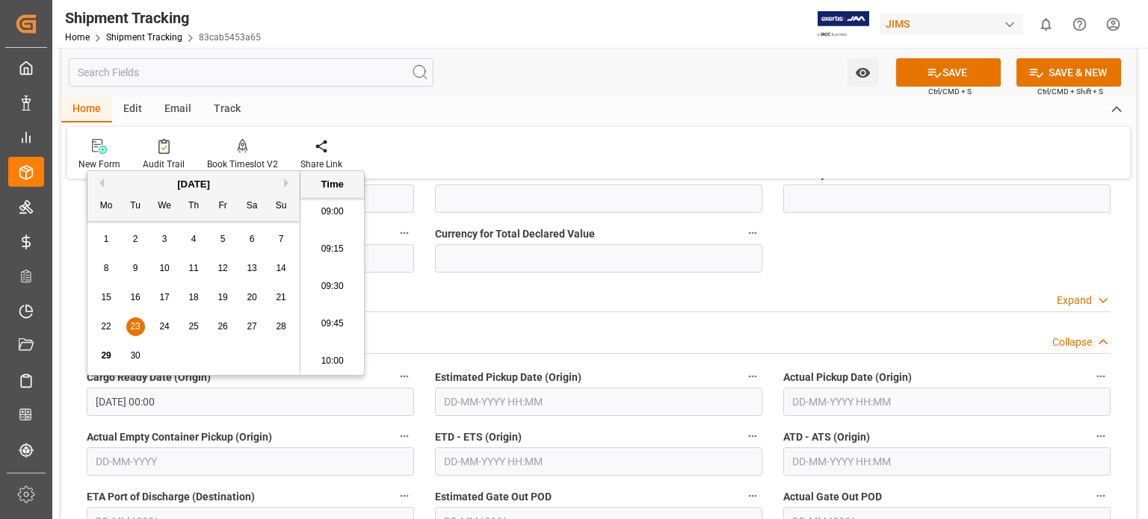
click at [164, 324] on span "24" at bounding box center [164, 326] width 10 height 10
type input "24-09-2025 00:00"
click at [478, 397] on input "text" at bounding box center [598, 402] width 327 height 28
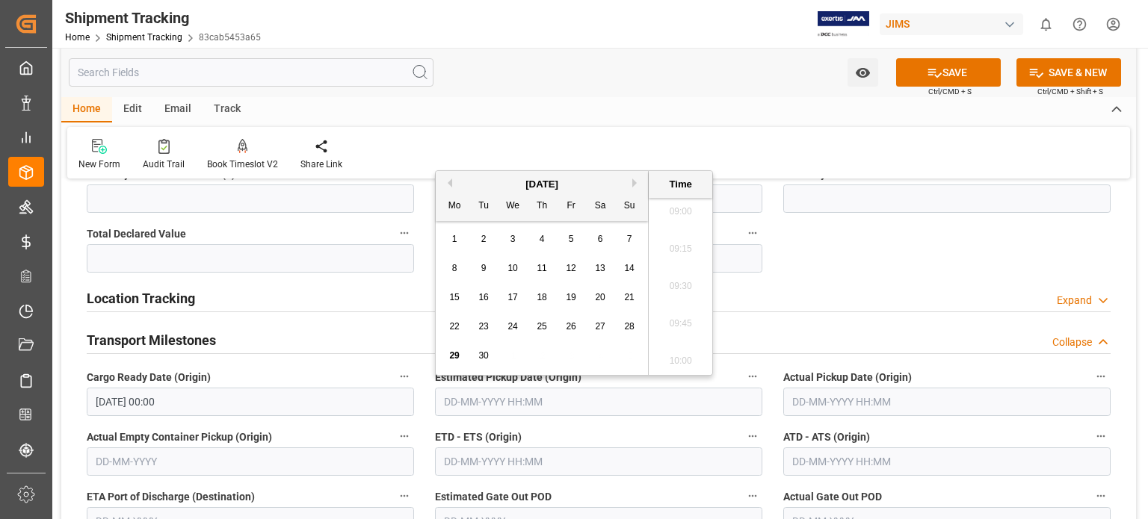
click at [488, 327] on div "23" at bounding box center [484, 327] width 19 height 18
click at [510, 328] on span "24" at bounding box center [512, 326] width 10 height 10
type input "24-09-2025 00:00"
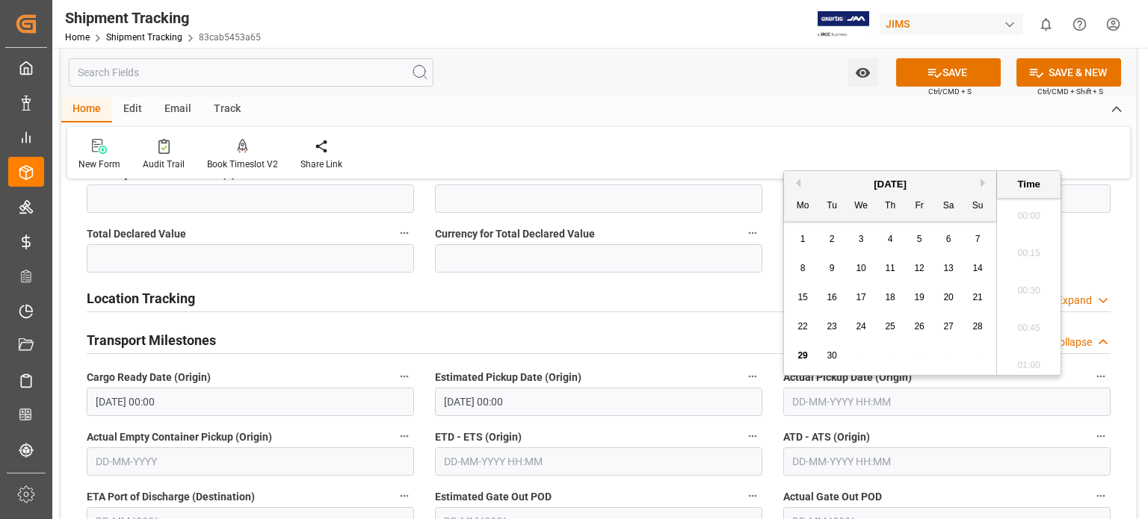
click at [846, 395] on input "text" at bounding box center [946, 402] width 327 height 28
click at [834, 330] on span "23" at bounding box center [832, 326] width 10 height 10
click at [858, 328] on span "24" at bounding box center [861, 326] width 10 height 10
type input "[DATE] 00:00"
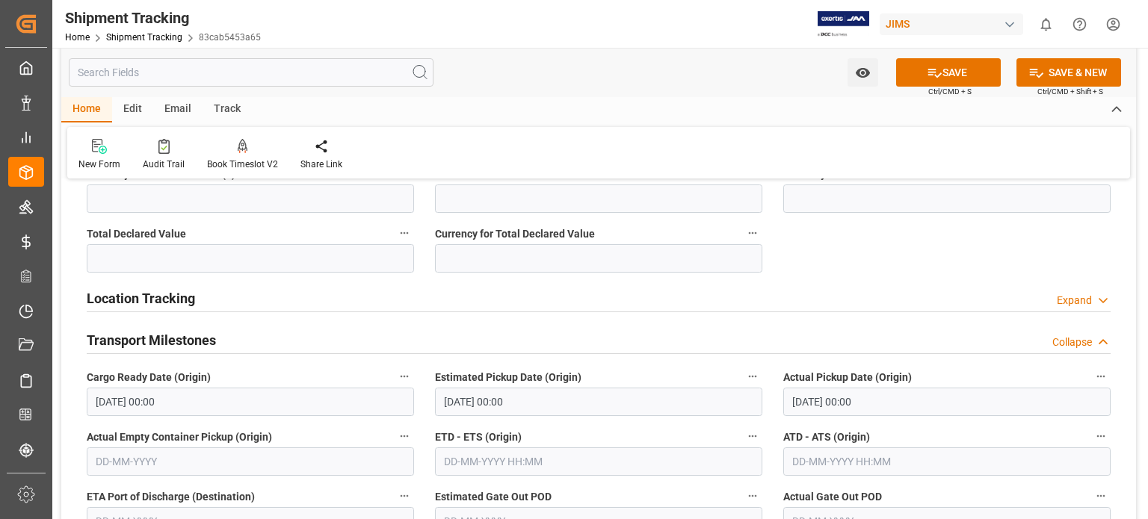
click at [702, 334] on div "Transport Milestones Collapse" at bounding box center [599, 339] width 1024 height 28
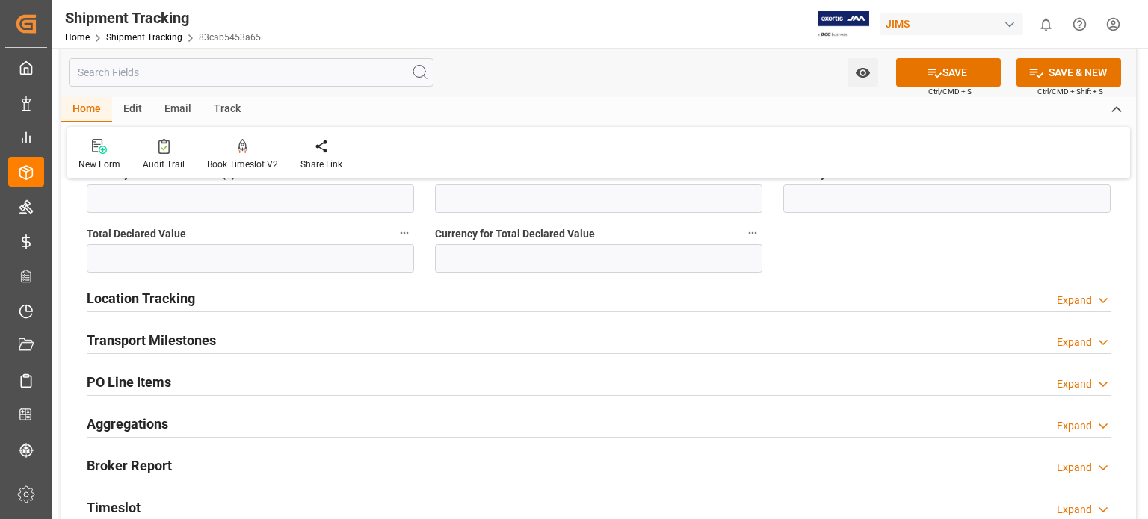
click at [186, 342] on h2 "Transport Milestones" at bounding box center [151, 340] width 129 height 20
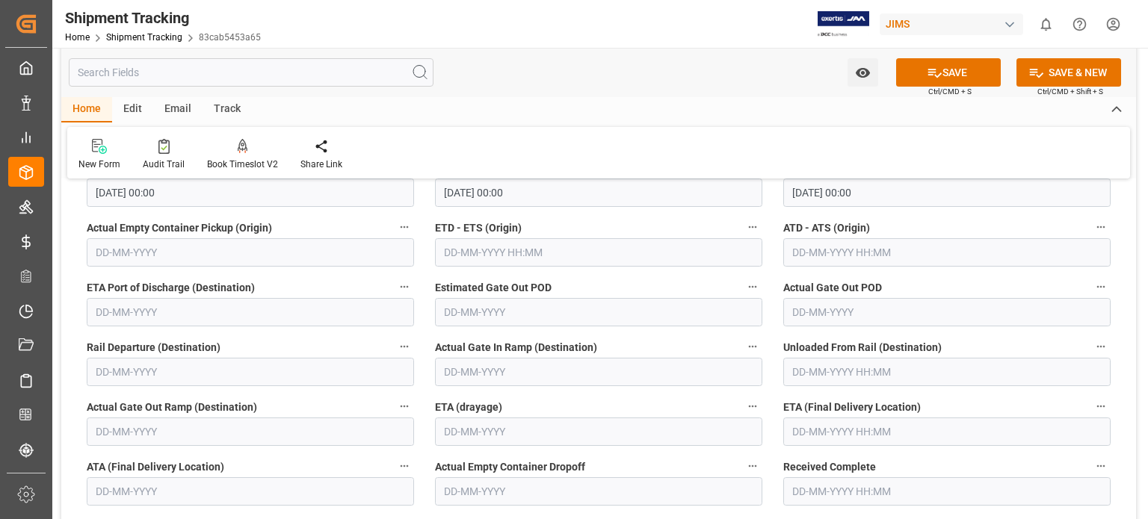
scroll to position [871, 0]
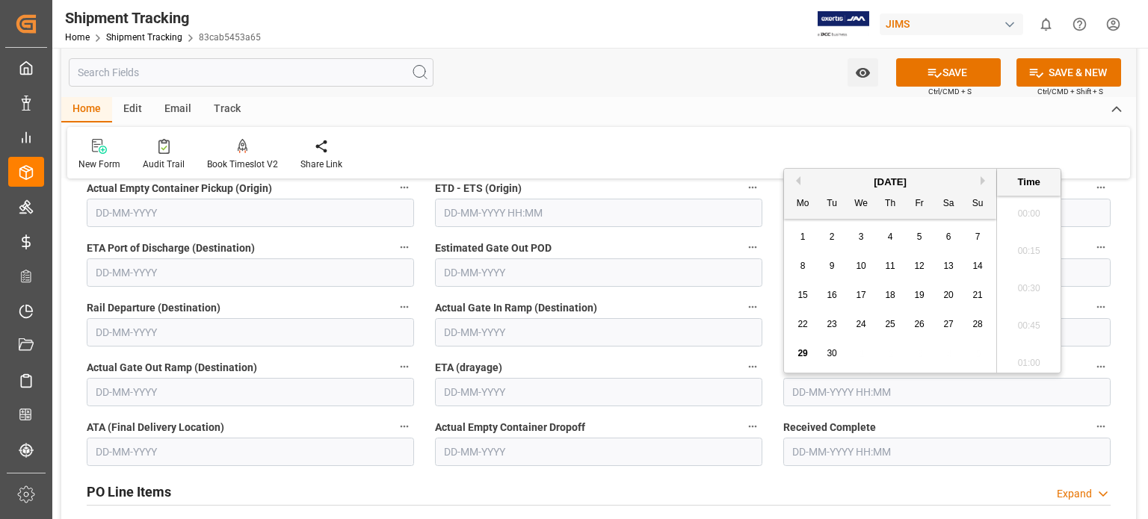
click at [832, 397] on input "text" at bounding box center [946, 392] width 327 height 28
click at [835, 343] on span "30" at bounding box center [832, 346] width 10 height 10
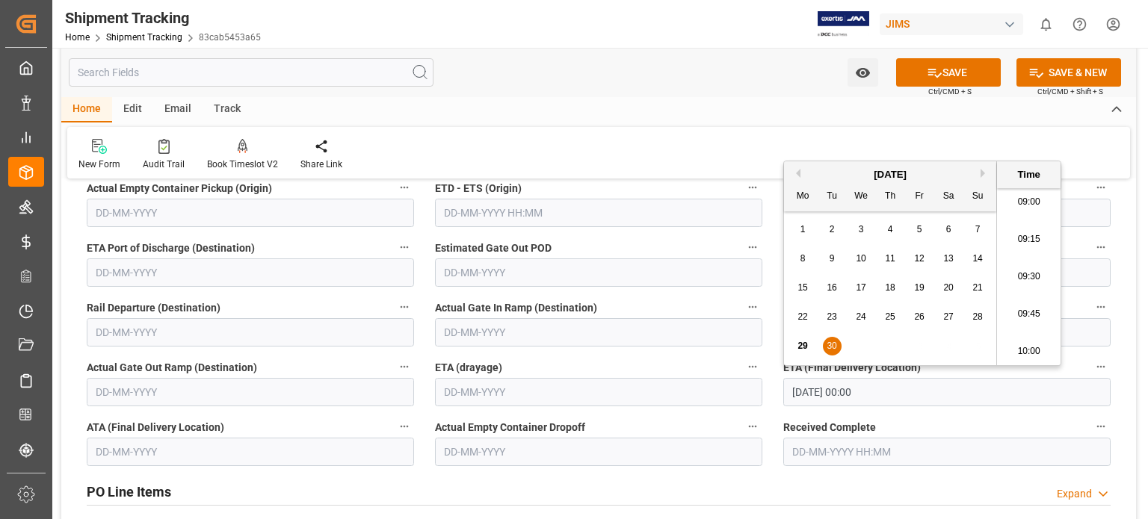
click at [983, 171] on button "Next Month" at bounding box center [984, 173] width 9 height 9
click at [862, 230] on span "1" at bounding box center [861, 229] width 5 height 10
type input "01-10-2025 00:00"
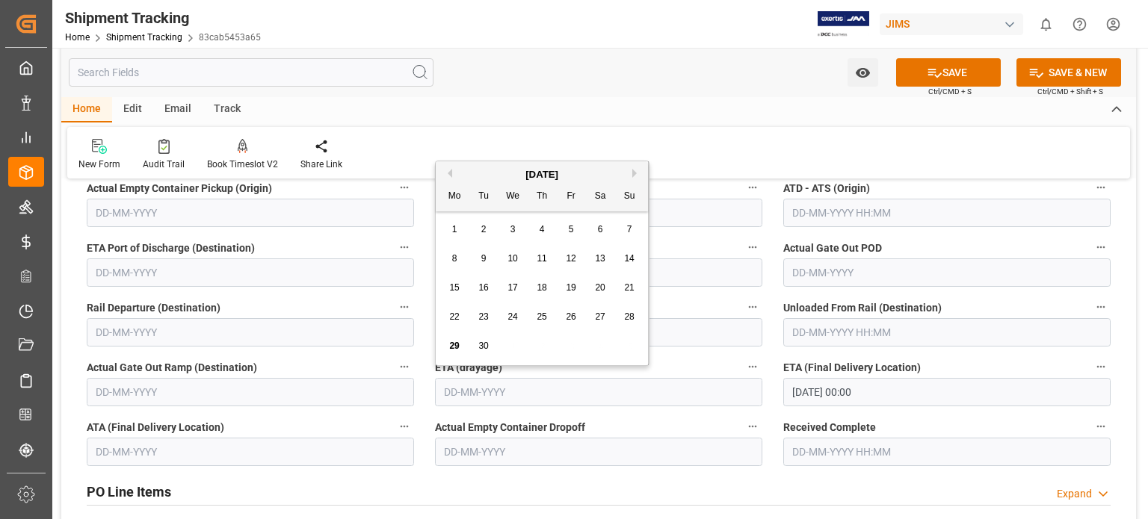
click at [693, 394] on input "text" at bounding box center [598, 392] width 327 height 28
click at [932, 74] on icon at bounding box center [935, 73] width 16 height 16
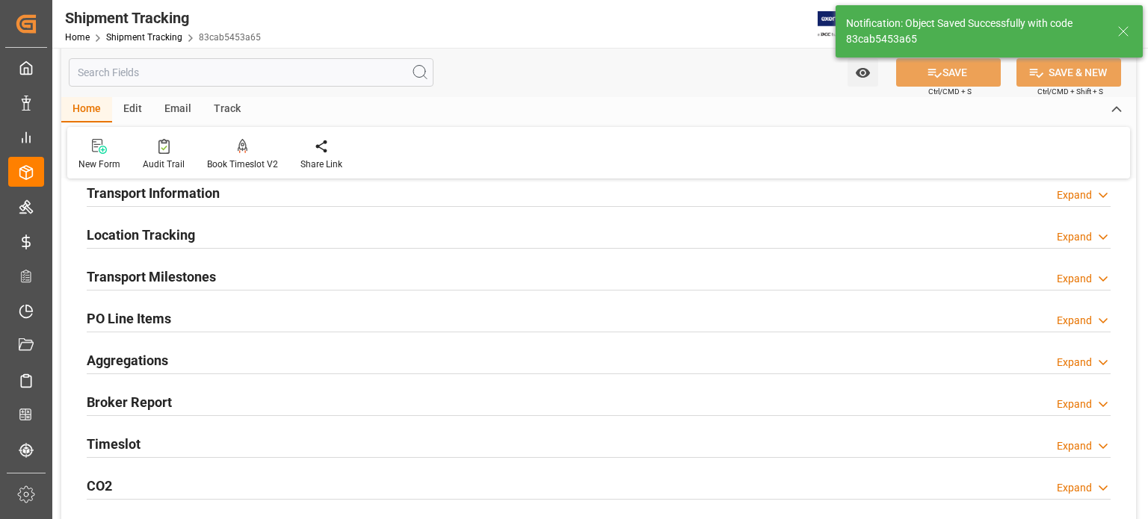
scroll to position [0, 0]
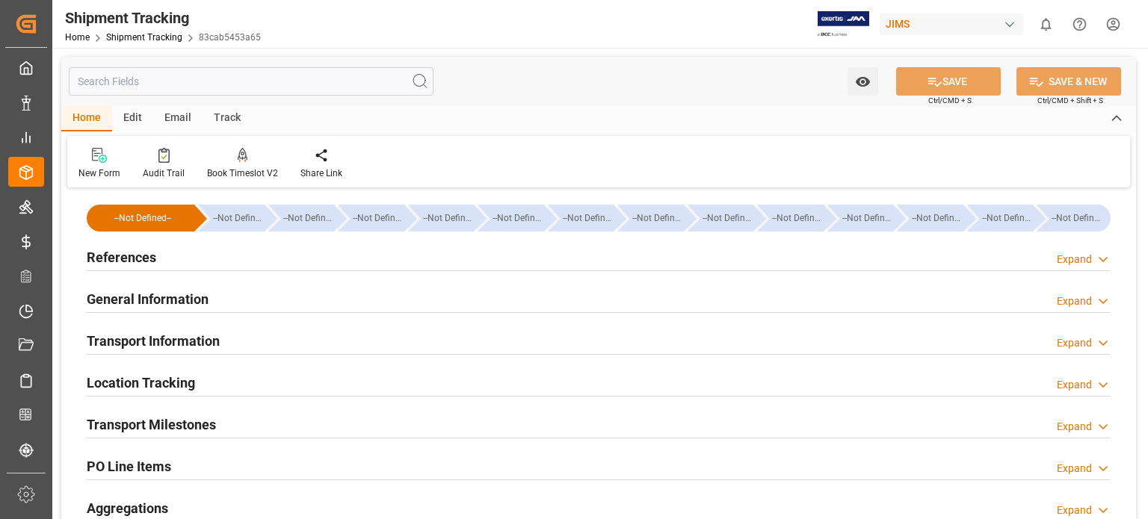
click at [135, 260] on h2 "References" at bounding box center [122, 257] width 70 height 20
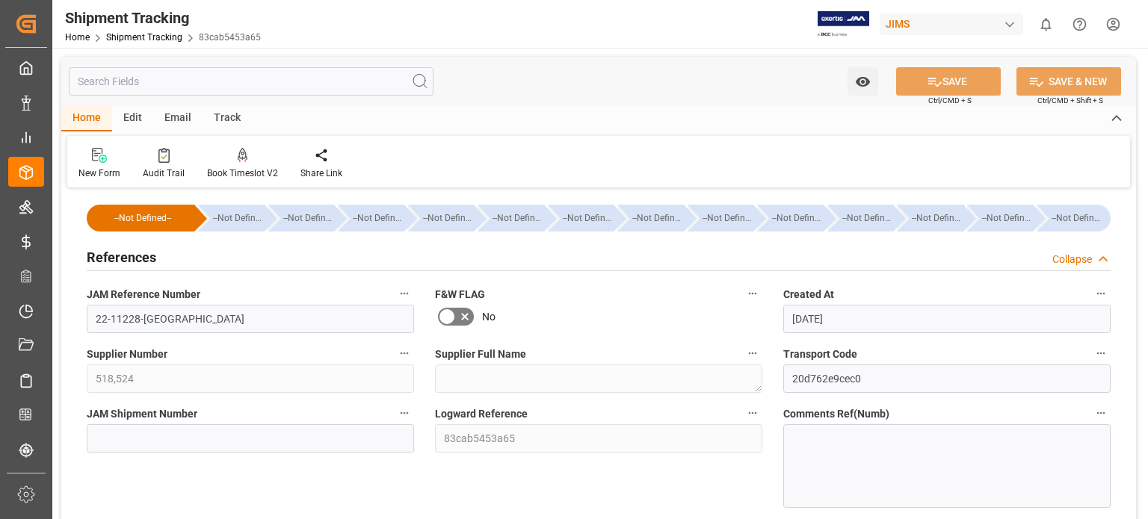
click at [135, 260] on h2 "References" at bounding box center [122, 257] width 70 height 20
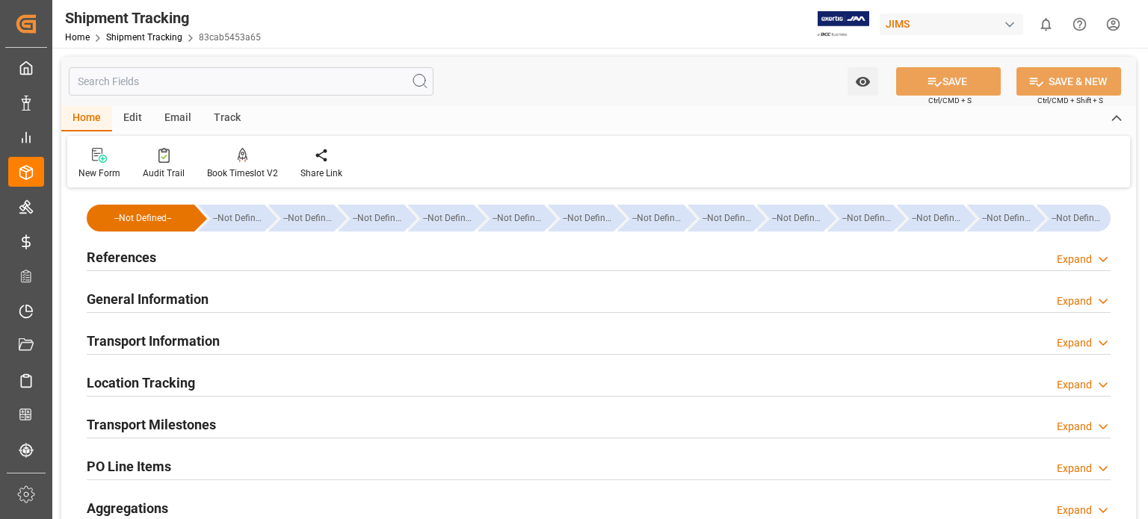
click at [135, 294] on h2 "General Information" at bounding box center [148, 299] width 122 height 20
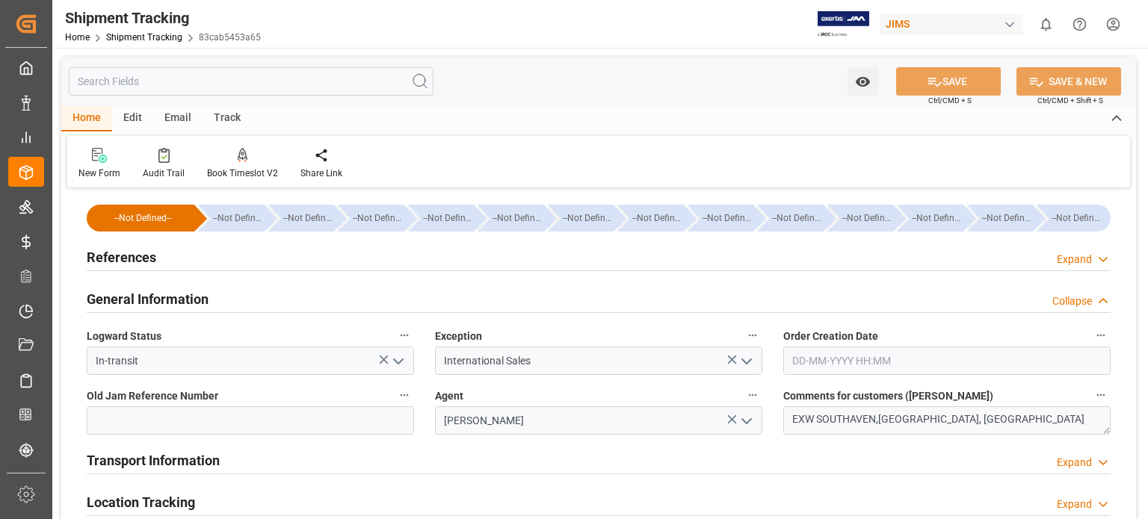
click at [135, 294] on h2 "General Information" at bounding box center [148, 299] width 122 height 20
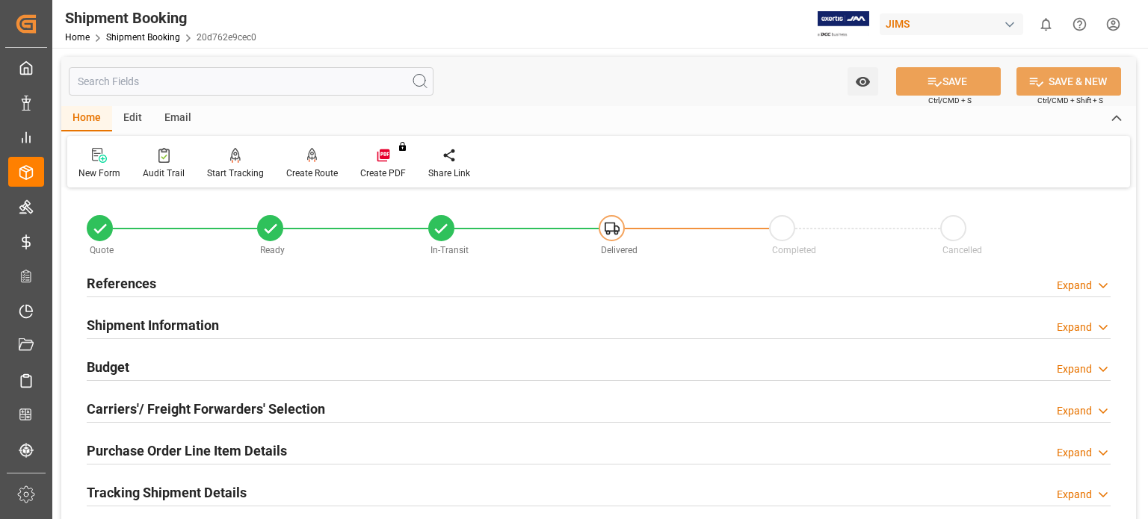
click at [138, 283] on h2 "References" at bounding box center [122, 284] width 70 height 20
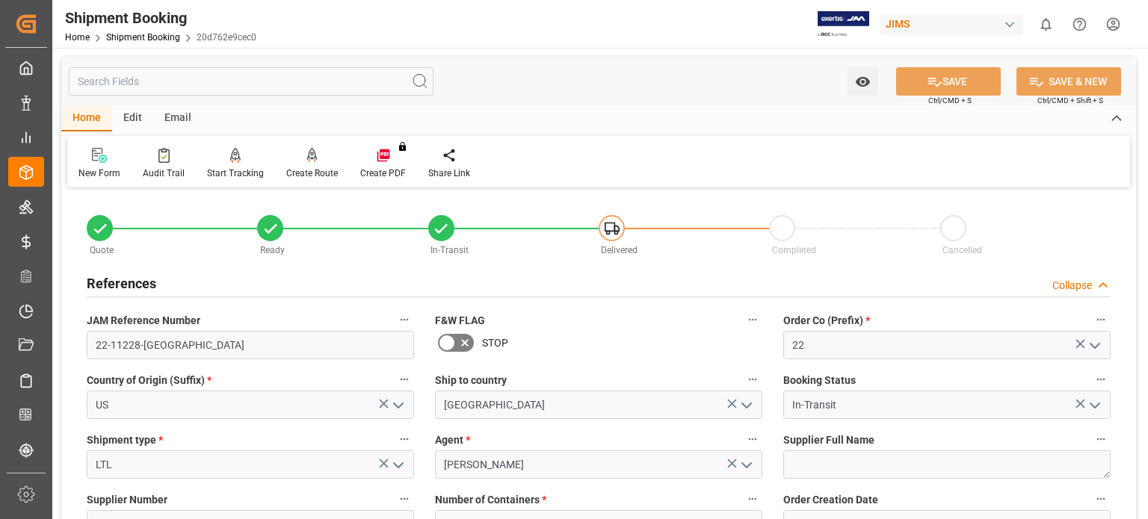
click at [138, 283] on h2 "References" at bounding box center [122, 284] width 70 height 20
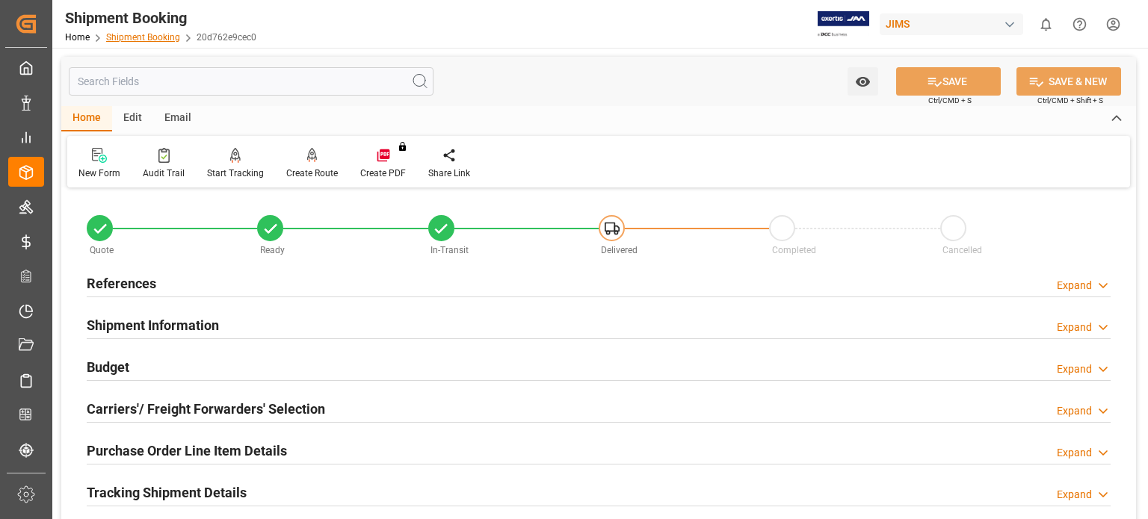
click at [152, 40] on link "Shipment Booking" at bounding box center [143, 37] width 74 height 10
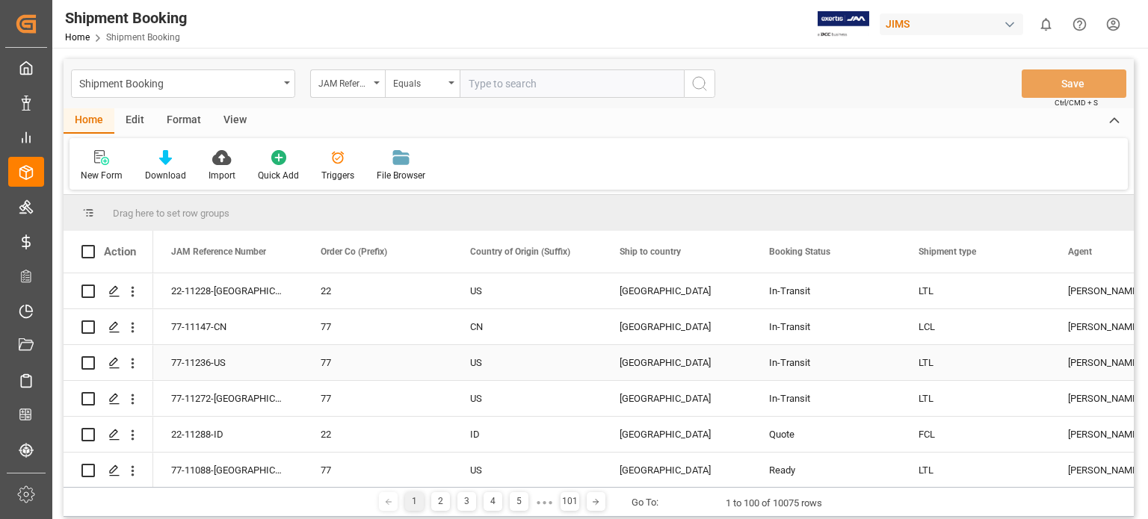
click at [197, 364] on div "77-11236-US" at bounding box center [227, 362] width 149 height 35
click at [114, 365] on icon "Press SPACE to select this row." at bounding box center [114, 363] width 12 height 12
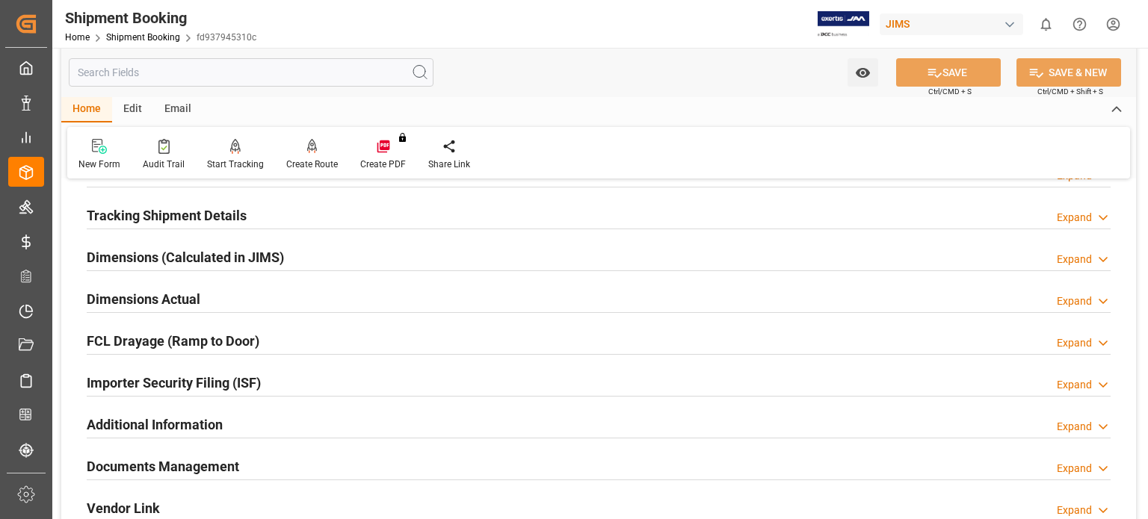
scroll to position [249, 0]
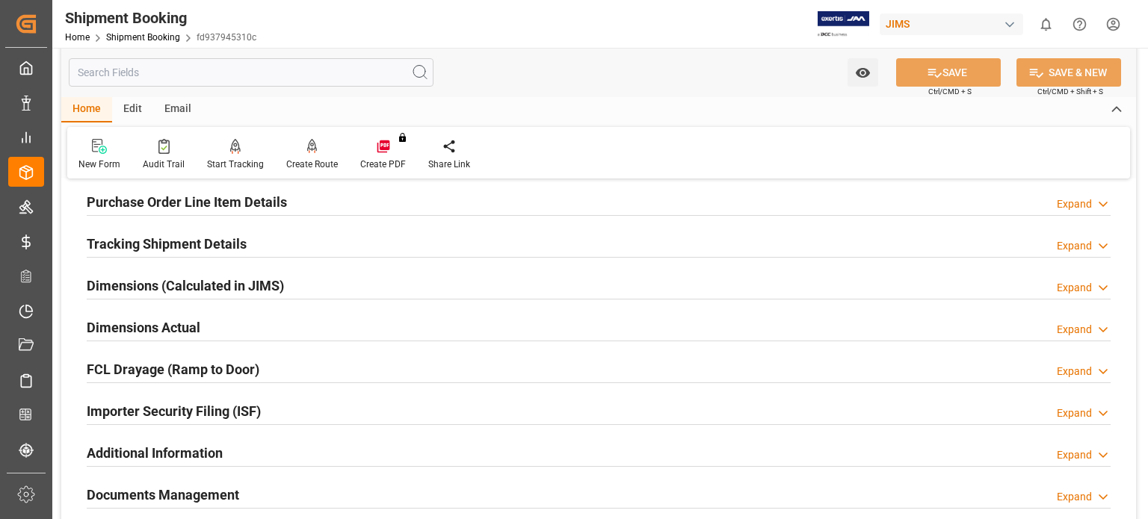
click at [111, 244] on h2 "Tracking Shipment Details" at bounding box center [167, 244] width 160 height 20
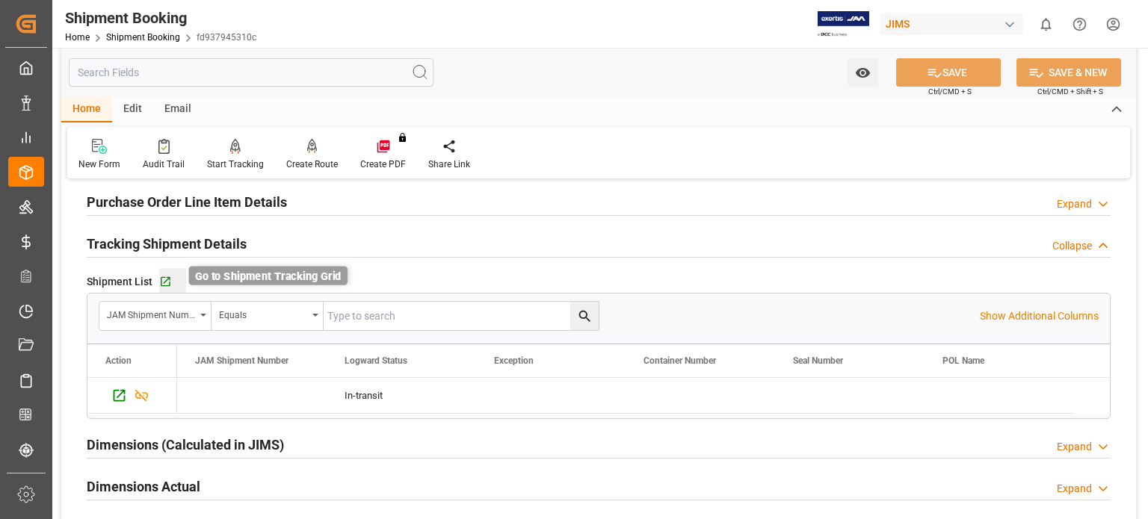
click at [164, 283] on icon "button" at bounding box center [165, 282] width 13 height 13
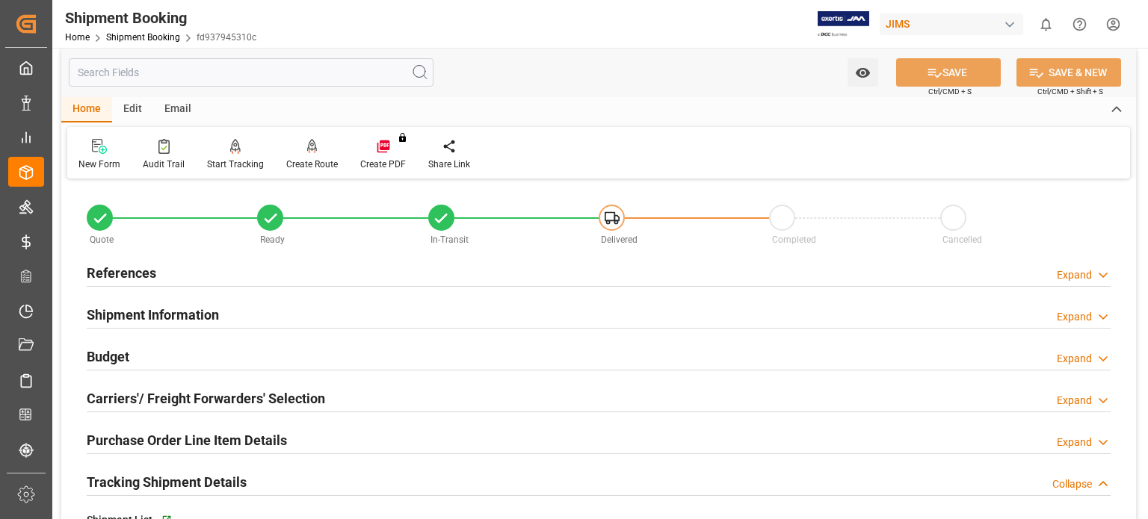
scroll to position [0, 0]
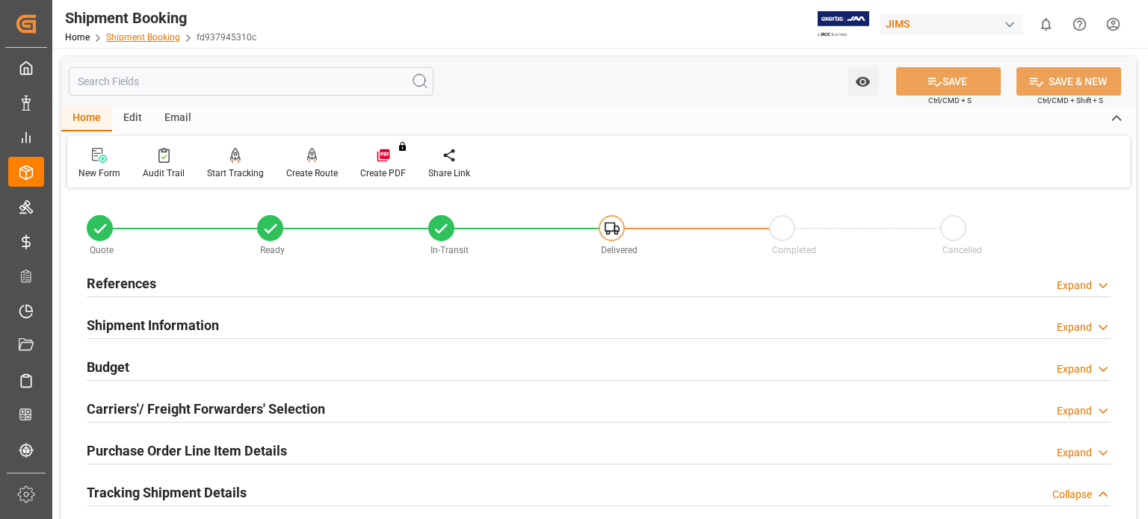
click at [132, 38] on link "Shipment Booking" at bounding box center [143, 37] width 74 height 10
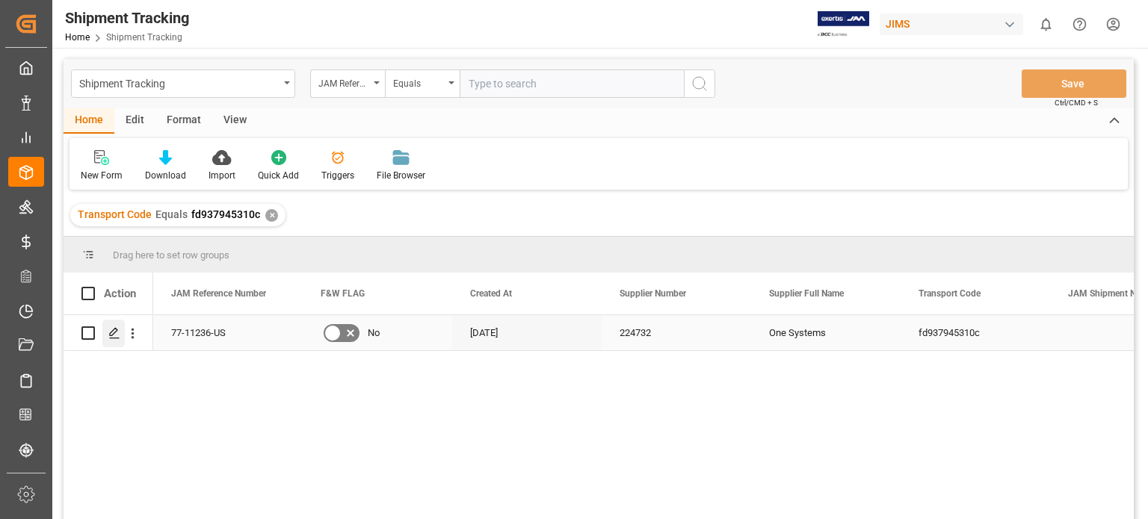
click at [108, 337] on icon "Press SPACE to select this row." at bounding box center [114, 333] width 12 height 12
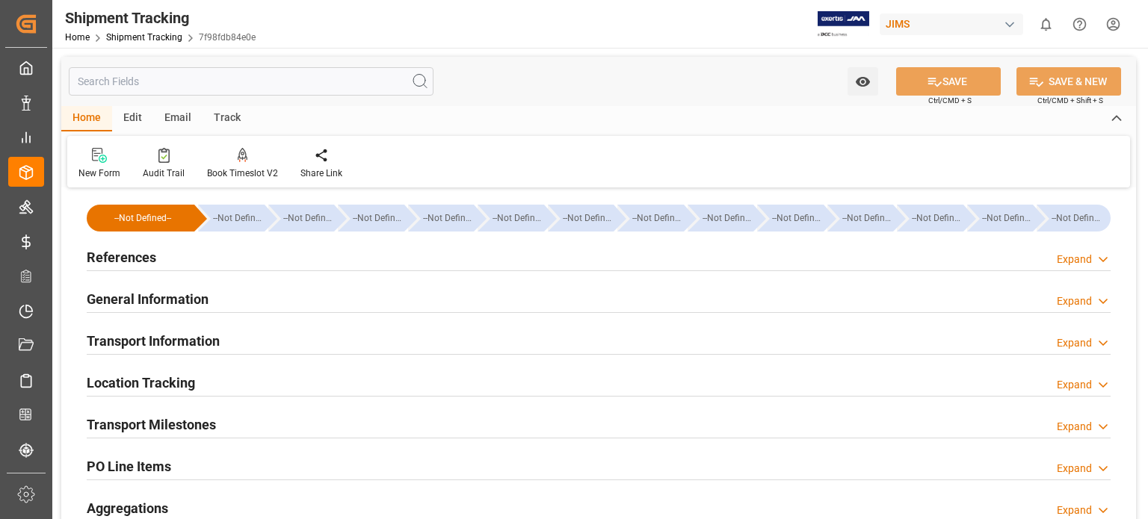
type input "[DATE] 00:00"
type input "[DATE]"
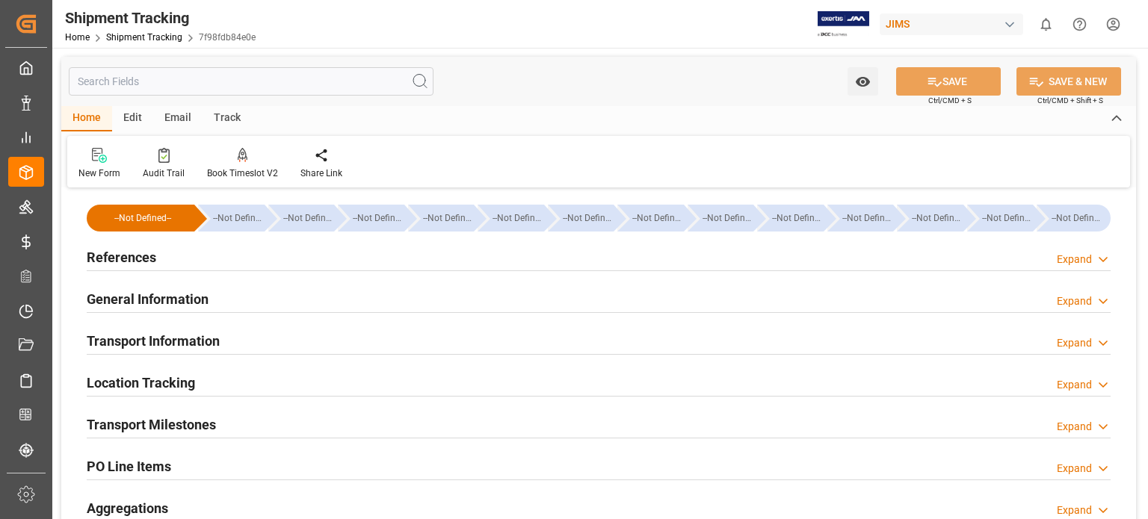
click at [191, 422] on h2 "Transport Milestones" at bounding box center [151, 425] width 129 height 20
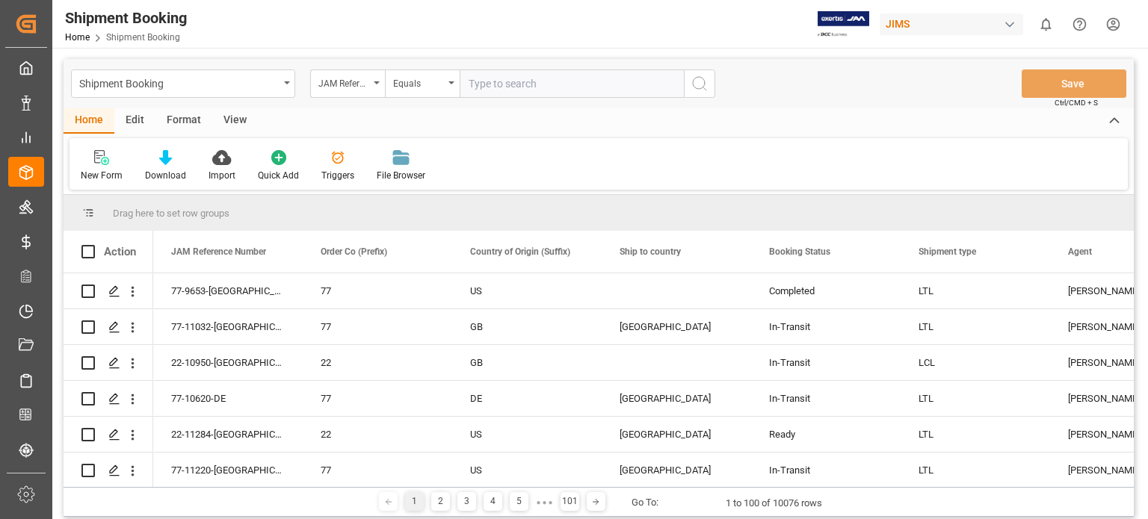
click at [520, 81] on input "text" at bounding box center [572, 84] width 224 height 28
type input "77-11138-[GEOGRAPHIC_DATA]"
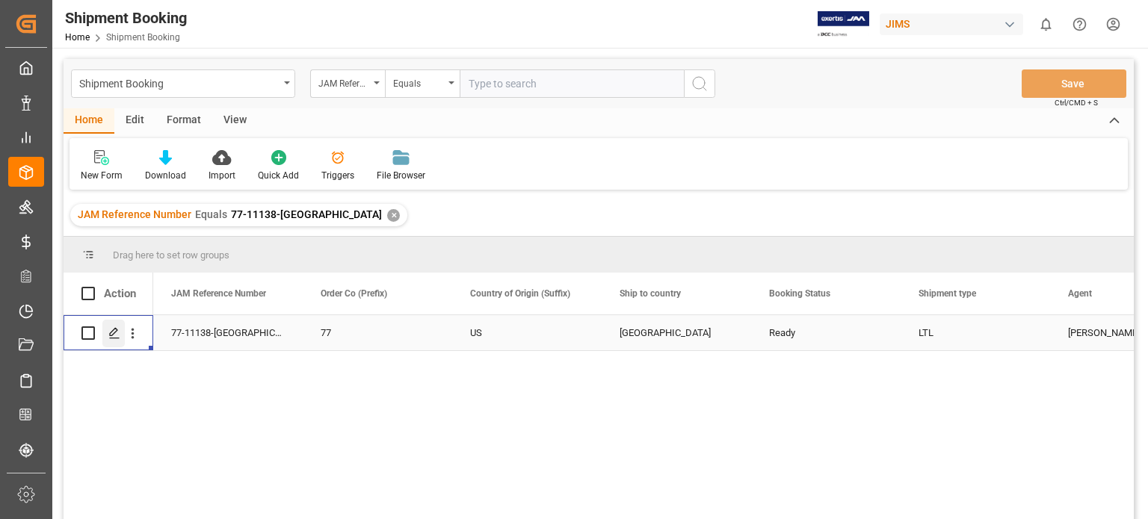
click at [114, 337] on icon "Press SPACE to select this row." at bounding box center [114, 333] width 12 height 12
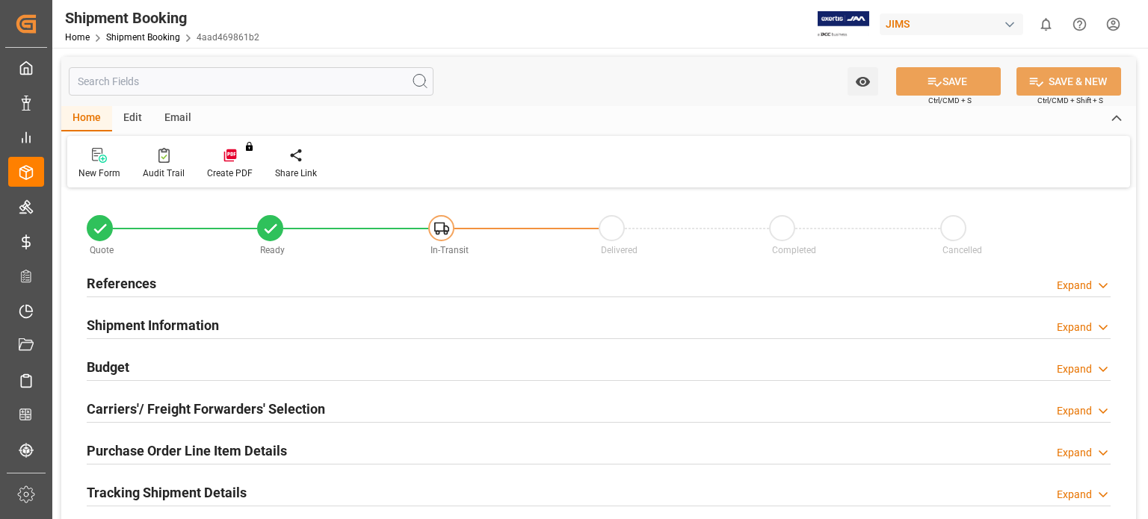
type input "0"
type input "[DATE]"
click at [114, 276] on h2 "References" at bounding box center [122, 284] width 70 height 20
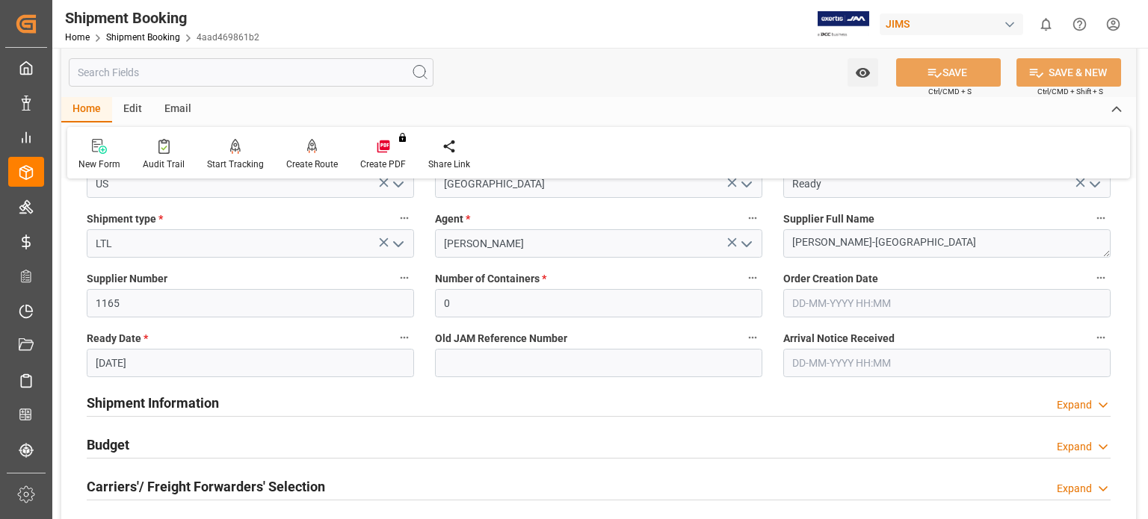
scroll to position [249, 0]
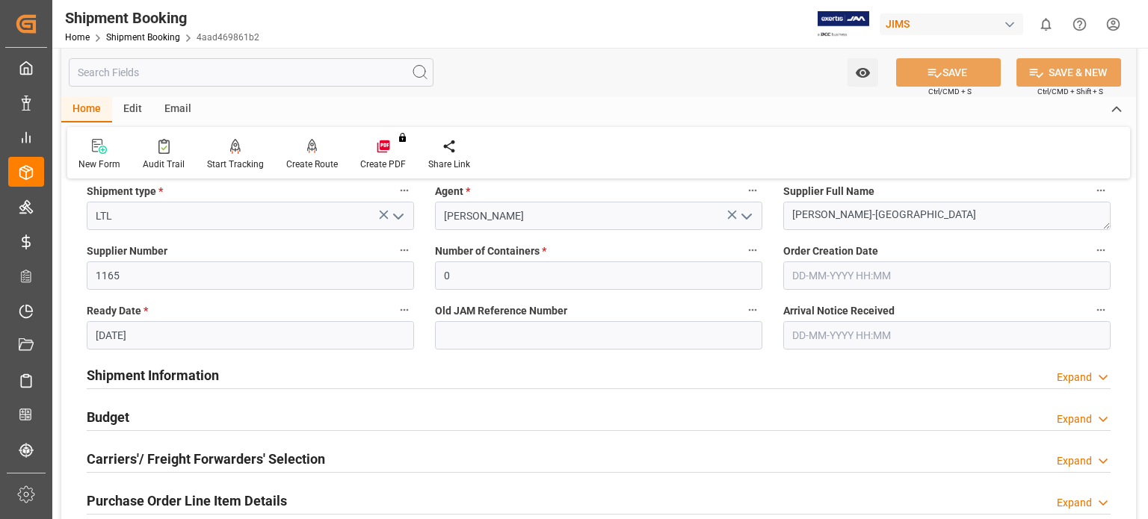
click at [173, 380] on h2 "Shipment Information" at bounding box center [153, 375] width 132 height 20
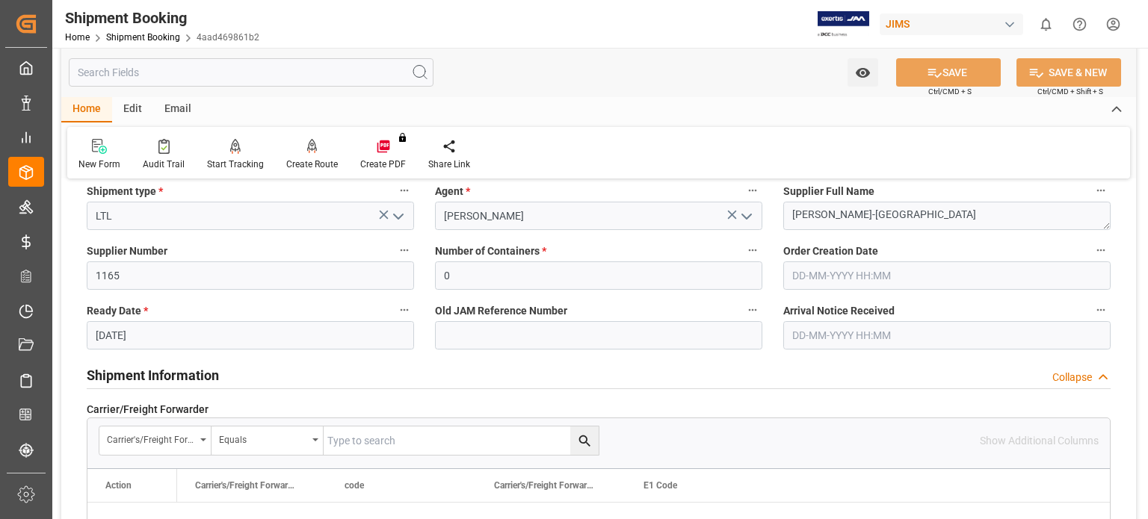
click at [173, 380] on h2 "Shipment Information" at bounding box center [153, 375] width 132 height 20
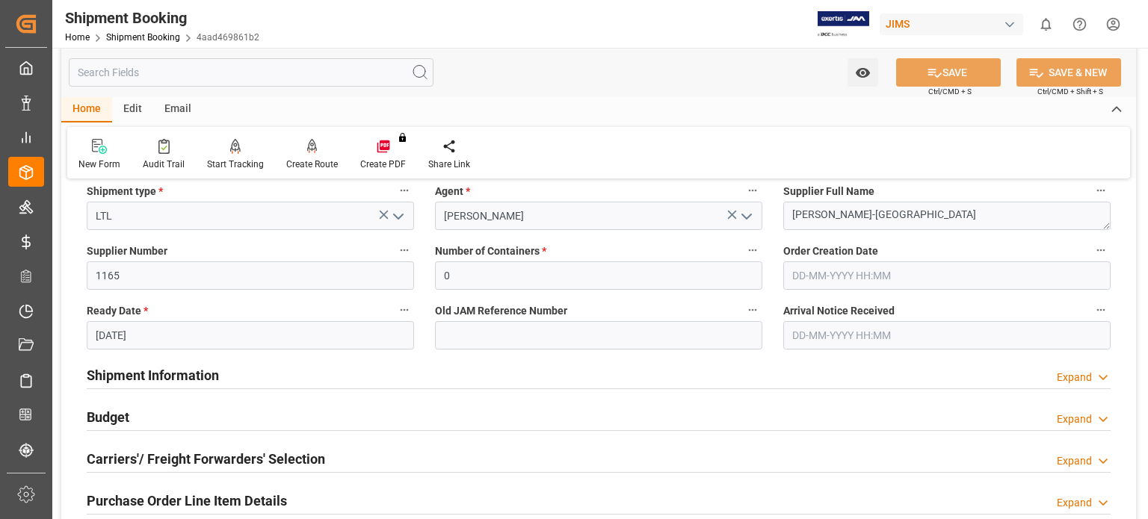
click at [122, 415] on h2 "Budget" at bounding box center [108, 417] width 43 height 20
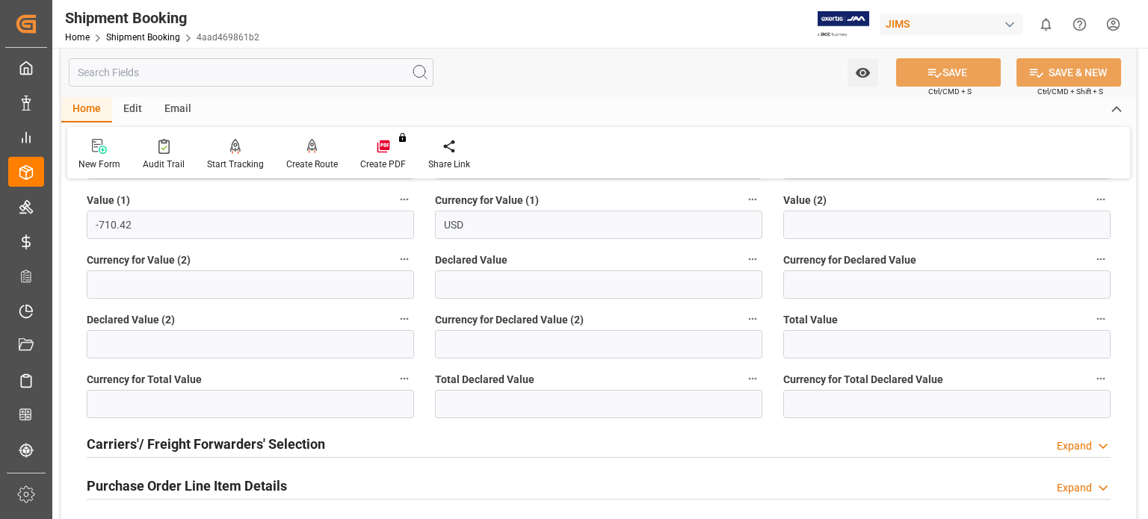
scroll to position [871, 0]
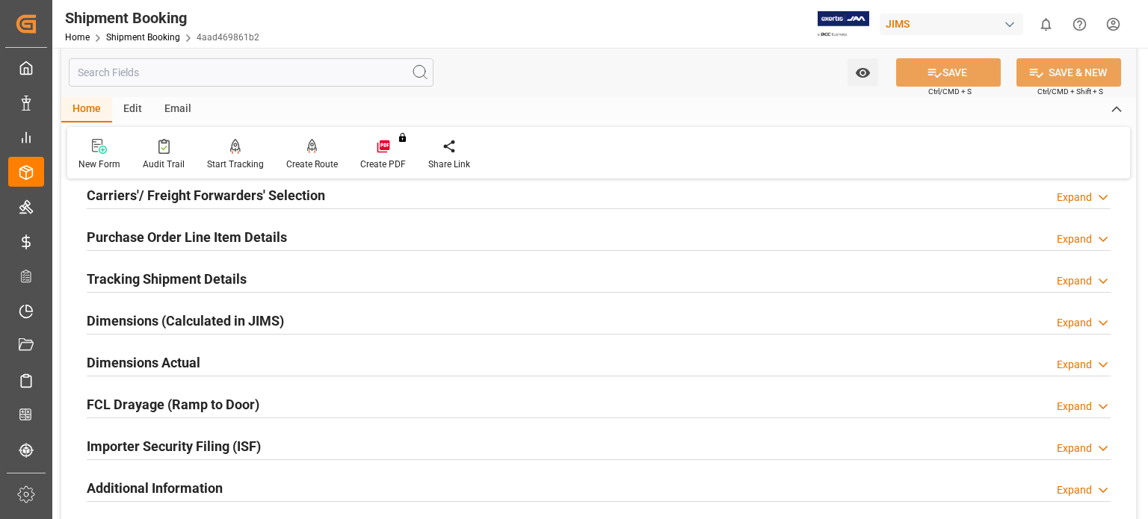
click at [158, 197] on h2 "Carriers'/ Freight Forwarders' Selection" at bounding box center [206, 195] width 238 height 20
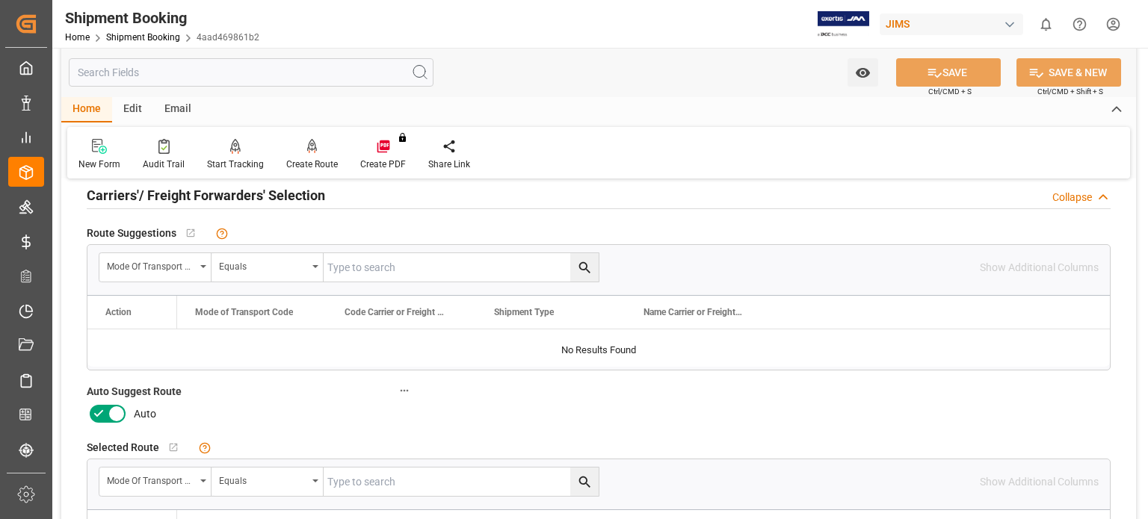
click at [105, 415] on icon at bounding box center [99, 414] width 18 height 18
click at [0, 0] on input "checkbox" at bounding box center [0, 0] width 0 height 0
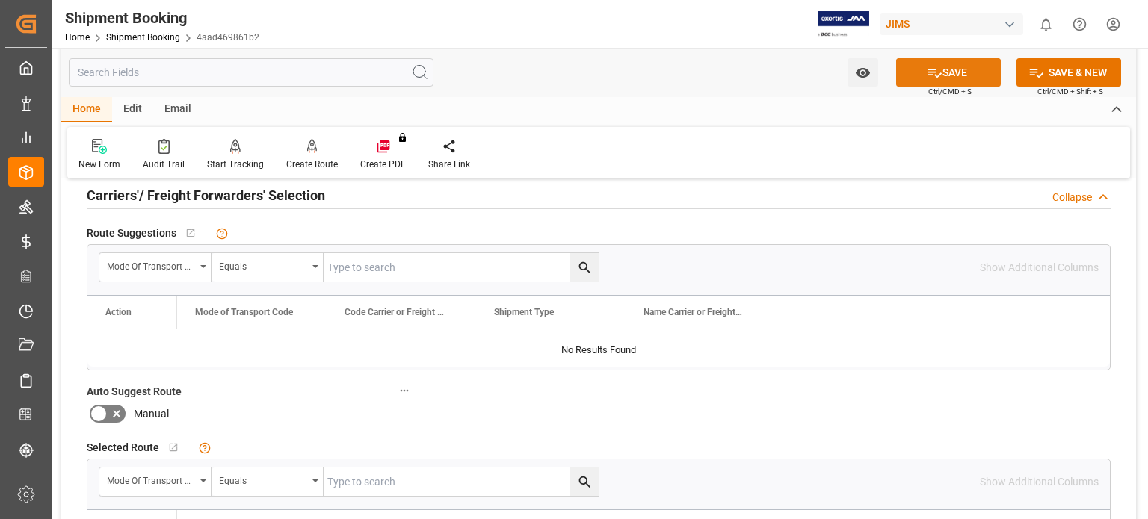
click at [935, 69] on icon at bounding box center [935, 73] width 16 height 16
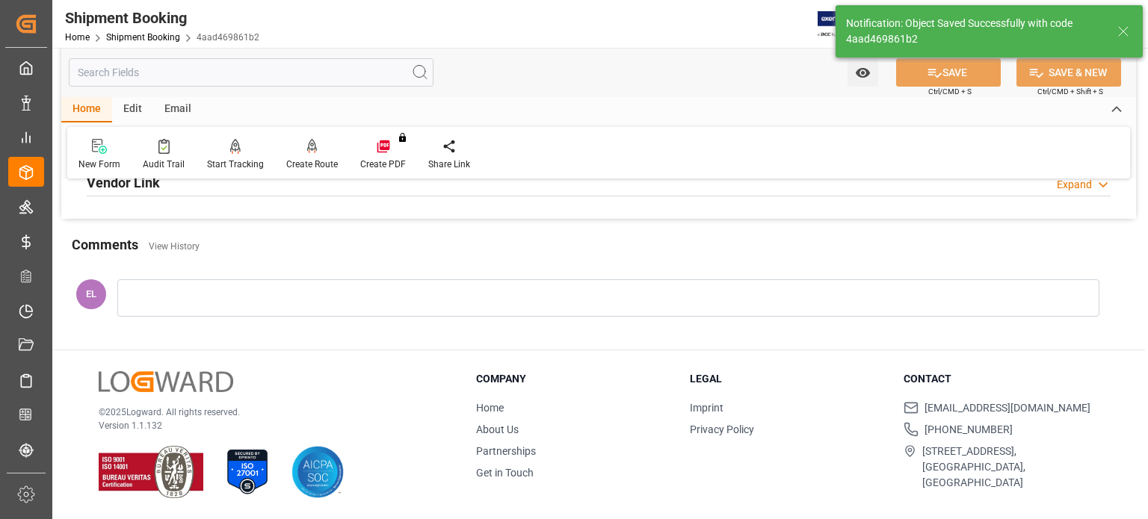
scroll to position [214, 0]
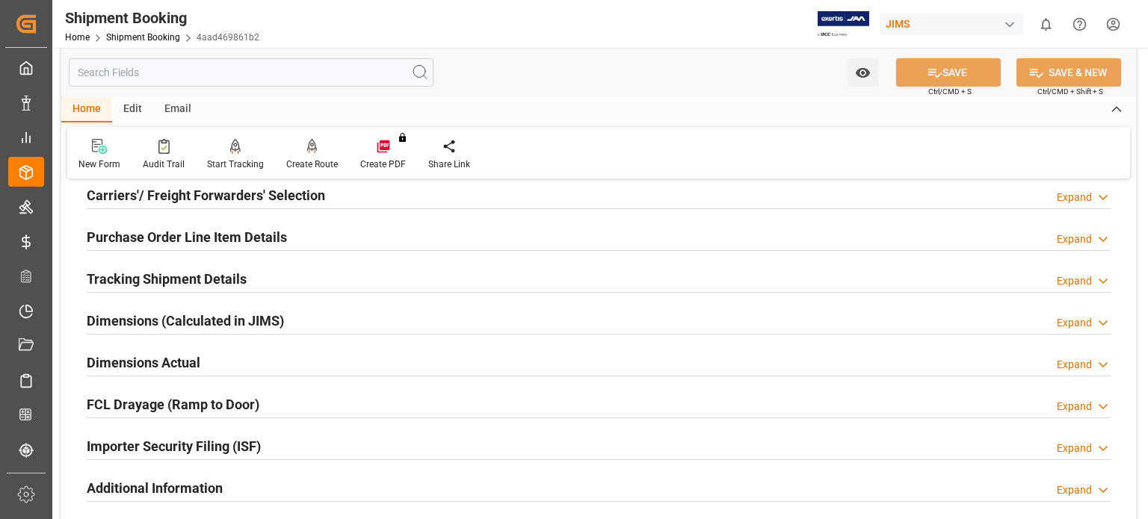
click at [170, 277] on h2 "Tracking Shipment Details" at bounding box center [167, 279] width 160 height 20
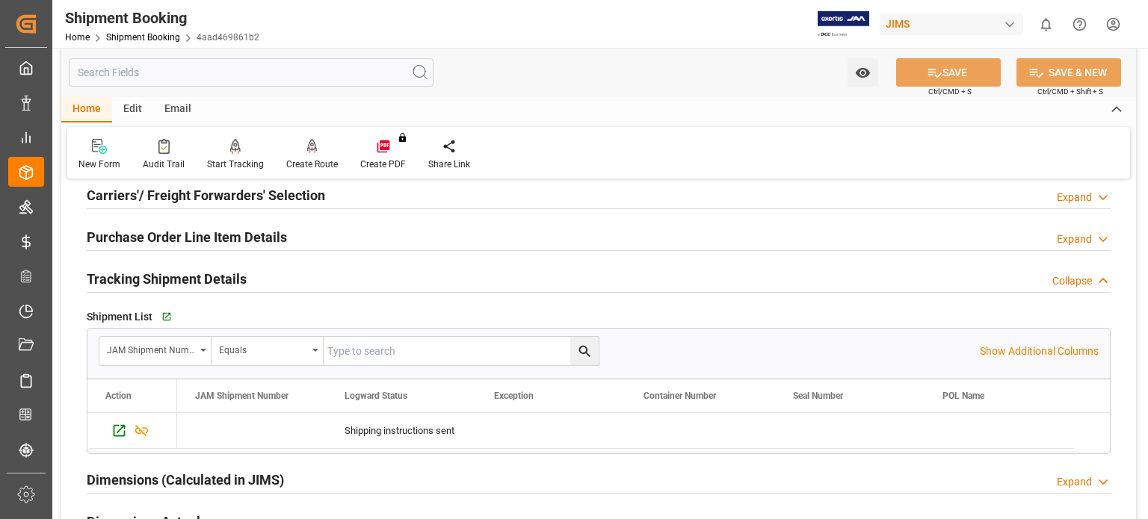
click at [170, 277] on h2 "Tracking Shipment Details" at bounding box center [167, 279] width 160 height 20
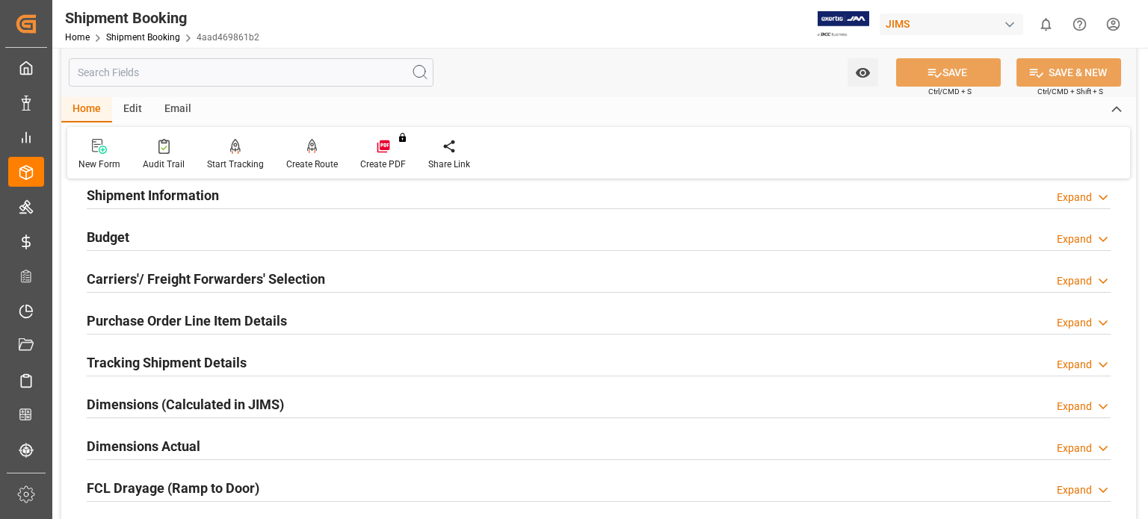
scroll to position [90, 0]
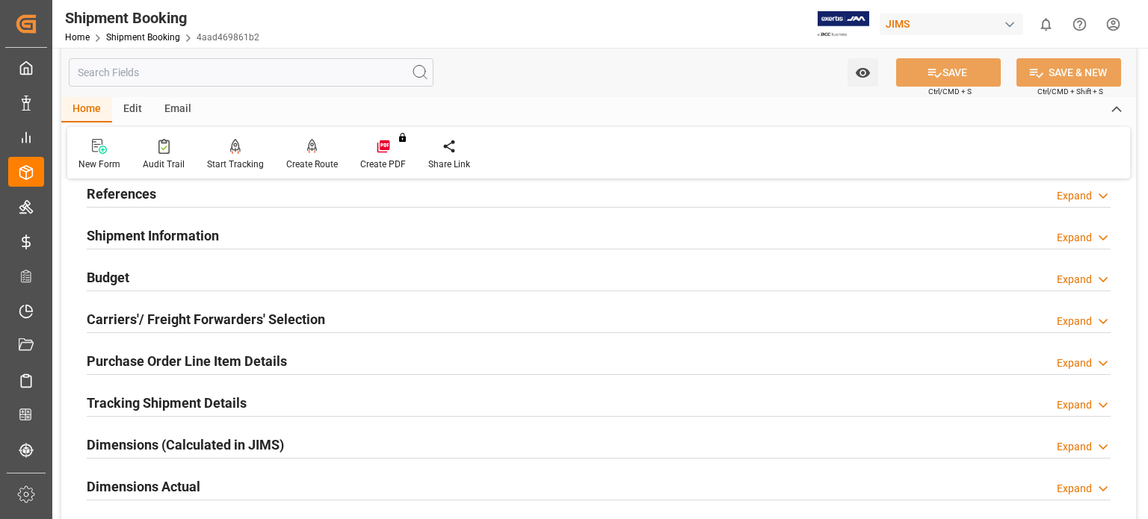
click at [200, 315] on h2 "Carriers'/ Freight Forwarders' Selection" at bounding box center [206, 319] width 238 height 20
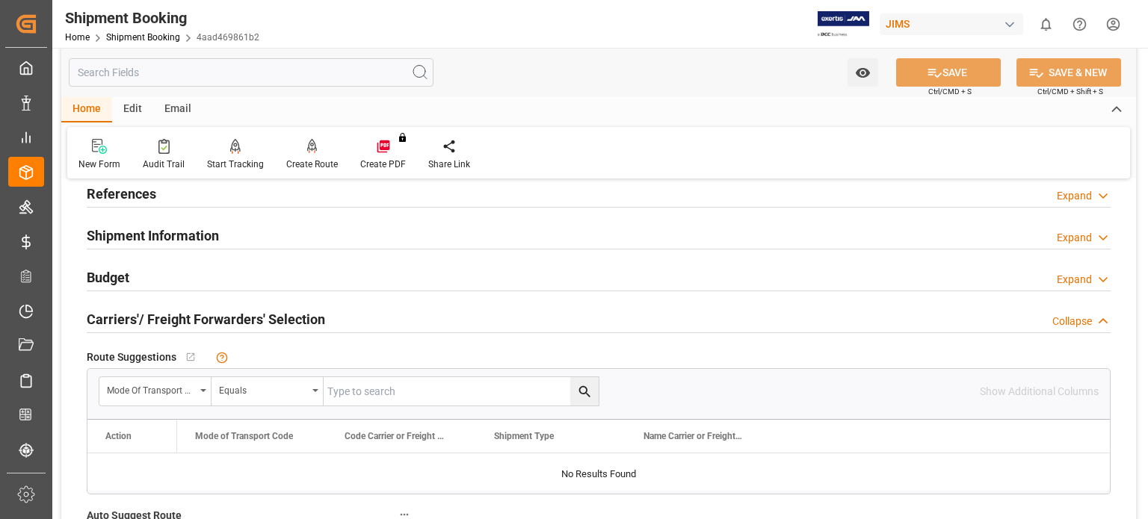
click at [219, 318] on h2 "Carriers'/ Freight Forwarders' Selection" at bounding box center [206, 319] width 238 height 20
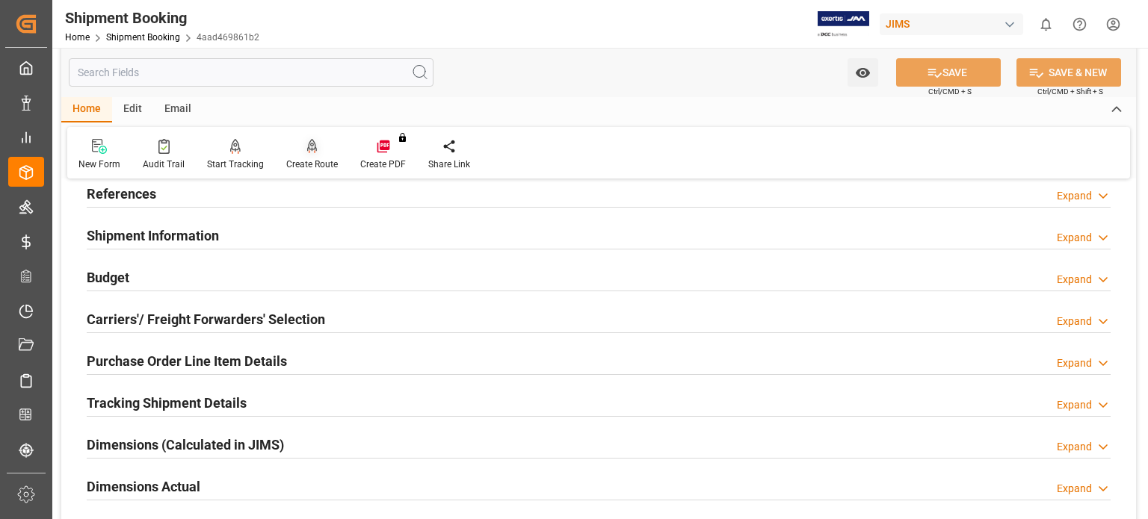
click at [310, 146] on icon at bounding box center [312, 146] width 10 height 15
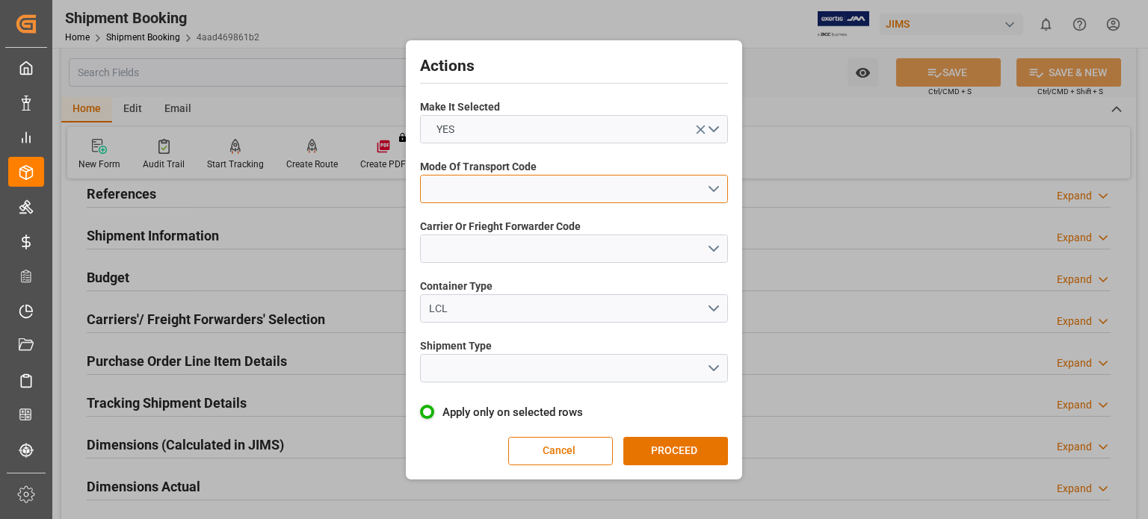
click at [453, 177] on button "open menu" at bounding box center [574, 189] width 308 height 28
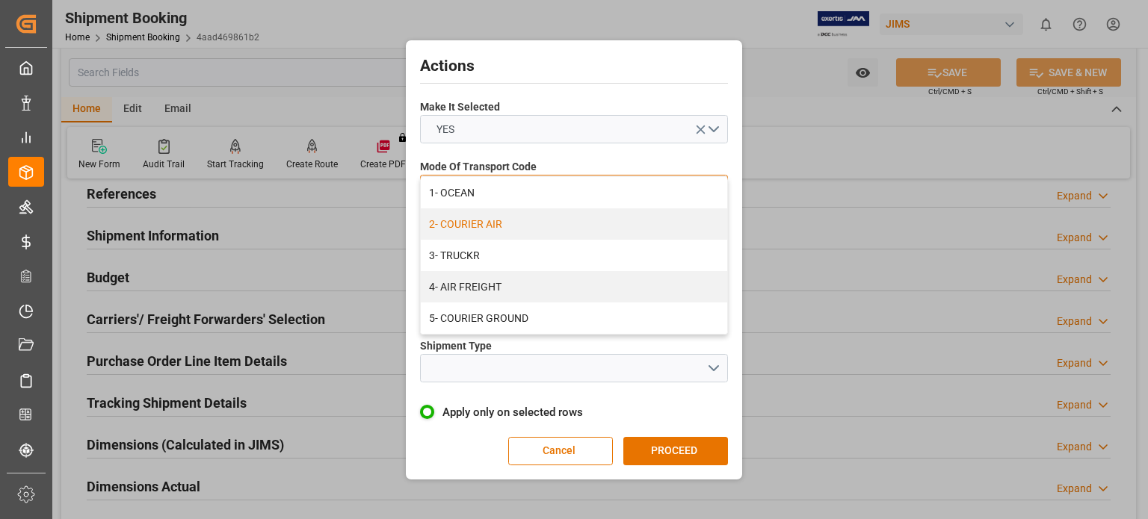
click at [464, 224] on div "2- COURIER AIR" at bounding box center [574, 224] width 306 height 31
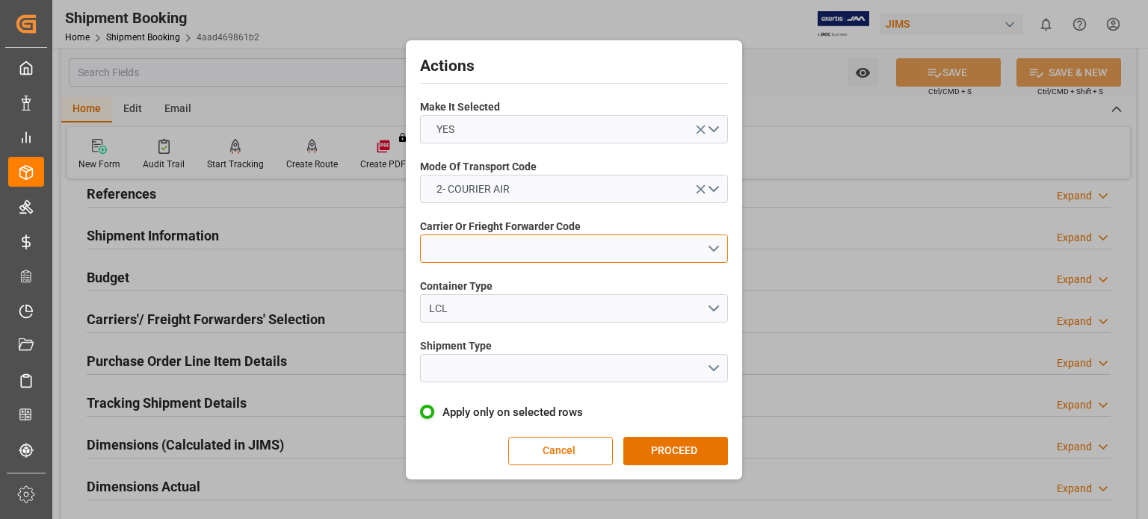
click at [457, 235] on button "open menu" at bounding box center [574, 249] width 308 height 28
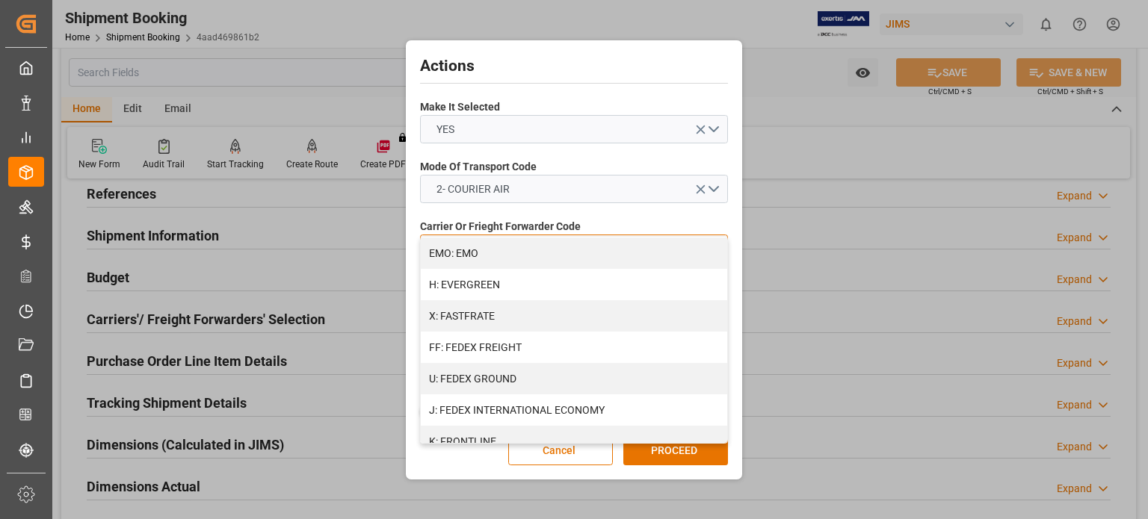
scroll to position [374, 0]
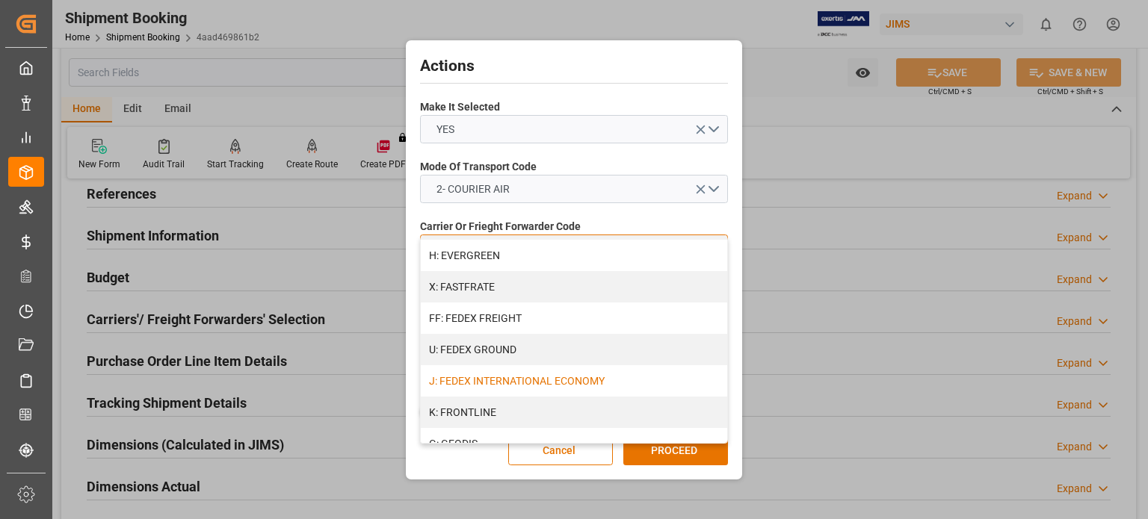
click at [580, 380] on div "J: FEDEX INTERNATIONAL ECONOMY" at bounding box center [574, 380] width 306 height 31
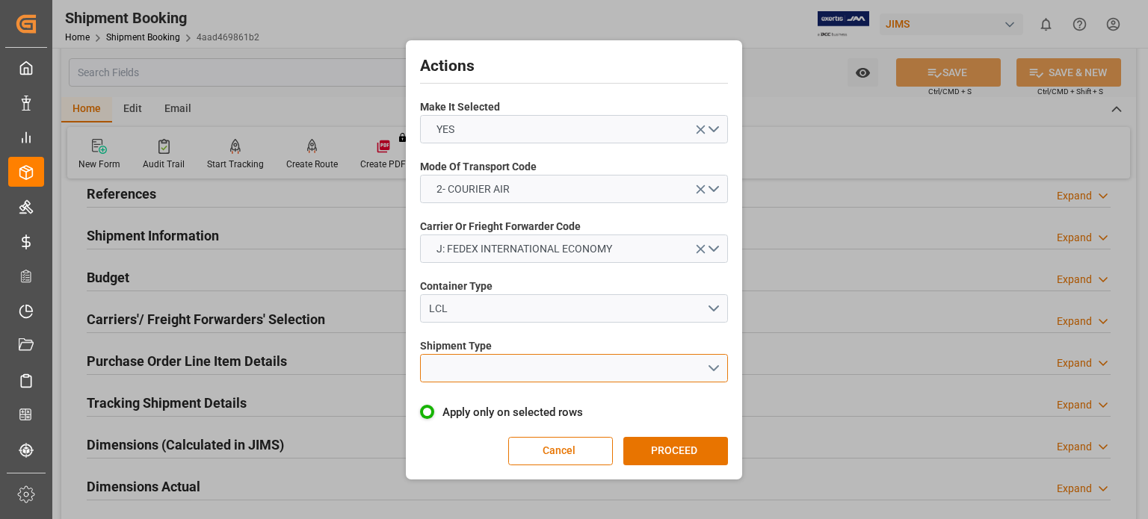
click at [454, 366] on button "open menu" at bounding box center [574, 368] width 308 height 28
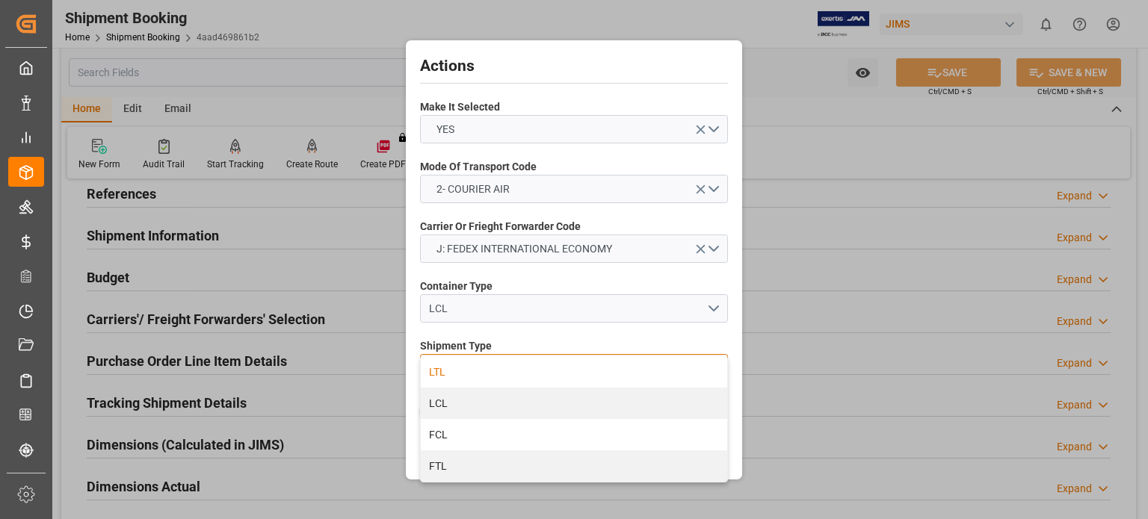
click at [457, 374] on div "LTL" at bounding box center [574, 371] width 306 height 31
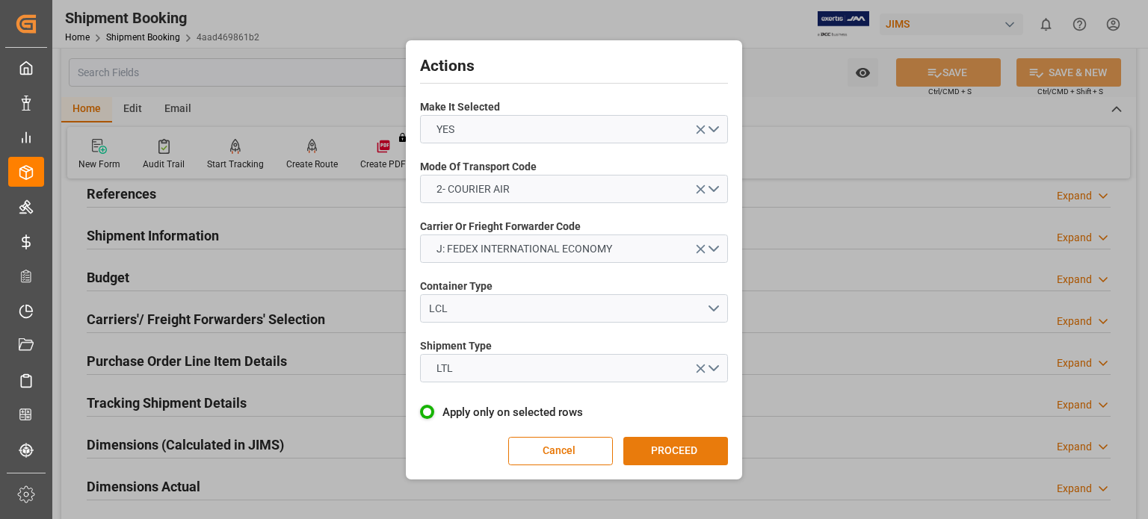
click at [678, 456] on button "PROCEED" at bounding box center [675, 451] width 105 height 28
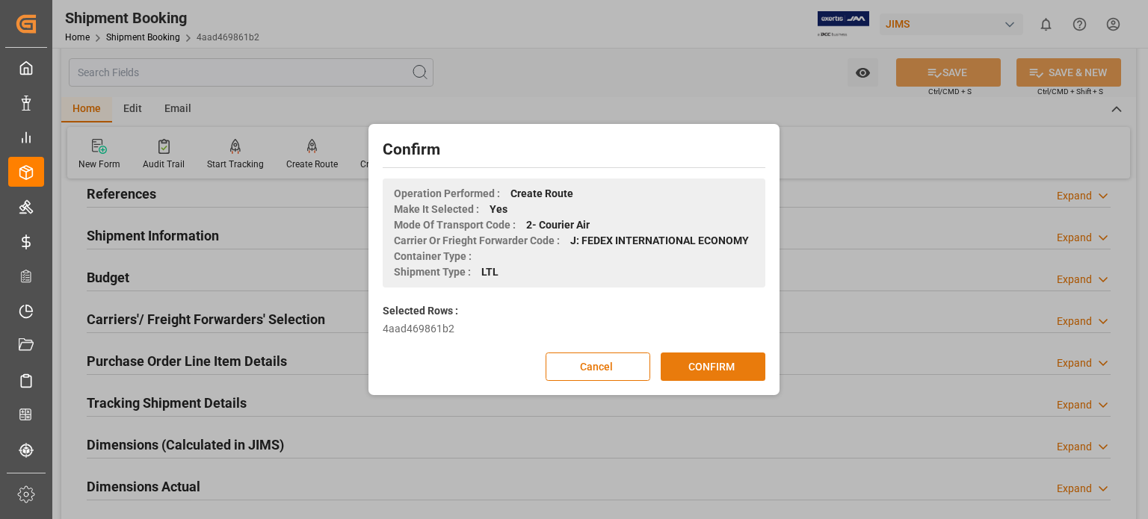
click at [714, 367] on button "CONFIRM" at bounding box center [713, 367] width 105 height 28
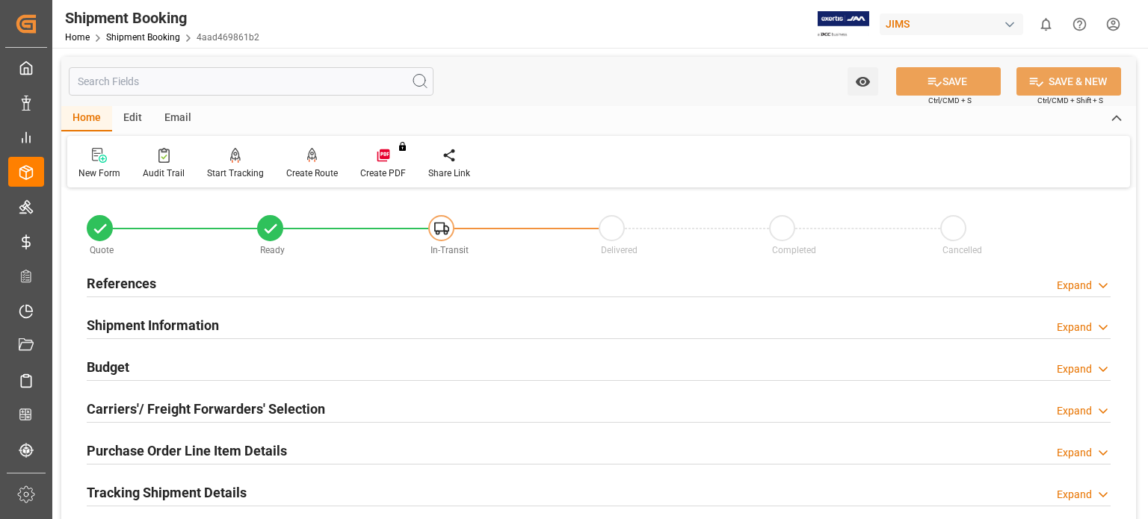
drag, startPoint x: 155, startPoint y: 492, endPoint x: 173, endPoint y: 481, distance: 21.2
click at [155, 492] on h2 "Tracking Shipment Details" at bounding box center [167, 493] width 160 height 20
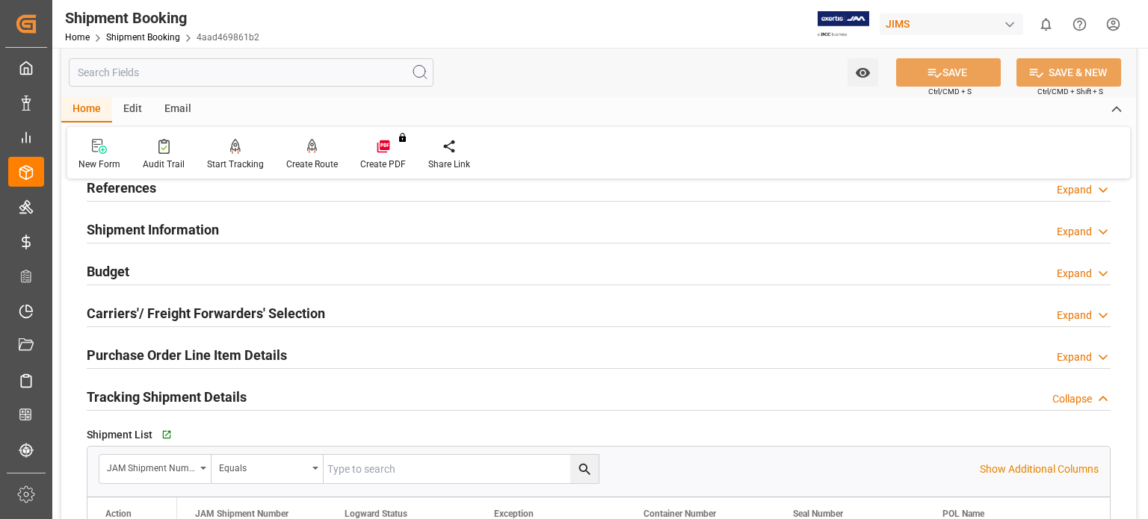
scroll to position [124, 0]
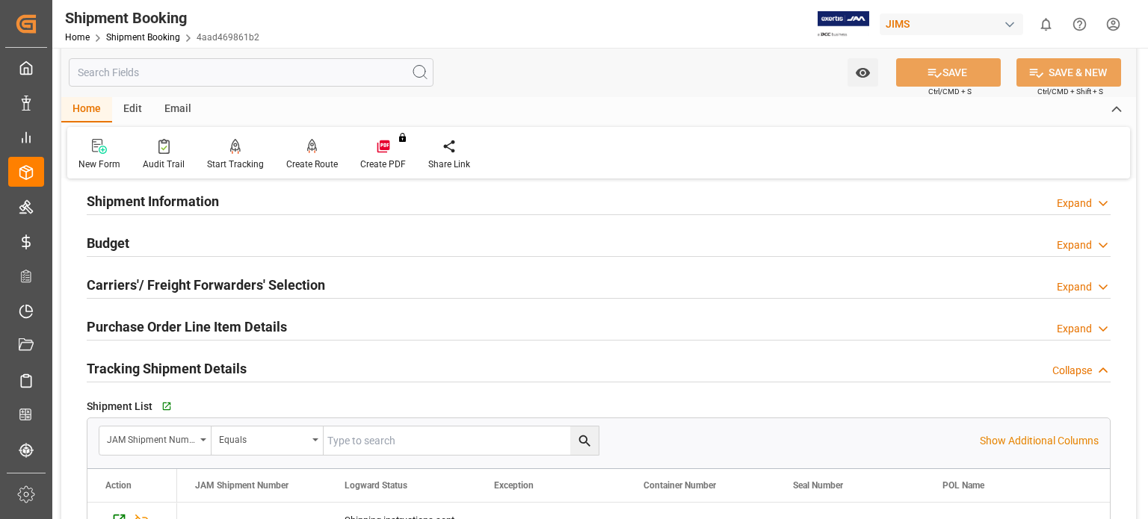
click at [155, 365] on h2 "Tracking Shipment Details" at bounding box center [167, 369] width 160 height 20
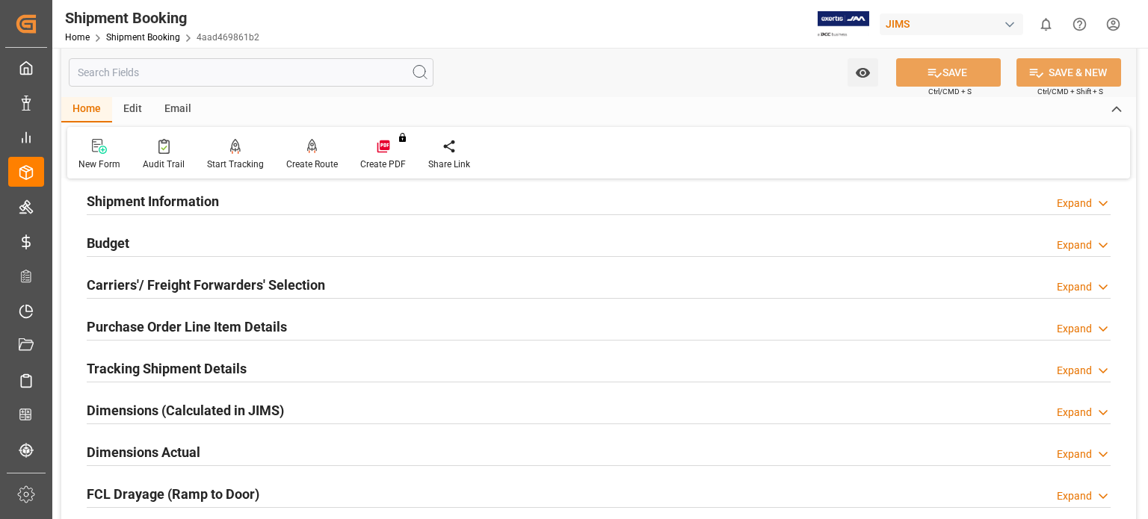
click at [147, 368] on h2 "Tracking Shipment Details" at bounding box center [167, 369] width 160 height 20
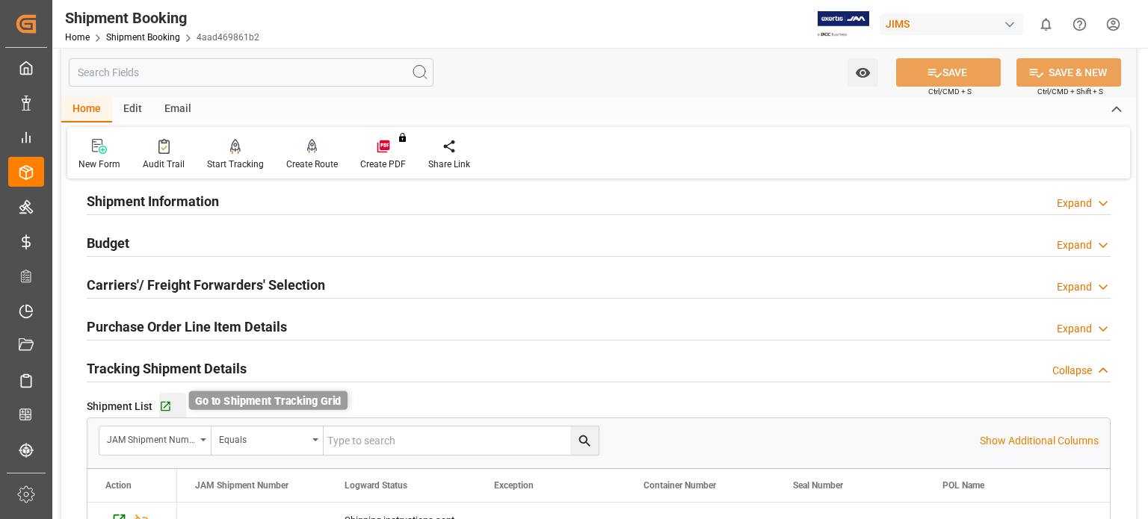
click at [162, 406] on icon "button" at bounding box center [165, 407] width 13 height 13
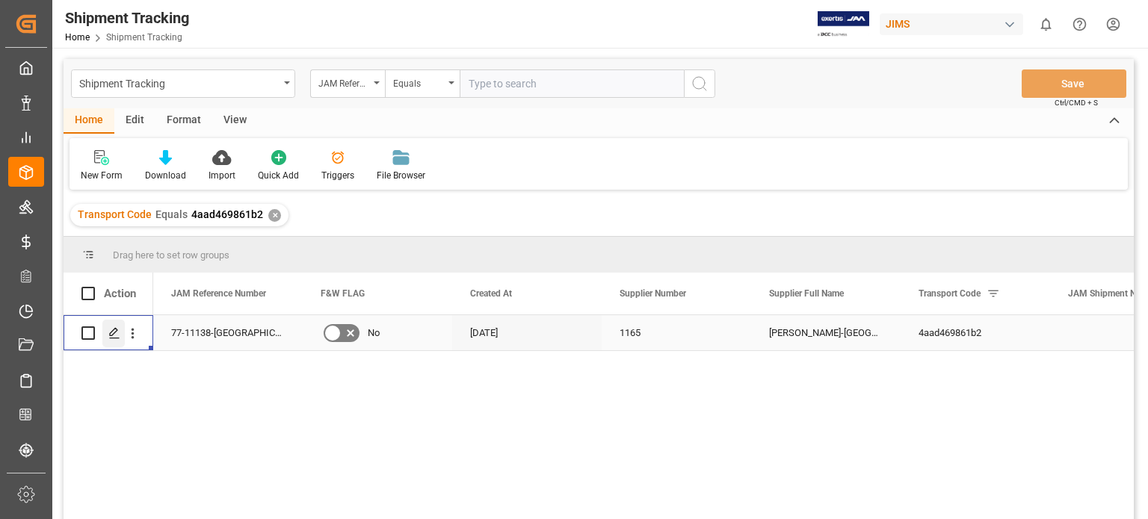
click at [111, 335] on icon "Press SPACE to select this row." at bounding box center [114, 333] width 12 height 12
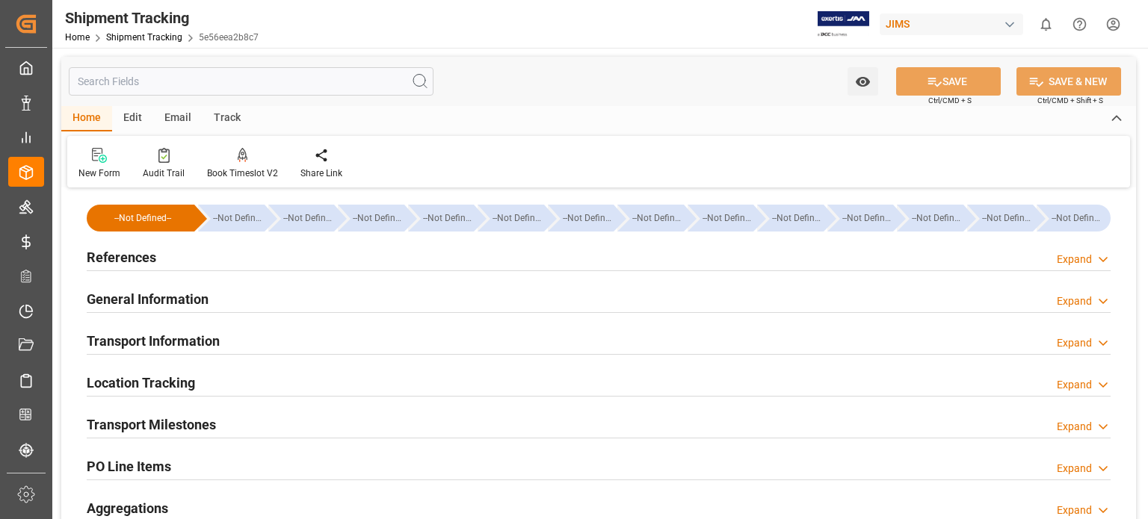
type input "[DATE]"
click at [111, 251] on h2 "References" at bounding box center [122, 257] width 70 height 20
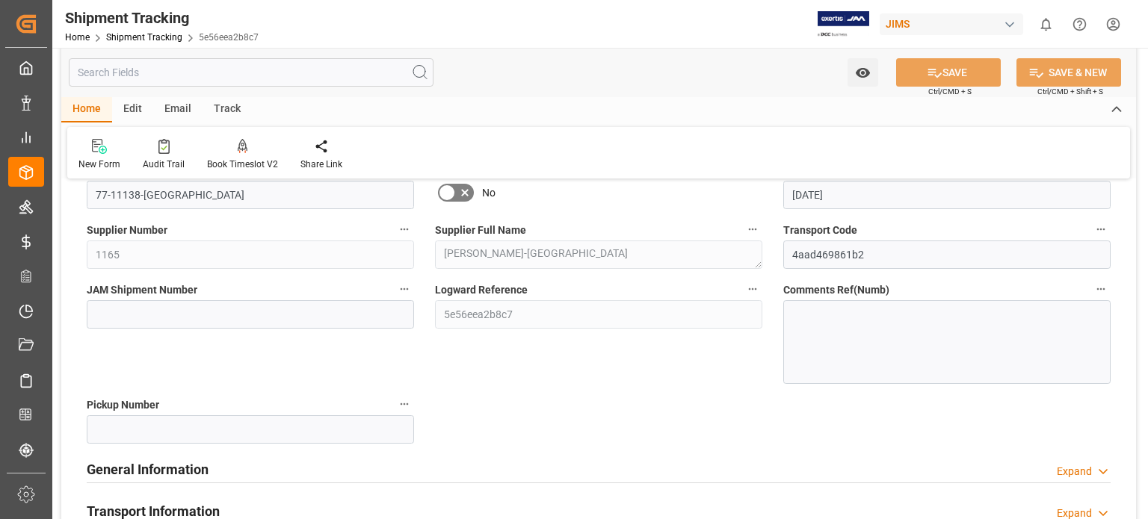
scroll to position [249, 0]
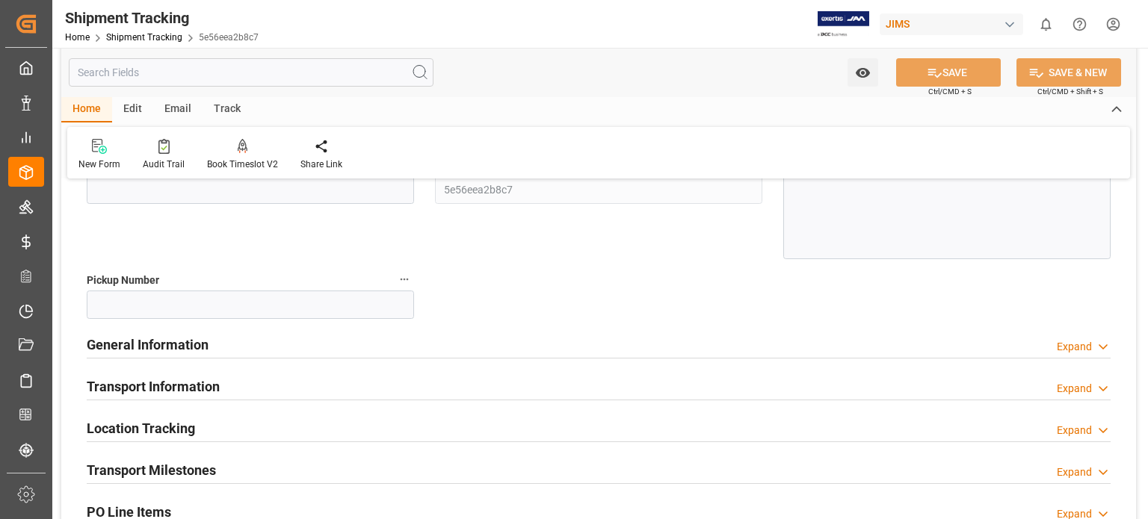
click at [139, 346] on h2 "General Information" at bounding box center [148, 345] width 122 height 20
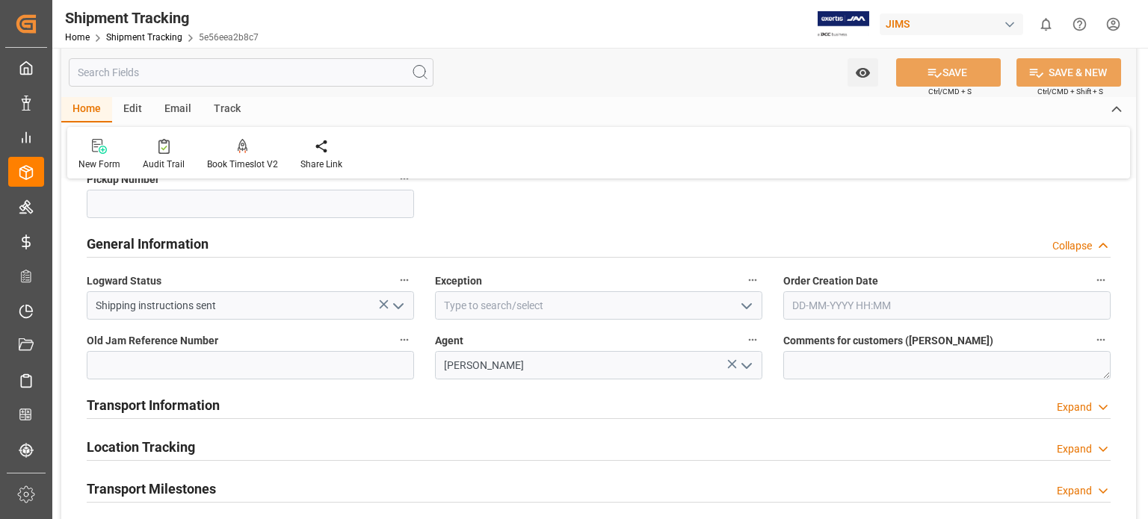
scroll to position [374, 0]
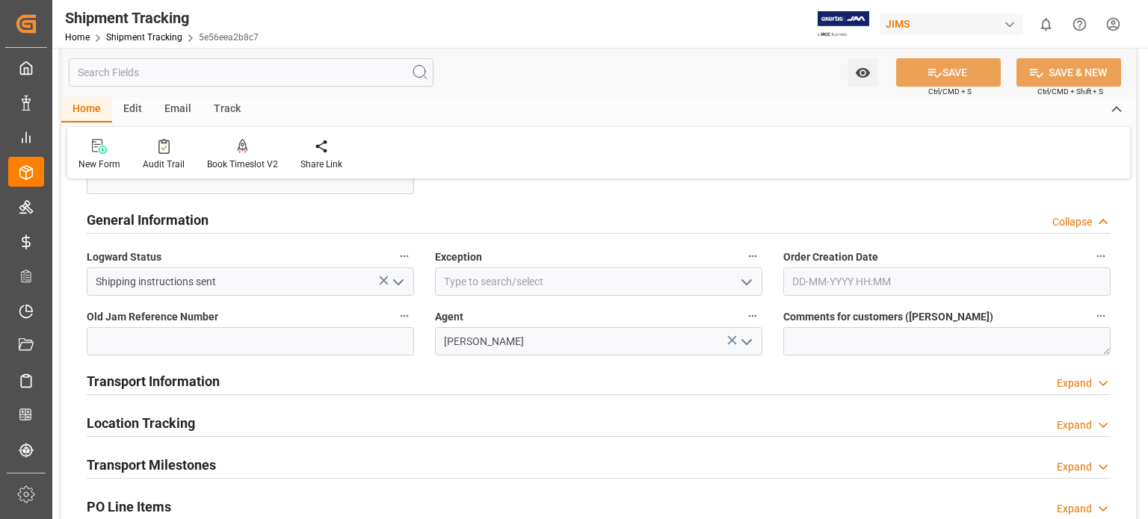
click at [145, 382] on h2 "Transport Information" at bounding box center [153, 381] width 133 height 20
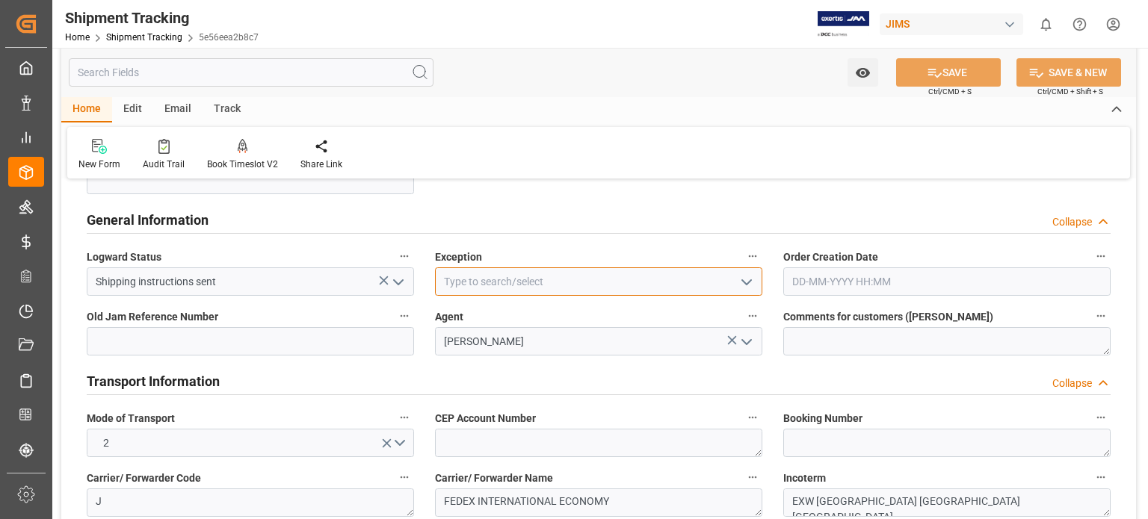
click at [628, 280] on input at bounding box center [598, 282] width 327 height 28
click at [745, 283] on polyline "open menu" at bounding box center [746, 282] width 9 height 4
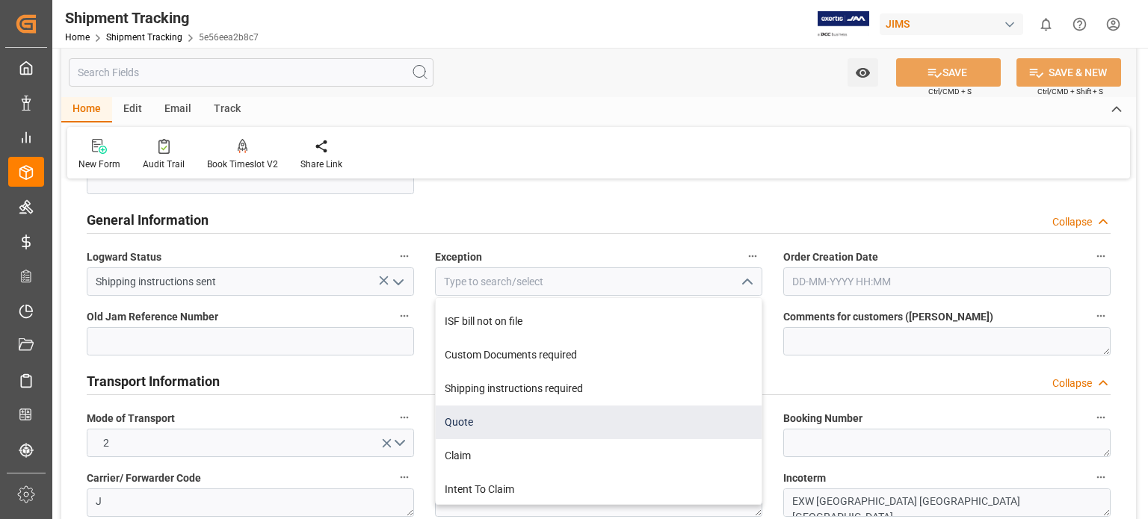
scroll to position [735, 0]
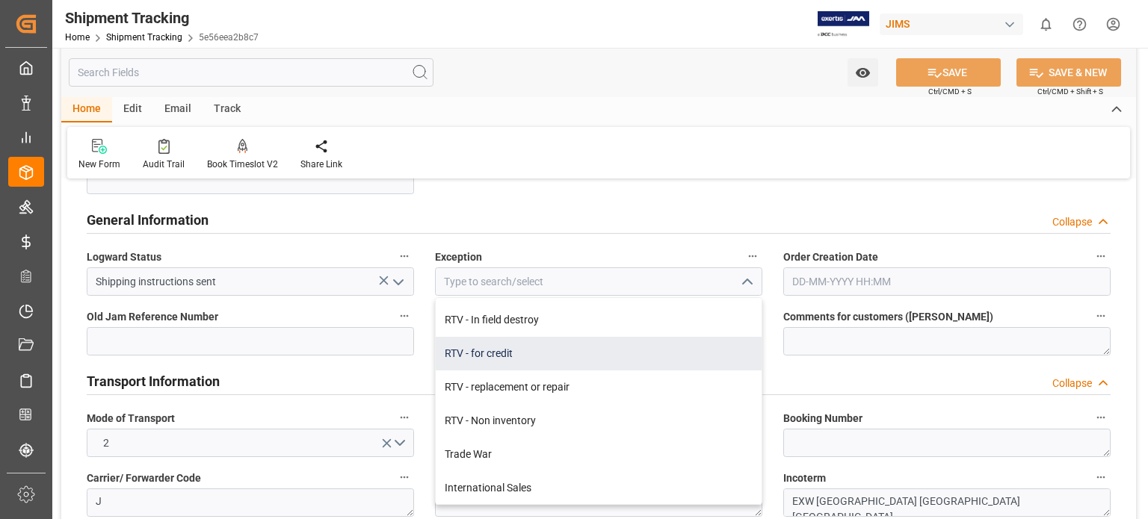
click at [480, 360] on div "RTV - for credit" at bounding box center [599, 354] width 326 height 34
type input "RTV - for credit"
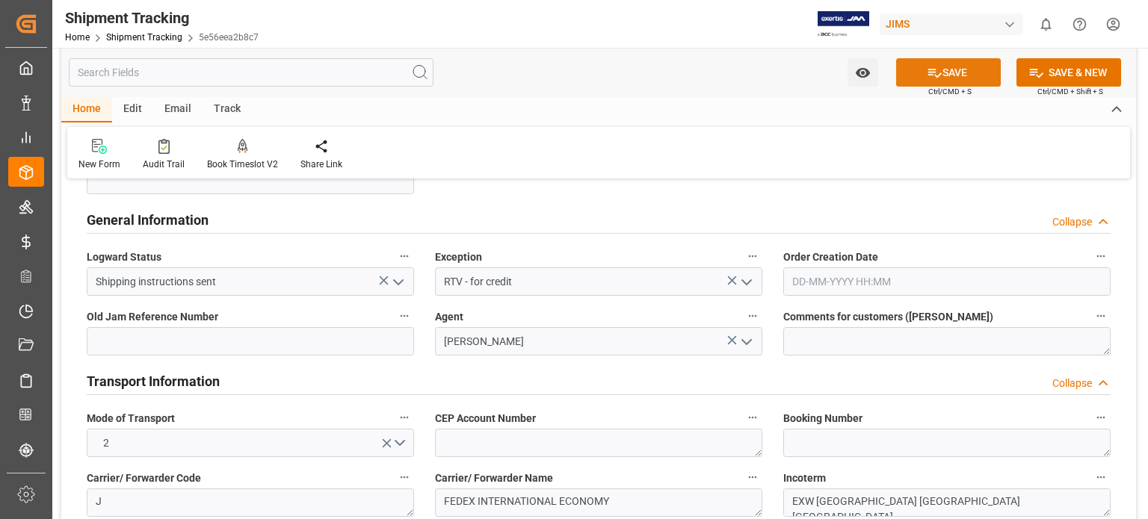
click at [948, 73] on button "SAVE" at bounding box center [948, 72] width 105 height 28
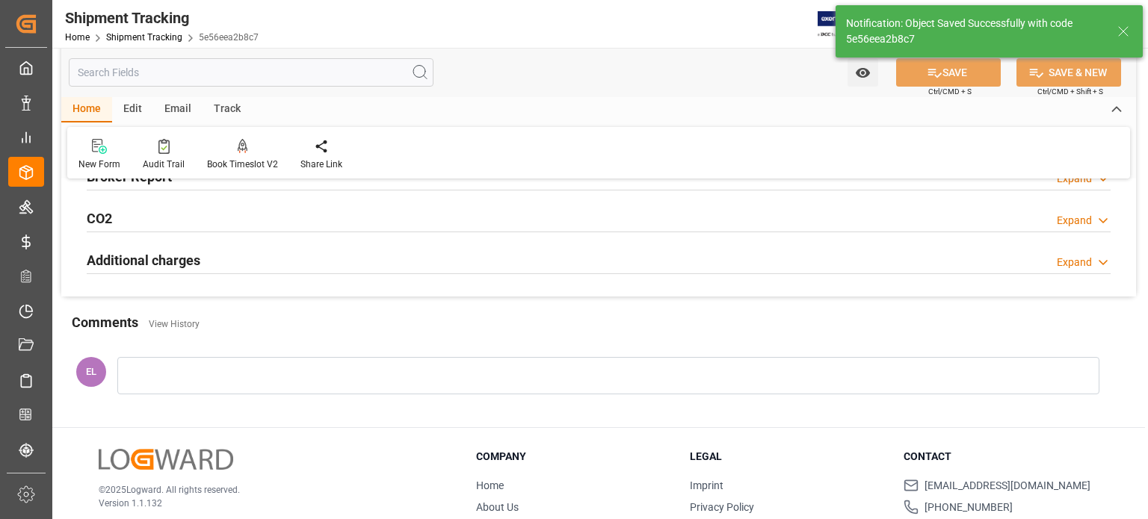
scroll to position [79, 0]
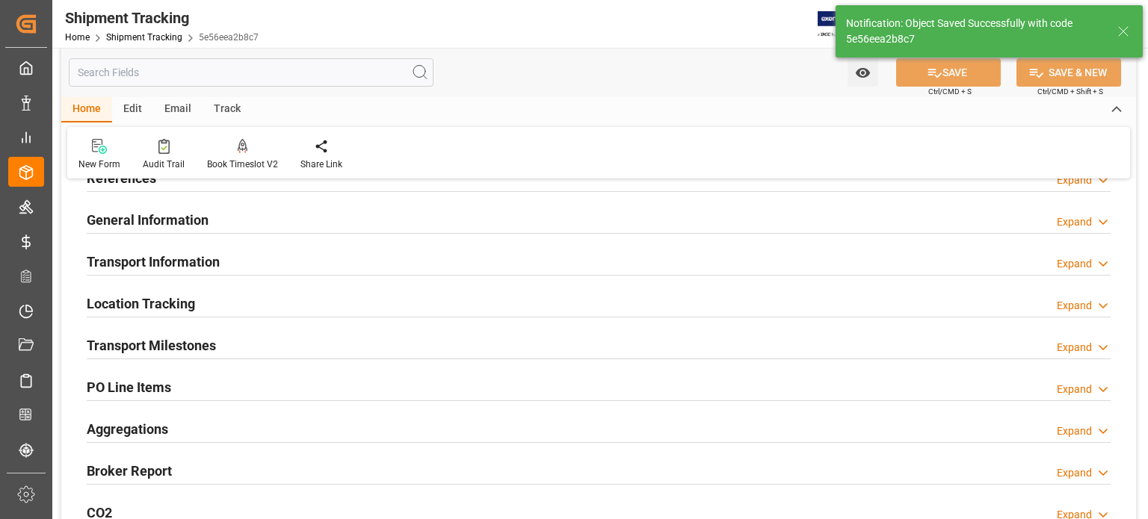
click at [144, 259] on h2 "Transport Information" at bounding box center [153, 262] width 133 height 20
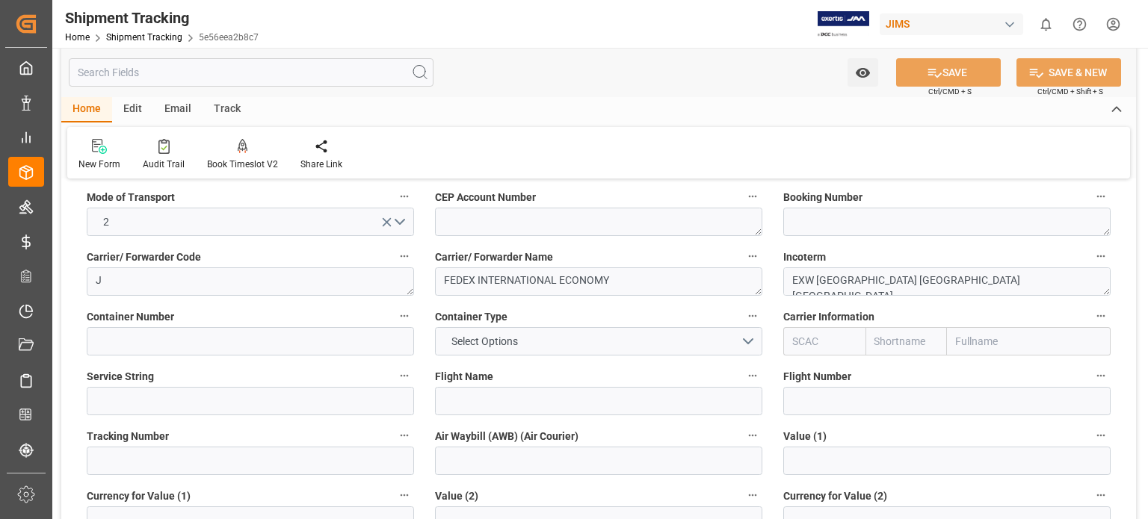
scroll to position [203, 0]
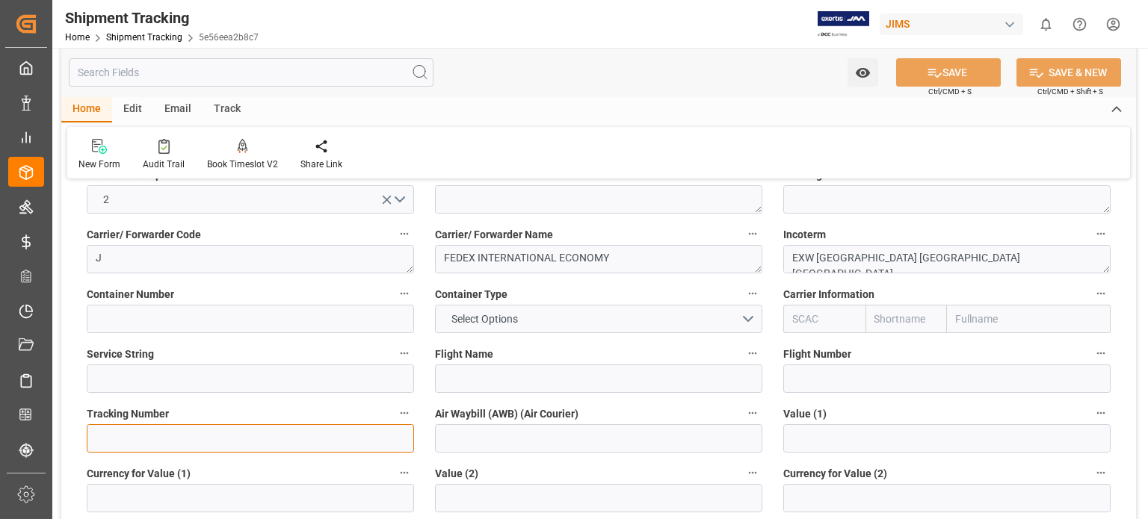
click at [270, 445] on input at bounding box center [250, 438] width 327 height 28
paste input "884669344207"
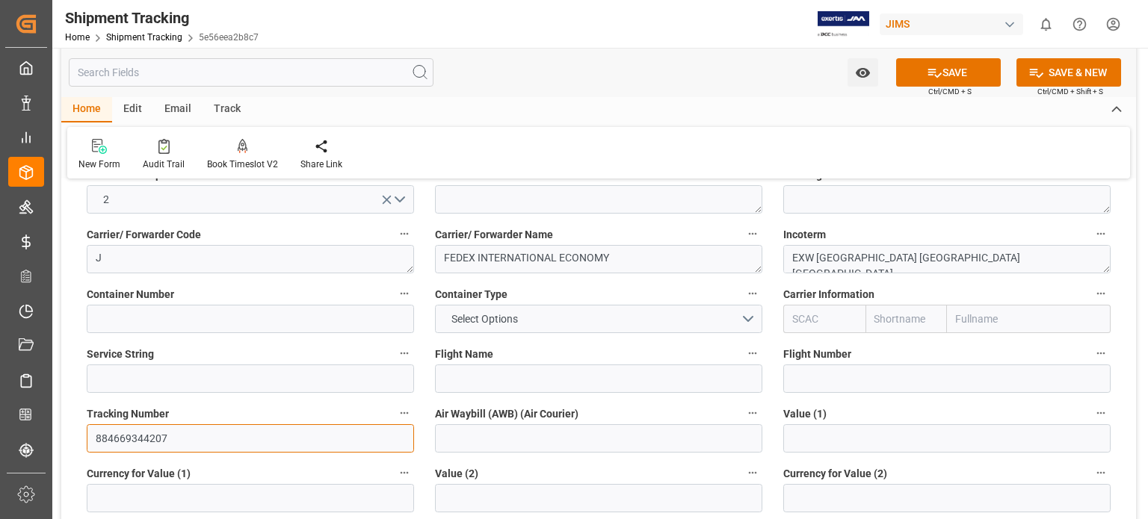
type input "884669344207"
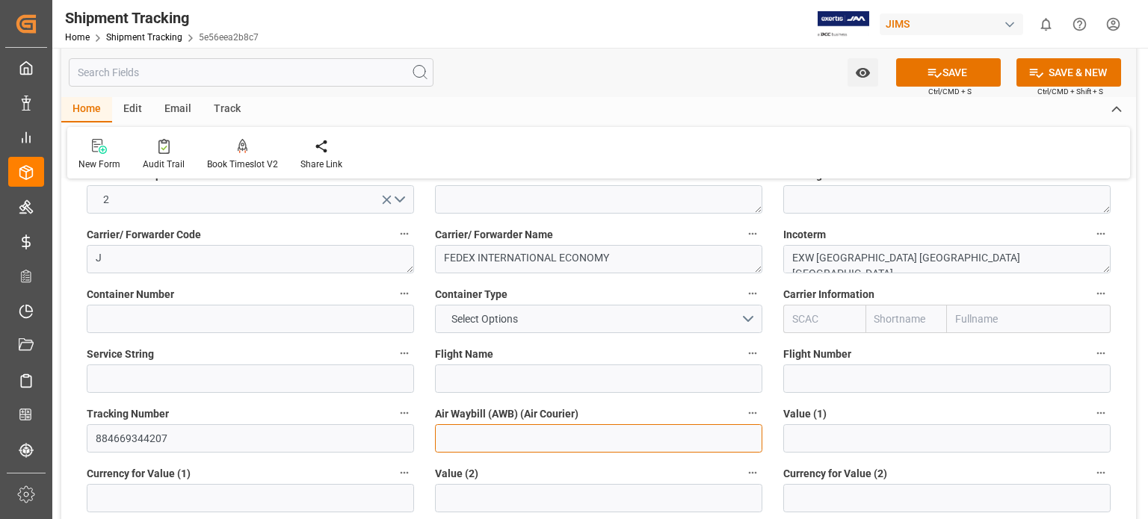
click at [487, 439] on input at bounding box center [598, 438] width 327 height 28
paste input "884669344207"
type input "884669344207"
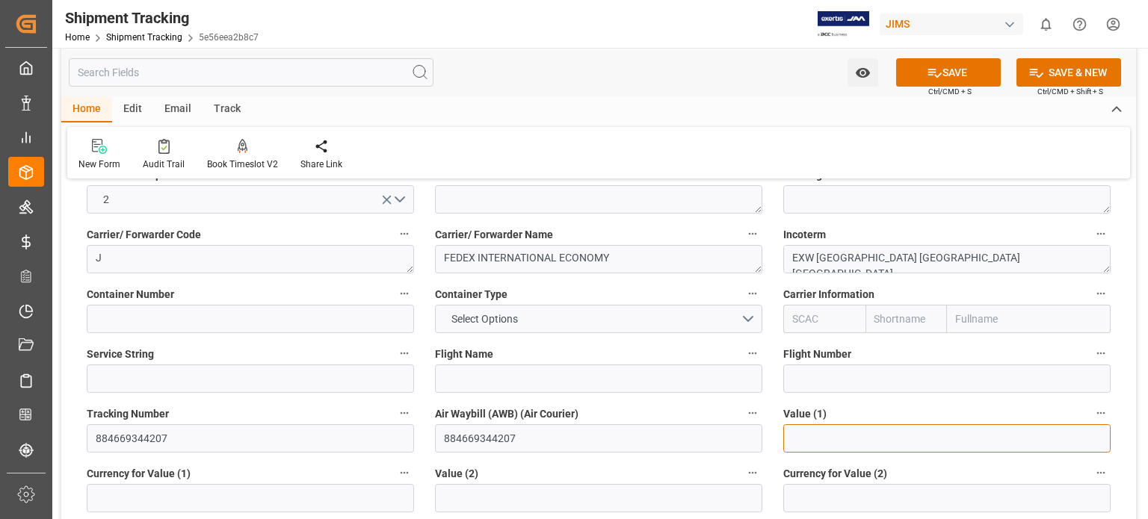
click at [815, 446] on input "text" at bounding box center [946, 438] width 327 height 28
click at [870, 451] on input "text" at bounding box center [946, 438] width 327 height 28
type input "-710.42"
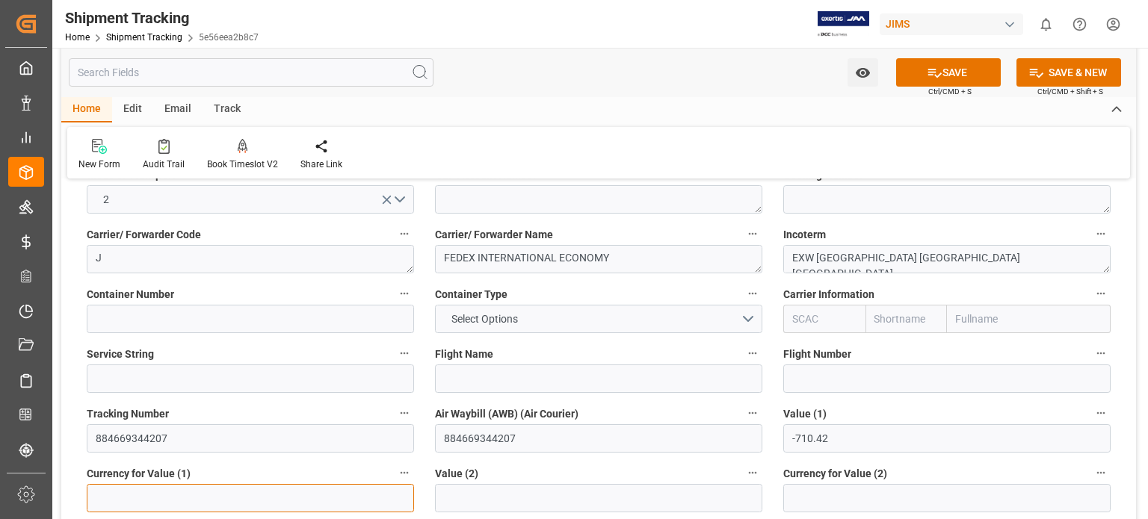
click at [234, 491] on input at bounding box center [250, 498] width 327 height 28
type input "USD"
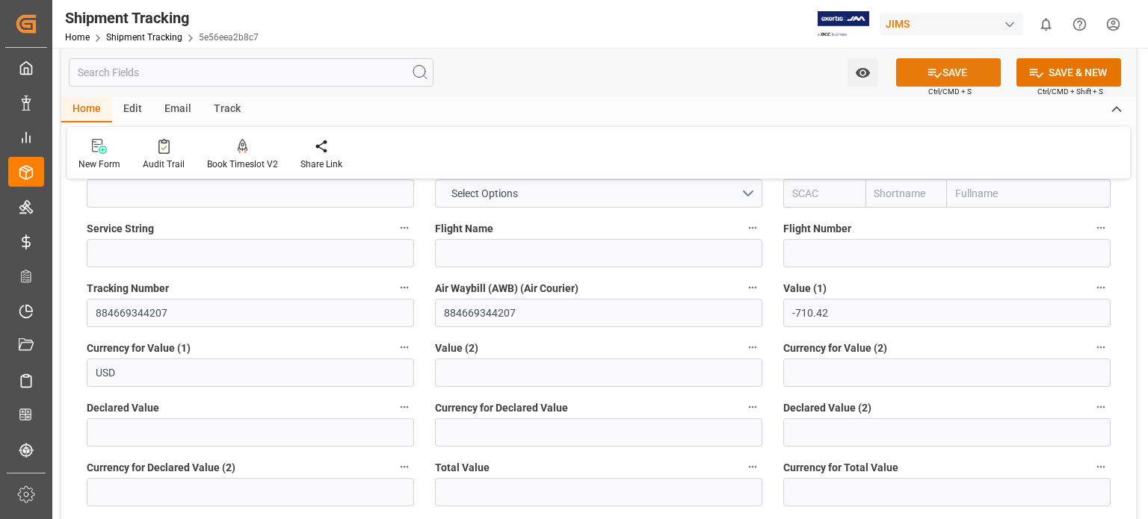
click at [951, 70] on button "SAVE" at bounding box center [948, 72] width 105 height 28
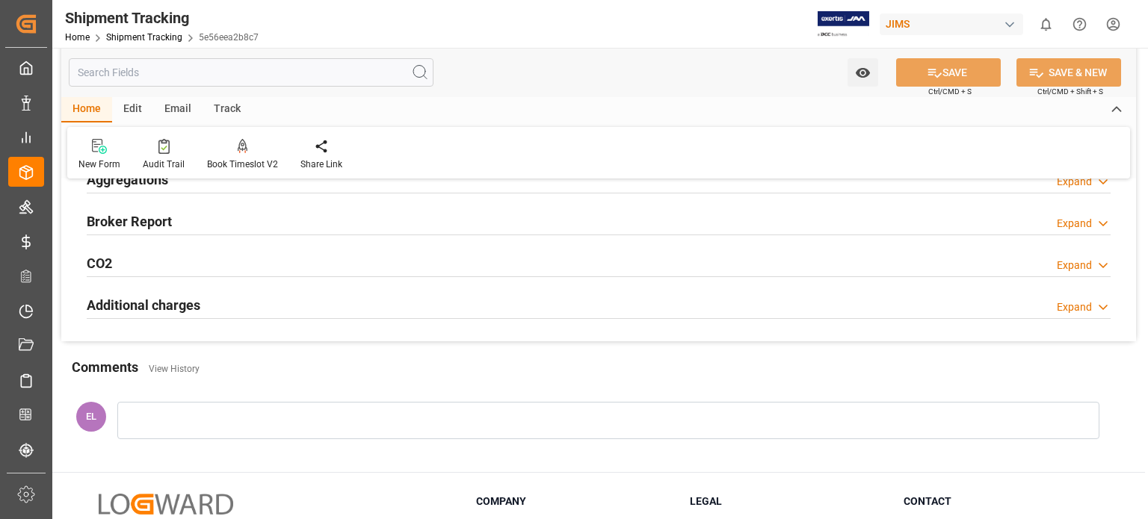
click at [675, 391] on div "EL" at bounding box center [598, 425] width 1075 height 78
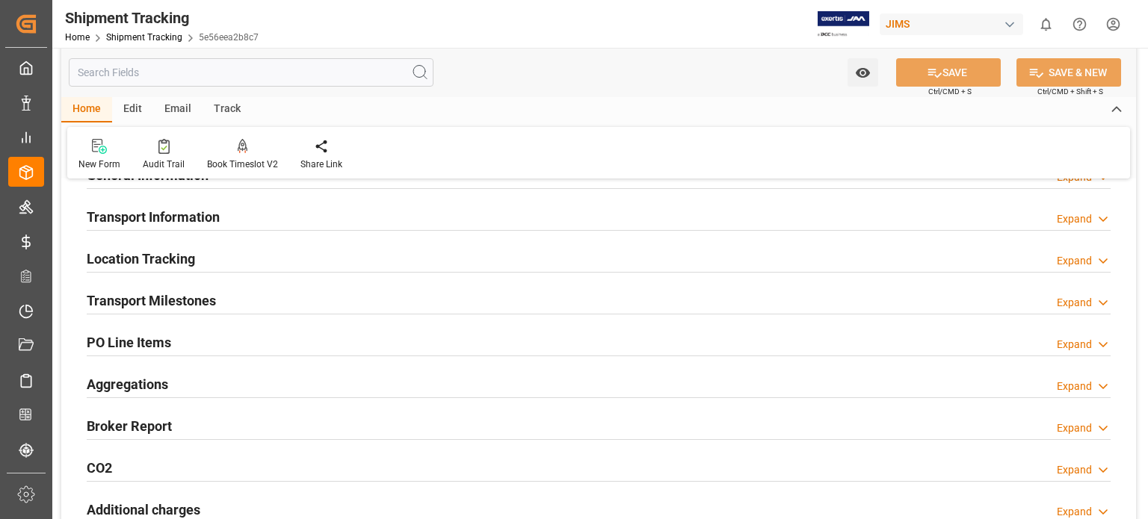
scroll to position [79, 0]
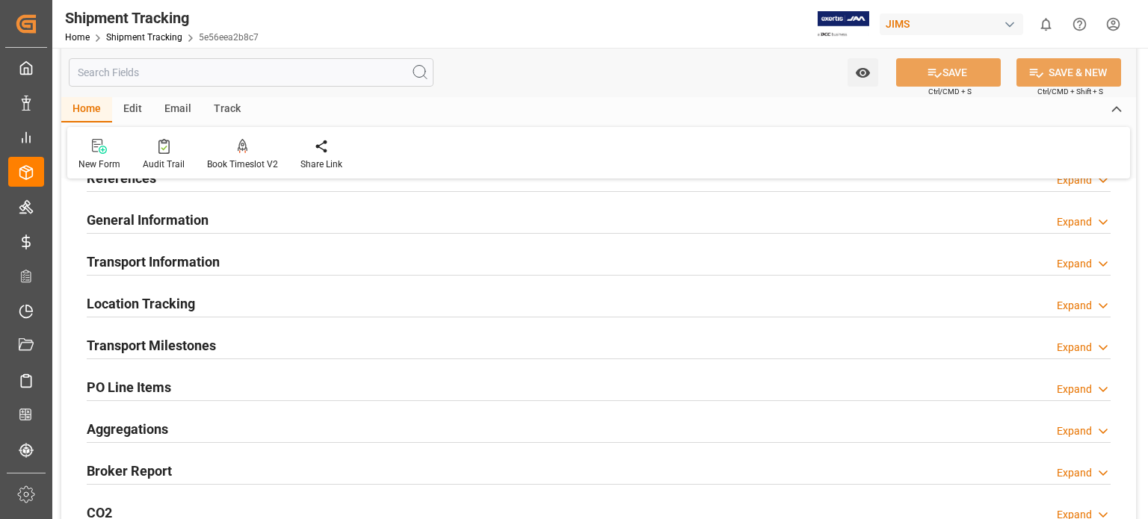
click at [193, 262] on h2 "Transport Information" at bounding box center [153, 262] width 133 height 20
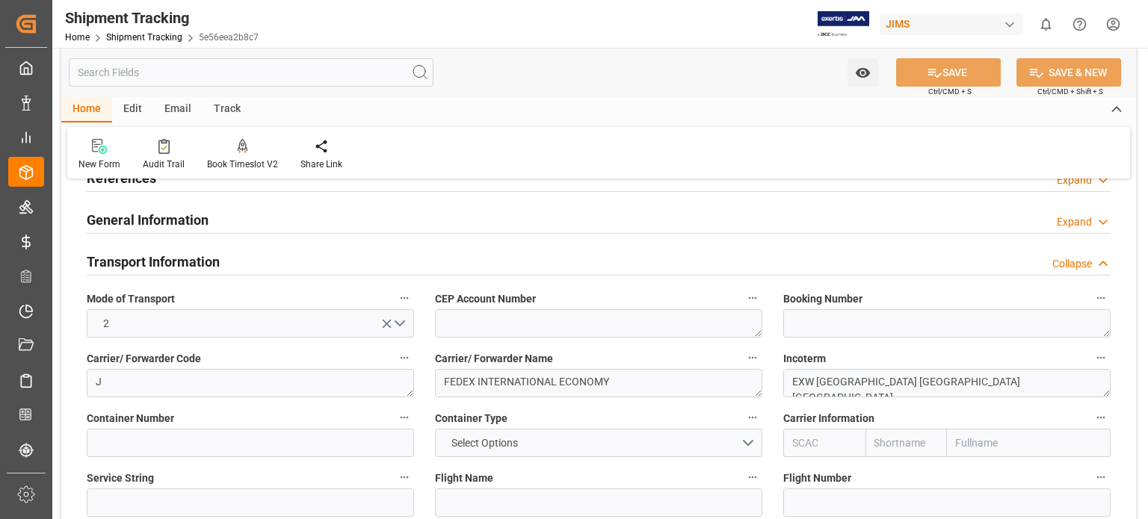
click at [193, 262] on h2 "Transport Information" at bounding box center [153, 262] width 133 height 20
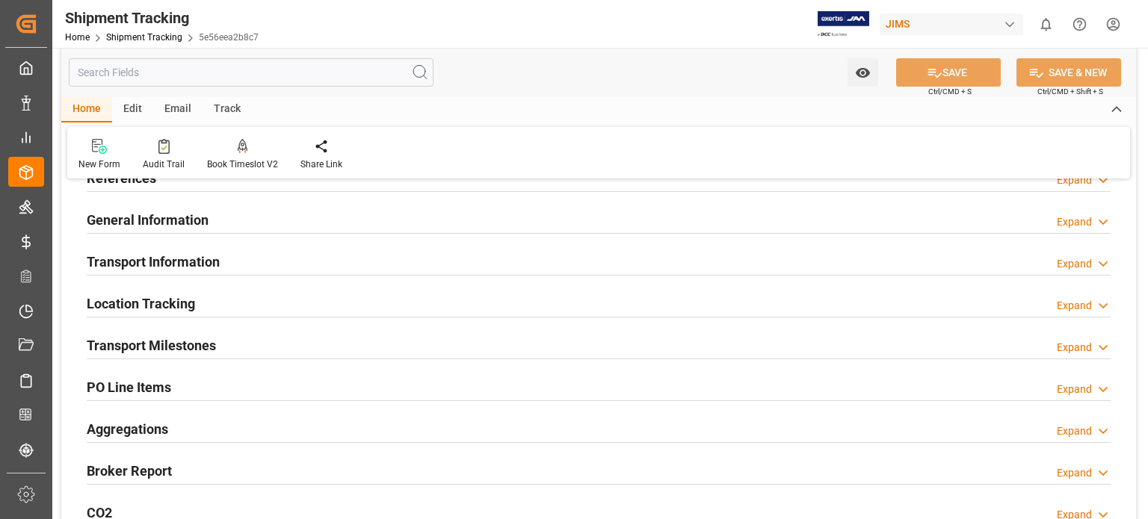
click at [198, 341] on h2 "Transport Milestones" at bounding box center [151, 346] width 129 height 20
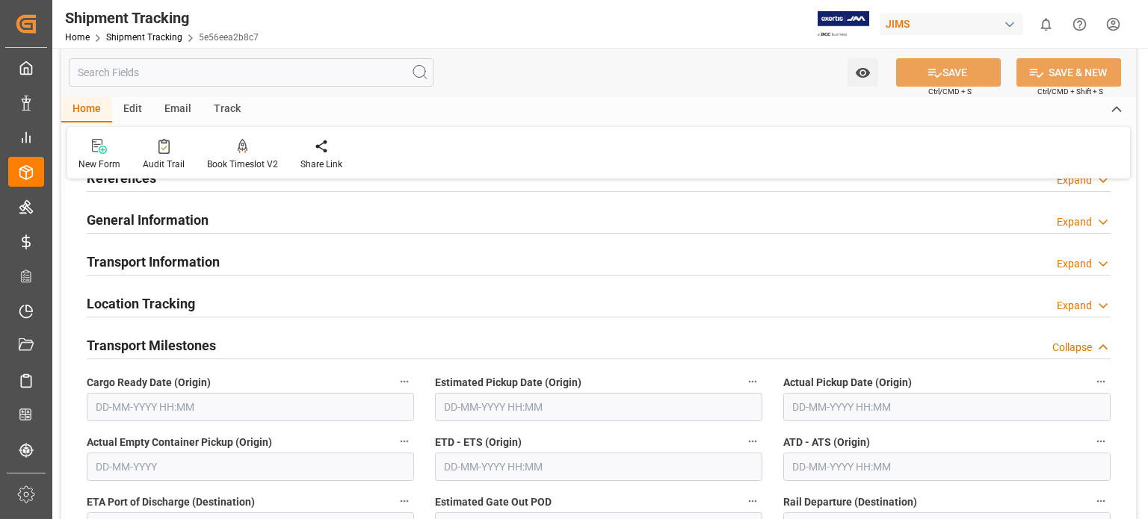
click at [164, 404] on input "text" at bounding box center [250, 407] width 327 height 28
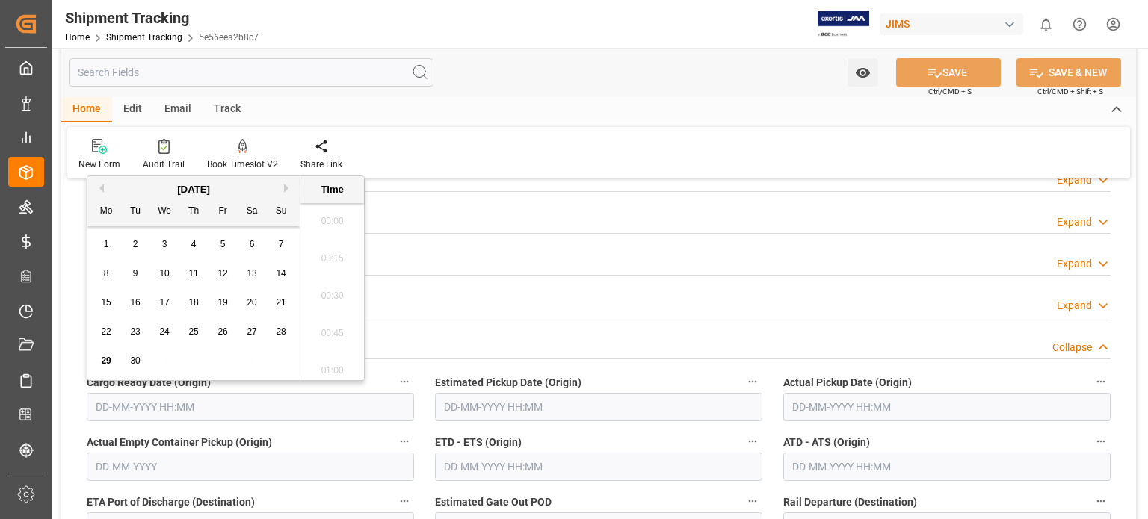
scroll to position [1387, 0]
click at [133, 360] on span "30" at bounding box center [135, 361] width 10 height 10
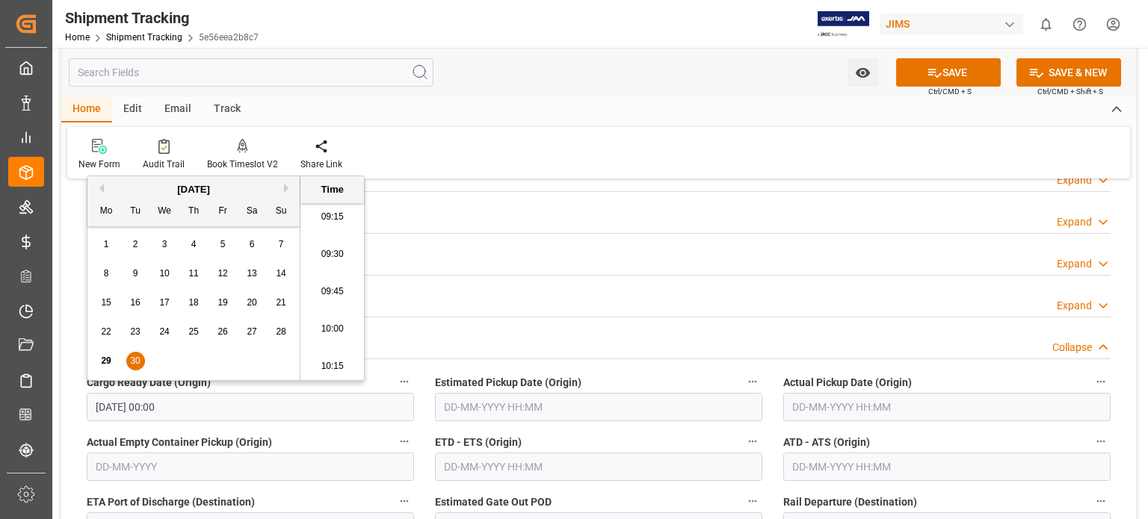
click at [162, 331] on span "24" at bounding box center [164, 332] width 10 height 10
type input "24-09-2025 00:00"
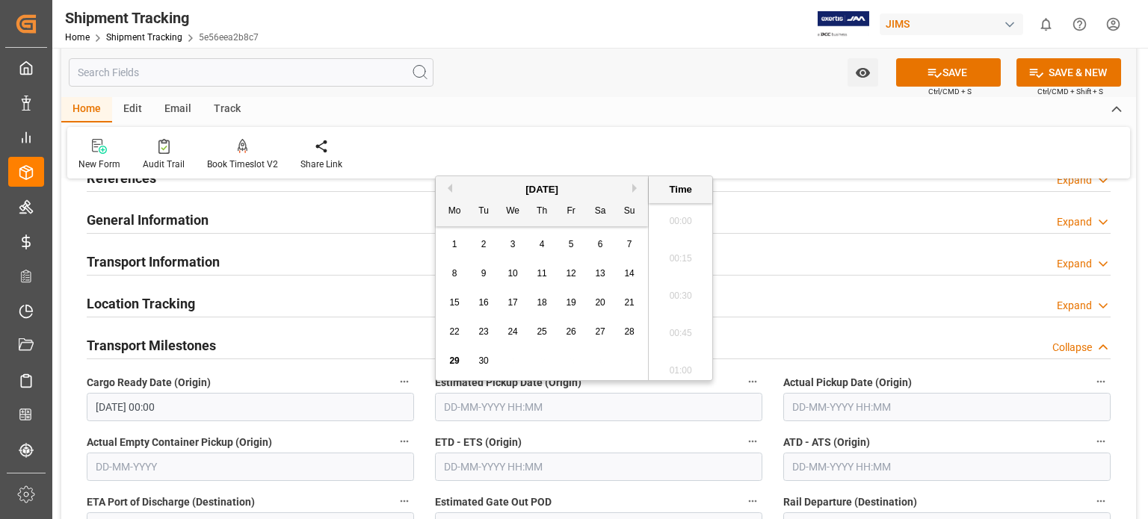
click at [460, 407] on input "text" at bounding box center [598, 407] width 327 height 28
click at [481, 335] on span "23" at bounding box center [483, 332] width 10 height 10
click at [542, 330] on span "25" at bounding box center [542, 332] width 10 height 10
type input "25-09-2025 00:00"
click at [684, 399] on input "25-09-2025 00:00" at bounding box center [598, 407] width 327 height 28
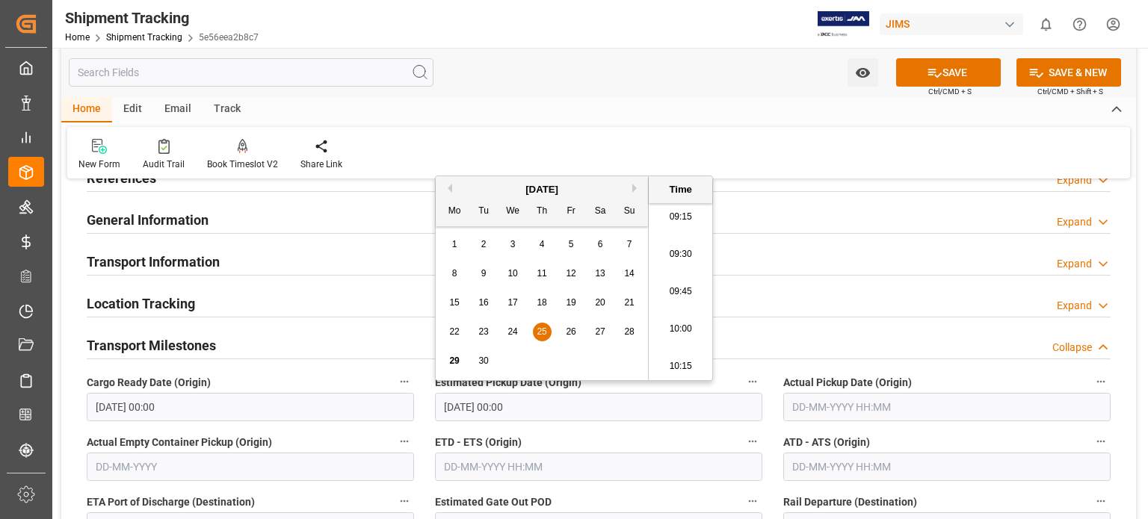
click at [873, 403] on input "text" at bounding box center [946, 407] width 327 height 28
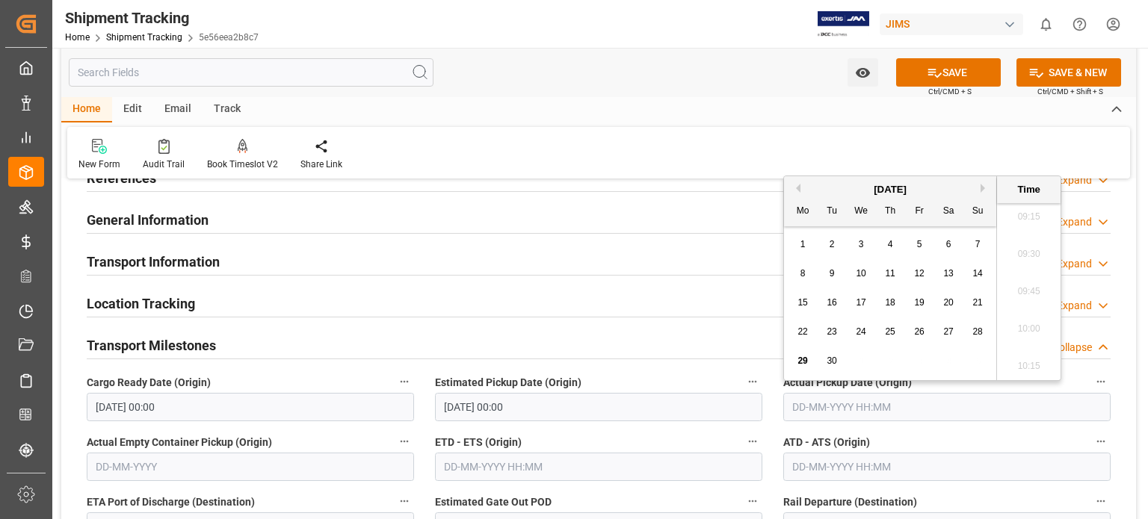
click at [836, 330] on span "23" at bounding box center [832, 332] width 10 height 10
click at [888, 334] on span "25" at bounding box center [890, 332] width 10 height 10
type input "25-09-2025 00:00"
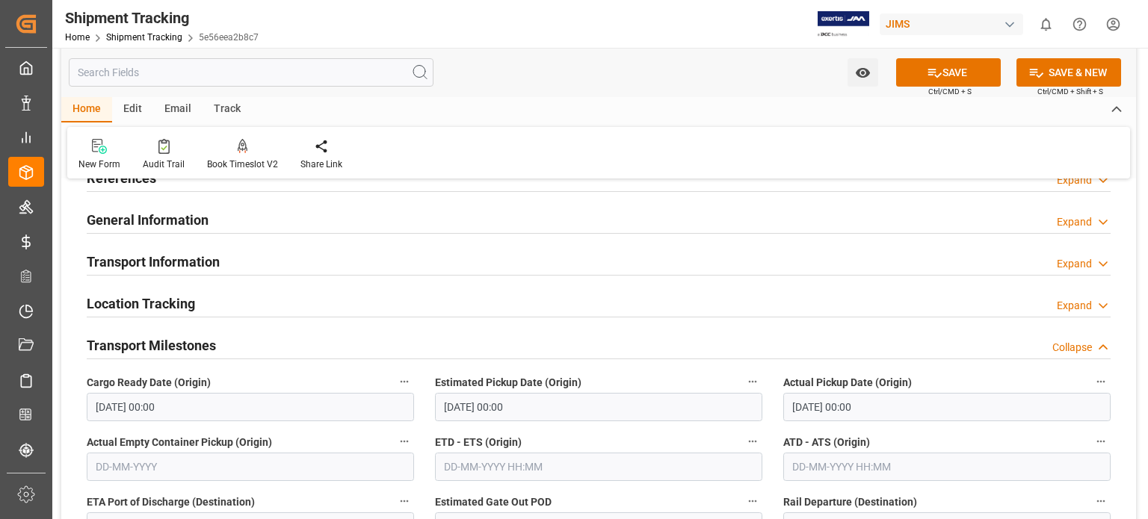
click at [652, 352] on div "Transport Milestones Collapse" at bounding box center [599, 344] width 1024 height 28
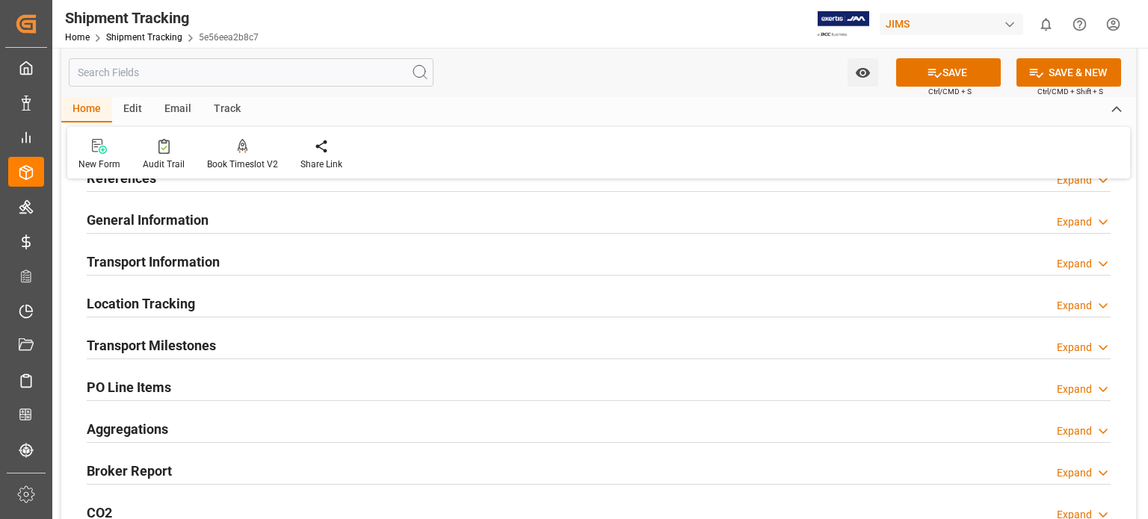
click at [198, 346] on h2 "Transport Milestones" at bounding box center [151, 346] width 129 height 20
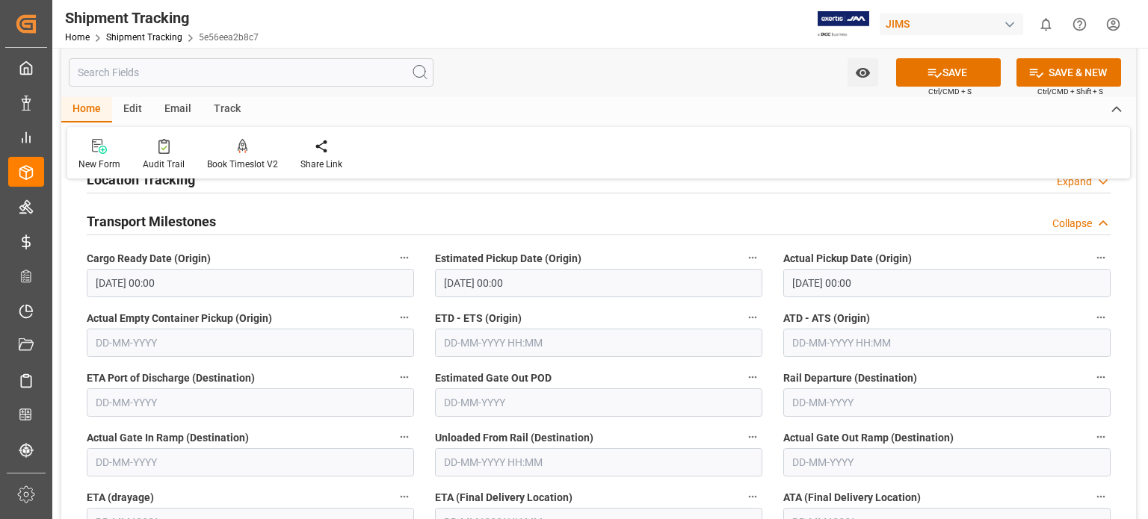
scroll to position [329, 0]
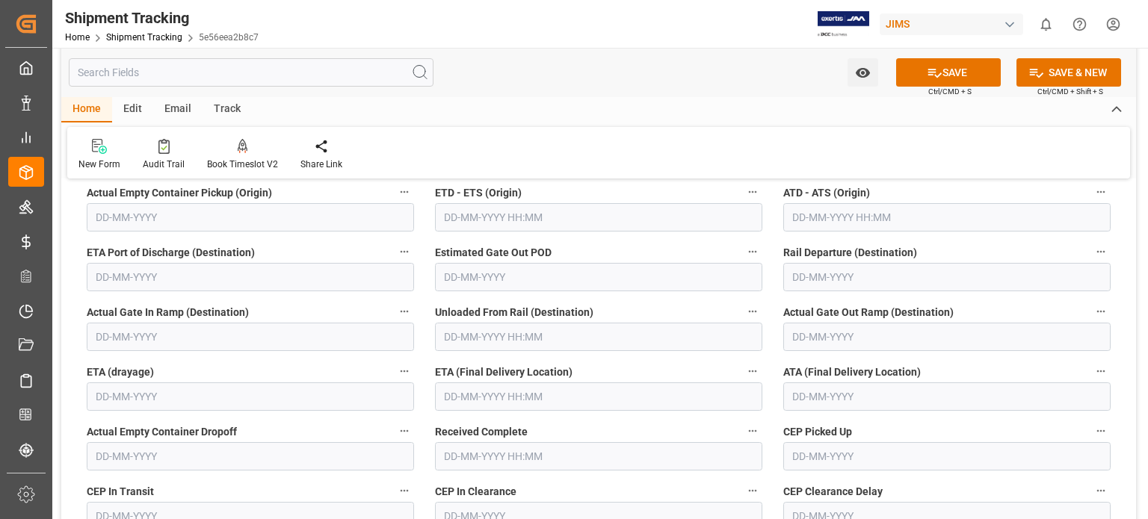
click at [801, 406] on input "text" at bounding box center [946, 397] width 327 height 28
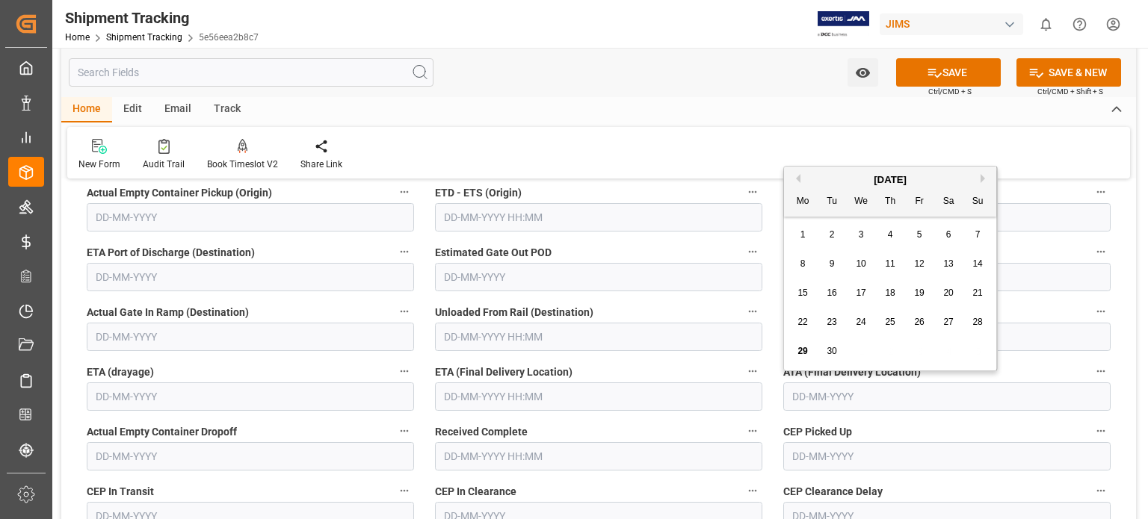
click at [803, 349] on span "29" at bounding box center [802, 351] width 10 height 10
type input "29-09-2025"
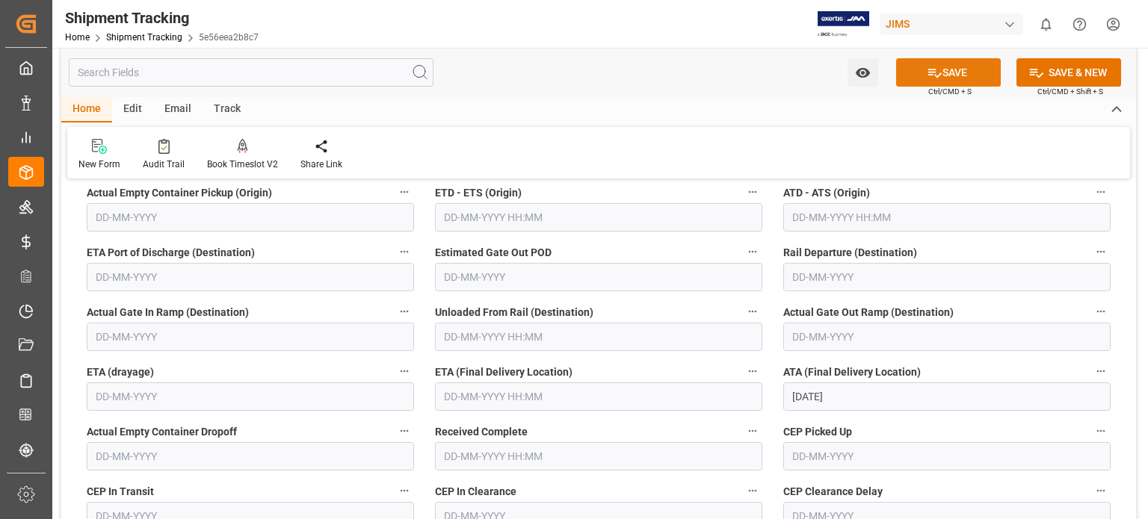
click at [946, 74] on button "SAVE" at bounding box center [948, 72] width 105 height 28
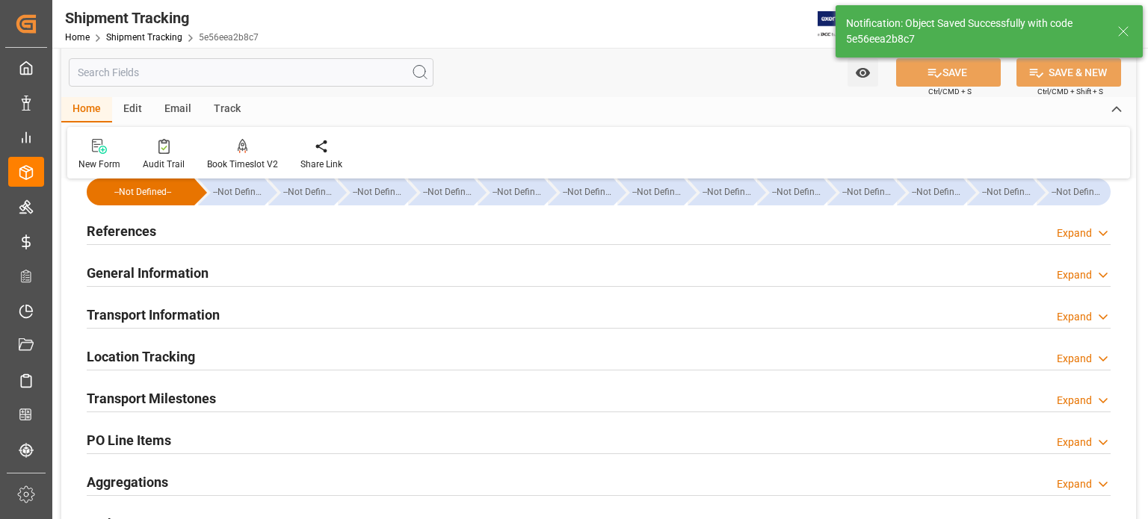
scroll to position [0, 0]
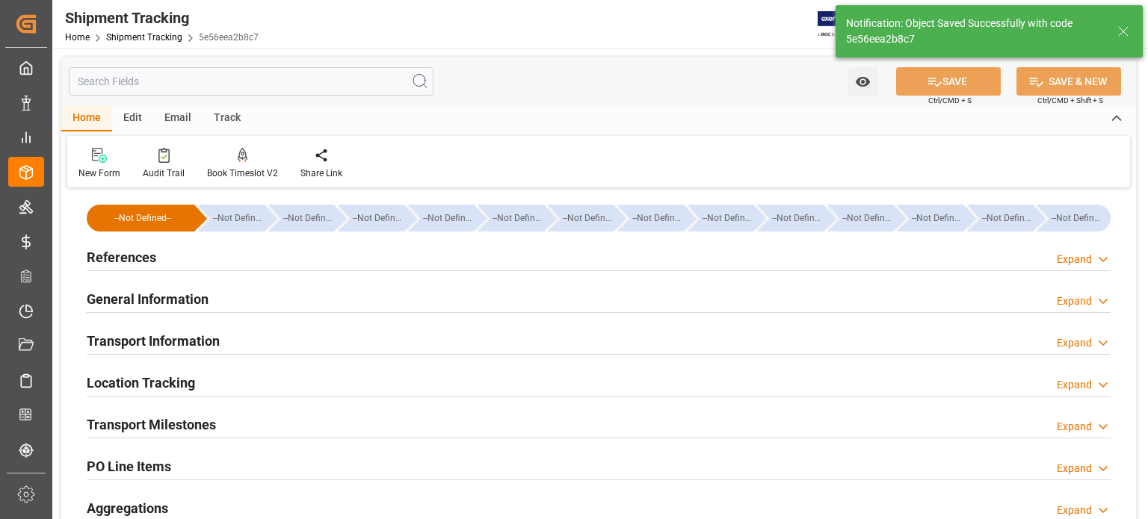
click at [108, 259] on h2 "References" at bounding box center [122, 257] width 70 height 20
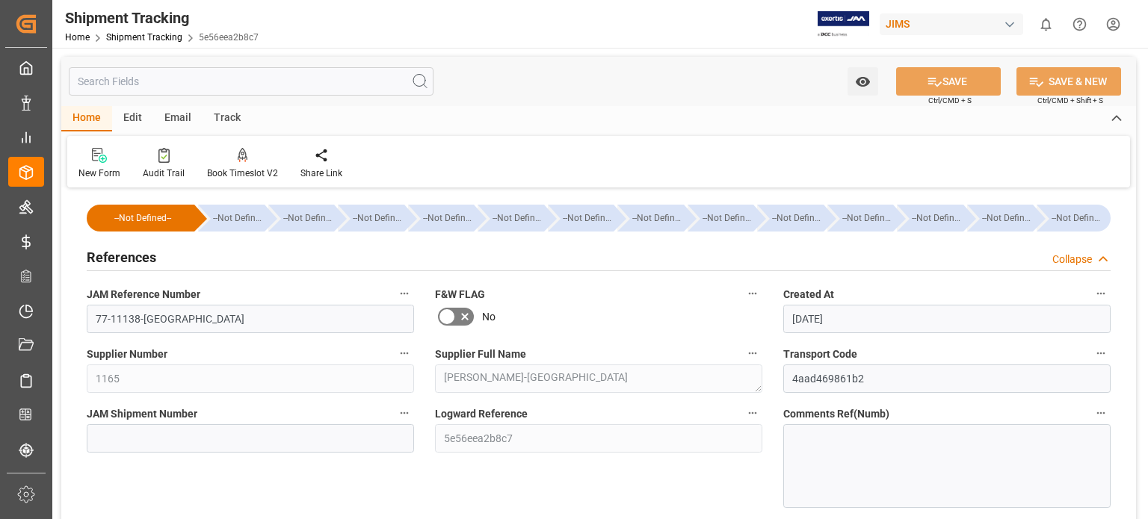
click at [108, 259] on h2 "References" at bounding box center [122, 257] width 70 height 20
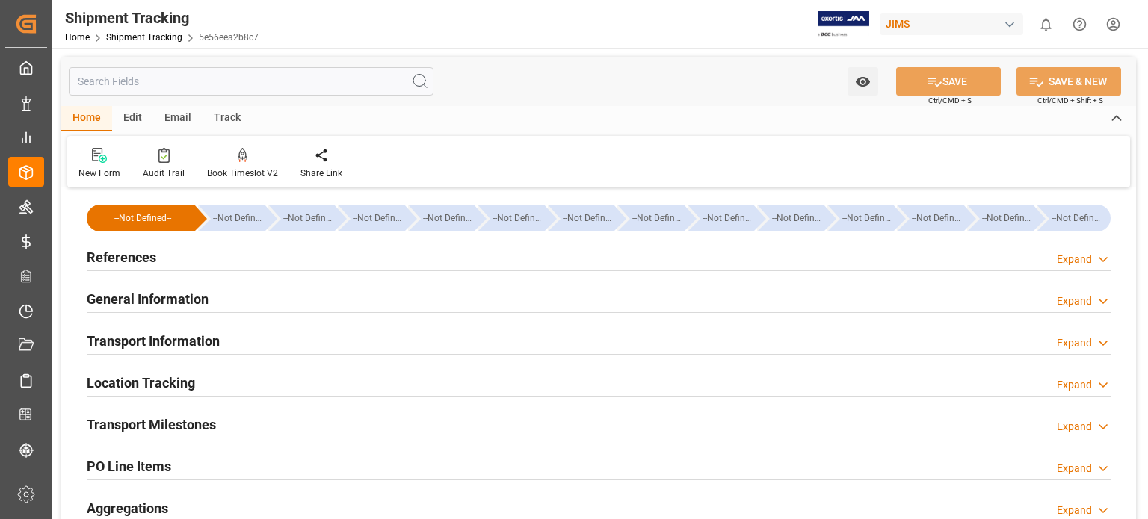
click at [152, 301] on h2 "General Information" at bounding box center [148, 299] width 122 height 20
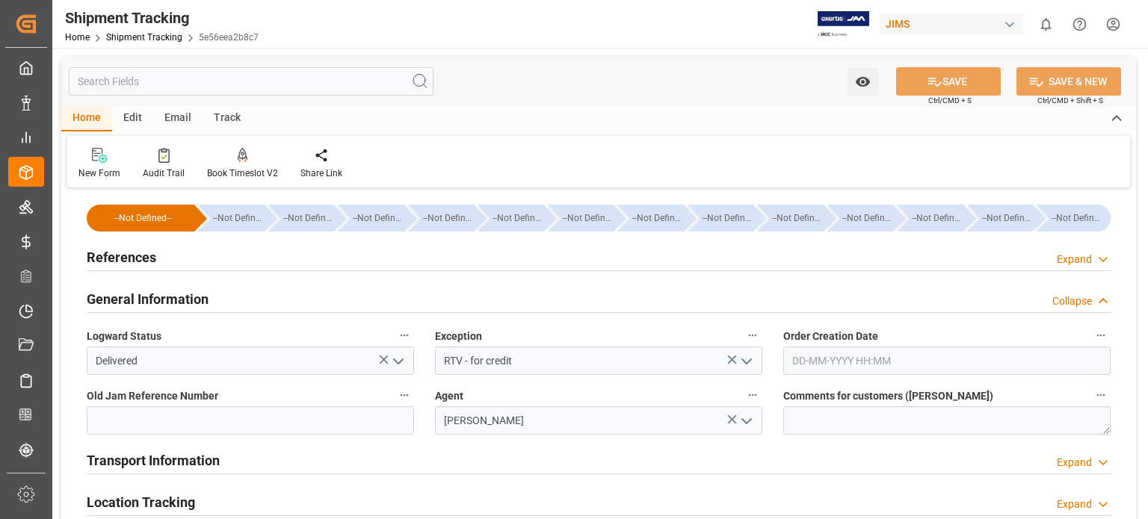
click at [152, 301] on h2 "General Information" at bounding box center [148, 299] width 122 height 20
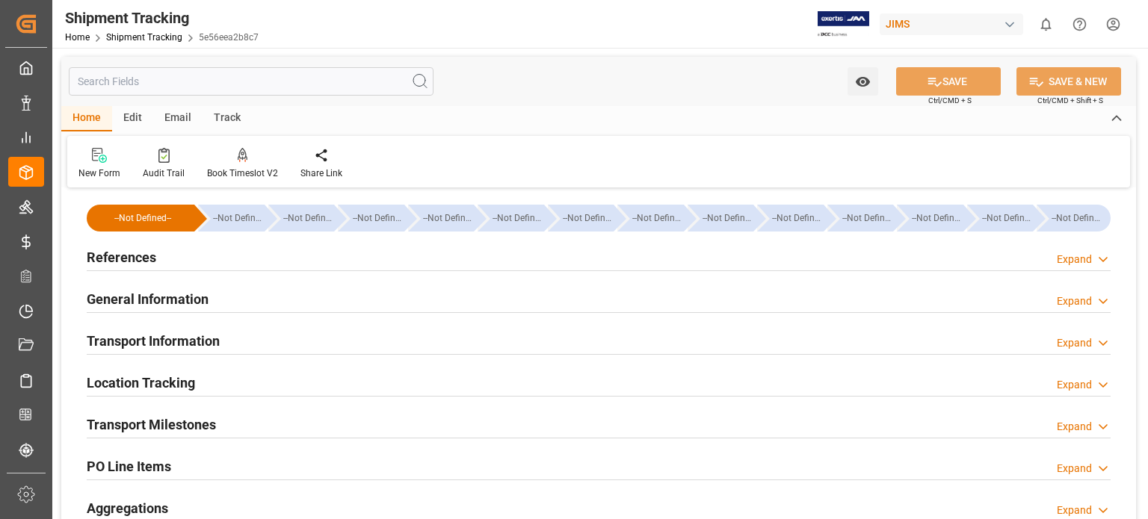
click at [152, 301] on h2 "General Information" at bounding box center [148, 299] width 122 height 20
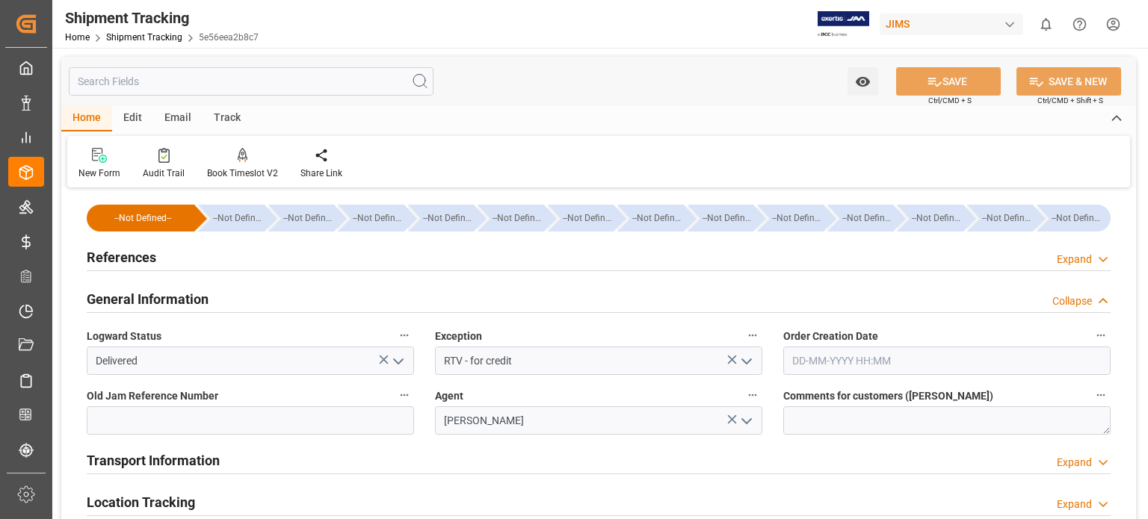
click at [138, 250] on h2 "References" at bounding box center [122, 257] width 70 height 20
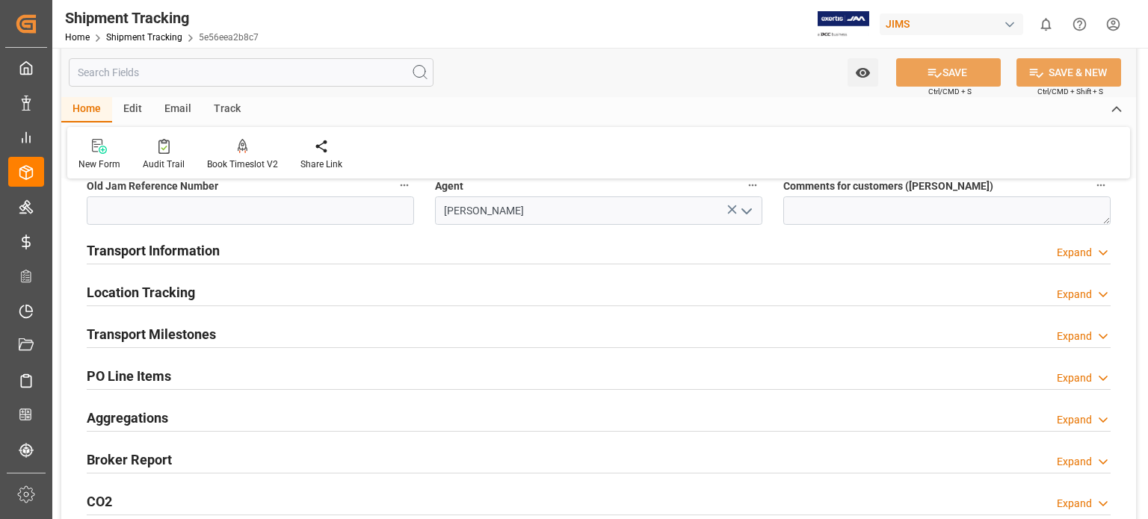
scroll to position [498, 0]
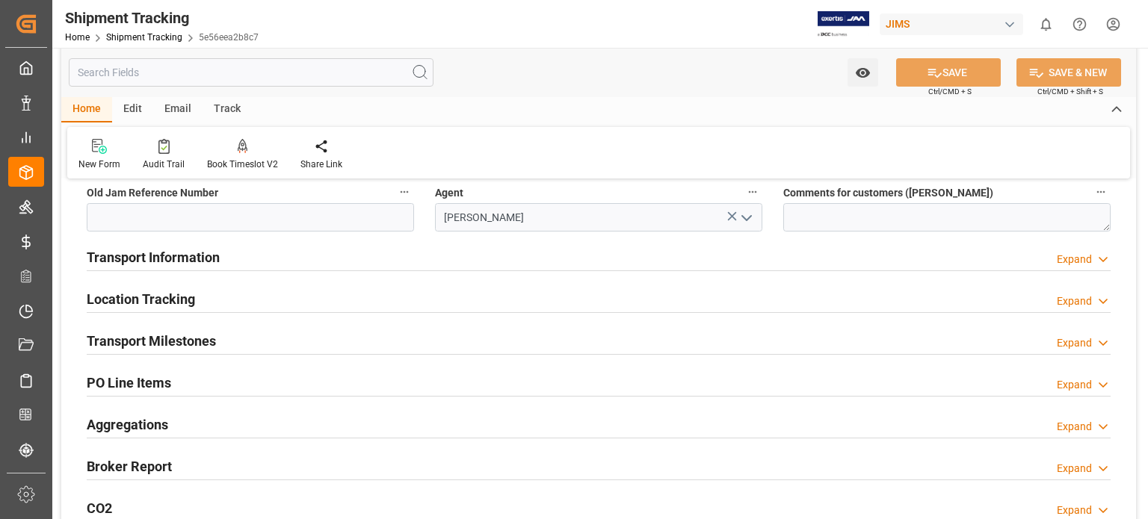
click at [185, 338] on h2 "Transport Milestones" at bounding box center [151, 341] width 129 height 20
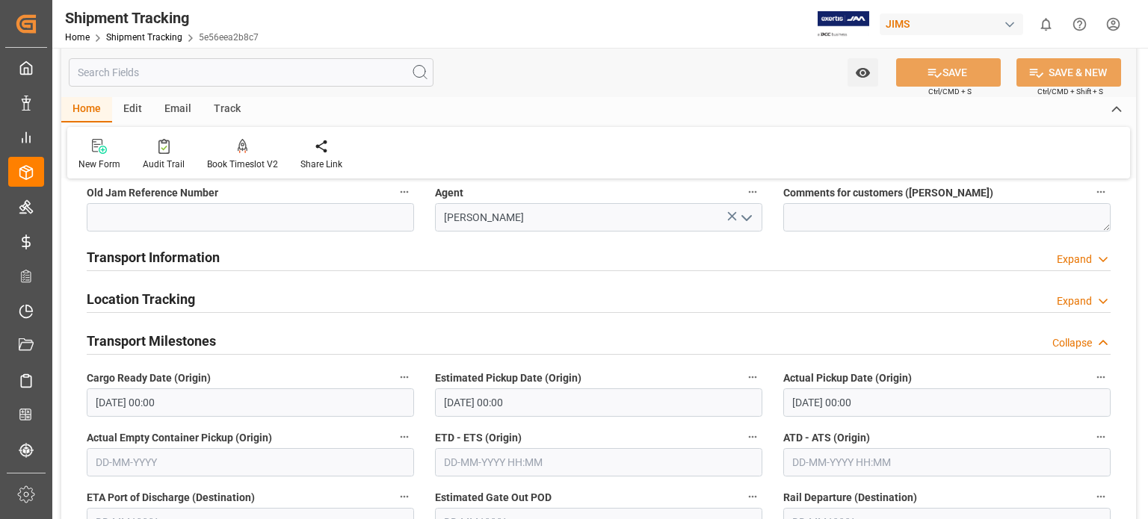
scroll to position [871, 0]
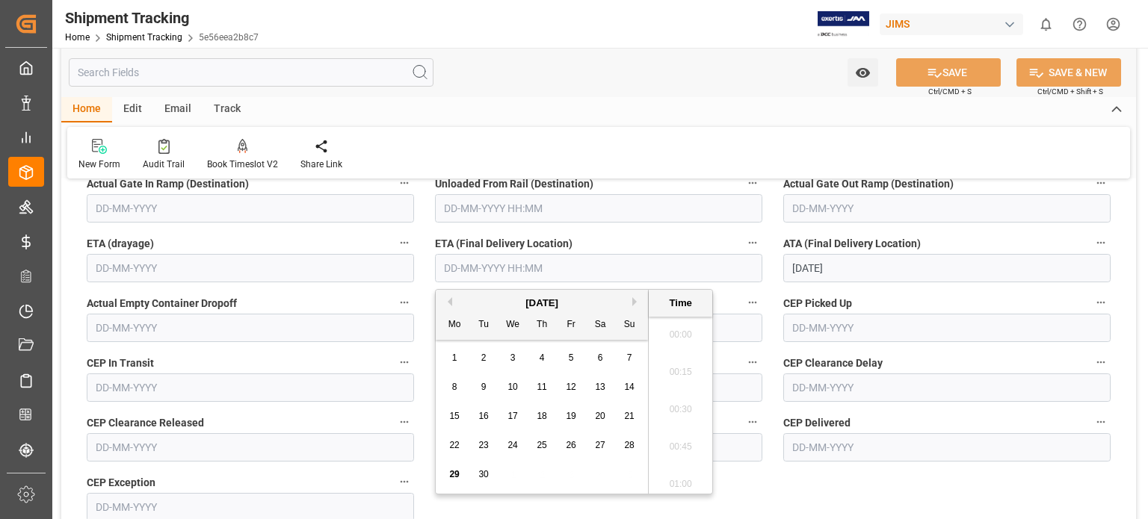
click at [482, 270] on input "text" at bounding box center [598, 268] width 327 height 28
click at [457, 474] on span "29" at bounding box center [454, 474] width 10 height 10
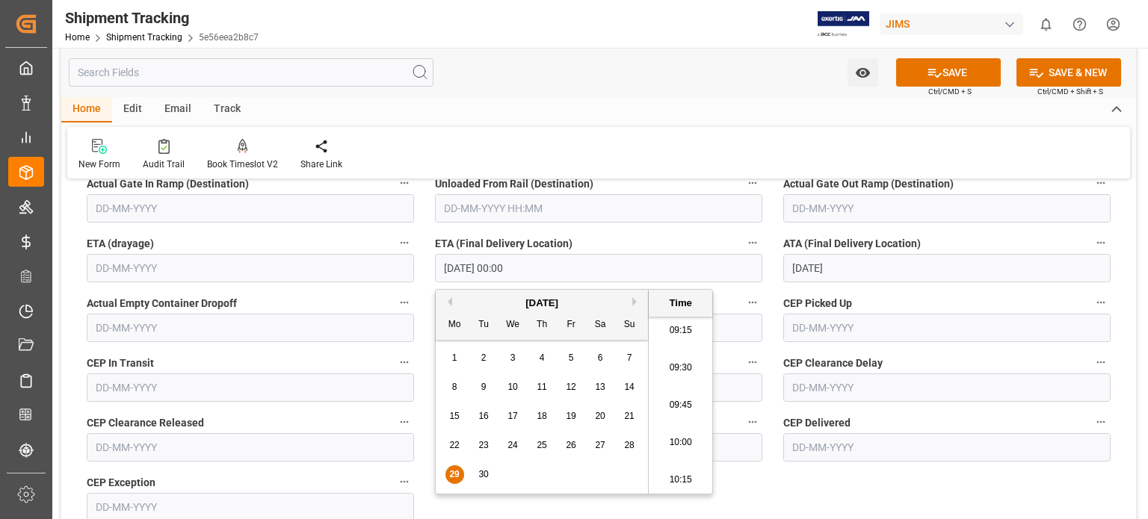
type input "29-09-2025 00:00"
click at [819, 267] on input "29-09-2025" at bounding box center [946, 268] width 327 height 28
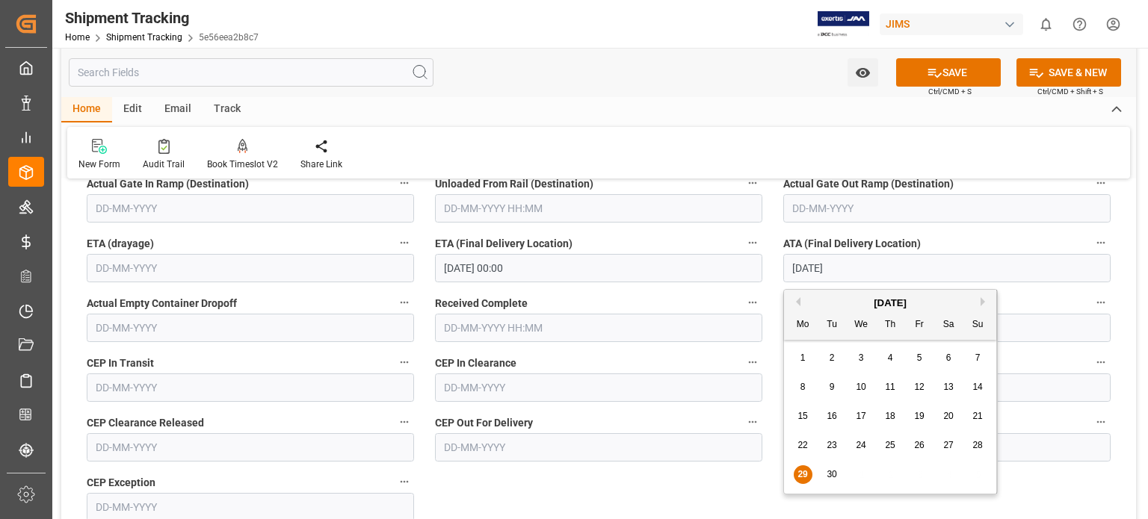
drag, startPoint x: 852, startPoint y: 271, endPoint x: 567, endPoint y: 253, distance: 285.3
click at [574, 257] on div "--Not Defined-- --Not Defined-- --Not Defined-- --Not Defined-- --Not Defined--…" at bounding box center [598, 36] width 1075 height 1430
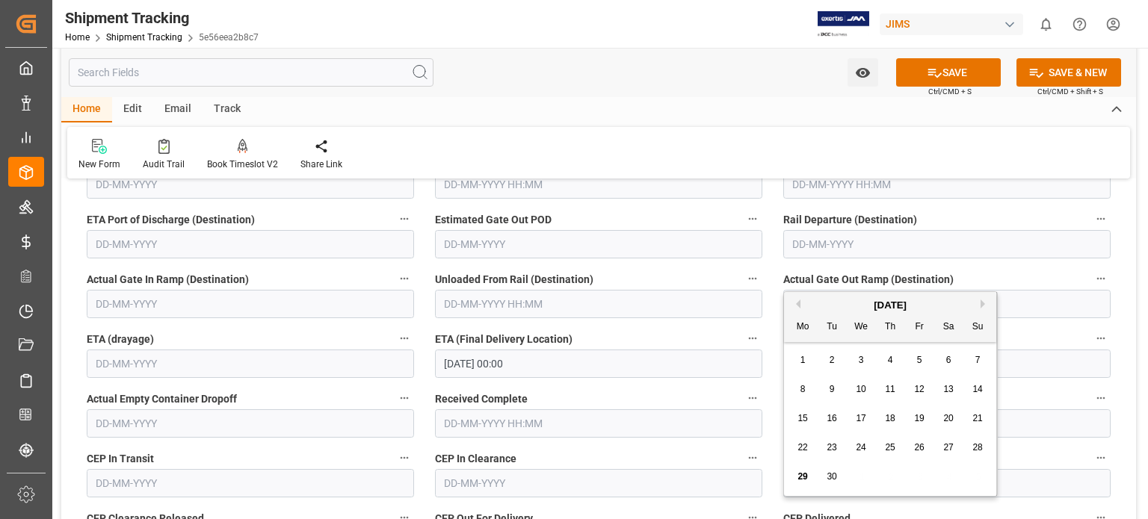
scroll to position [747, 0]
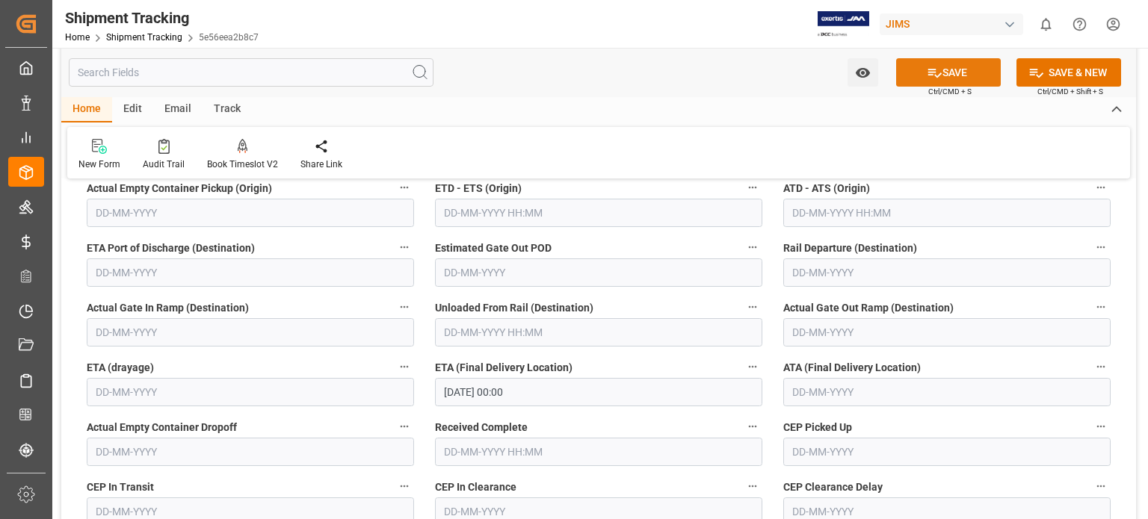
click at [951, 74] on button "SAVE" at bounding box center [948, 72] width 105 height 28
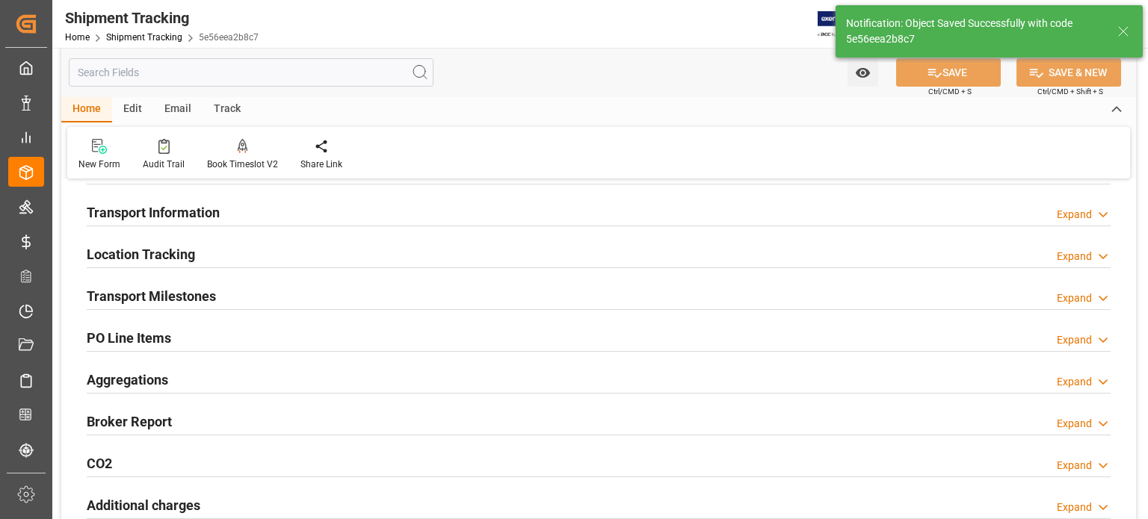
scroll to position [0, 0]
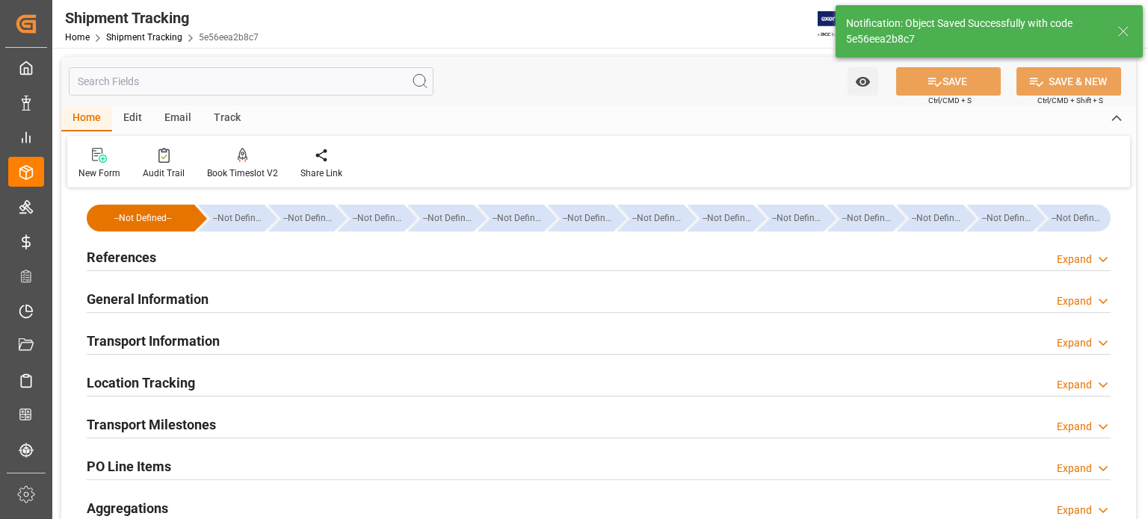
click at [179, 299] on h2 "General Information" at bounding box center [148, 299] width 122 height 20
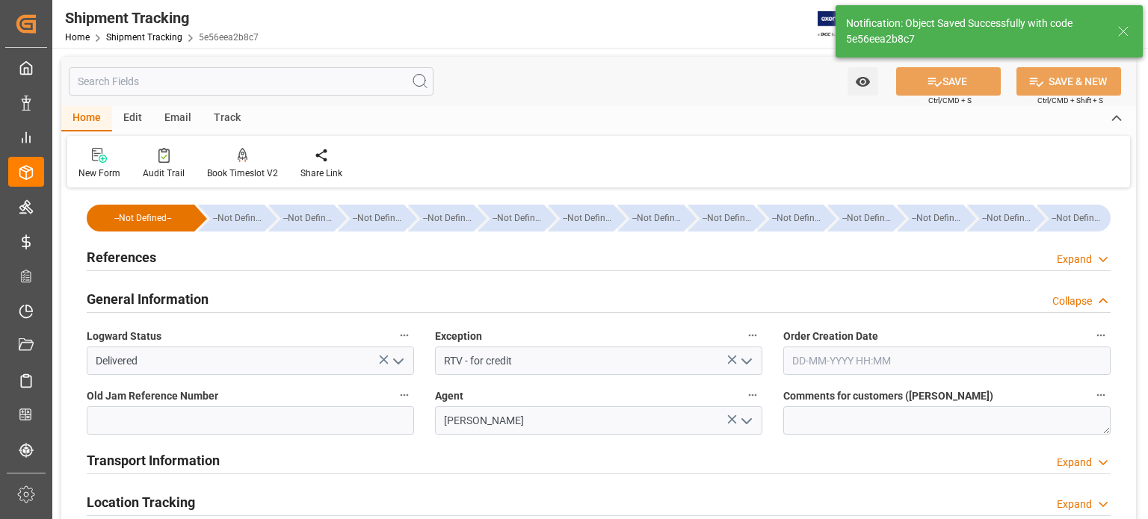
click at [398, 362] on polyline "open menu" at bounding box center [398, 361] width 9 height 4
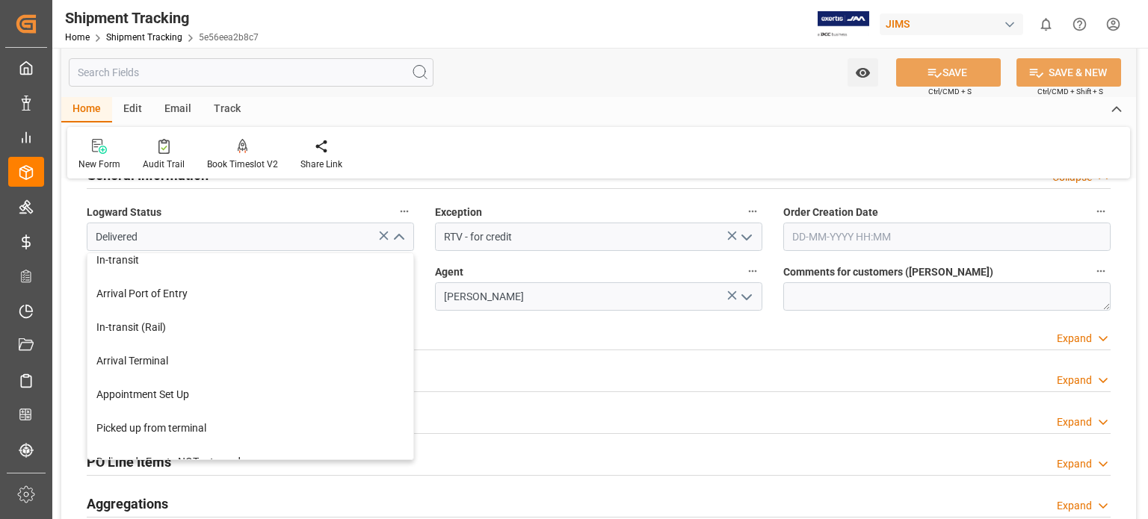
scroll to position [81, 0]
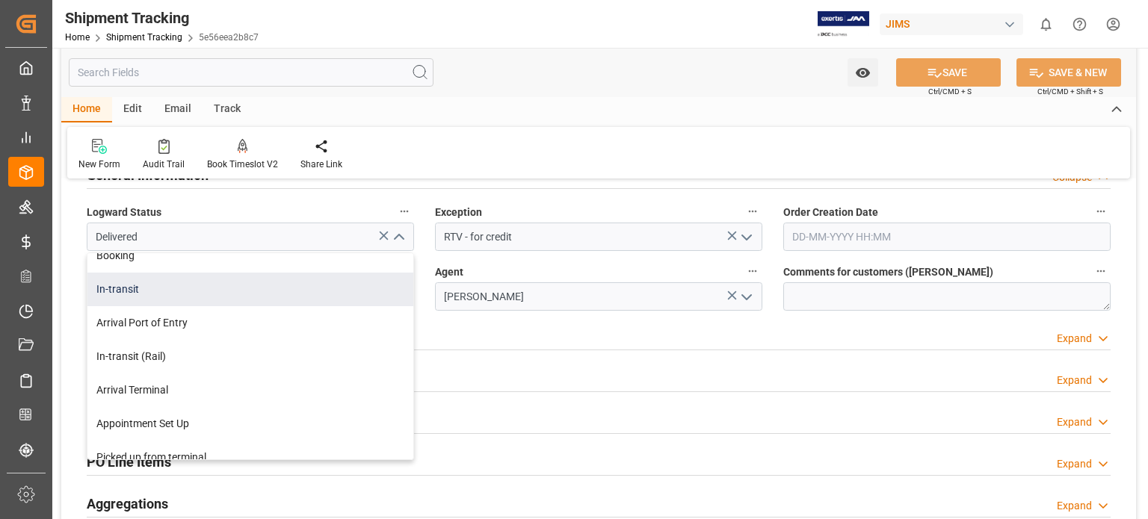
click at [150, 285] on div "In-transit" at bounding box center [250, 290] width 326 height 34
type input "In-transit"
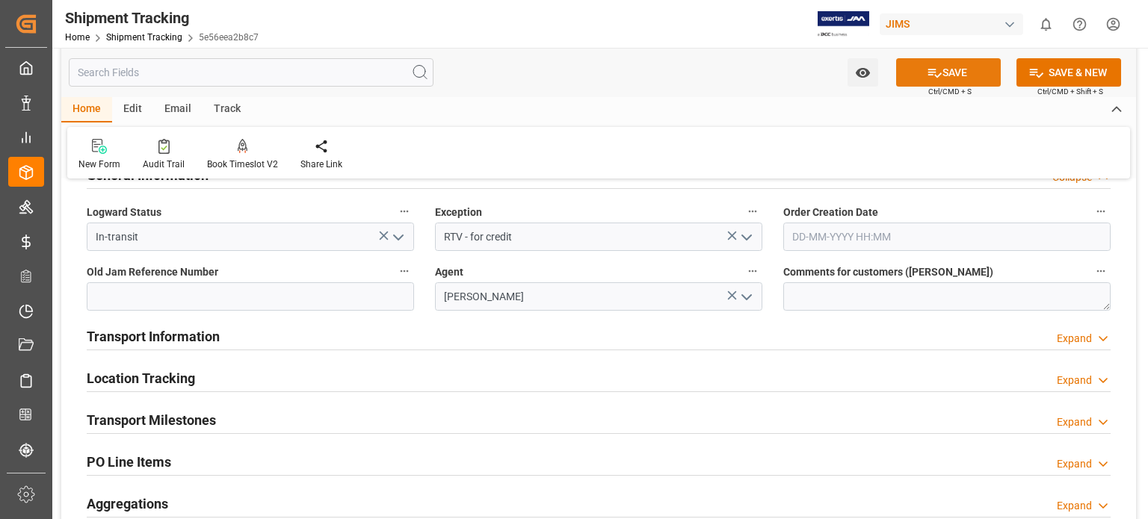
click at [938, 75] on icon at bounding box center [935, 73] width 16 height 16
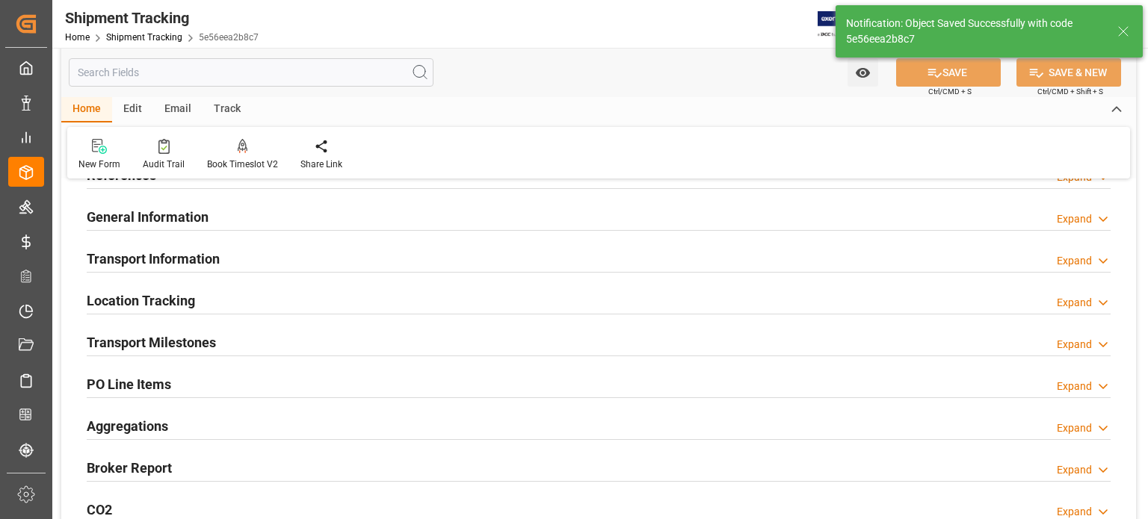
scroll to position [0, 0]
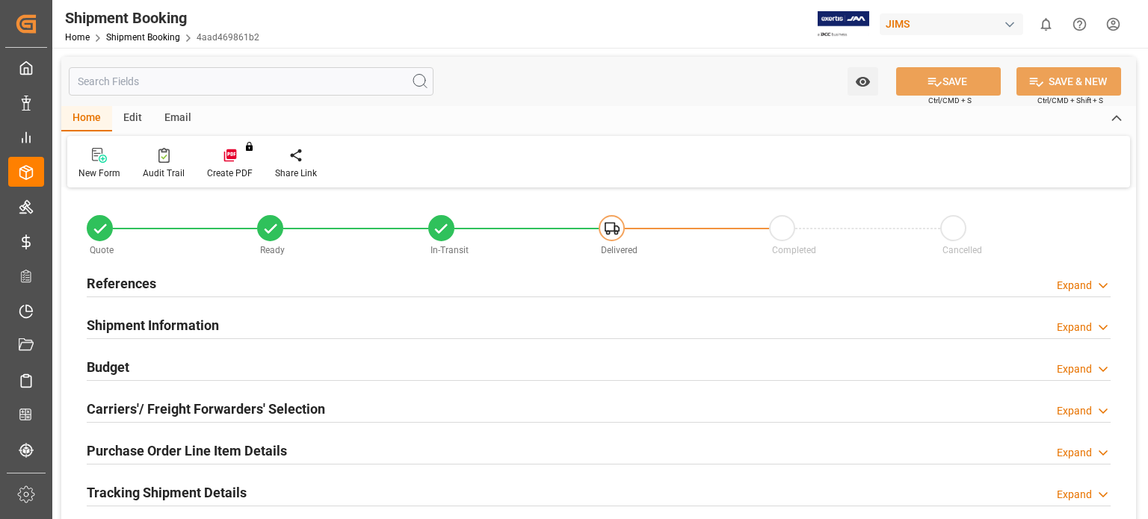
type input "1"
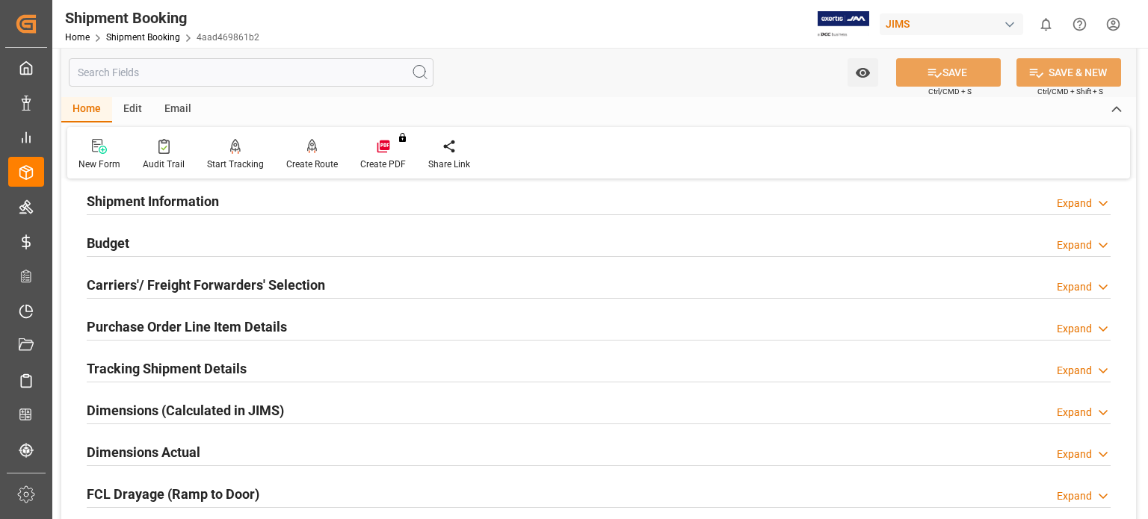
click at [152, 325] on h2 "Purchase Order Line Item Details" at bounding box center [187, 327] width 200 height 20
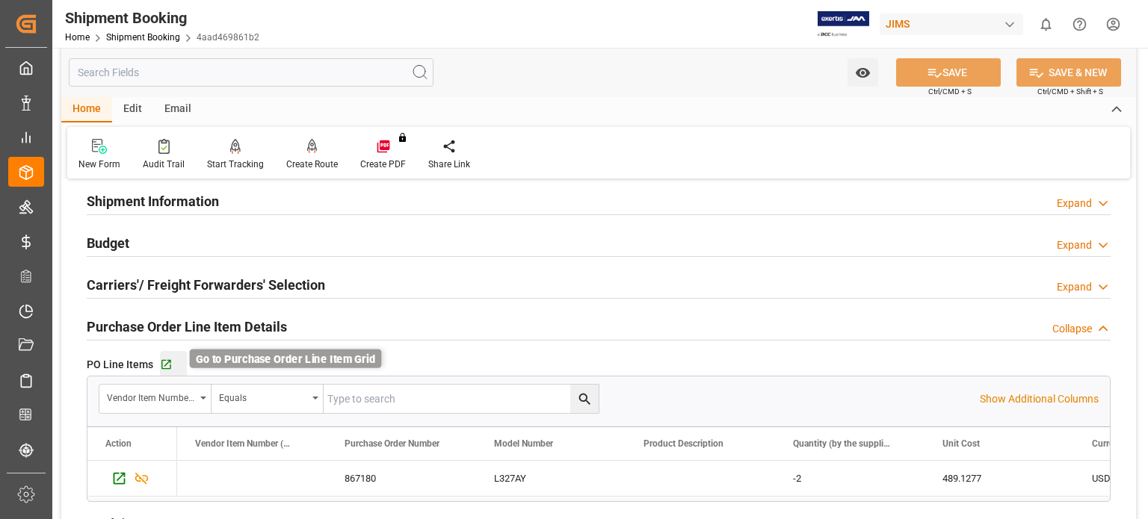
click at [168, 364] on icon "button" at bounding box center [166, 365] width 13 height 13
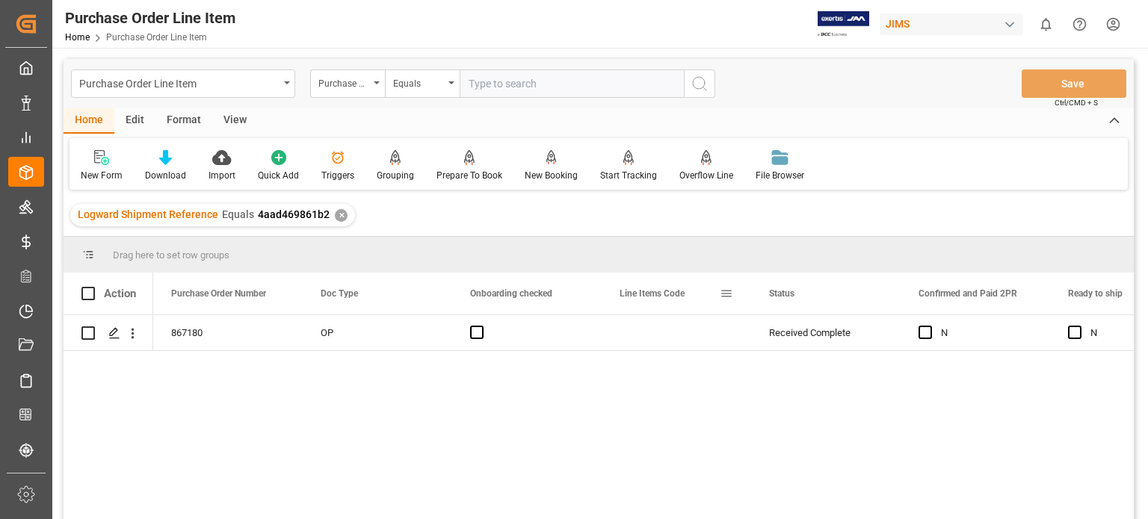
click at [723, 296] on span at bounding box center [726, 293] width 13 height 13
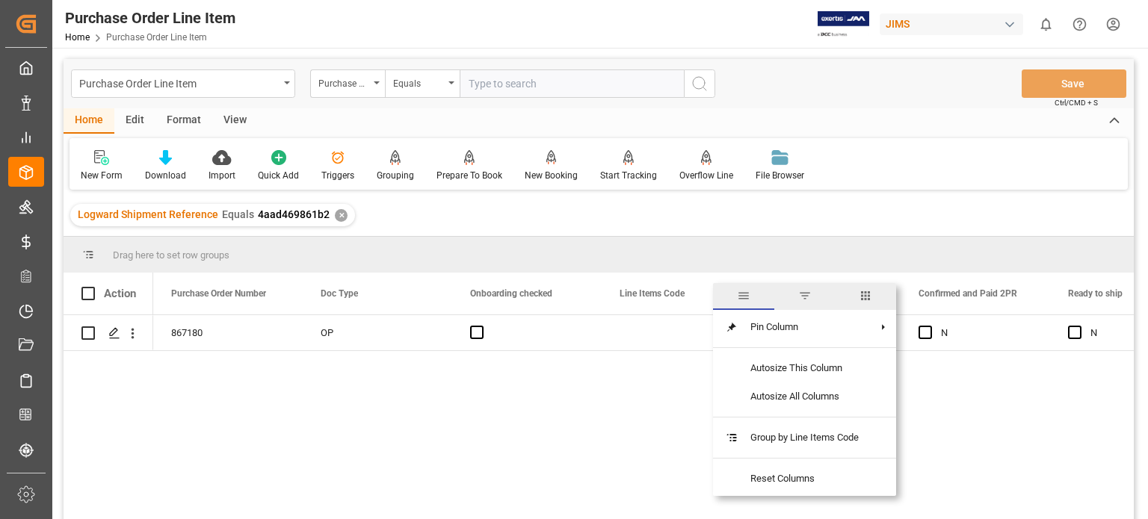
click at [866, 299] on span "columns" at bounding box center [865, 295] width 13 height 13
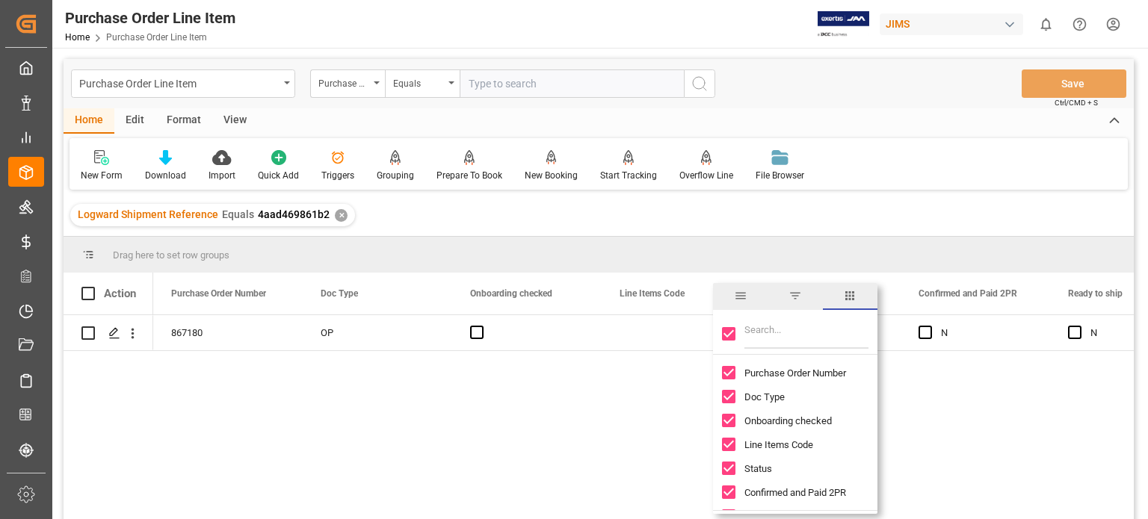
click at [726, 332] on input "Toggle Select All Columns" at bounding box center [728, 333] width 13 height 13
checkbox input "false"
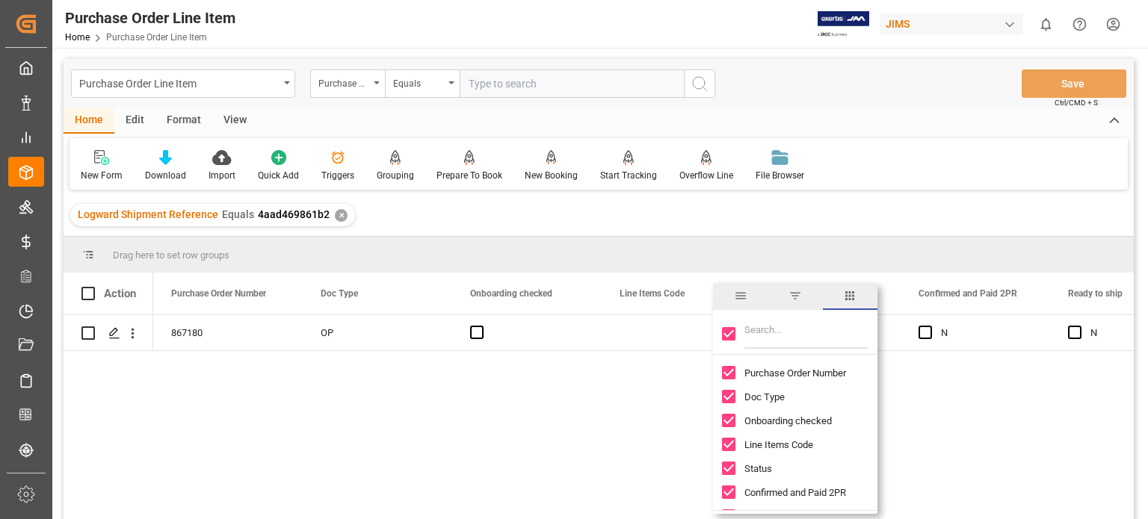
checkbox input "false"
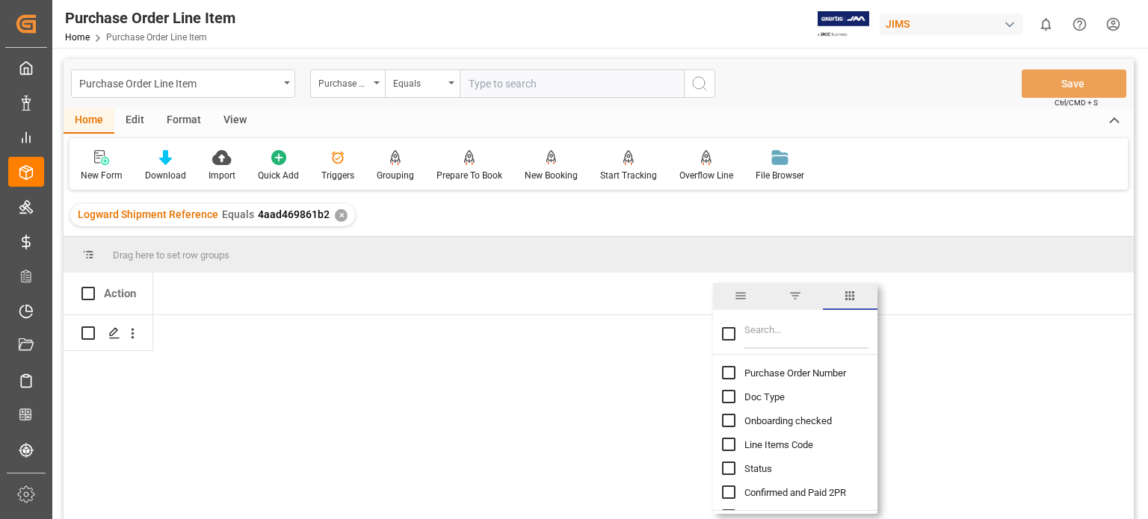
click at [767, 334] on input "Filter Columns Input" at bounding box center [806, 334] width 124 height 30
type input "incoterm"
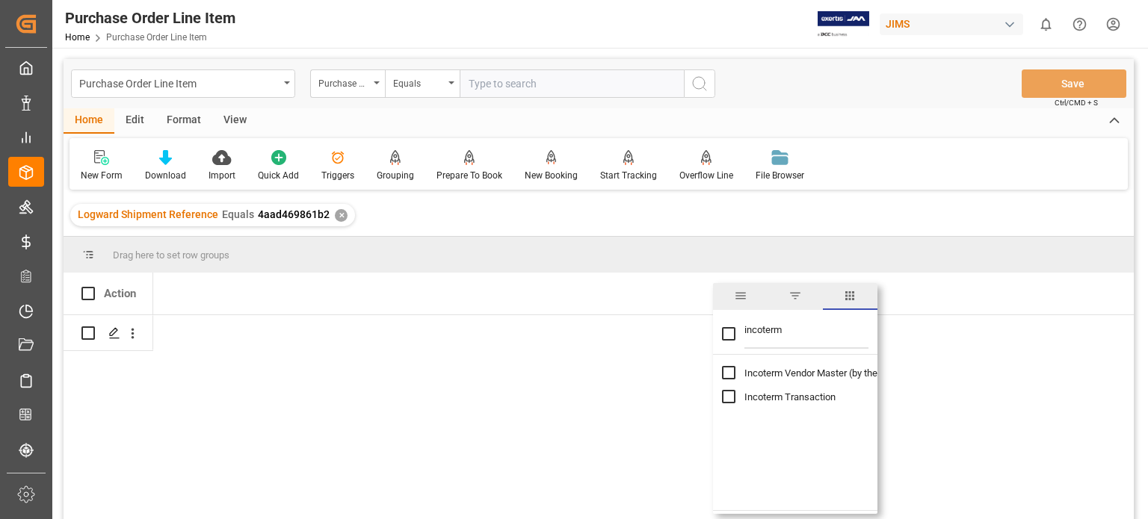
click at [729, 331] on input "Toggle Select All Columns" at bounding box center [728, 333] width 13 height 13
checkbox input "true"
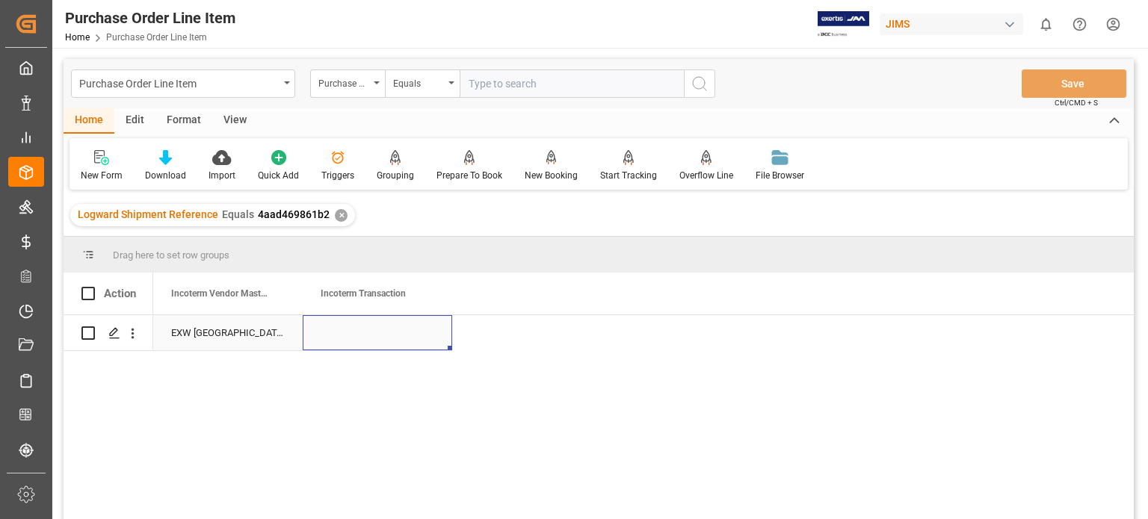
click at [341, 330] on div "Press SPACE to select this row." at bounding box center [377, 332] width 149 height 35
click at [343, 330] on div "Press SPACE to select this row." at bounding box center [377, 332] width 149 height 35
click at [344, 330] on div "Press SPACE to select this row." at bounding box center [377, 332] width 149 height 35
click at [372, 337] on input "Press SPACE to select this row." at bounding box center [378, 341] width 126 height 28
click at [380, 348] on input "DAP" at bounding box center [378, 341] width 126 height 28
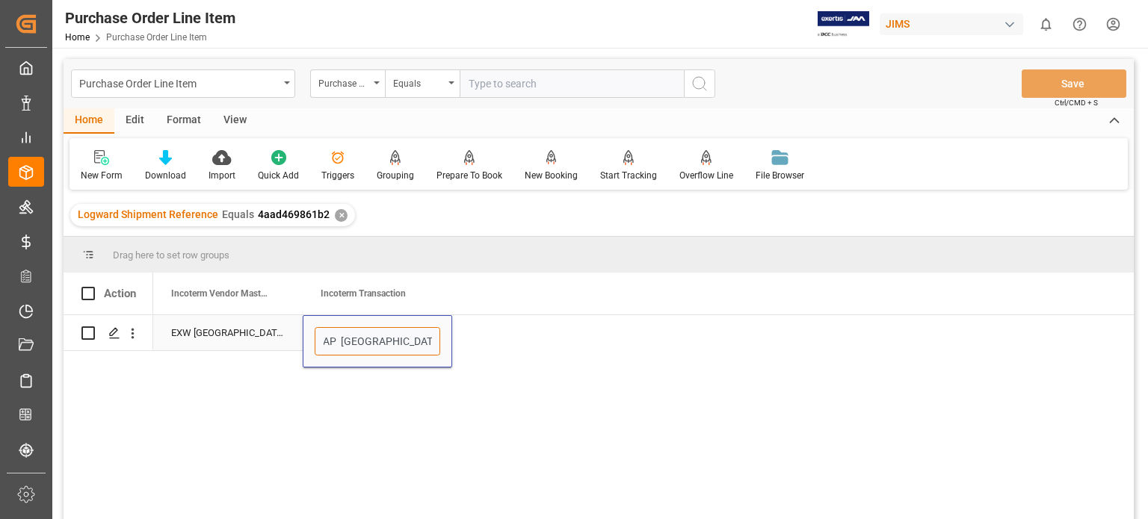
type input "DAP [GEOGRAPHIC_DATA] [GEOGRAPHIC_DATA] [GEOGRAPHIC_DATA]"
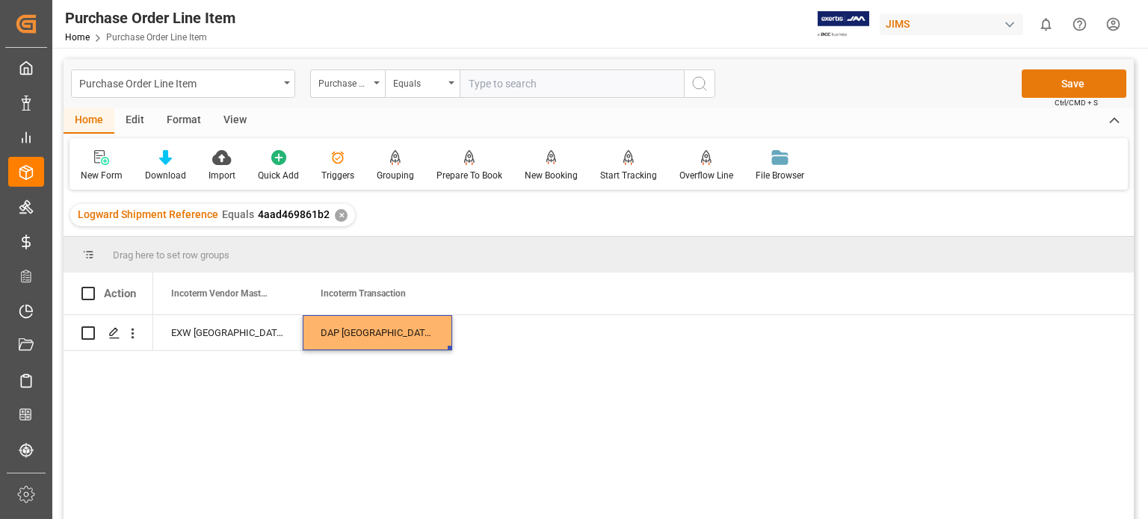
click at [1056, 86] on button "Save" at bounding box center [1074, 84] width 105 height 28
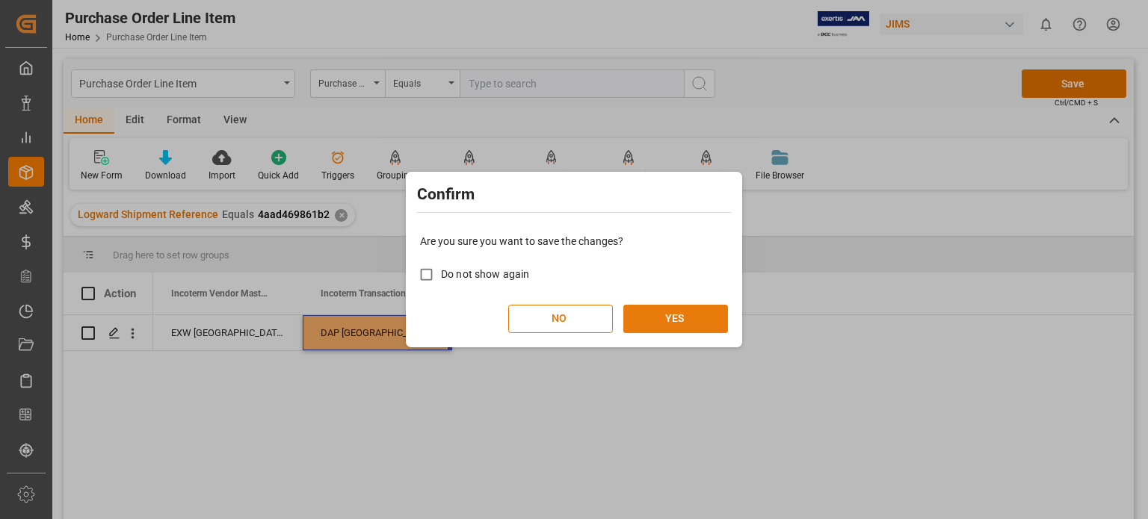
click at [683, 317] on button "YES" at bounding box center [675, 319] width 105 height 28
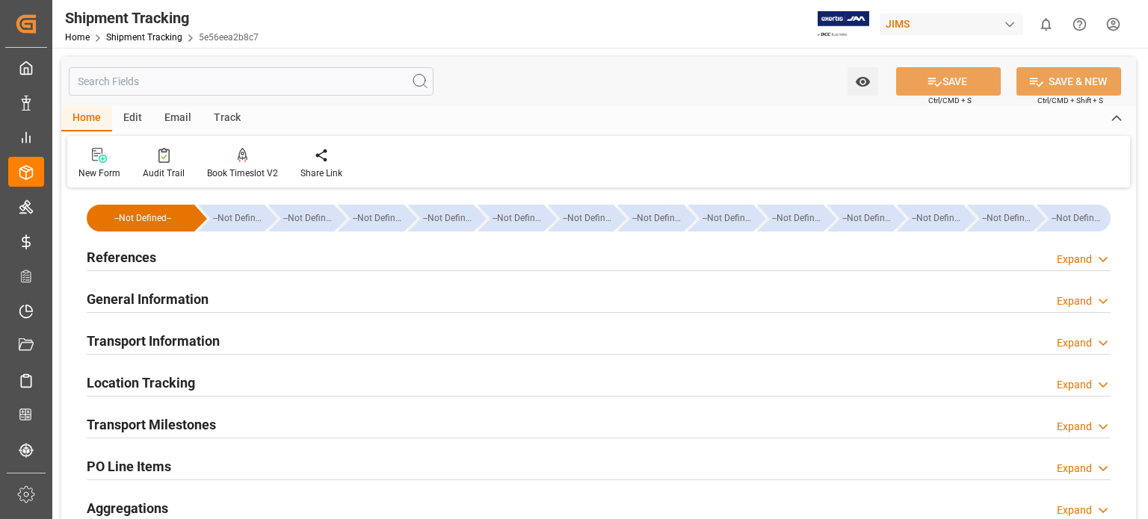
click at [206, 345] on h2 "Transport Information" at bounding box center [153, 341] width 133 height 20
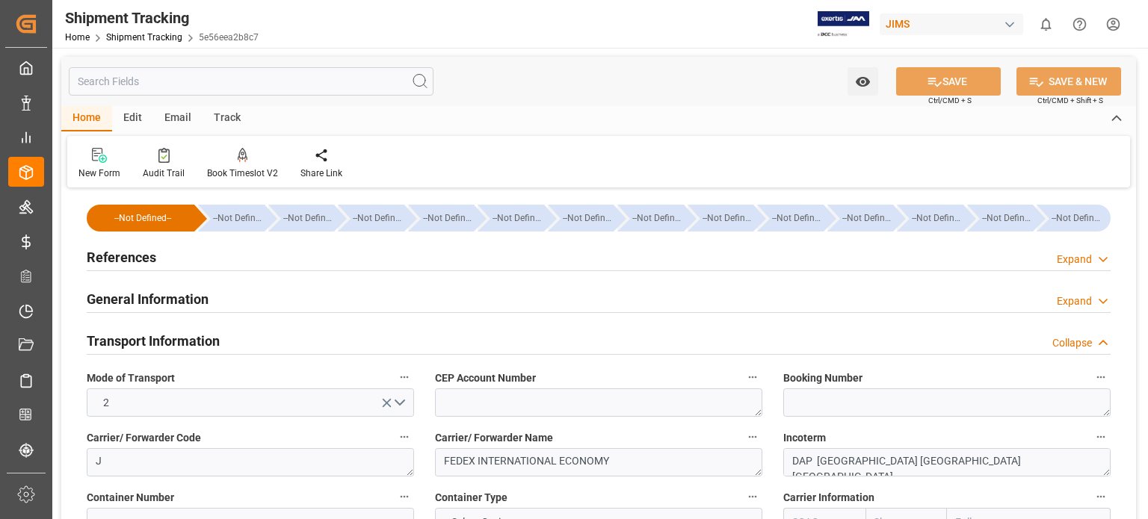
click at [206, 345] on h2 "Transport Information" at bounding box center [153, 341] width 133 height 20
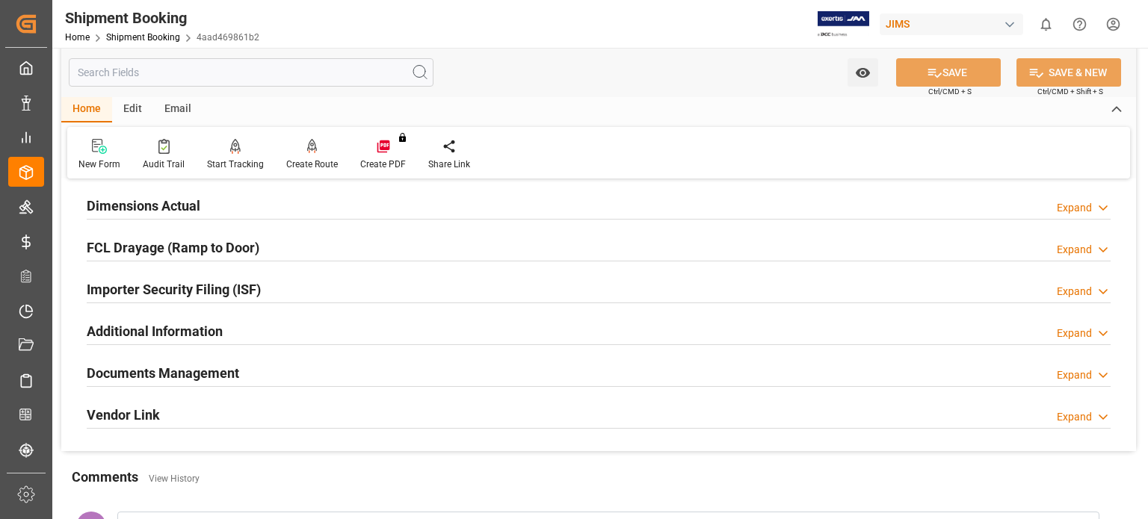
scroll to position [374, 0]
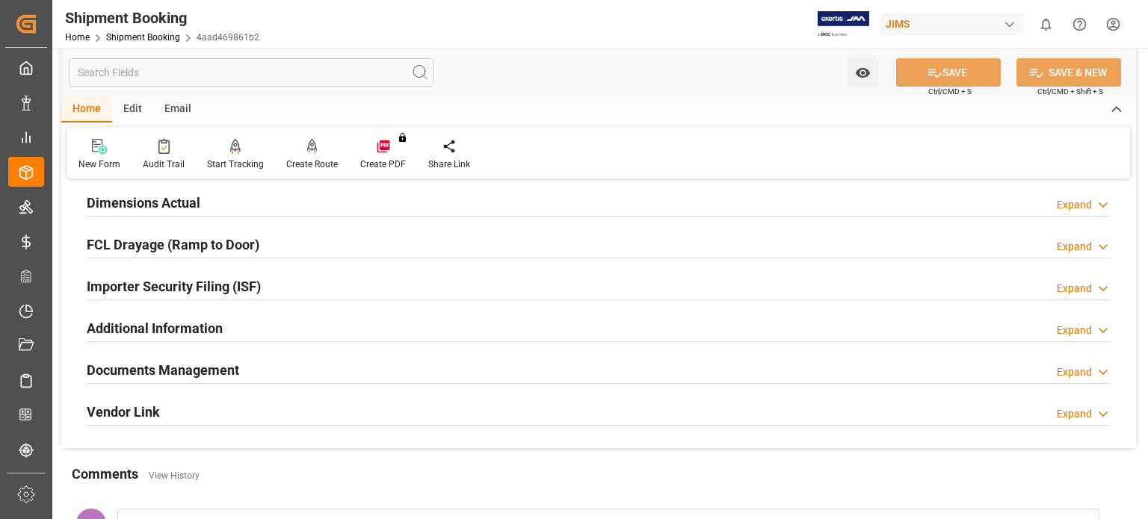
click at [224, 373] on h2 "Documents Management" at bounding box center [163, 370] width 152 height 20
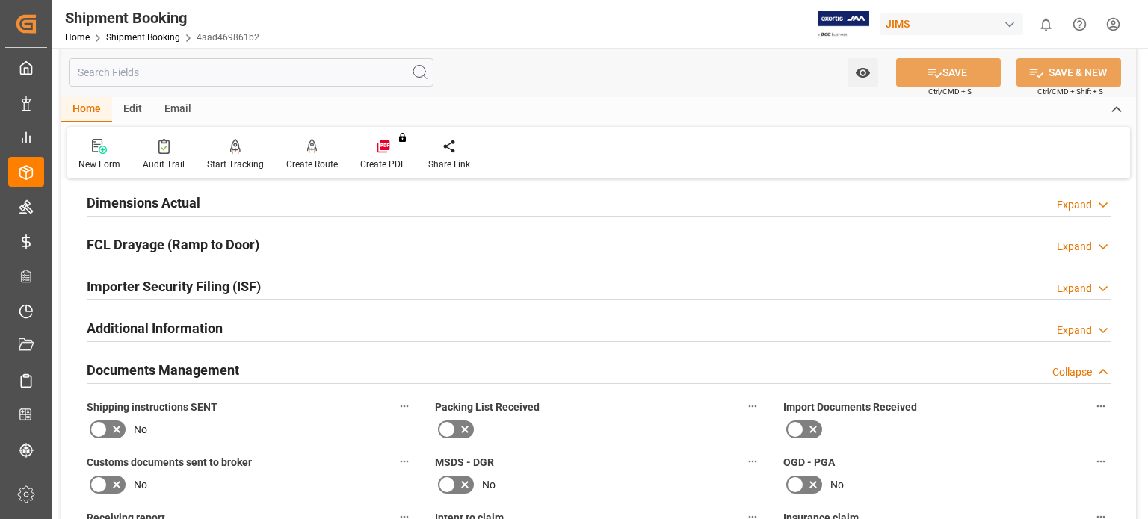
scroll to position [623, 0]
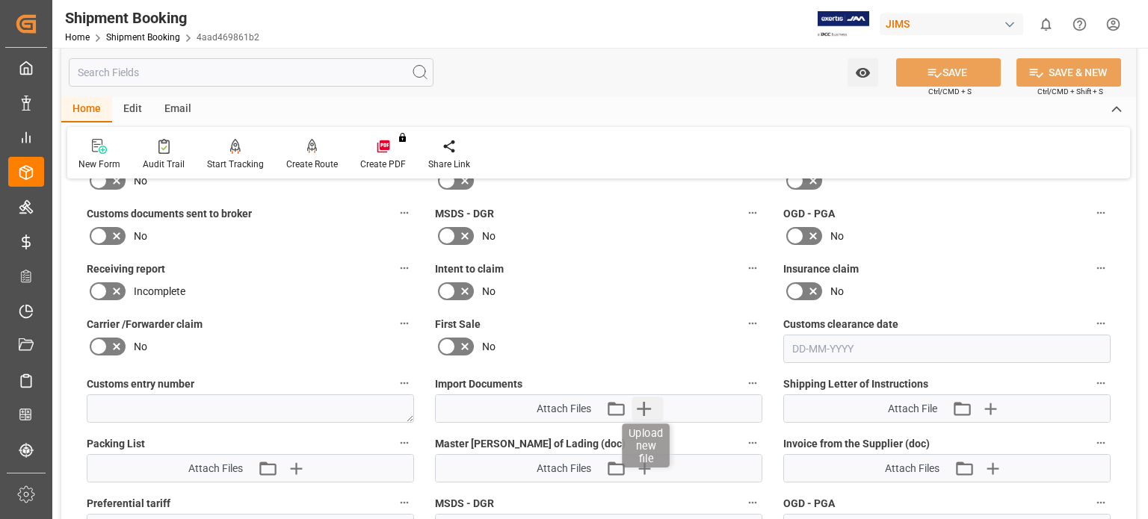
click at [649, 400] on icon "button" at bounding box center [644, 409] width 24 height 24
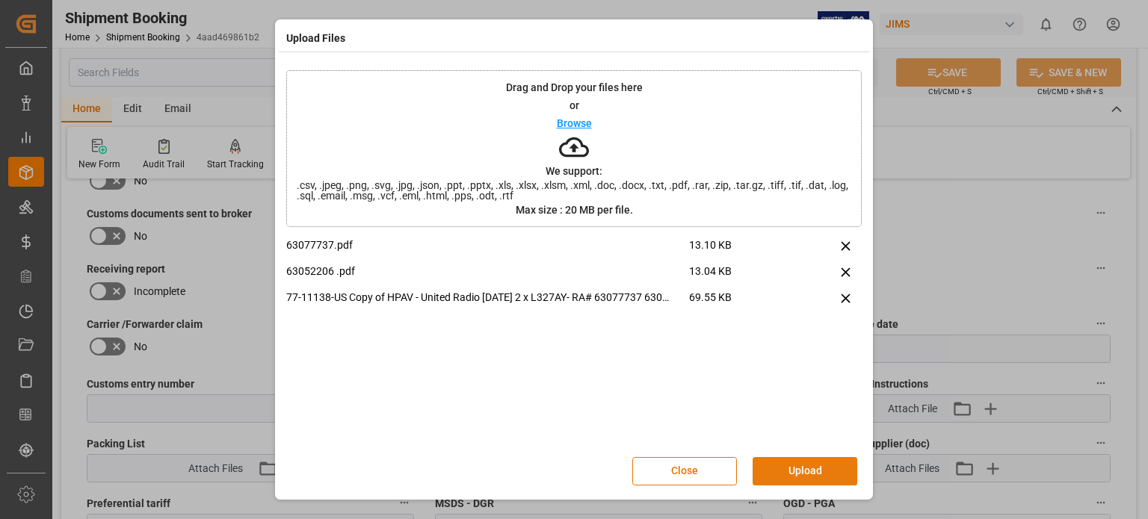
click at [803, 475] on button "Upload" at bounding box center [805, 471] width 105 height 28
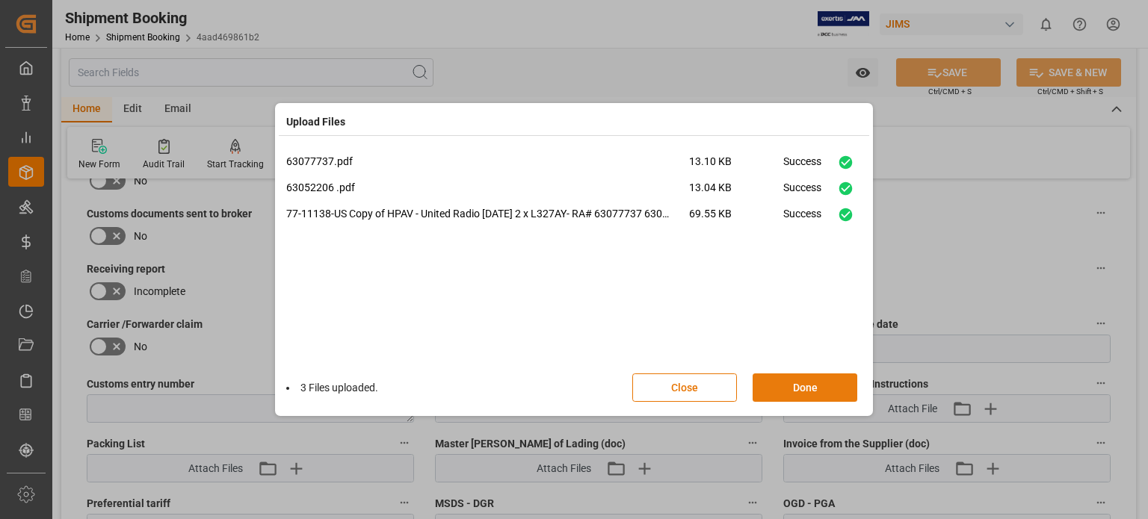
click at [791, 377] on button "Done" at bounding box center [805, 388] width 105 height 28
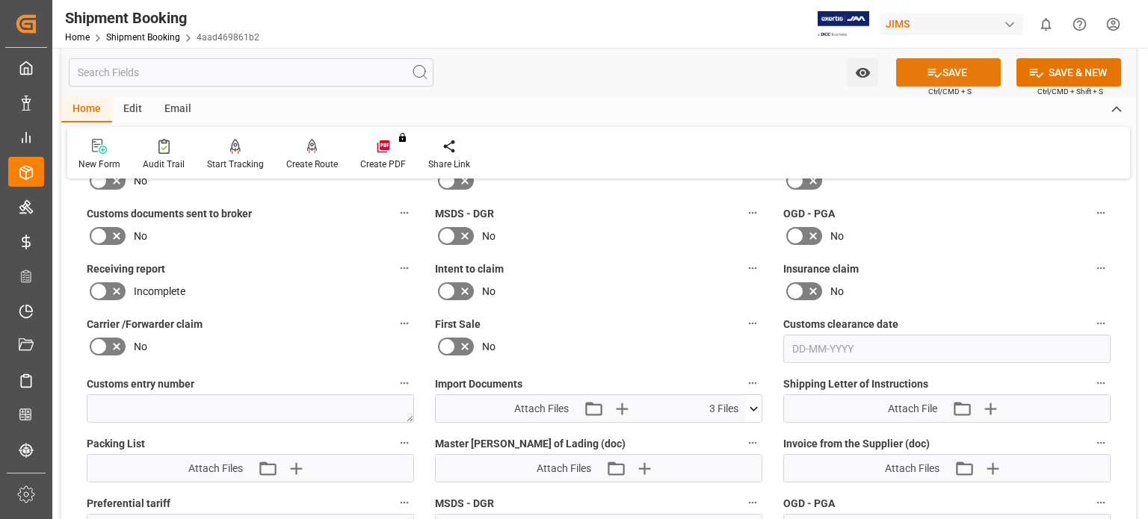
click at [951, 75] on button "SAVE" at bounding box center [948, 72] width 105 height 28
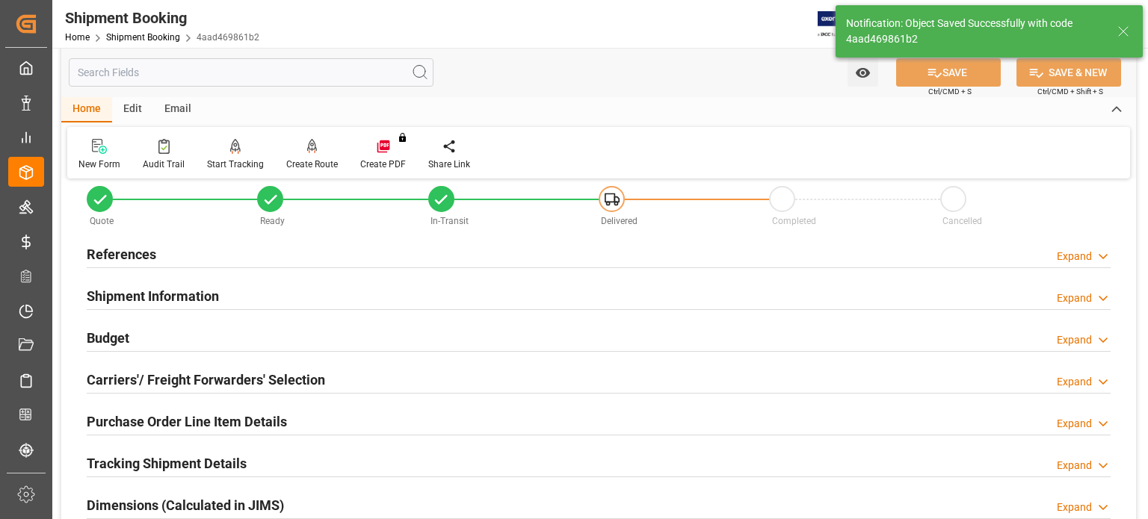
scroll to position [0, 0]
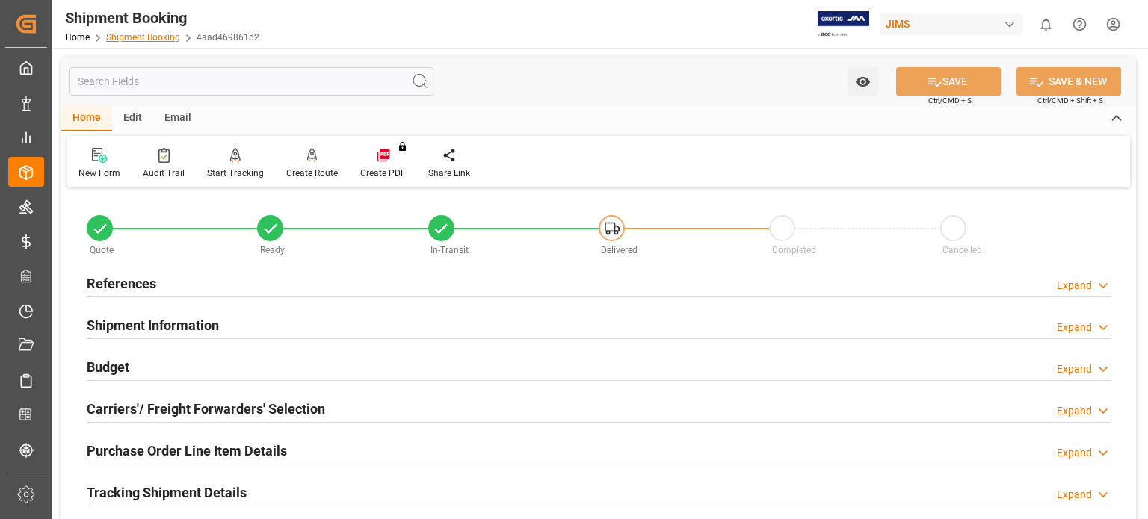
click at [143, 36] on link "Shipment Booking" at bounding box center [143, 37] width 74 height 10
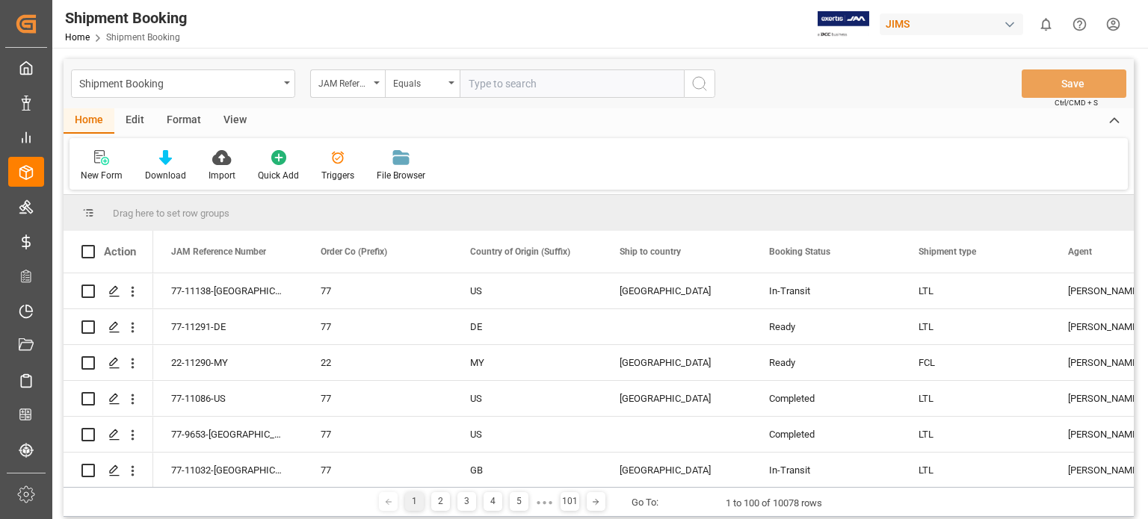
click at [531, 90] on input "text" at bounding box center [572, 84] width 224 height 28
type input "77-10999-US"
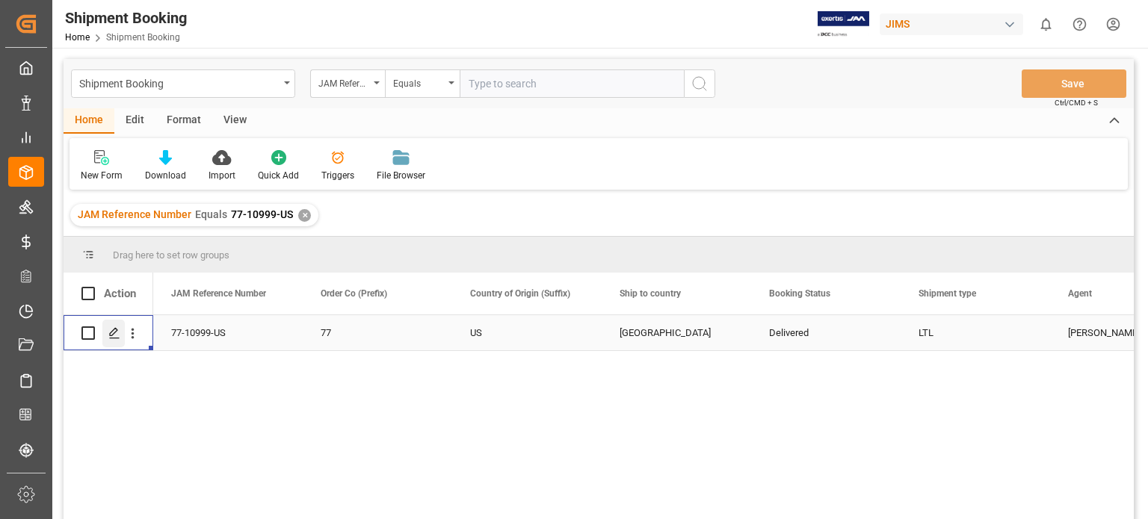
click at [111, 334] on icon "Press SPACE to select this row." at bounding box center [114, 333] width 12 height 12
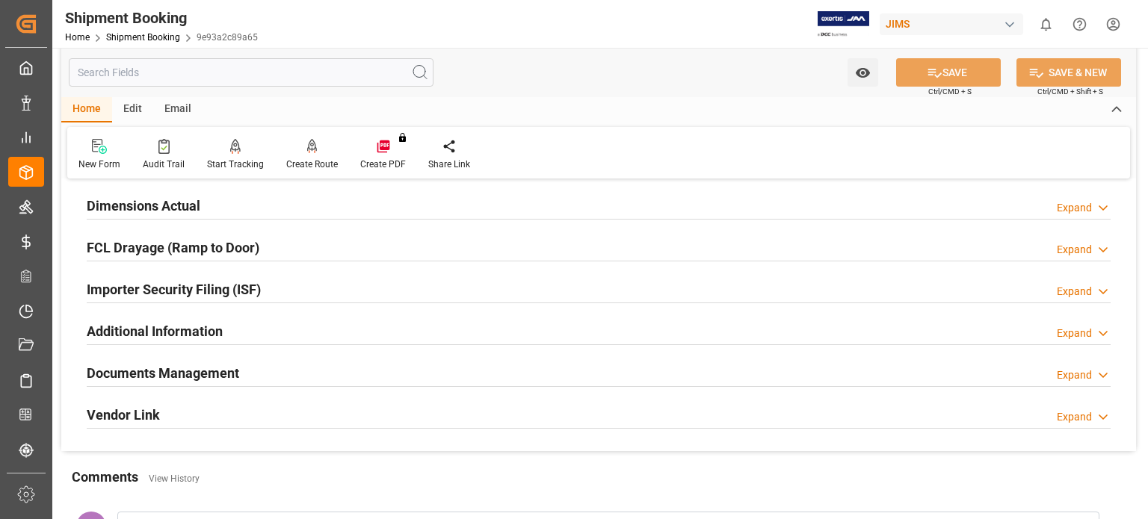
scroll to position [374, 0]
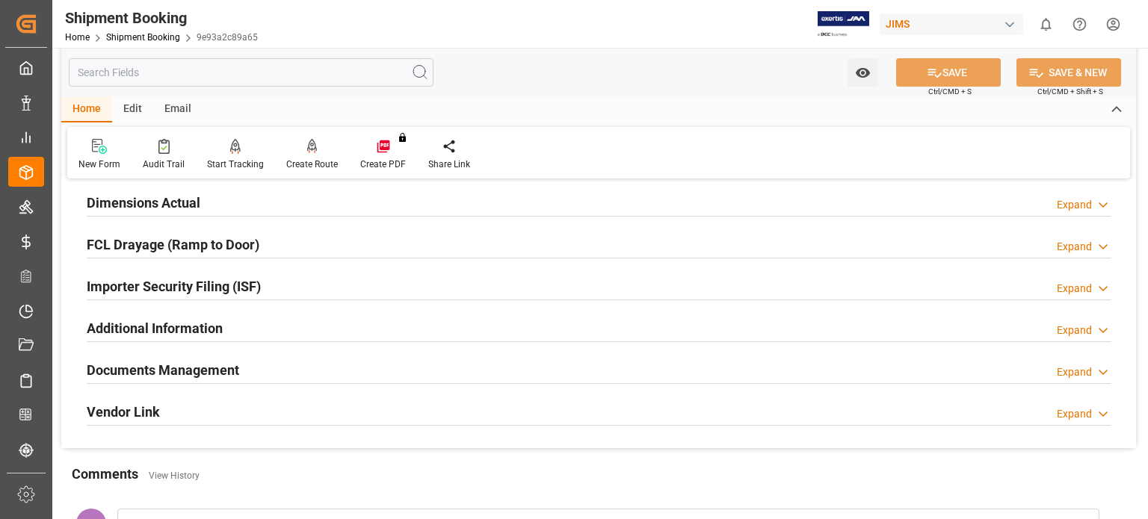
click at [200, 365] on h2 "Documents Management" at bounding box center [163, 370] width 152 height 20
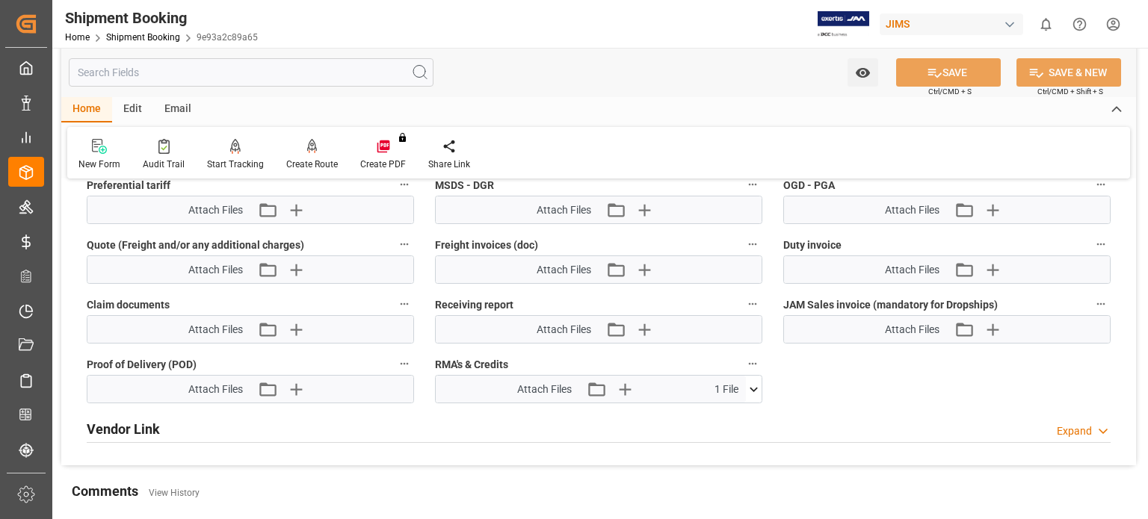
scroll to position [996, 0]
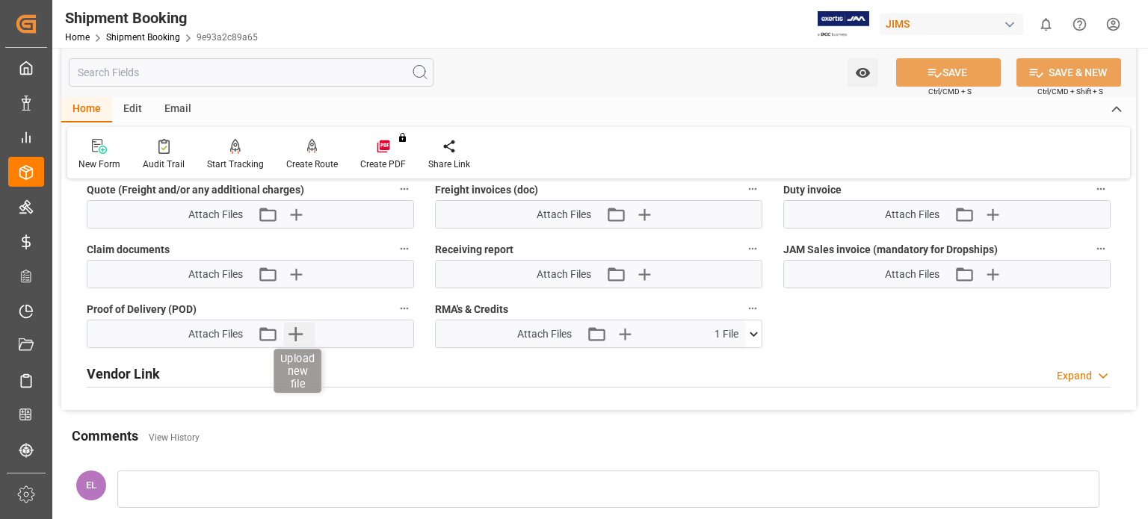
click at [295, 328] on icon "button" at bounding box center [295, 334] width 14 height 14
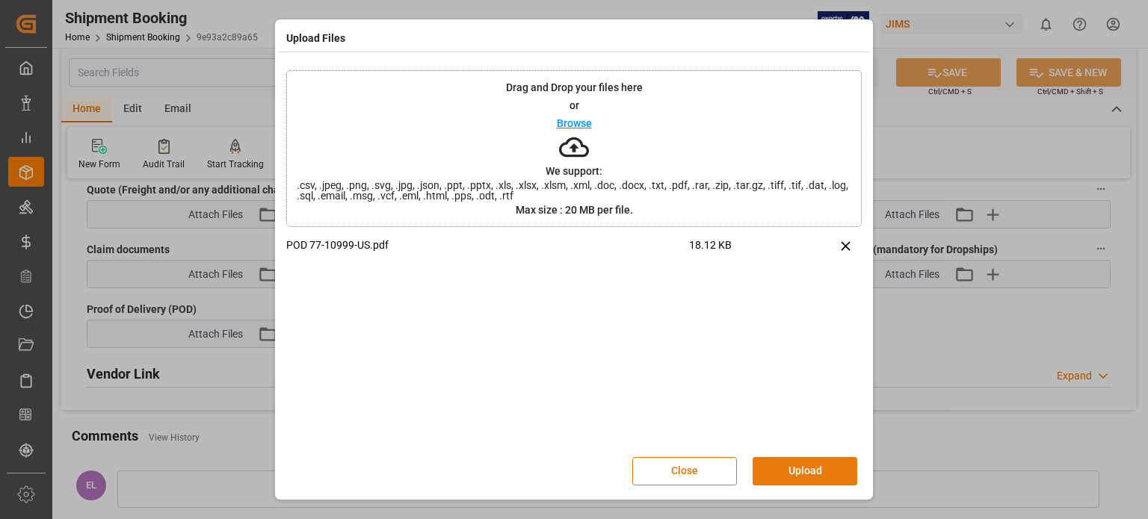
click at [794, 475] on button "Upload" at bounding box center [805, 471] width 105 height 28
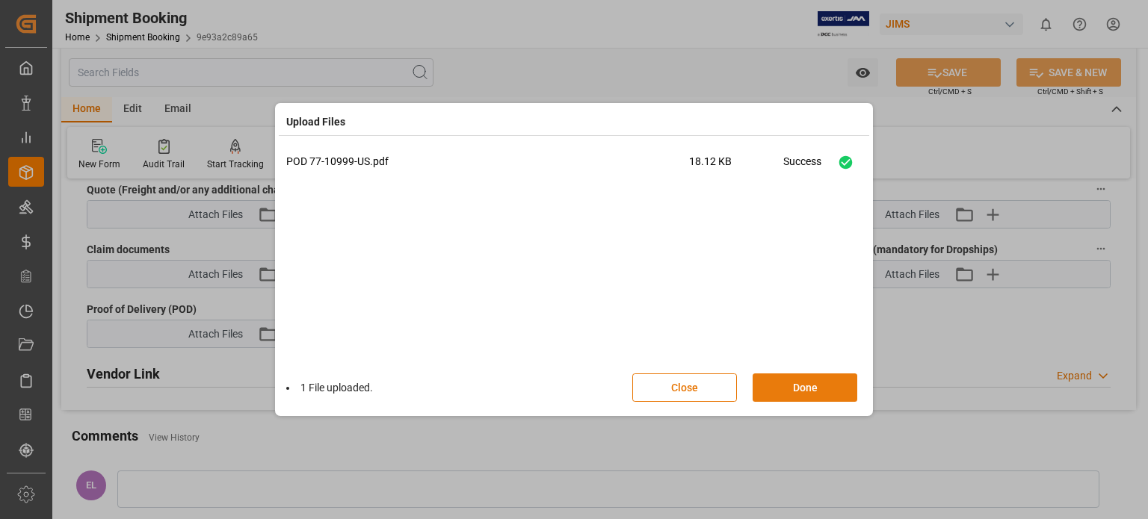
click at [808, 398] on button "Done" at bounding box center [805, 388] width 105 height 28
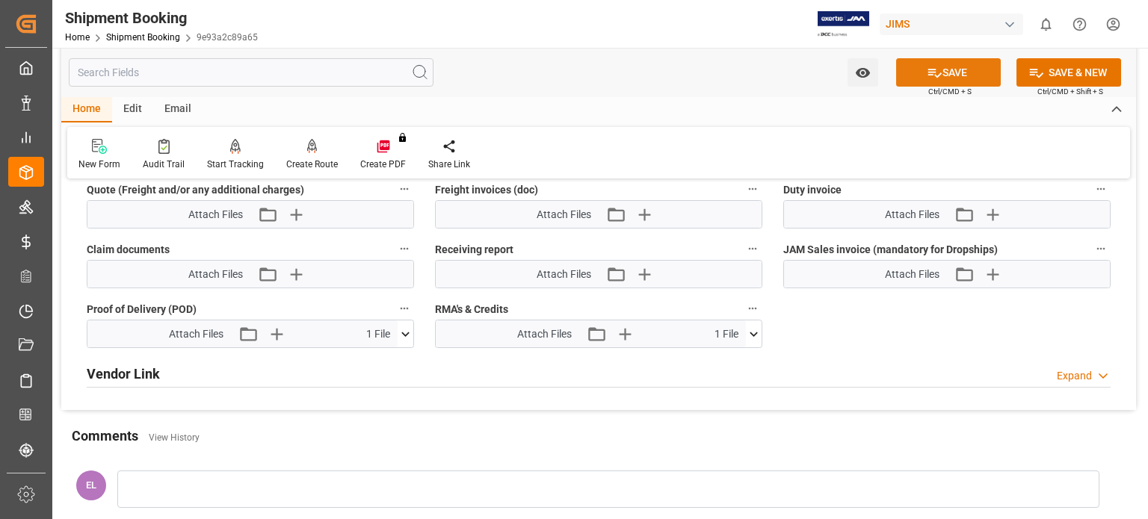
click at [946, 71] on button "SAVE" at bounding box center [948, 72] width 105 height 28
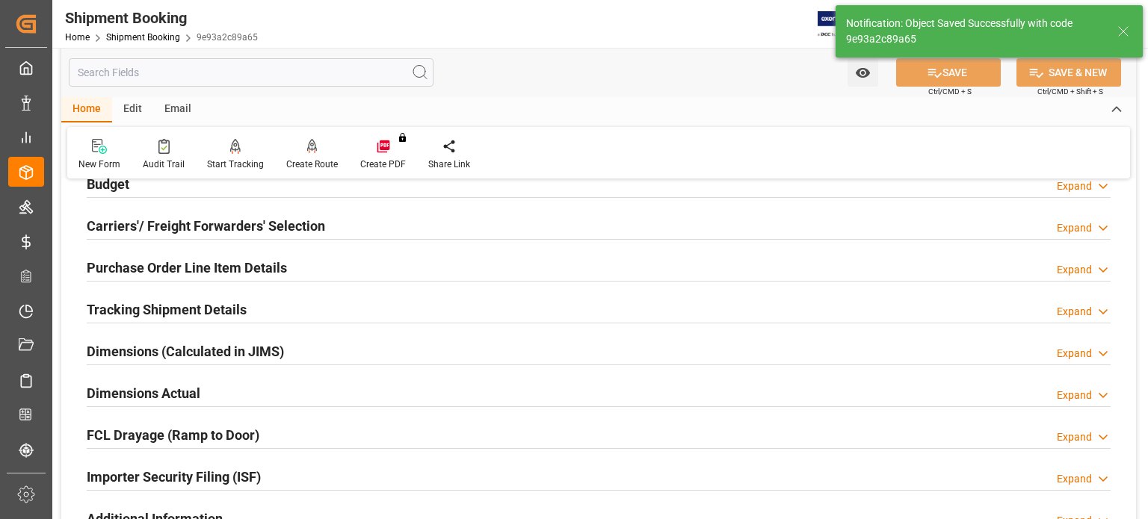
scroll to position [166, 0]
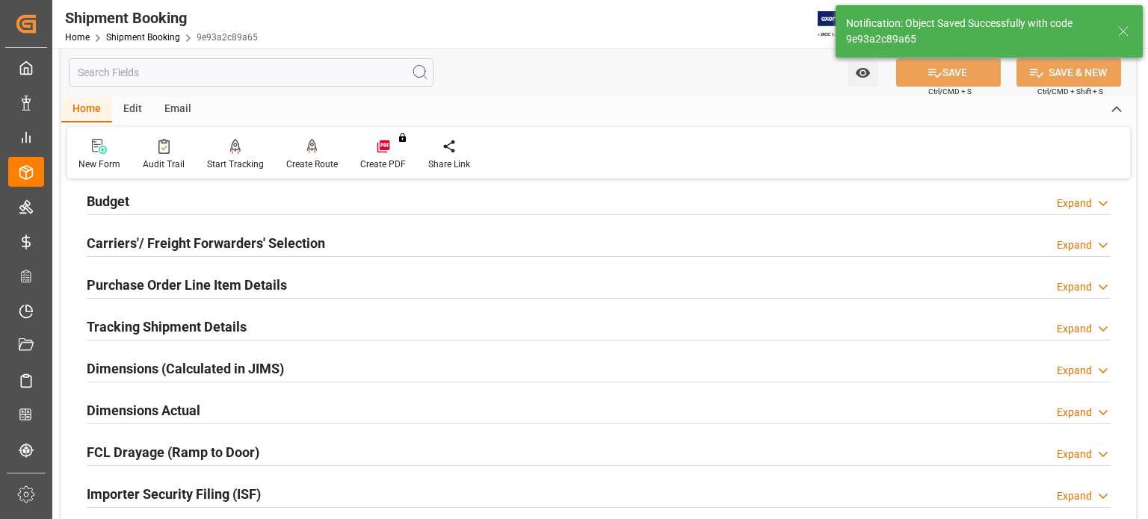
click at [139, 324] on h2 "Tracking Shipment Details" at bounding box center [167, 327] width 160 height 20
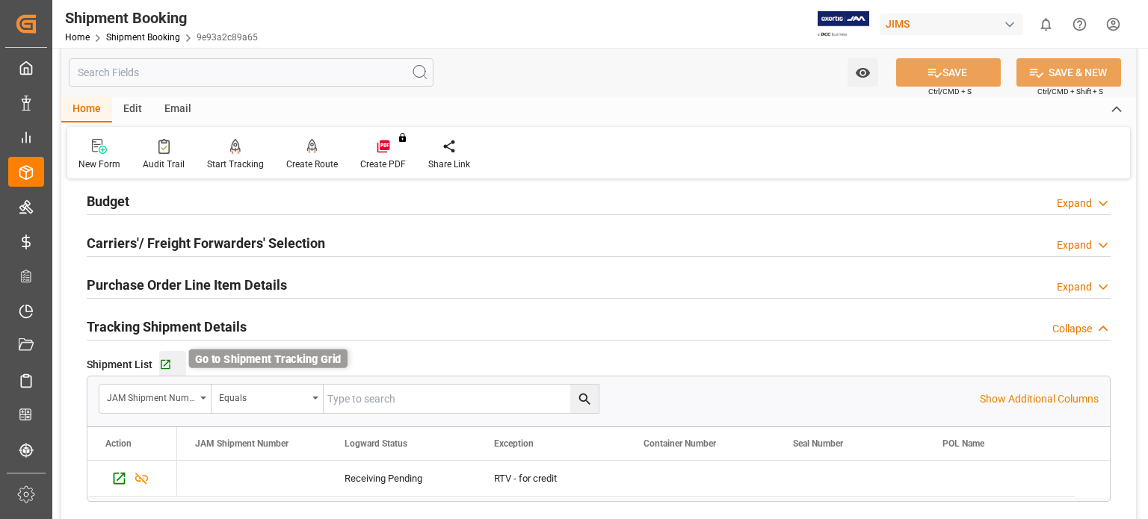
click at [164, 366] on icon "button" at bounding box center [165, 365] width 13 height 13
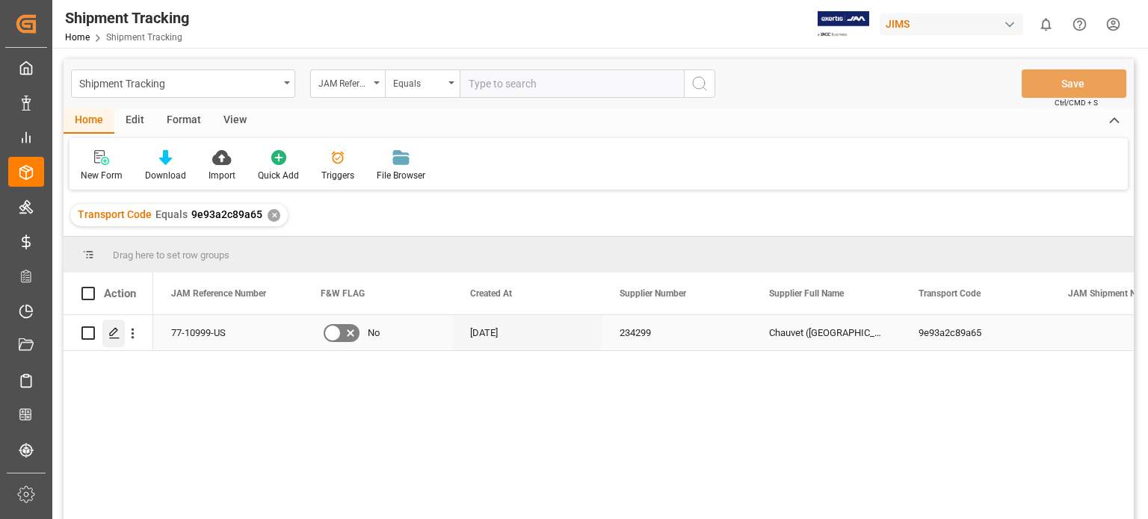
click at [117, 335] on icon "Press SPACE to select this row." at bounding box center [114, 333] width 12 height 12
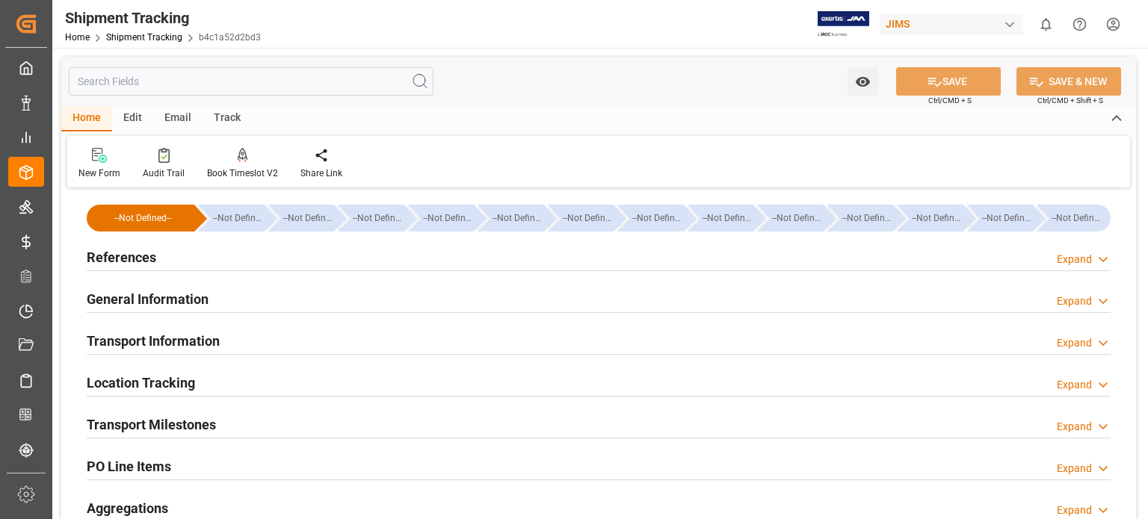
type input "[DATE] 00:00"
type input "[DATE]"
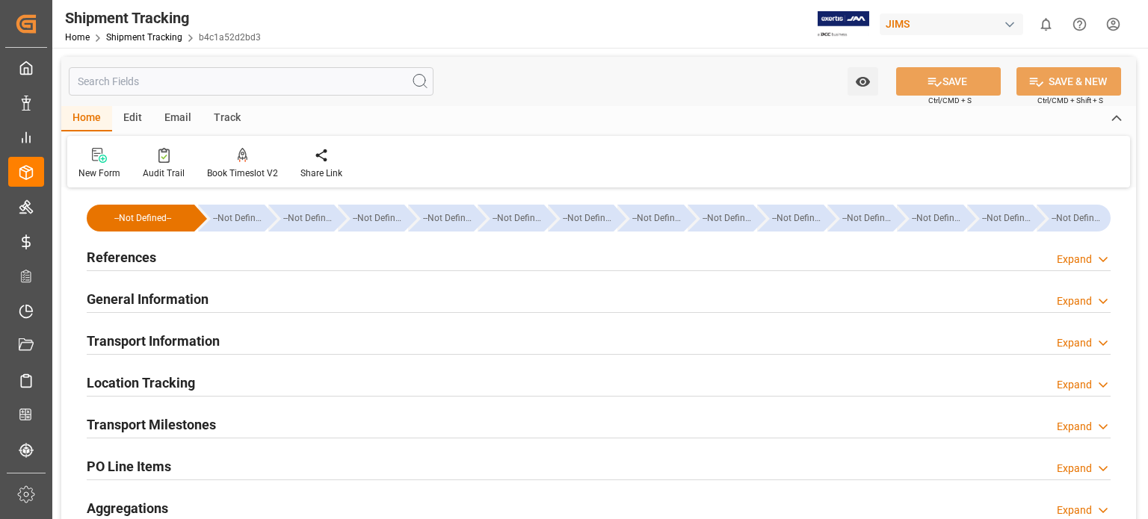
type input "[DATE]"
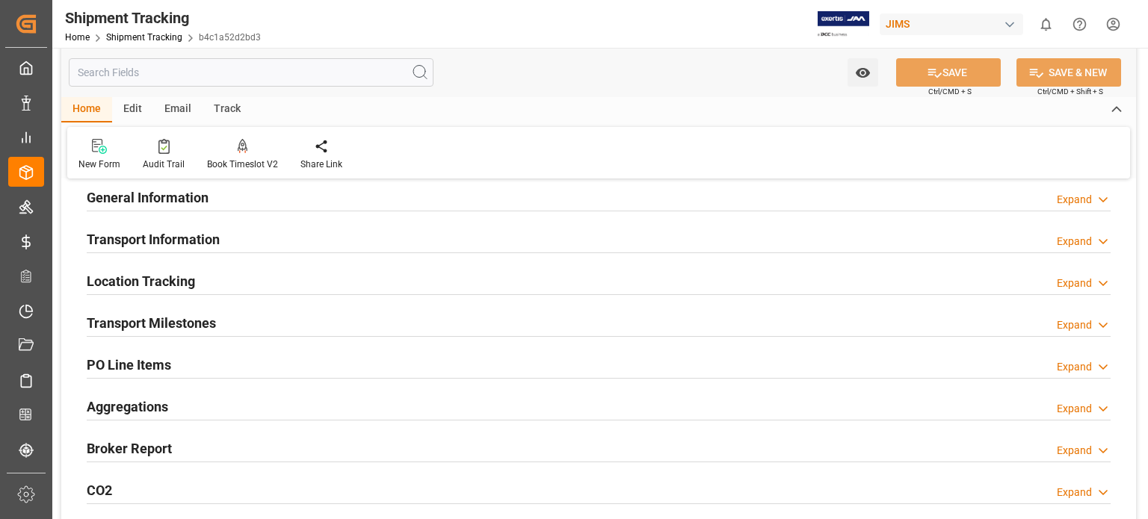
scroll to position [124, 0]
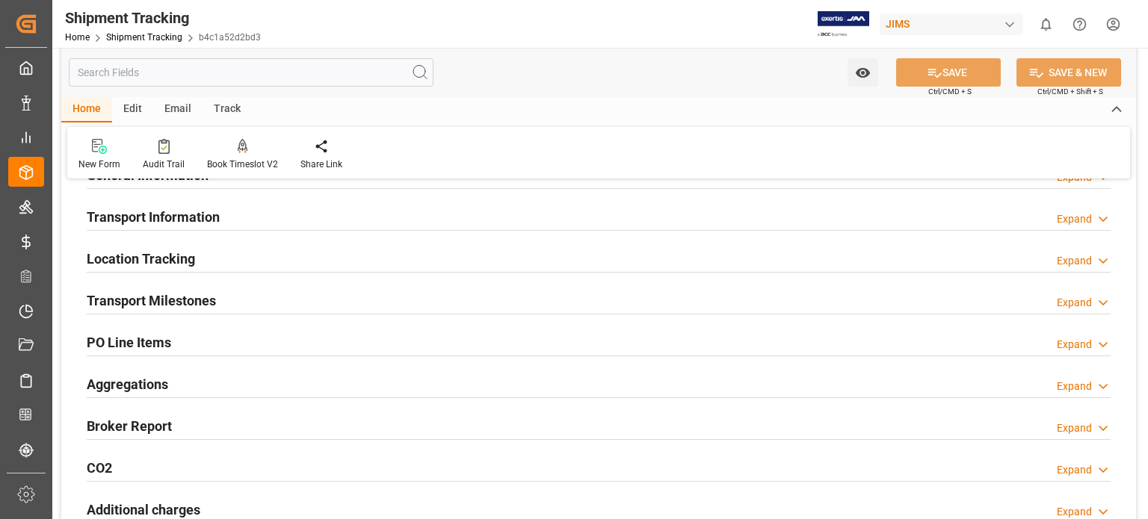
click at [182, 302] on h2 "Transport Milestones" at bounding box center [151, 301] width 129 height 20
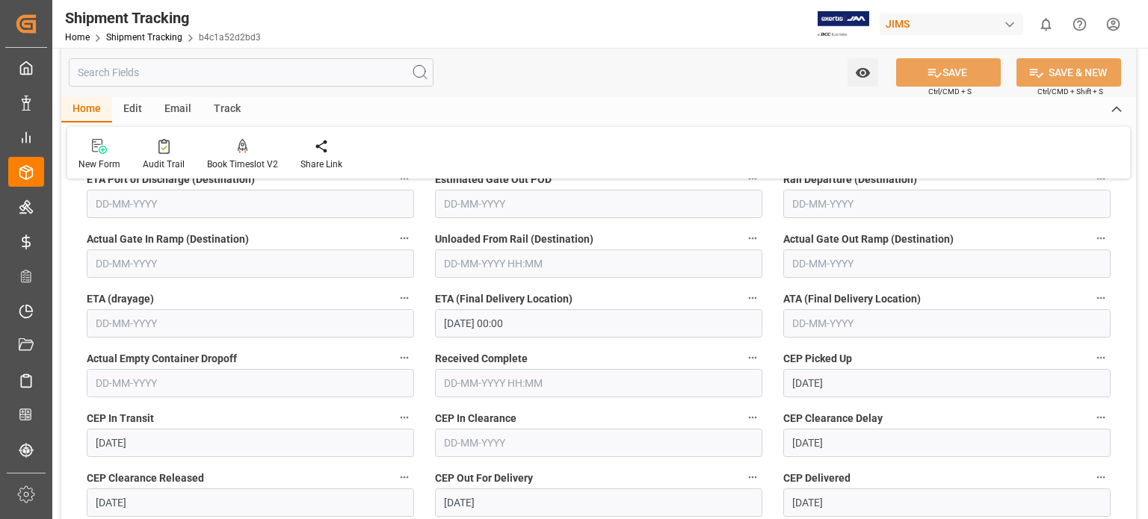
scroll to position [374, 0]
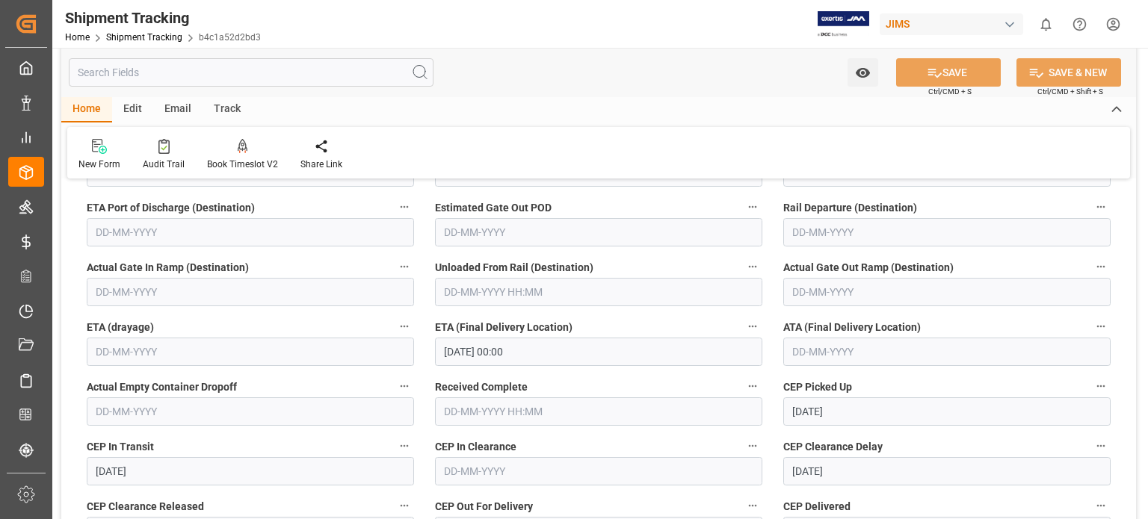
click at [816, 346] on input "text" at bounding box center [946, 352] width 327 height 28
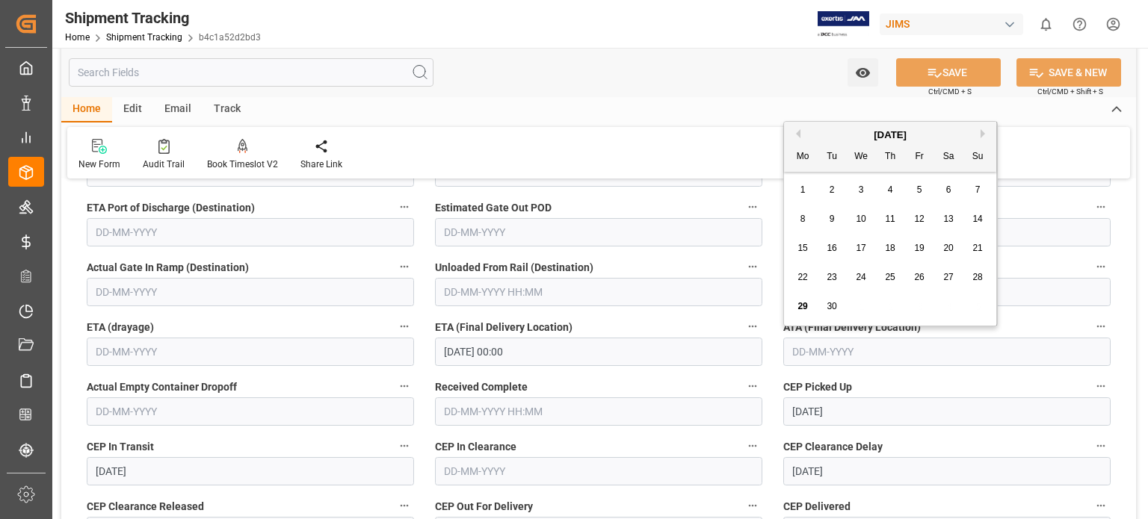
click at [800, 277] on span "22" at bounding box center [802, 277] width 10 height 10
type input "[DATE]"
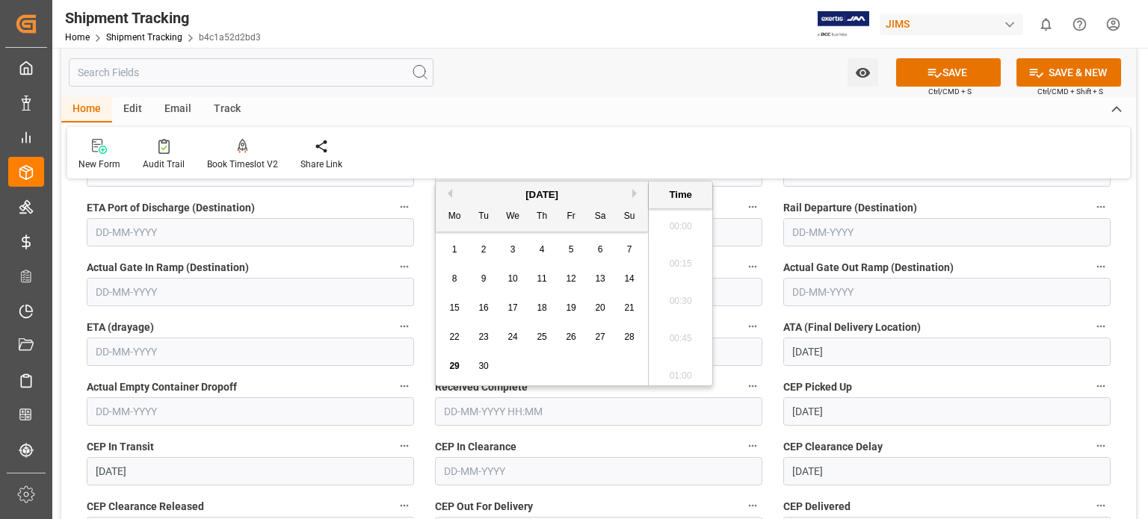
click at [471, 415] on input "text" at bounding box center [598, 412] width 327 height 28
click at [570, 280] on span "12" at bounding box center [571, 279] width 10 height 10
type input "[DATE] 00:00"
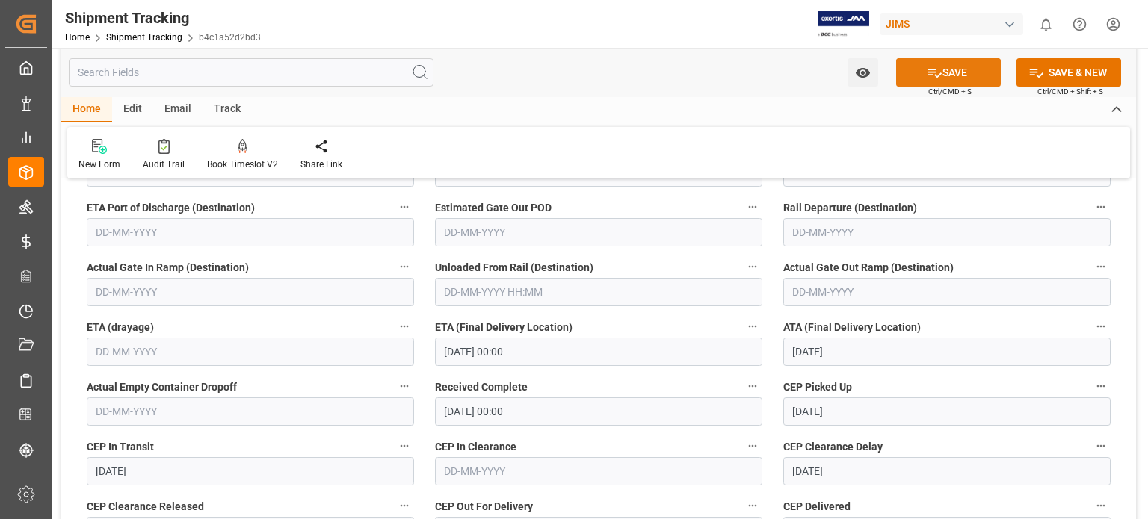
click at [949, 76] on button "SAVE" at bounding box center [948, 72] width 105 height 28
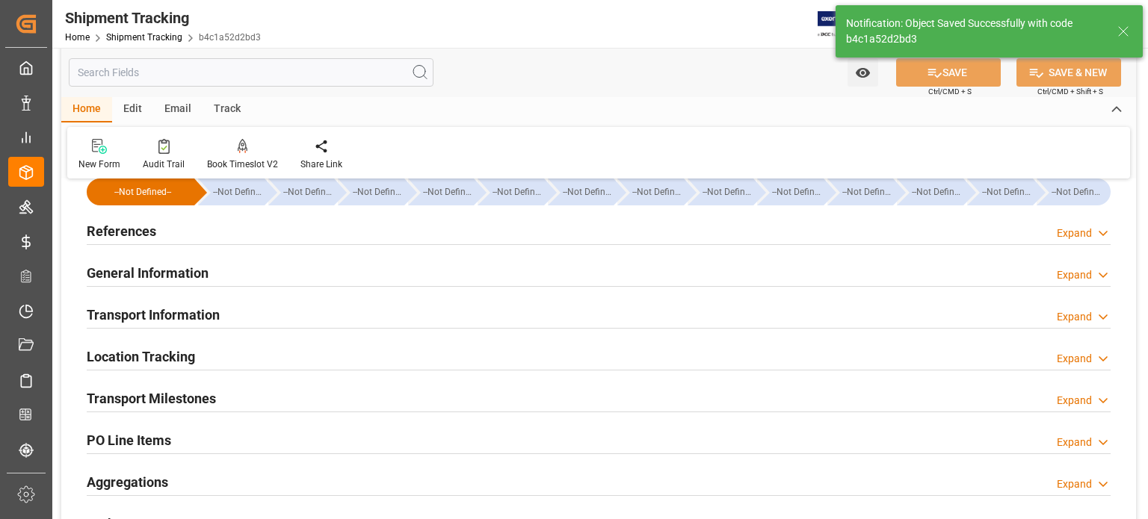
scroll to position [0, 0]
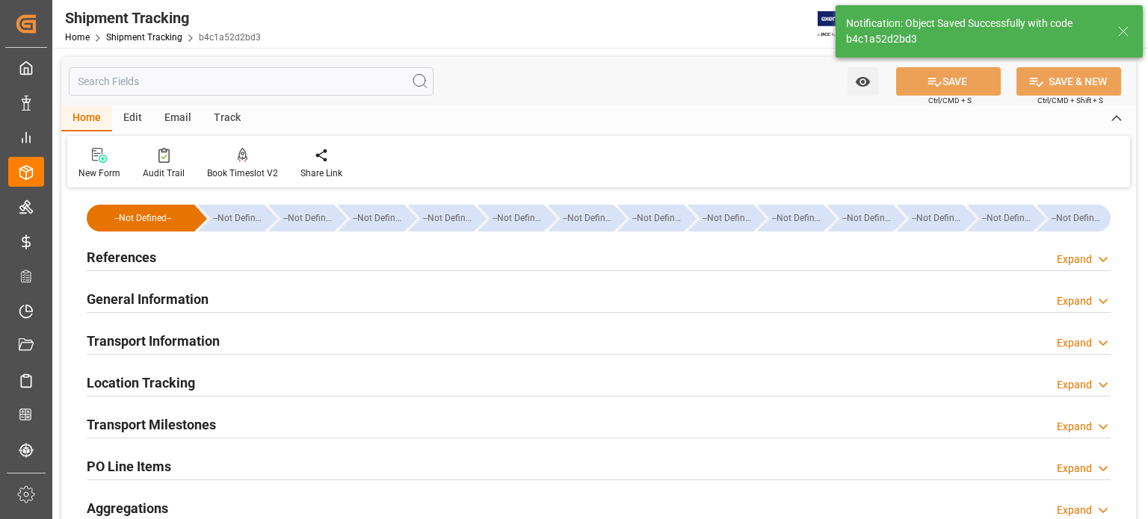
click at [138, 250] on h2 "References" at bounding box center [122, 257] width 70 height 20
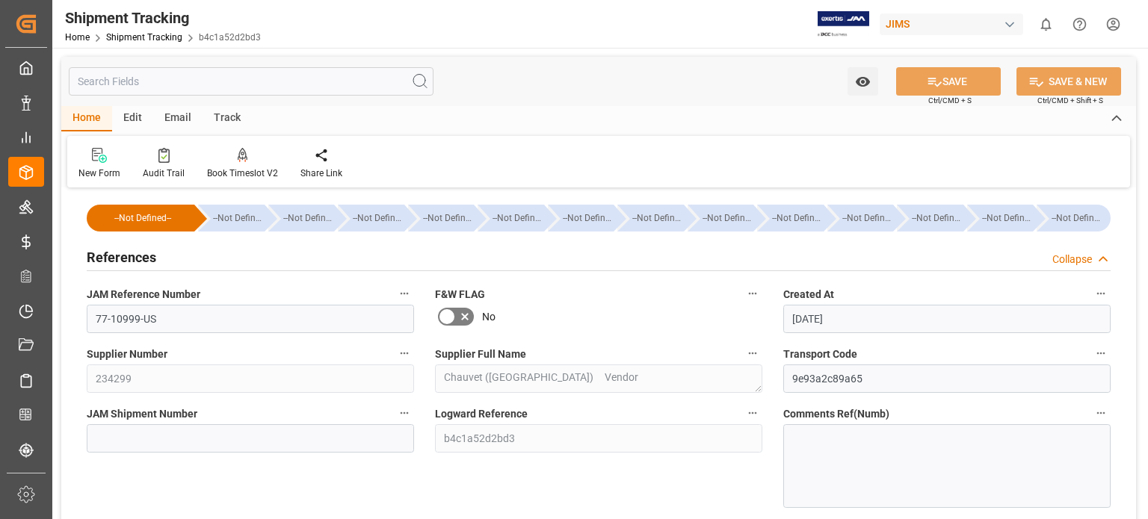
click at [138, 249] on h2 "References" at bounding box center [122, 257] width 70 height 20
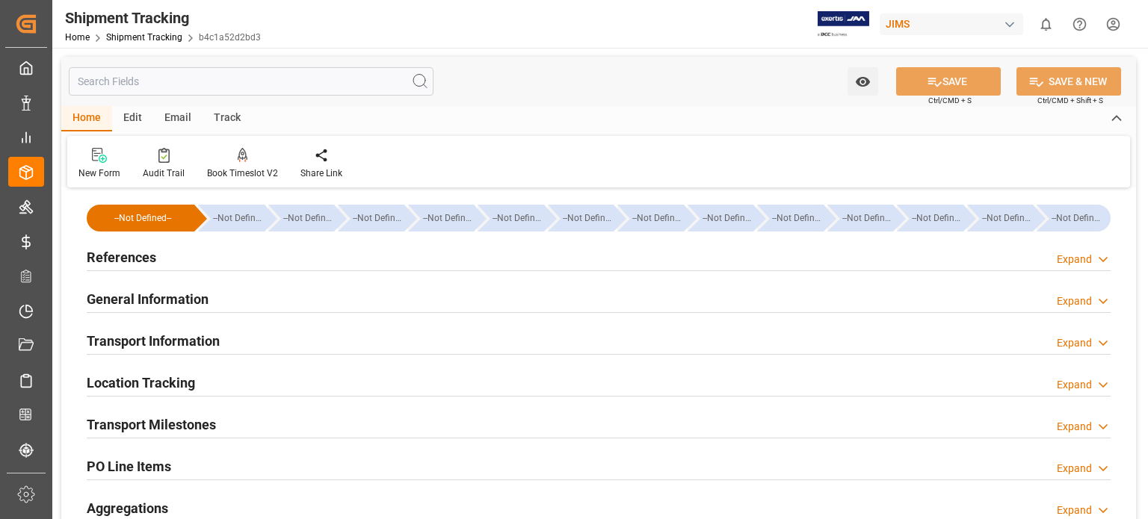
click at [147, 303] on h2 "General Information" at bounding box center [148, 299] width 122 height 20
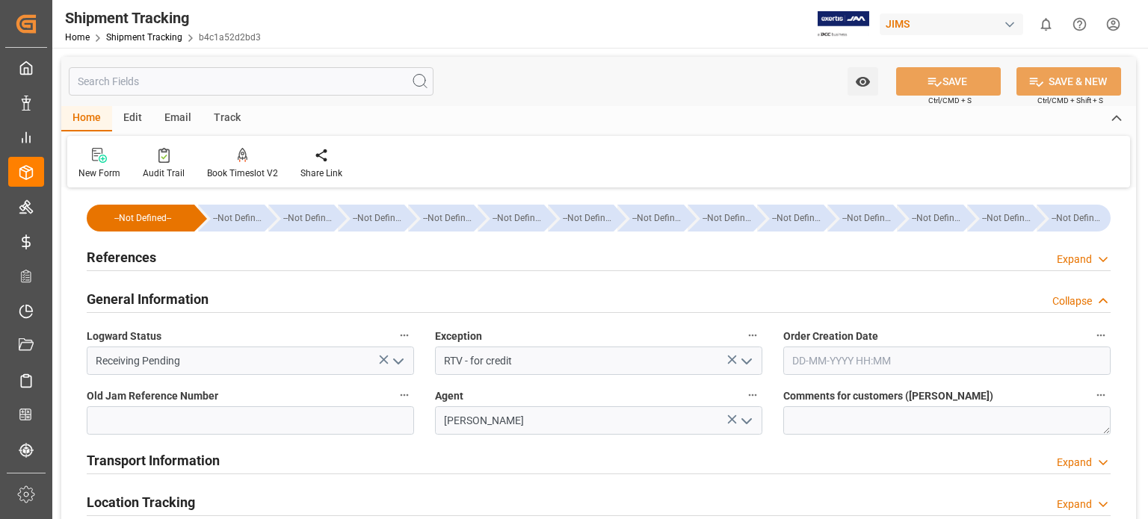
click at [392, 367] on icon "open menu" at bounding box center [398, 362] width 18 height 18
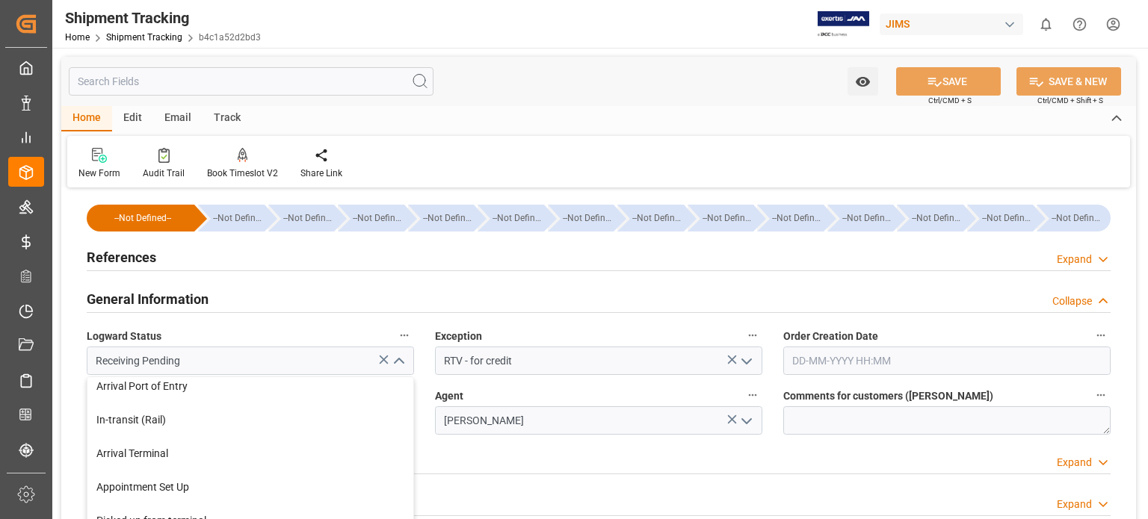
scroll to position [331, 0]
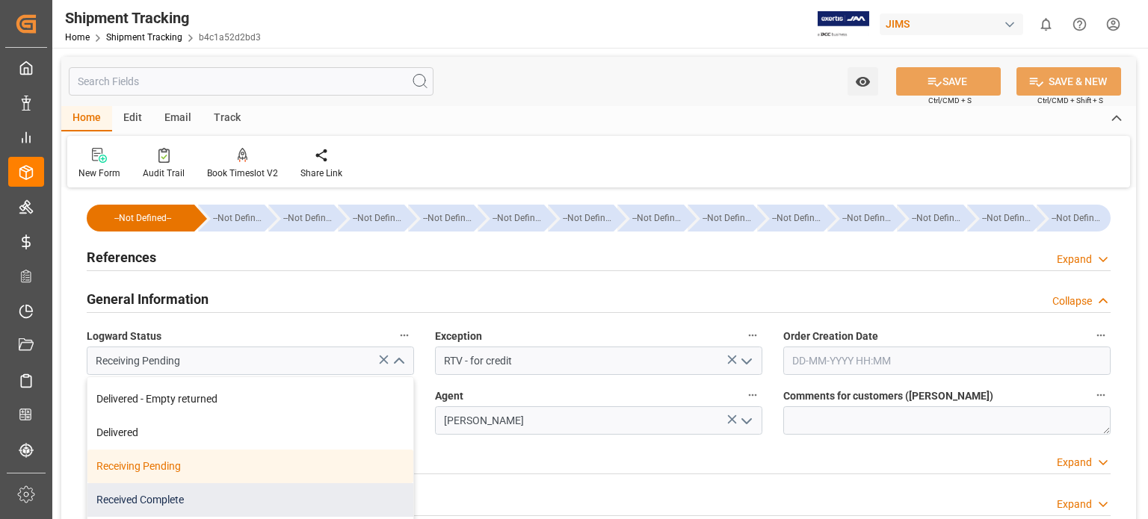
click at [203, 498] on div "Received Complete" at bounding box center [250, 501] width 326 height 34
type input "Received Complete"
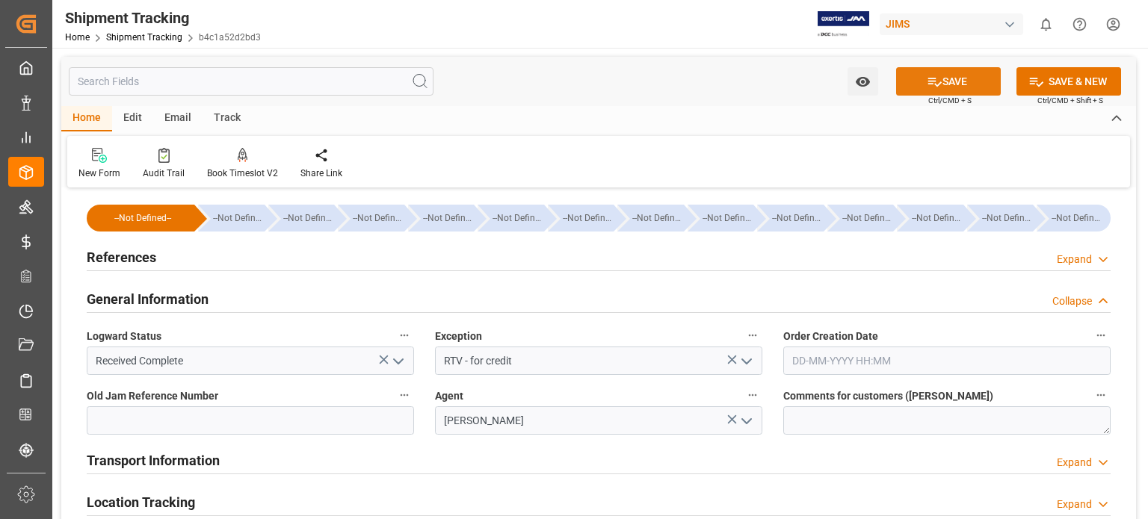
click at [927, 80] on icon at bounding box center [935, 82] width 16 height 16
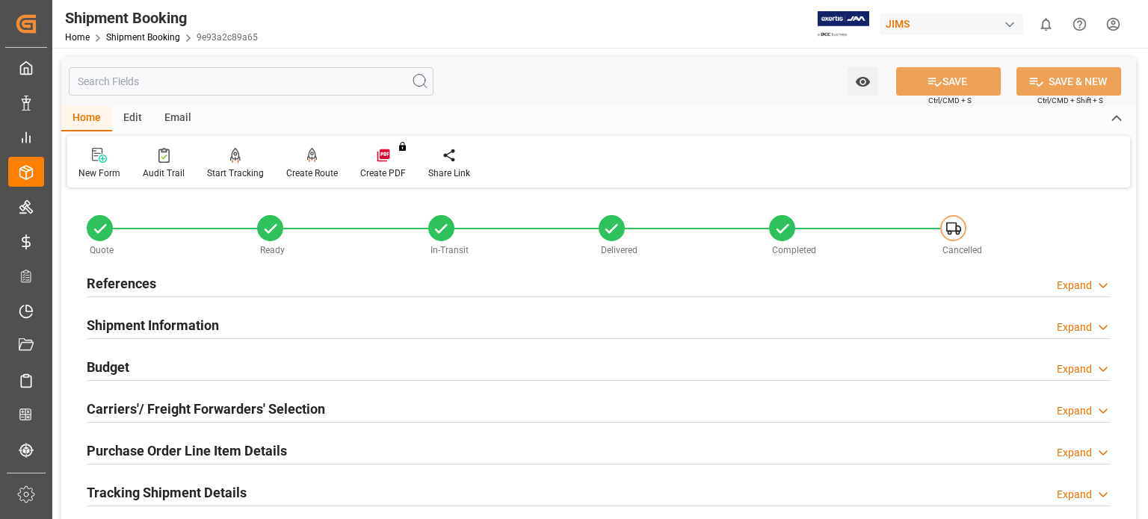
click at [133, 282] on h2 "References" at bounding box center [122, 284] width 70 height 20
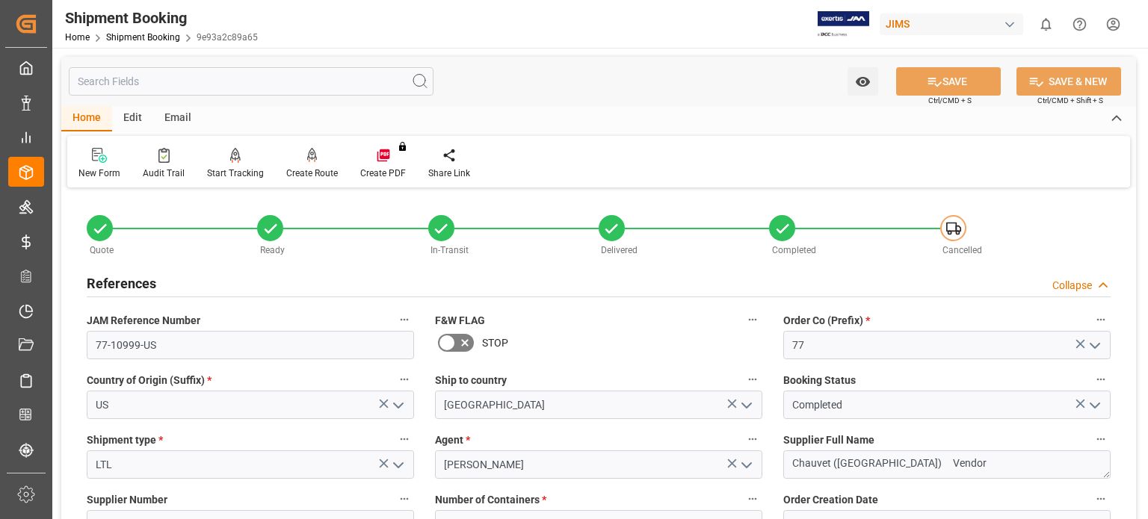
click at [133, 282] on h2 "References" at bounding box center [122, 284] width 70 height 20
